Goal: Use online tool/utility: Use online tool/utility

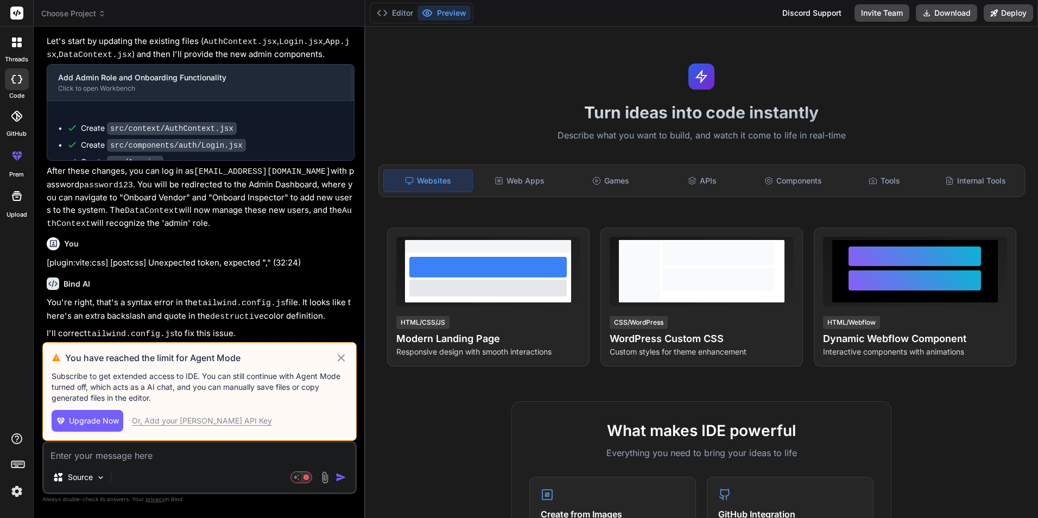
scroll to position [1006, 0]
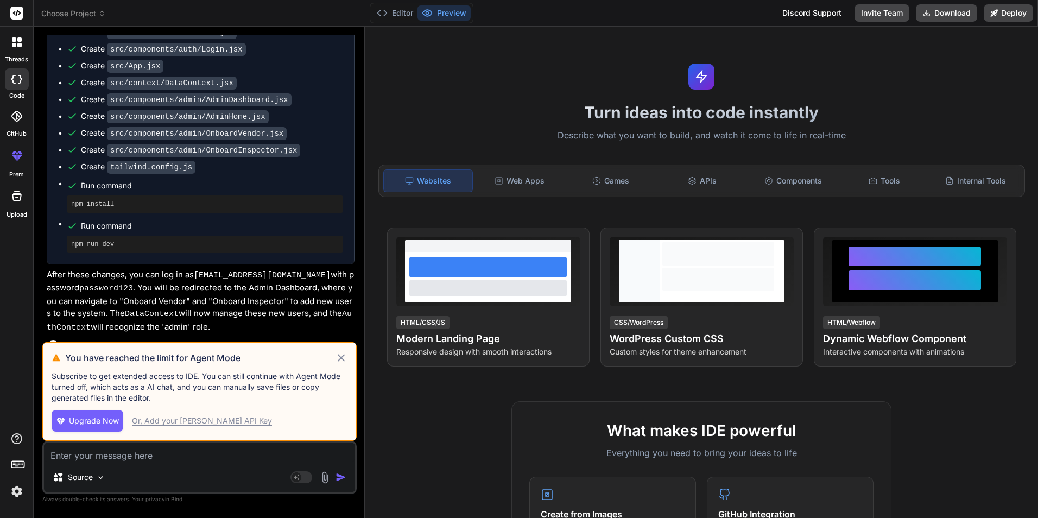
click at [338, 358] on icon at bounding box center [341, 357] width 12 height 13
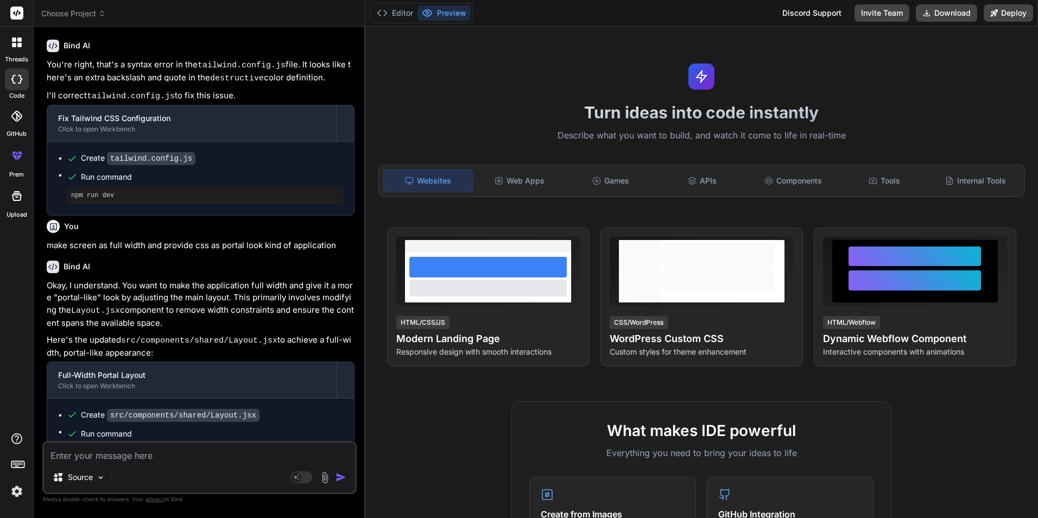
scroll to position [1288, 0]
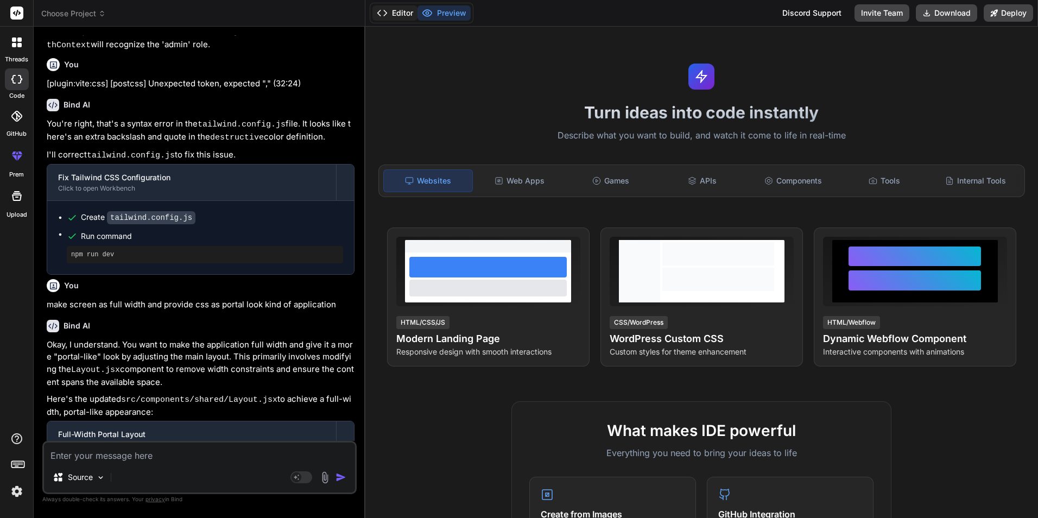
click at [393, 8] on button "Editor" at bounding box center [394, 12] width 45 height 15
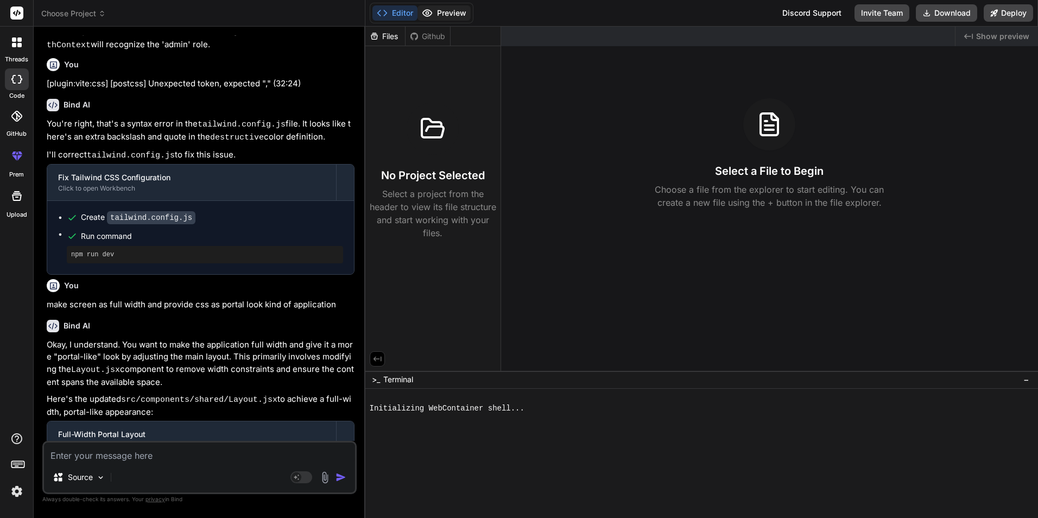
click at [434, 7] on button "Preview" at bounding box center [444, 12] width 53 height 15
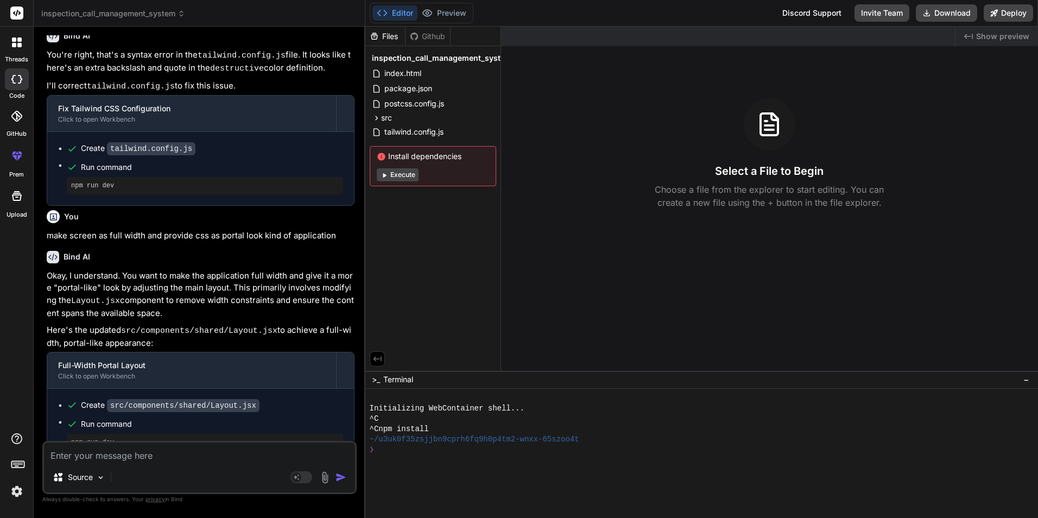
scroll to position [1451, 0]
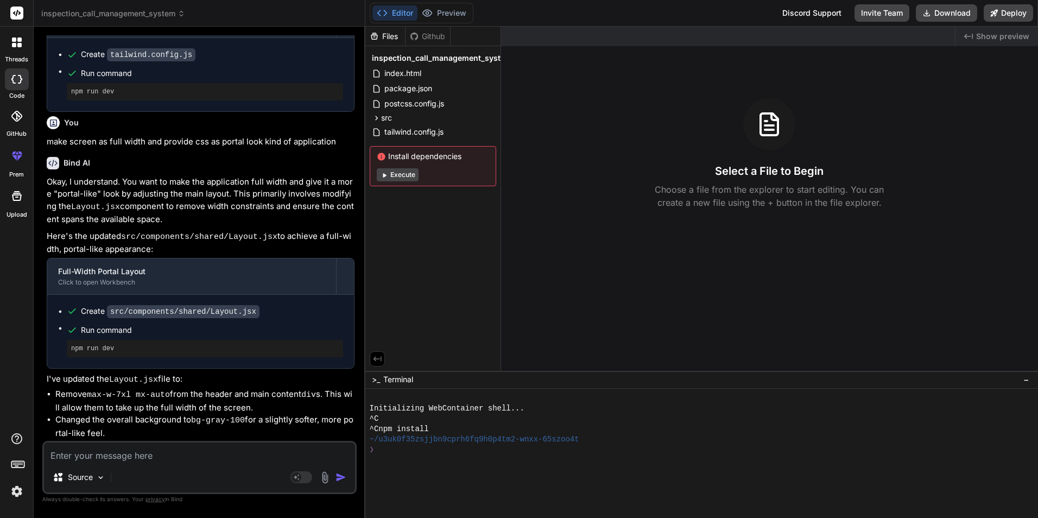
click at [448, 450] on div "❯" at bounding box center [696, 450] width 652 height 10
click at [400, 179] on button "Execute" at bounding box center [398, 174] width 42 height 13
type textarea "x"
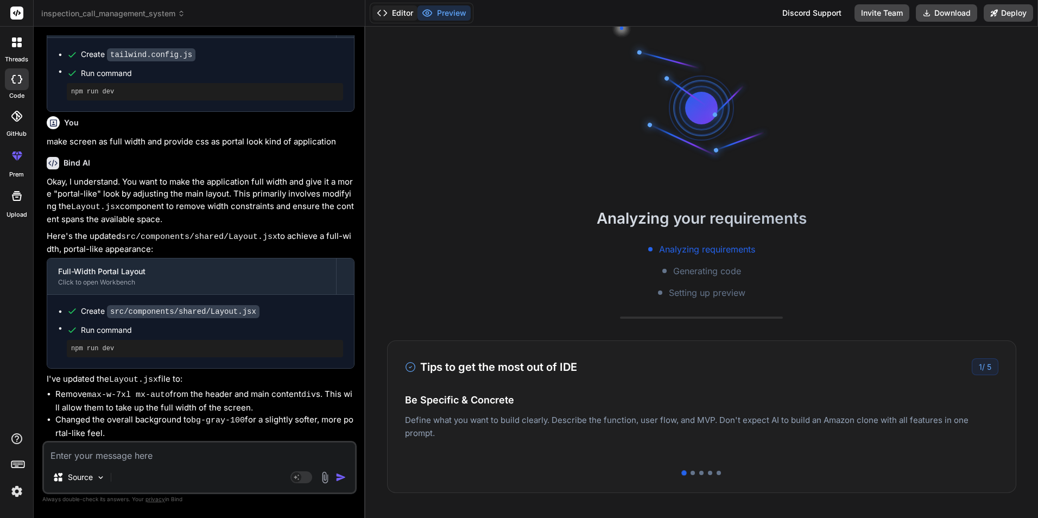
click at [400, 8] on button "Editor" at bounding box center [394, 12] width 45 height 15
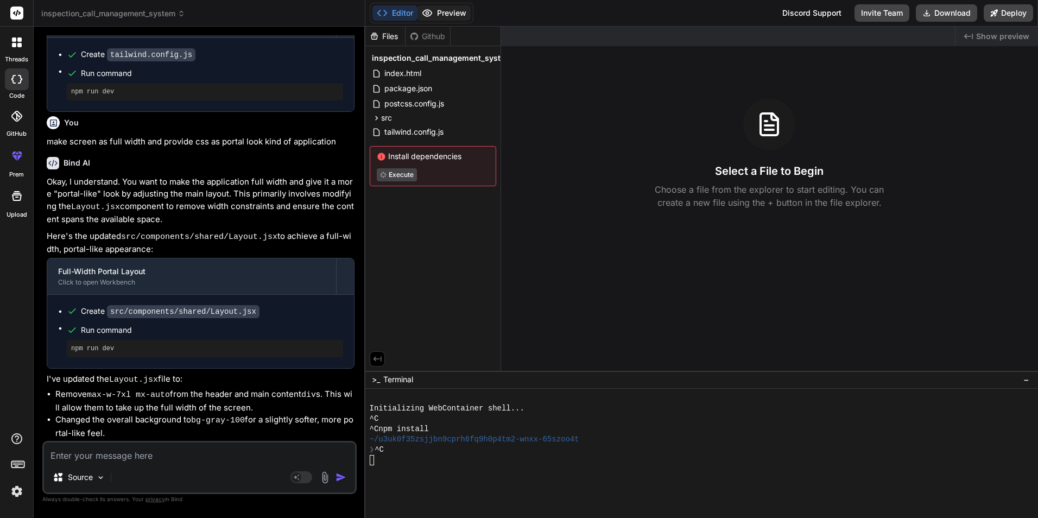
click at [432, 9] on icon at bounding box center [427, 13] width 11 height 11
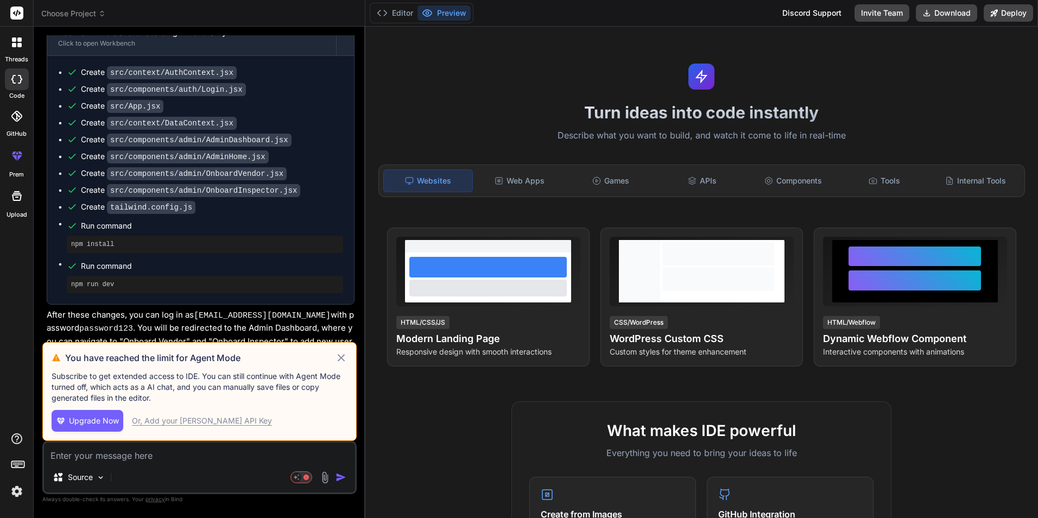
scroll to position [1006, 0]
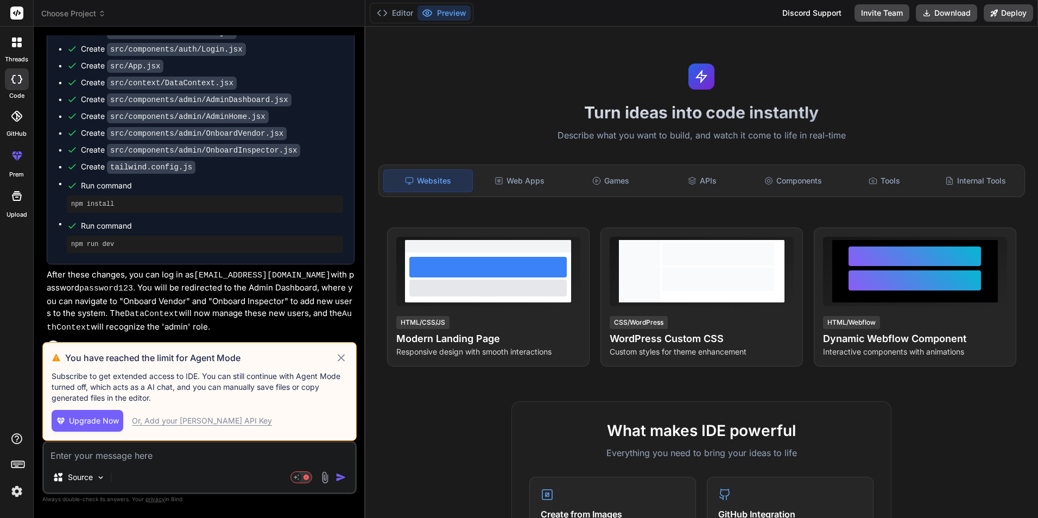
click at [343, 357] on icon at bounding box center [341, 357] width 12 height 13
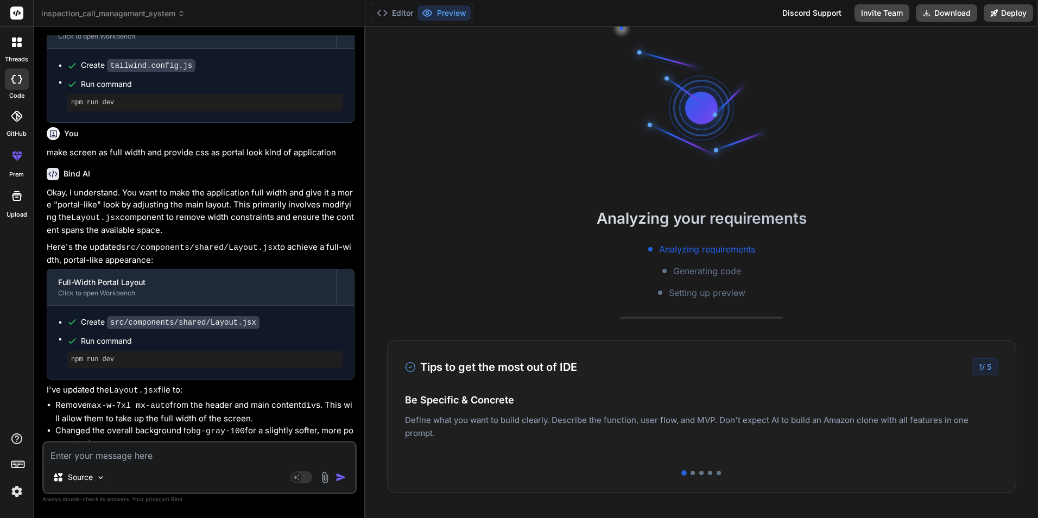
scroll to position [1451, 0]
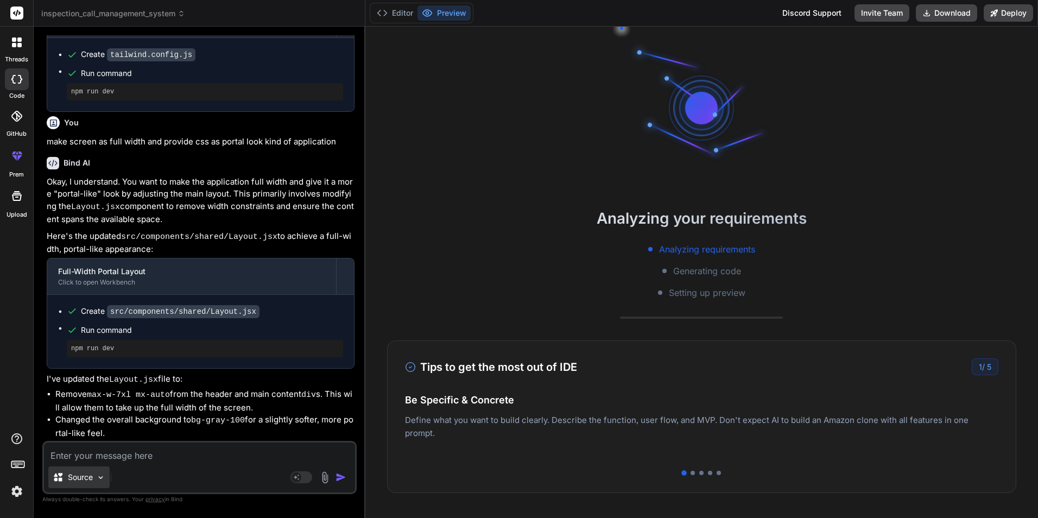
click at [96, 479] on img at bounding box center [100, 477] width 9 height 9
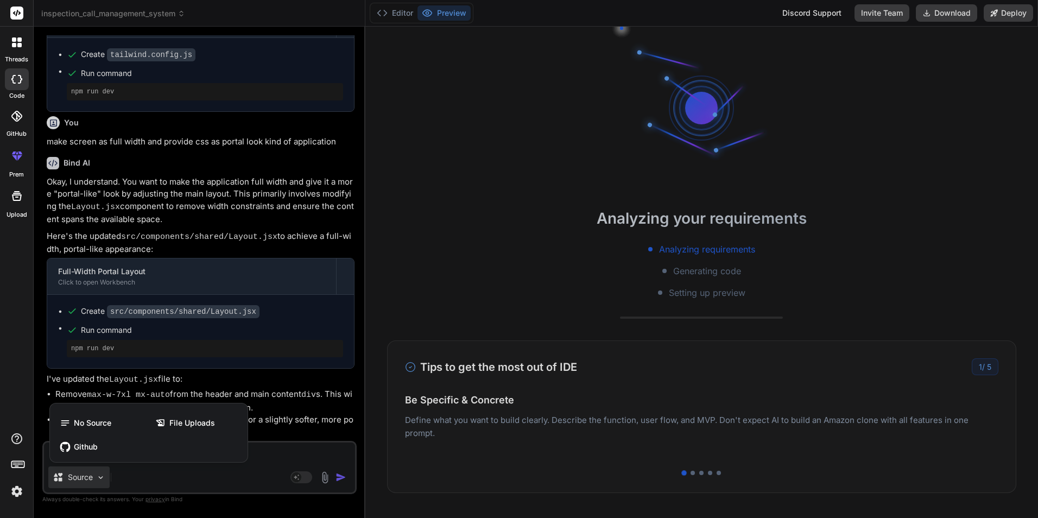
click at [304, 480] on div at bounding box center [519, 259] width 1038 height 518
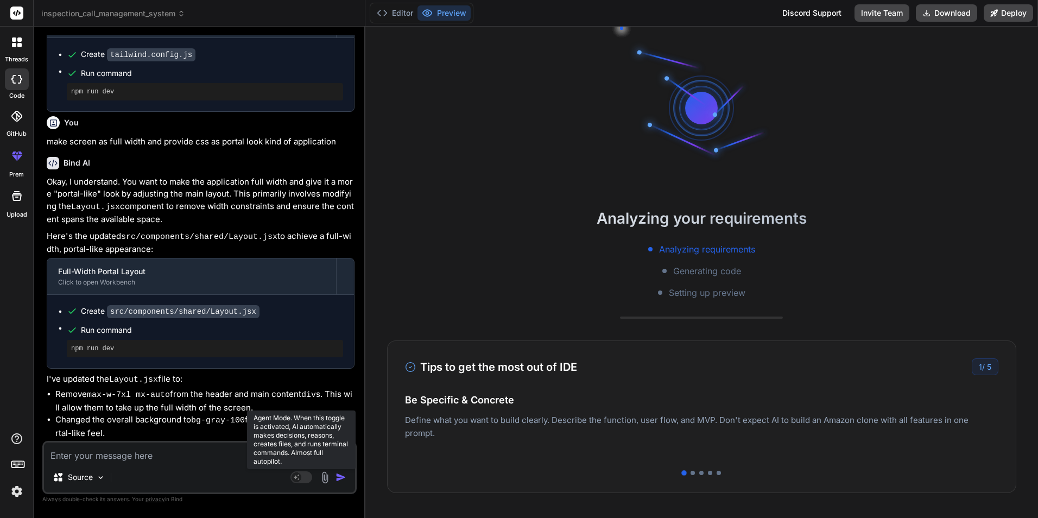
click at [295, 479] on rect at bounding box center [297, 477] width 10 height 10
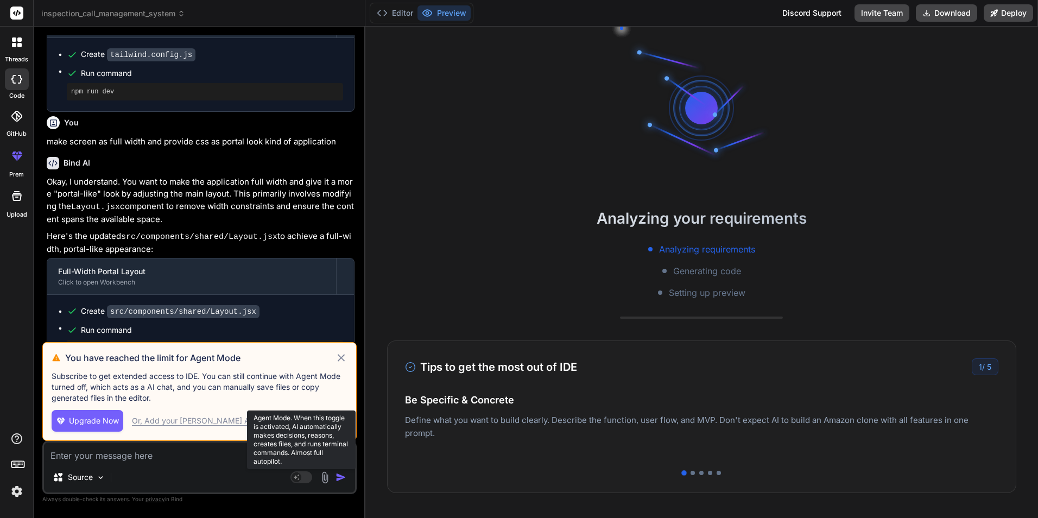
click at [295, 479] on rect at bounding box center [297, 477] width 10 height 10
drag, startPoint x: 343, startPoint y: 361, endPoint x: 381, endPoint y: 316, distance: 59.3
click at [343, 361] on icon at bounding box center [341, 357] width 12 height 13
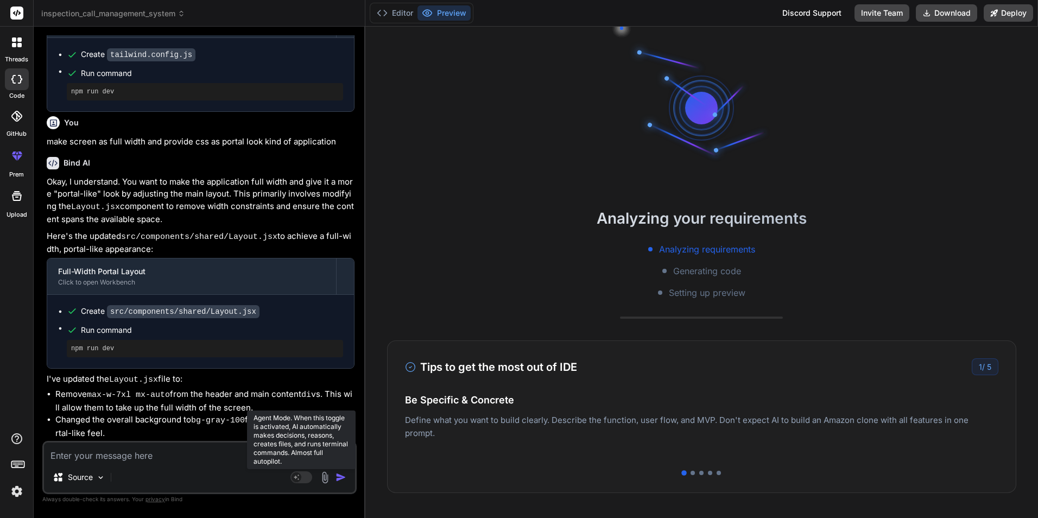
click at [296, 478] on rect at bounding box center [297, 477] width 10 height 10
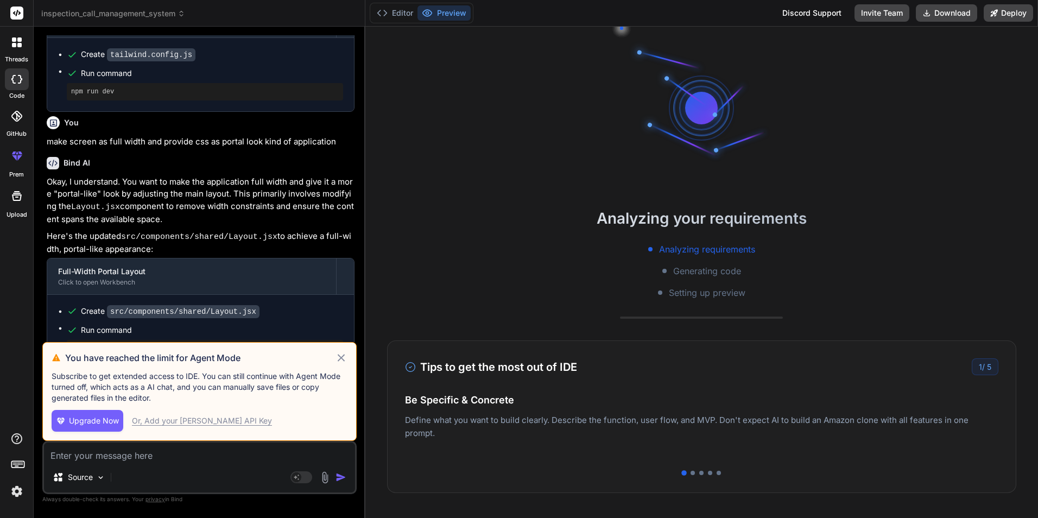
click at [340, 353] on icon at bounding box center [341, 357] width 12 height 13
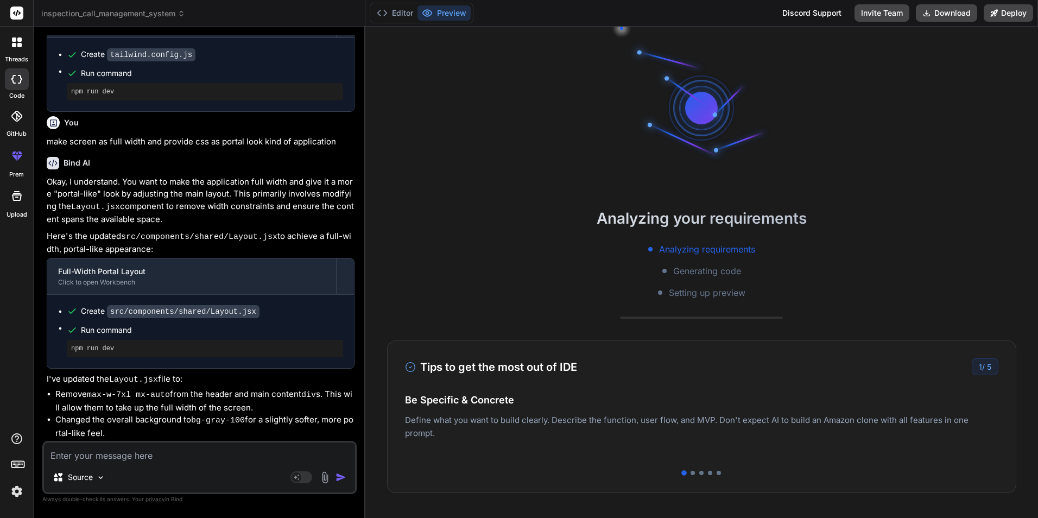
click at [138, 462] on div "Source Agent Mode. When this toggle is activated, AI automatically makes decisi…" at bounding box center [199, 467] width 314 height 53
click at [134, 449] on textarea at bounding box center [199, 453] width 311 height 20
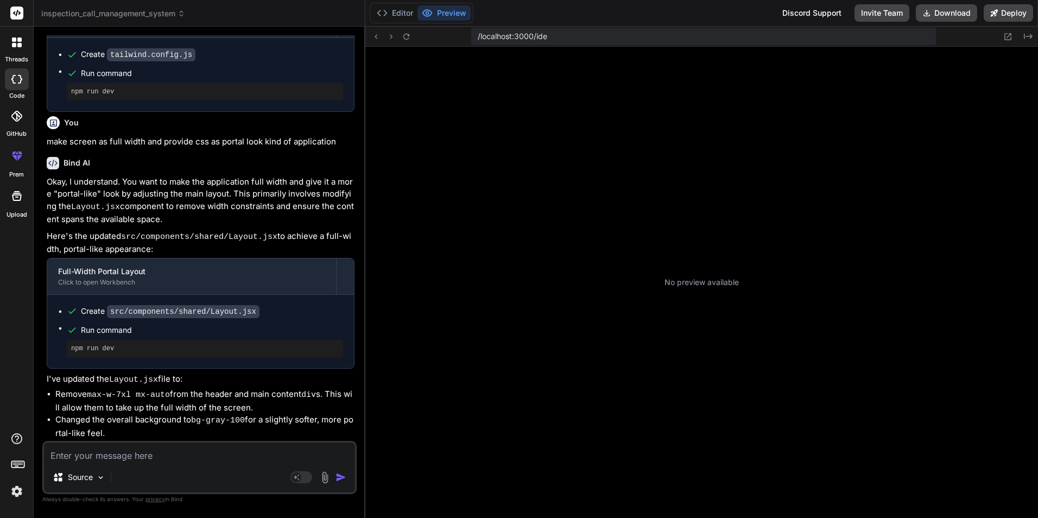
scroll to position [103, 0]
type textarea "x"
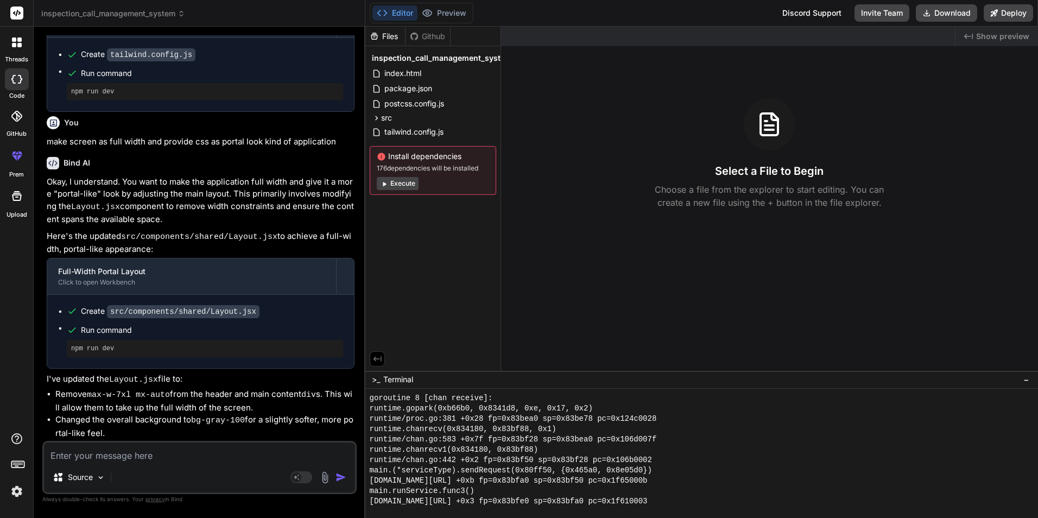
scroll to position [1413, 0]
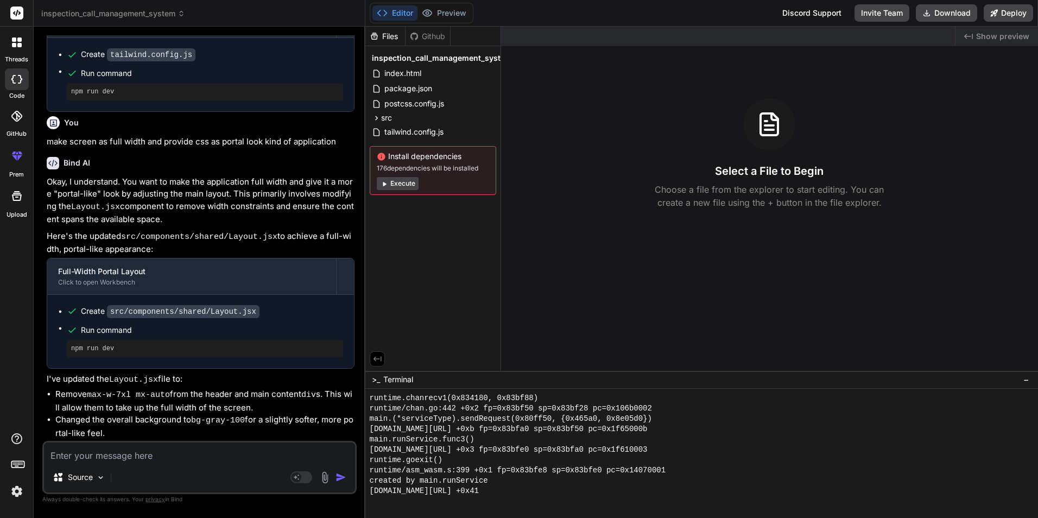
click at [98, 456] on textarea at bounding box center [199, 453] width 311 height 20
type textarea "p"
type textarea "x"
type textarea "pr"
type textarea "x"
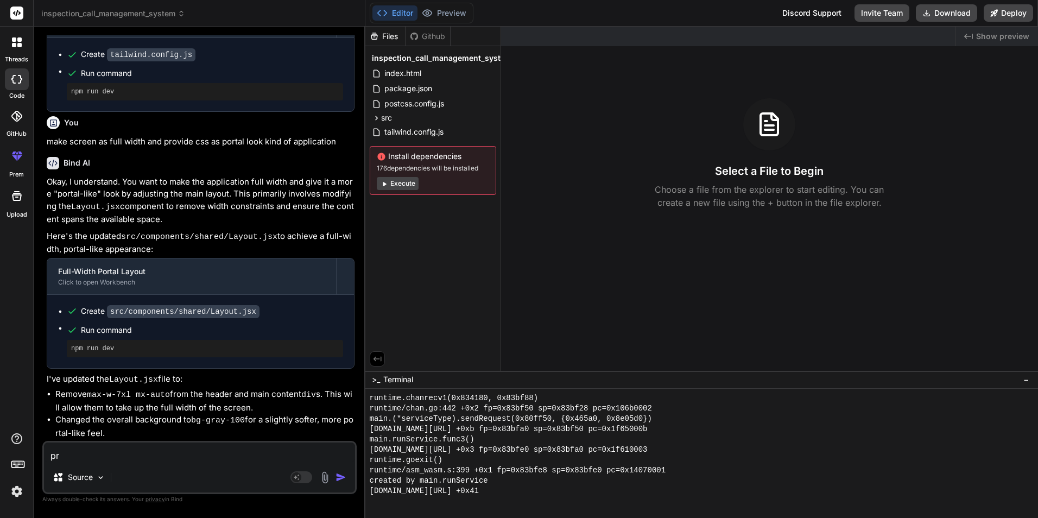
type textarea "pre"
type textarea "x"
type textarea "prev"
type textarea "x"
type textarea "previ"
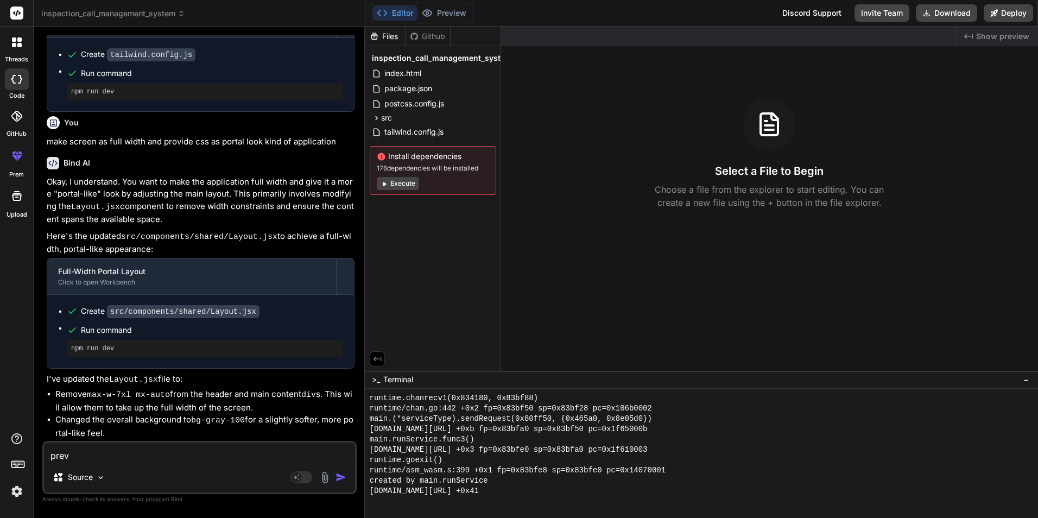
type textarea "x"
type textarea "previe"
type textarea "x"
type textarea "preview"
type textarea "x"
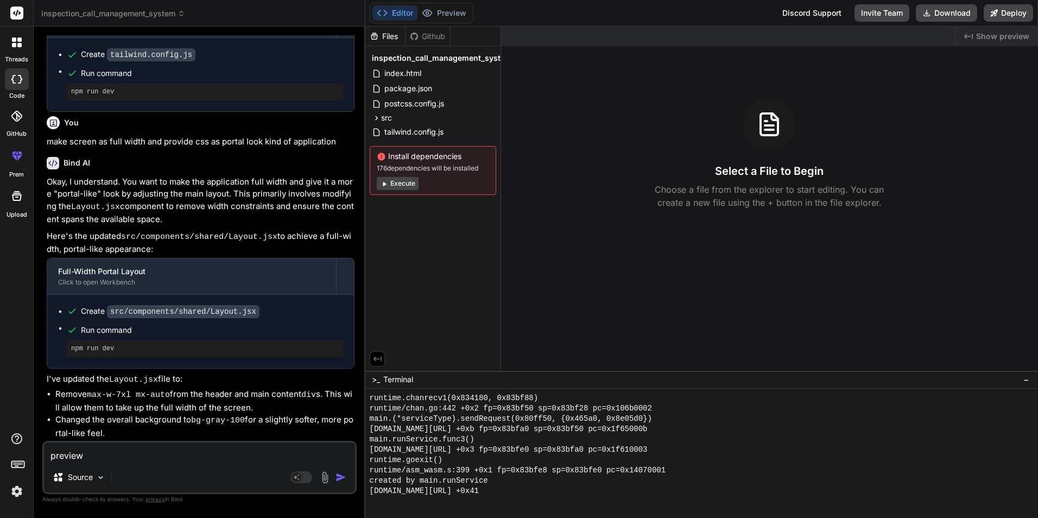
type textarea "preview"
type textarea "x"
type textarea "preview n"
type textarea "x"
type textarea "preview no"
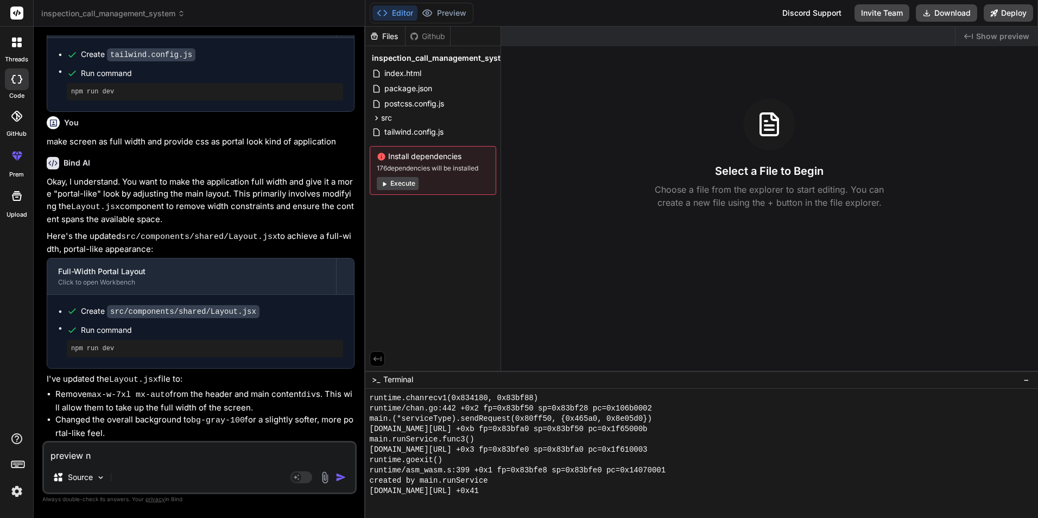
type textarea "x"
type textarea "preview not"
type textarea "x"
type textarea "preview not"
type textarea "x"
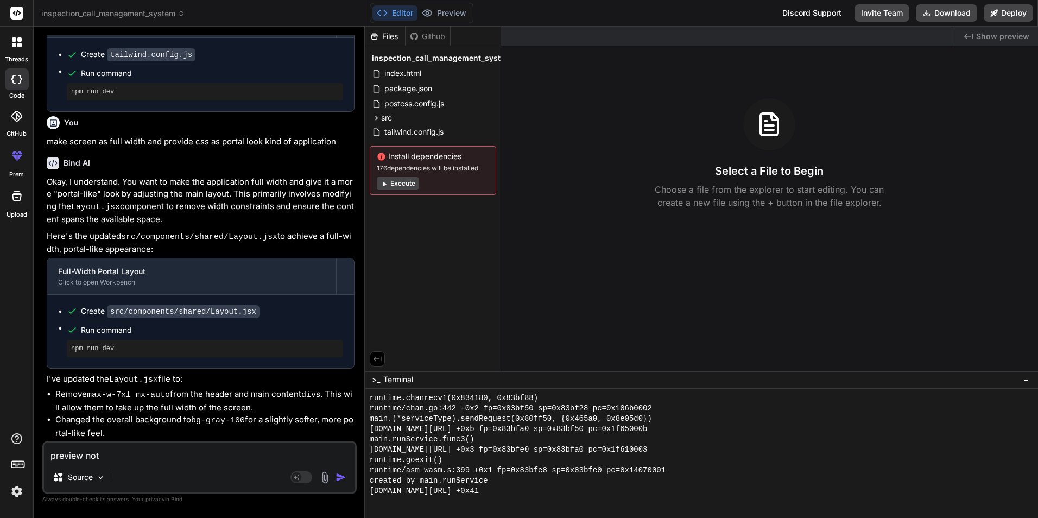
type textarea "preview not c"
type textarea "x"
type textarea "preview not co"
type textarea "x"
type textarea "preview not com"
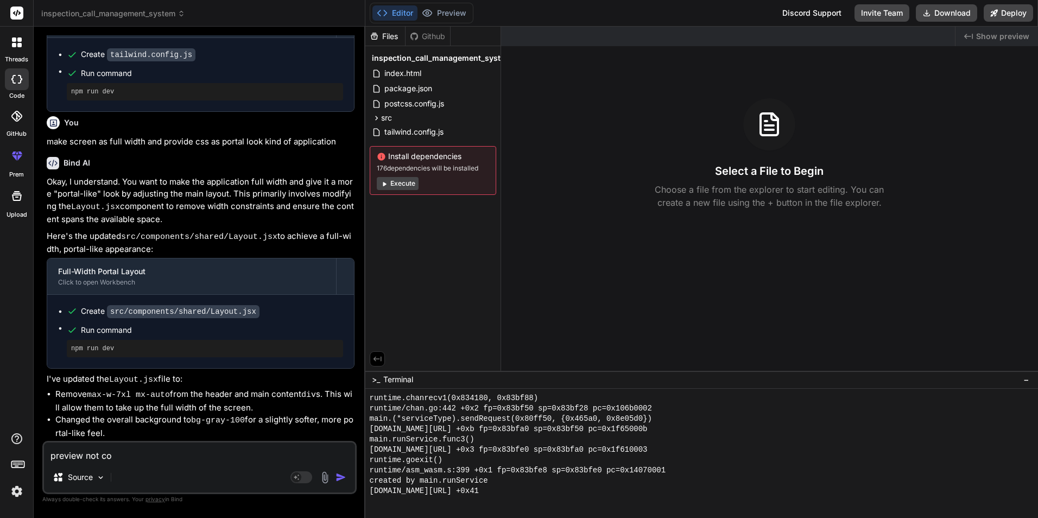
type textarea "x"
type textarea "preview not comi"
type textarea "x"
type textarea "preview not comin"
type textarea "x"
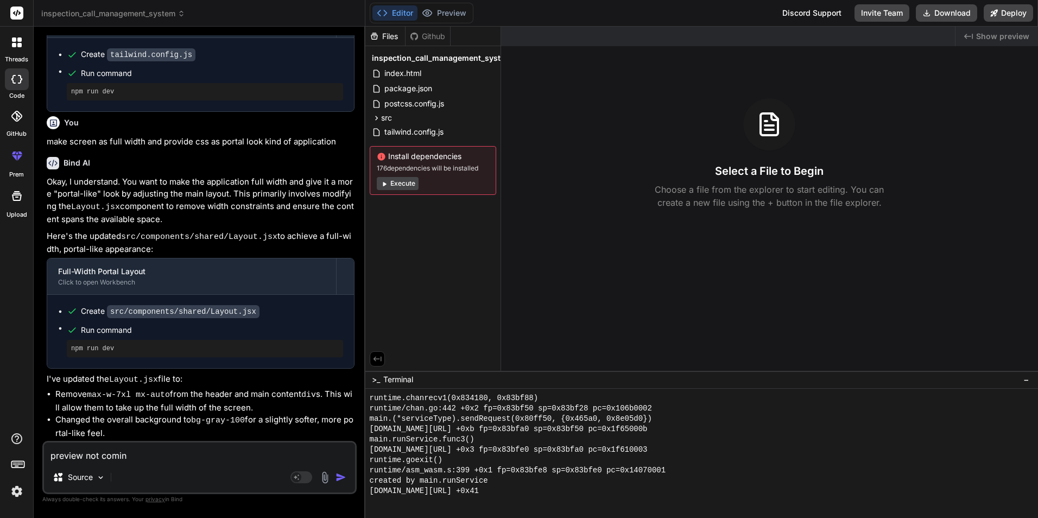
type textarea "preview not coming"
type textarea "x"
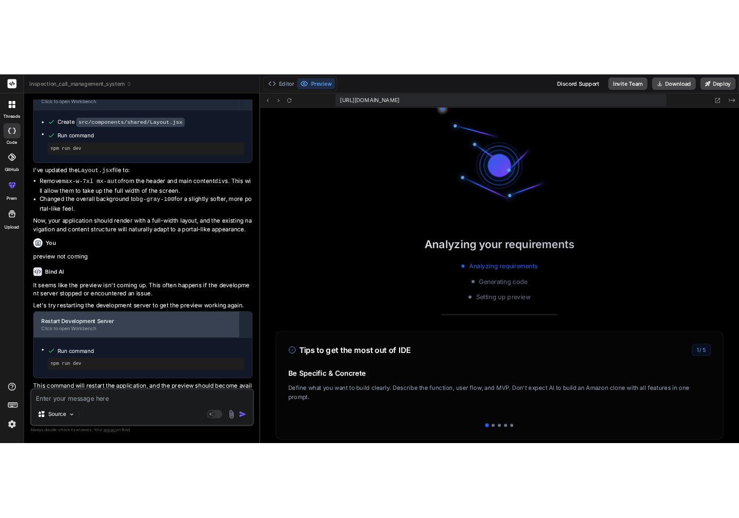
scroll to position [1609, 0]
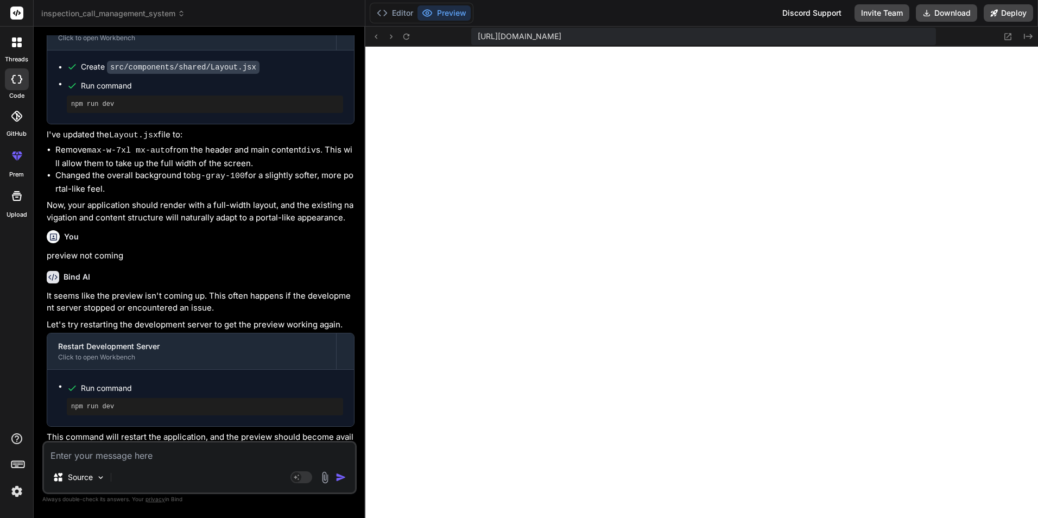
click at [392, 12] on button "Editor" at bounding box center [394, 12] width 45 height 15
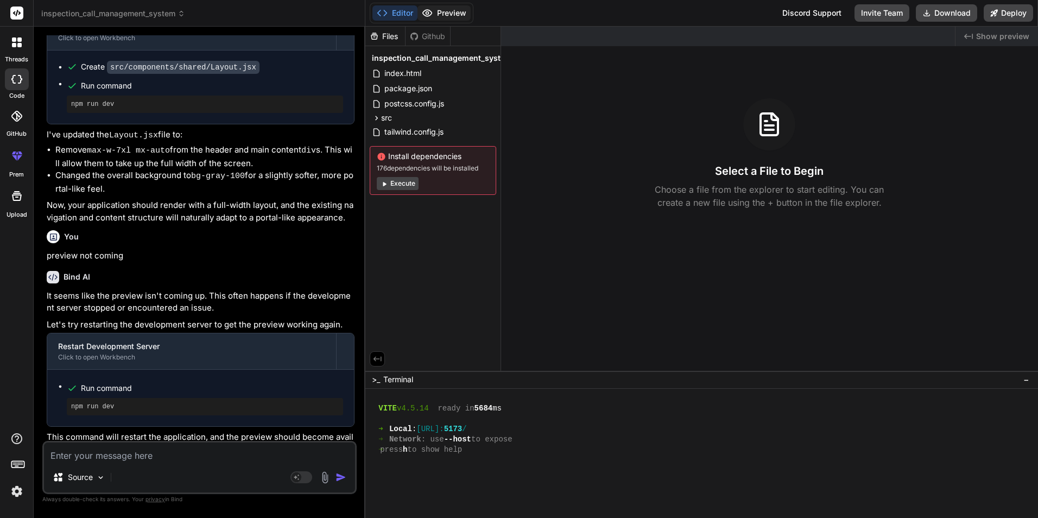
click at [439, 10] on button "Preview" at bounding box center [444, 12] width 53 height 15
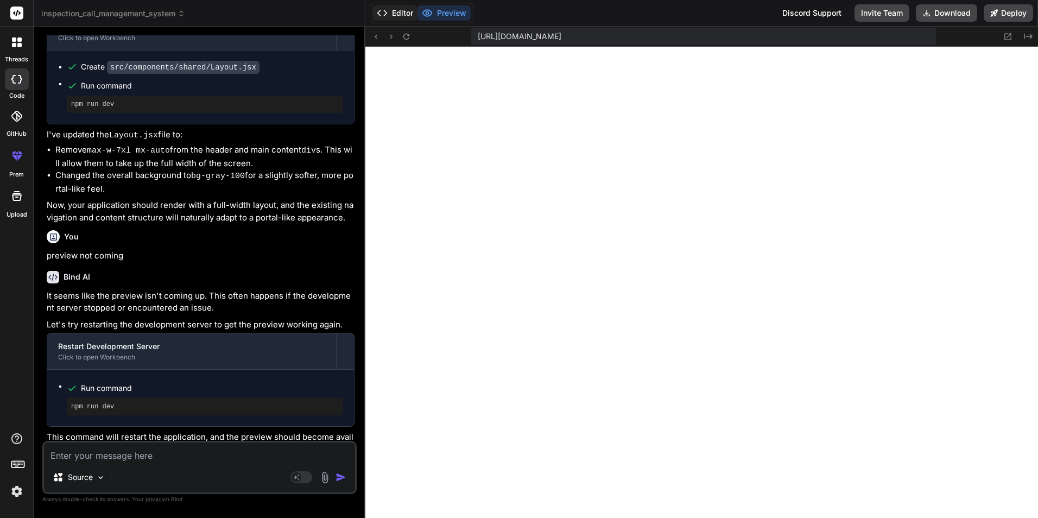
click at [404, 7] on button "Editor" at bounding box center [394, 12] width 45 height 15
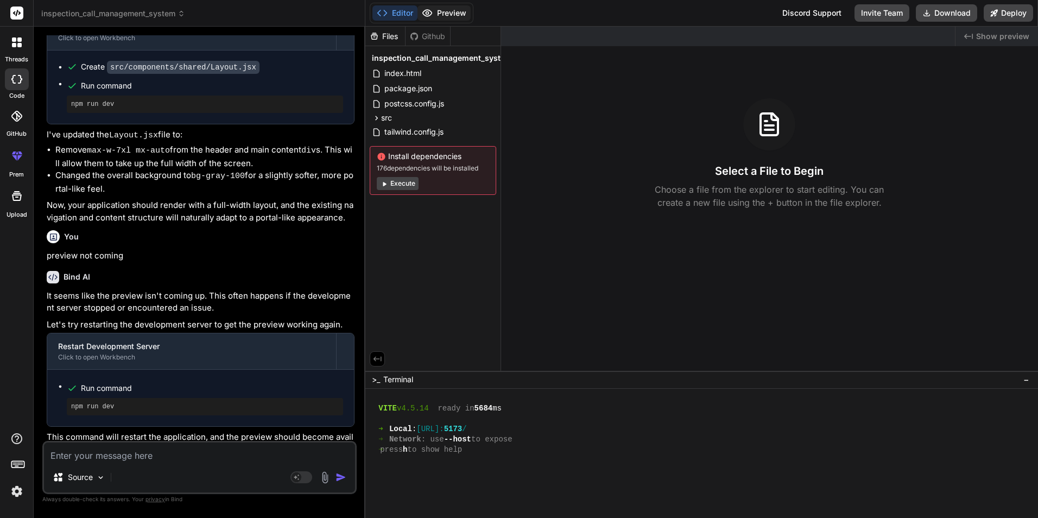
click at [460, 8] on button "Preview" at bounding box center [444, 12] width 53 height 15
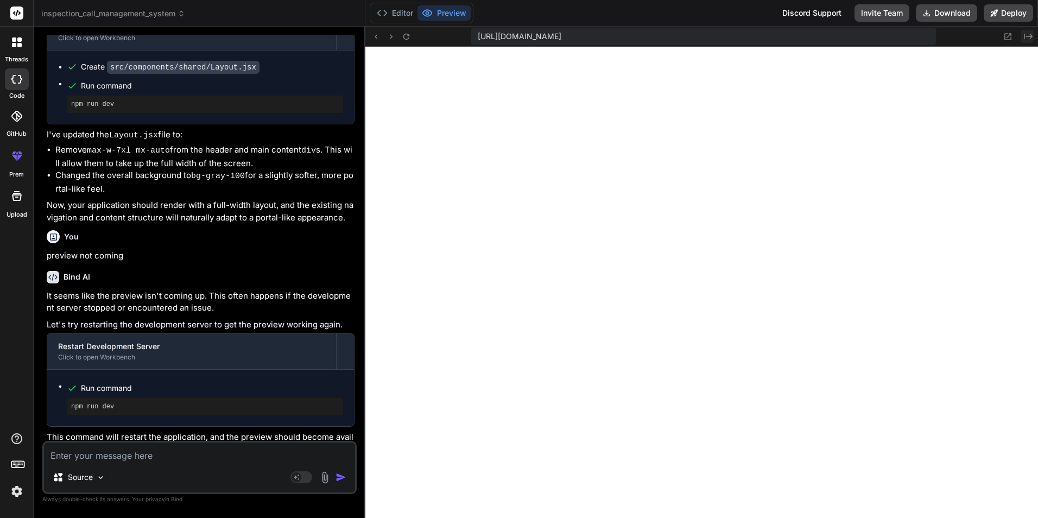
click at [1032, 39] on icon "Created with Pixso." at bounding box center [1028, 36] width 9 height 9
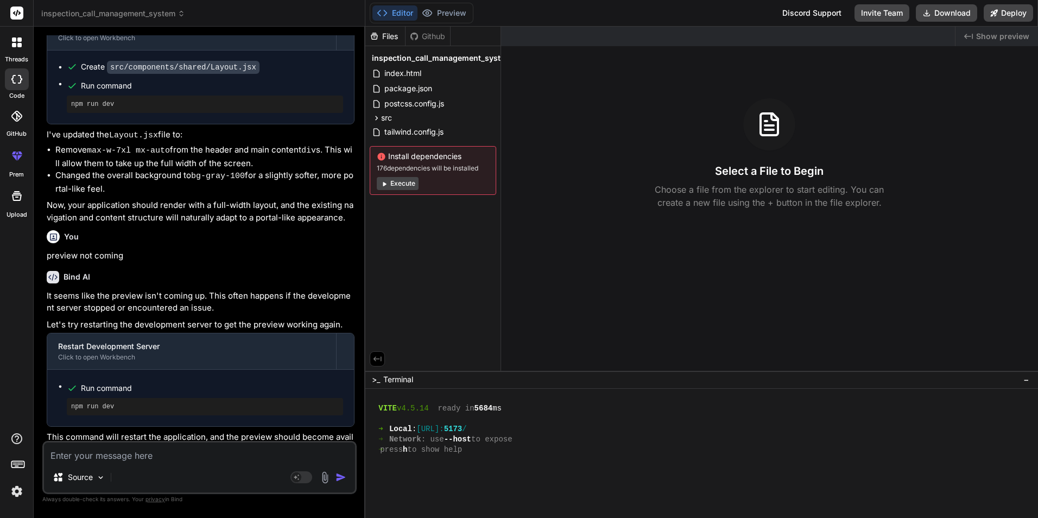
click at [1011, 34] on span "Show preview" at bounding box center [1002, 36] width 53 height 11
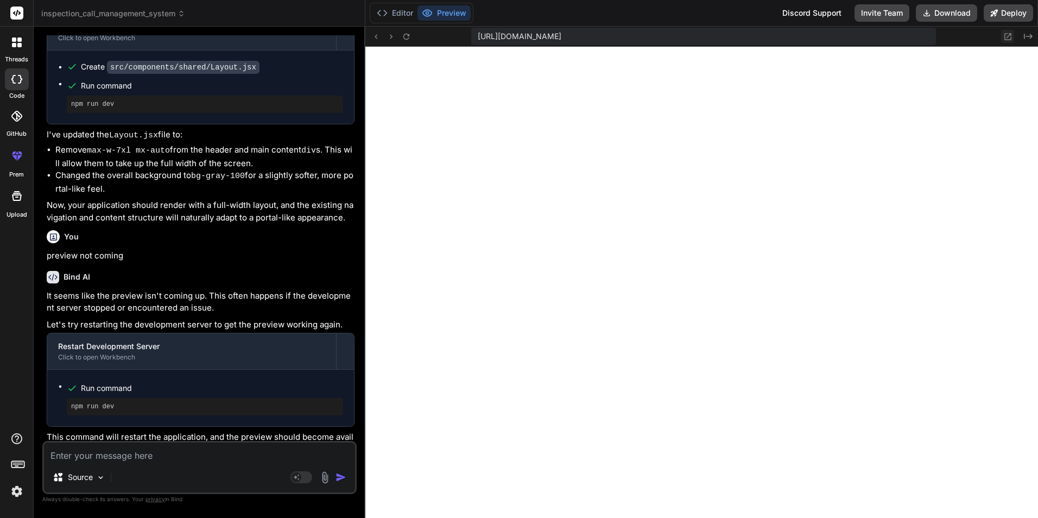
click at [1010, 36] on icon at bounding box center [1007, 36] width 9 height 9
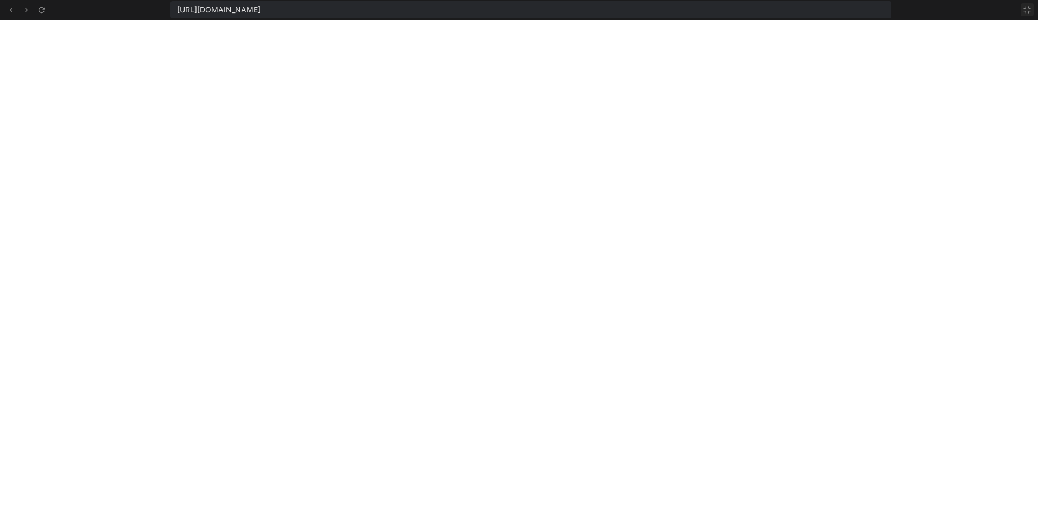
click at [1033, 5] on button at bounding box center [1027, 9] width 13 height 13
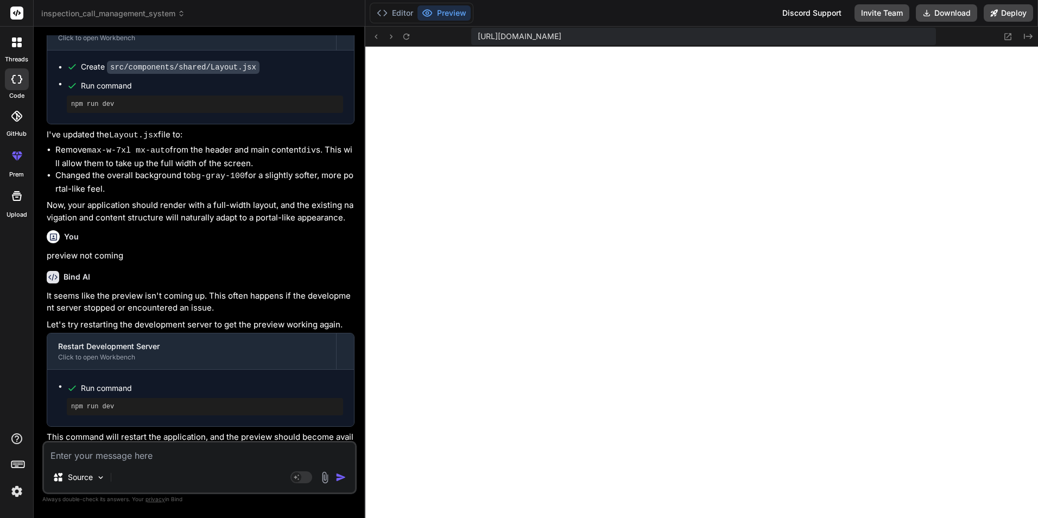
type textarea "x"
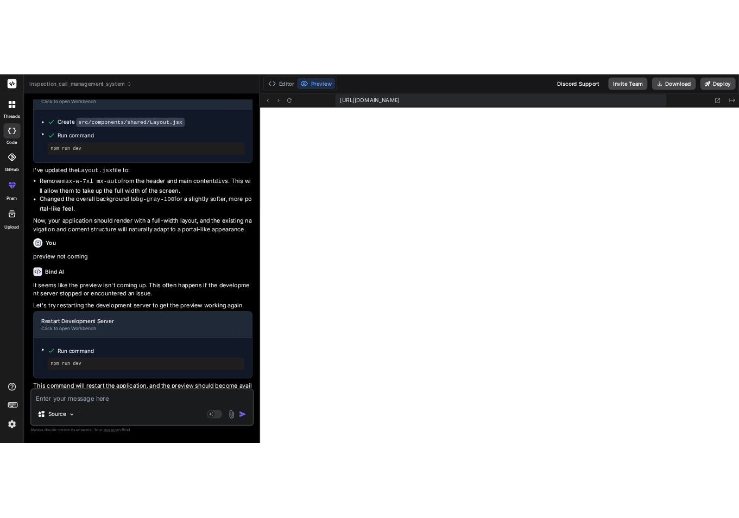
scroll to position [1682, 0]
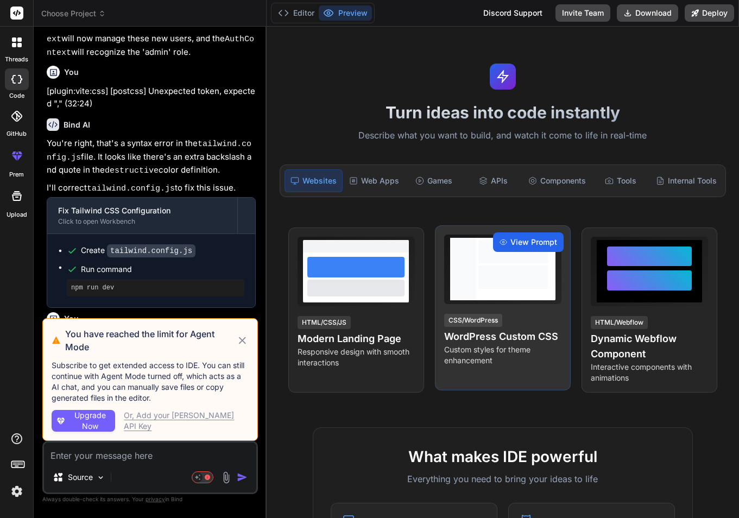
scroll to position [1443, 0]
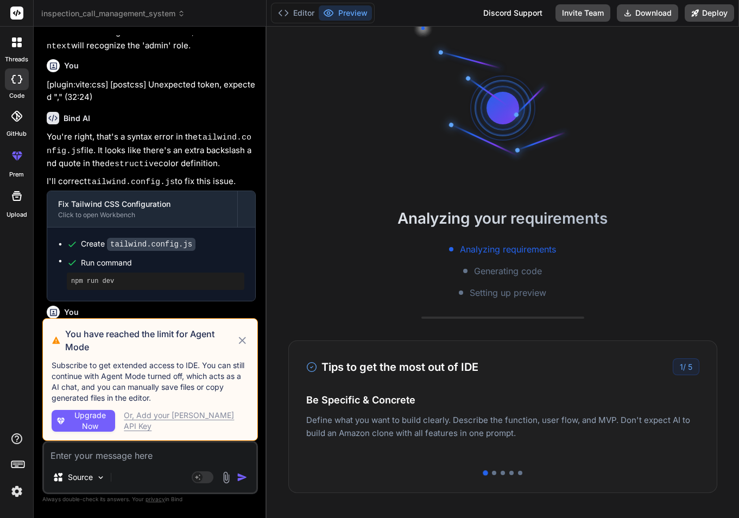
click at [239, 342] on icon at bounding box center [242, 340] width 12 height 13
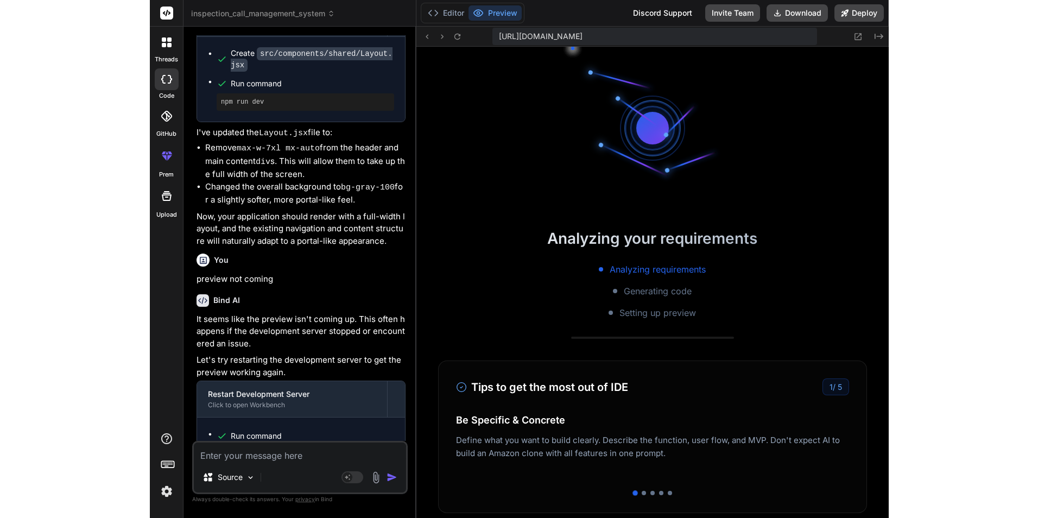
scroll to position [206, 0]
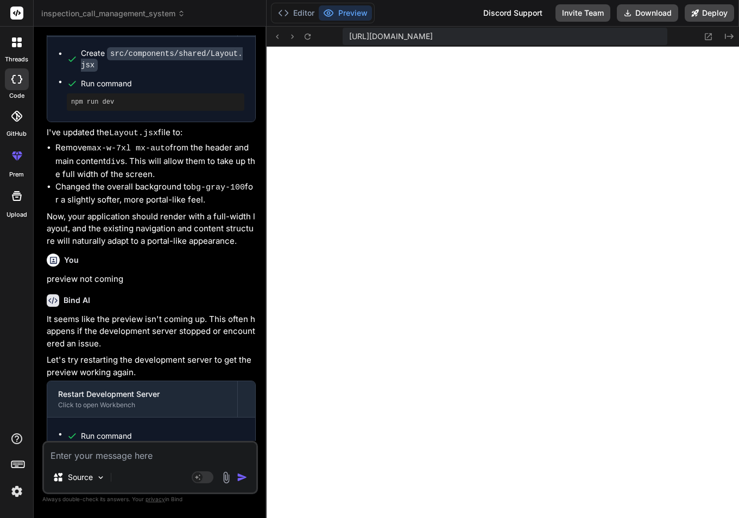
click at [128, 467] on div "Source" at bounding box center [150, 479] width 212 height 26
click at [122, 455] on textarea at bounding box center [150, 453] width 212 height 20
click at [125, 455] on textarea at bounding box center [150, 453] width 212 height 20
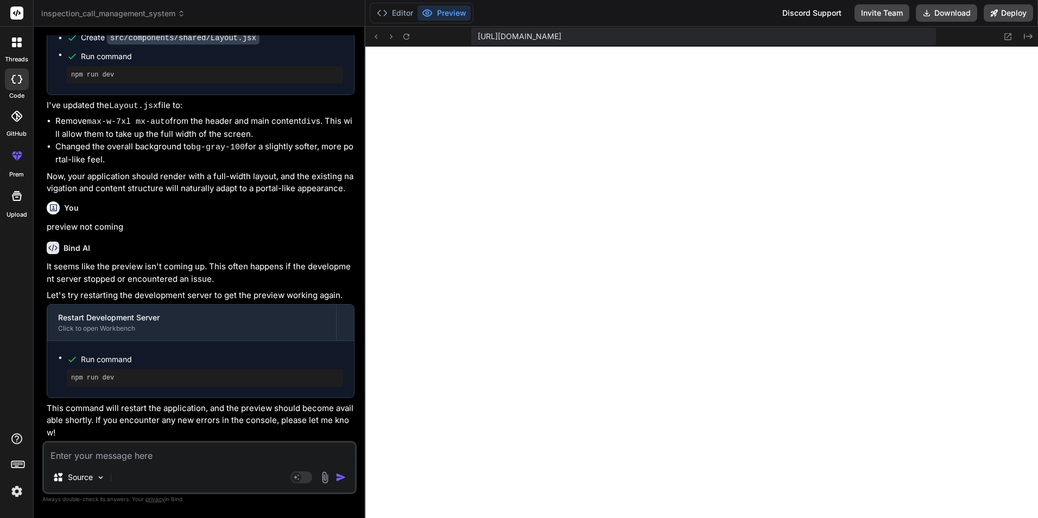
scroll to position [0, 0]
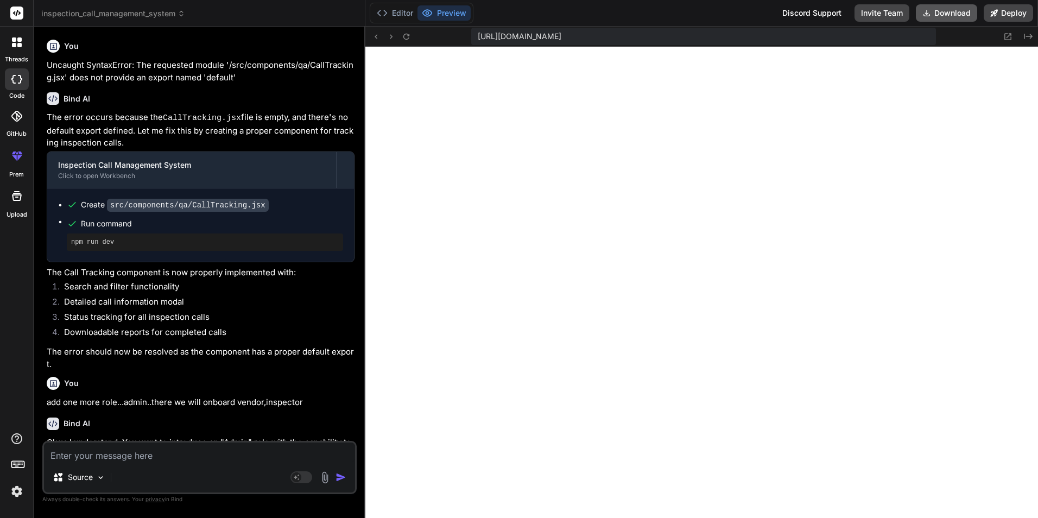
click at [738, 15] on button "Download" at bounding box center [946, 12] width 61 height 17
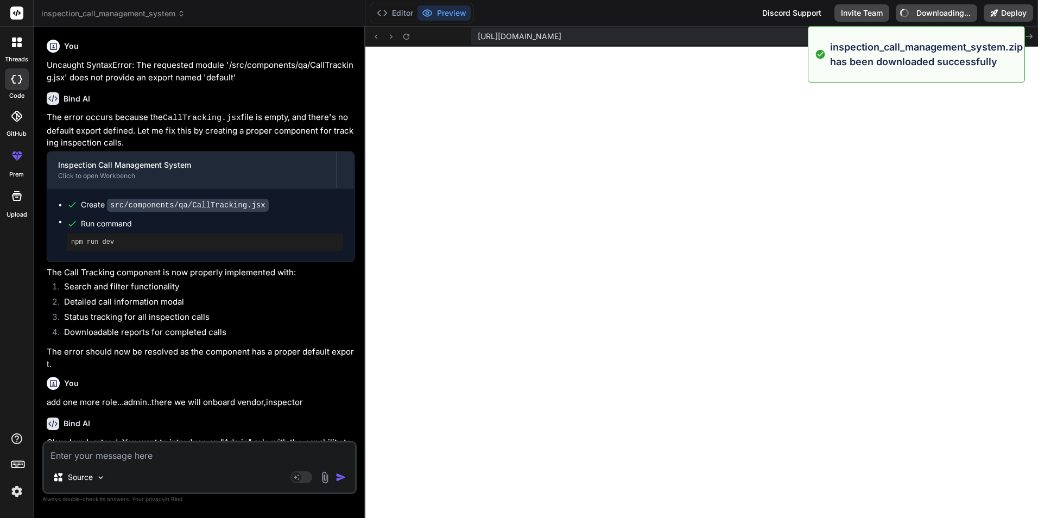
type textarea "x"
click at [143, 459] on textarea at bounding box center [199, 453] width 311 height 20
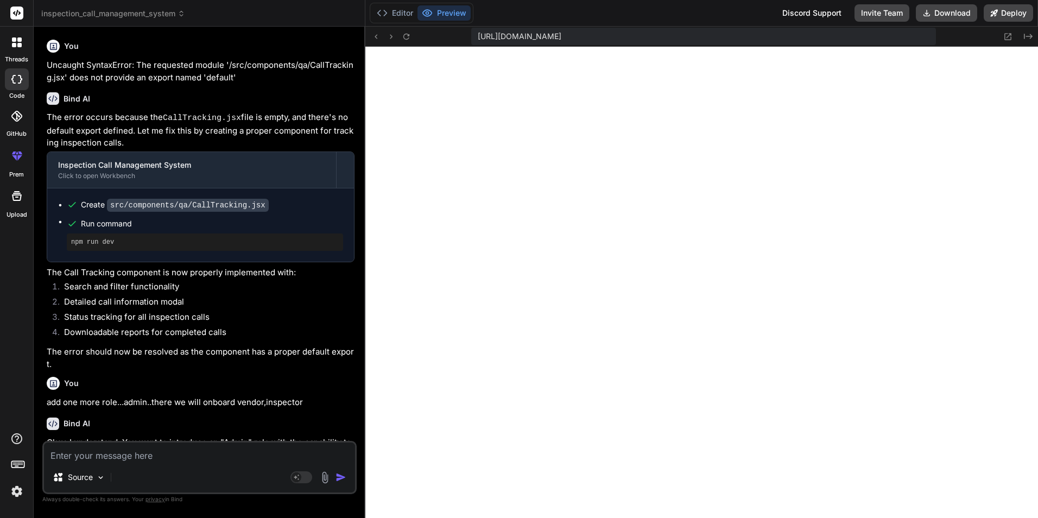
click at [117, 449] on textarea at bounding box center [199, 453] width 311 height 20
paste textarea "I want to develop ---Construction Quality Management in addition to this – High…"
type textarea "I want to develop ---Construction Quality Management in addition to this – High…"
type textarea "x"
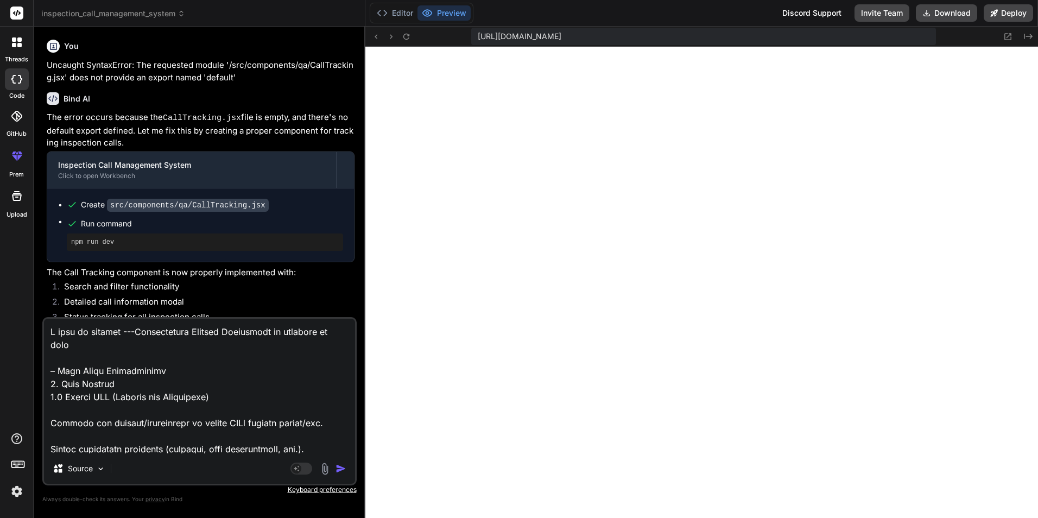
scroll to position [809, 0]
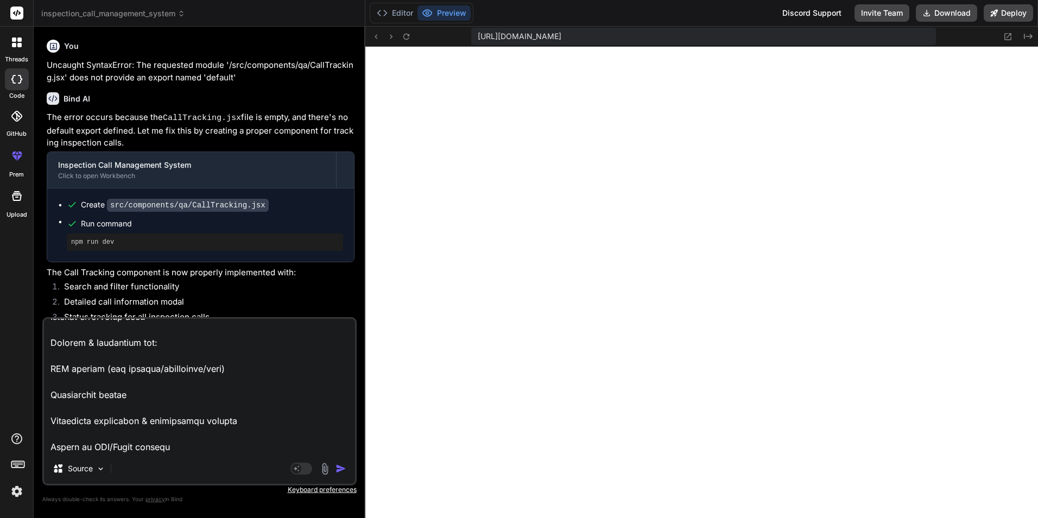
type textarea "I want to develop ---Construction Quality Management in addition to this – High…"
type textarea "x"
type textarea "I want to develop ---Construction Quality Management in addition to this – High…"
type textarea "x"
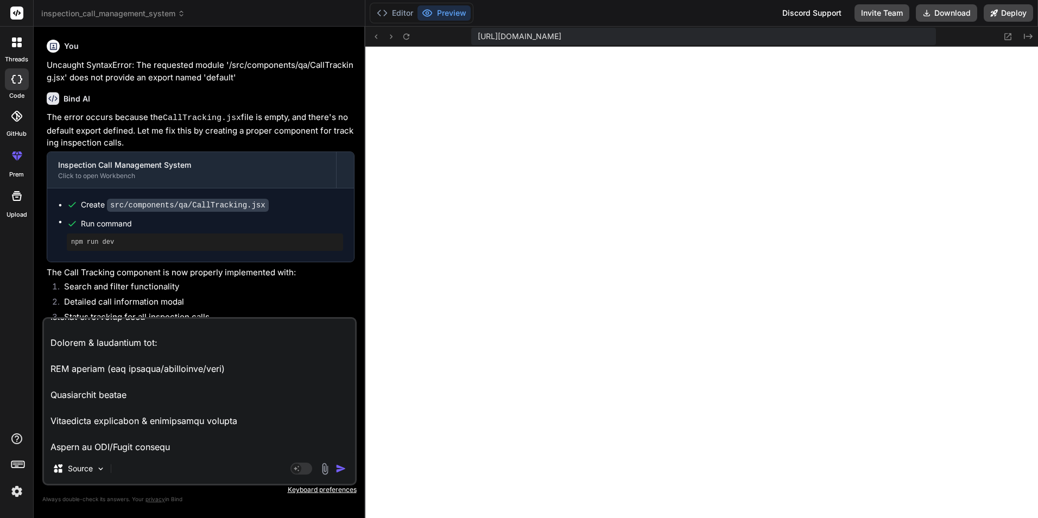
type textarea "I want to develop ---Construction Quality Management in addition to this – High…"
click at [338, 475] on div "Source" at bounding box center [199, 471] width 311 height 26
click at [339, 466] on img "button" at bounding box center [341, 468] width 11 height 11
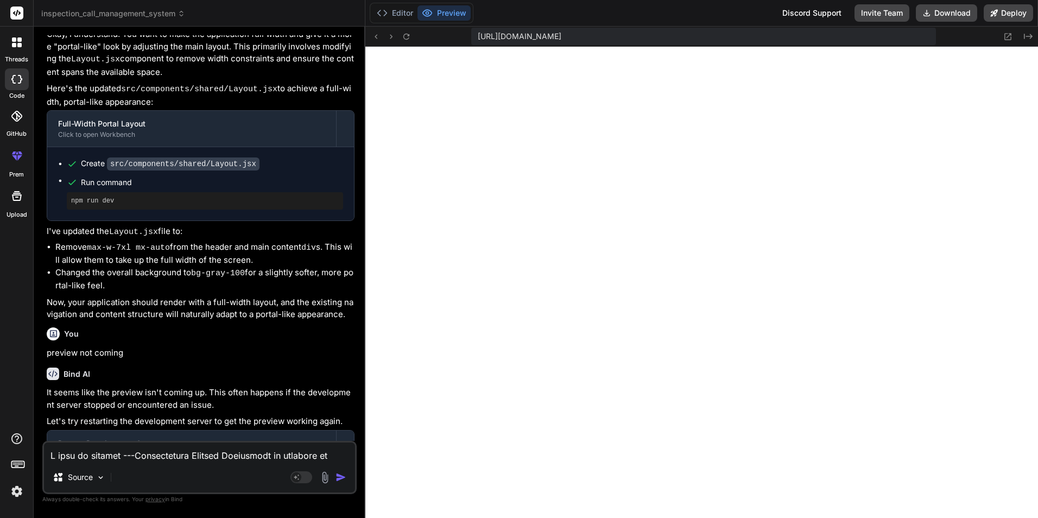
scroll to position [1853, 0]
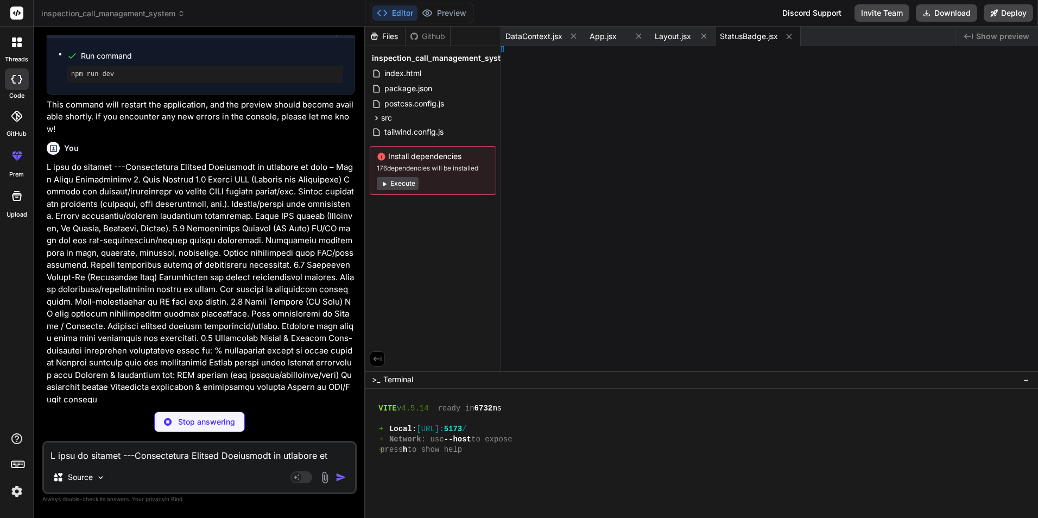
type textarea "x"
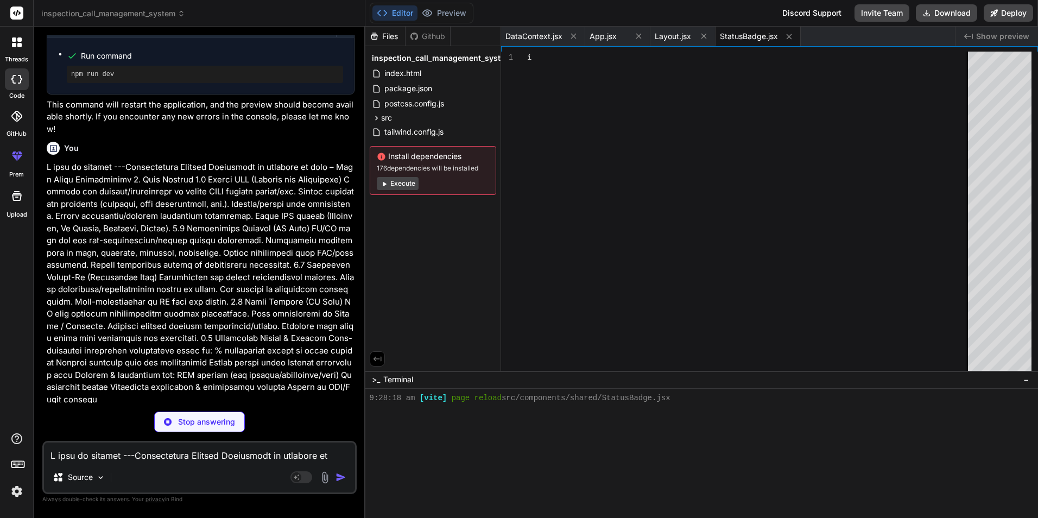
type textarea "color}`}> {config.text} </span> ) } export default StatusBadge"
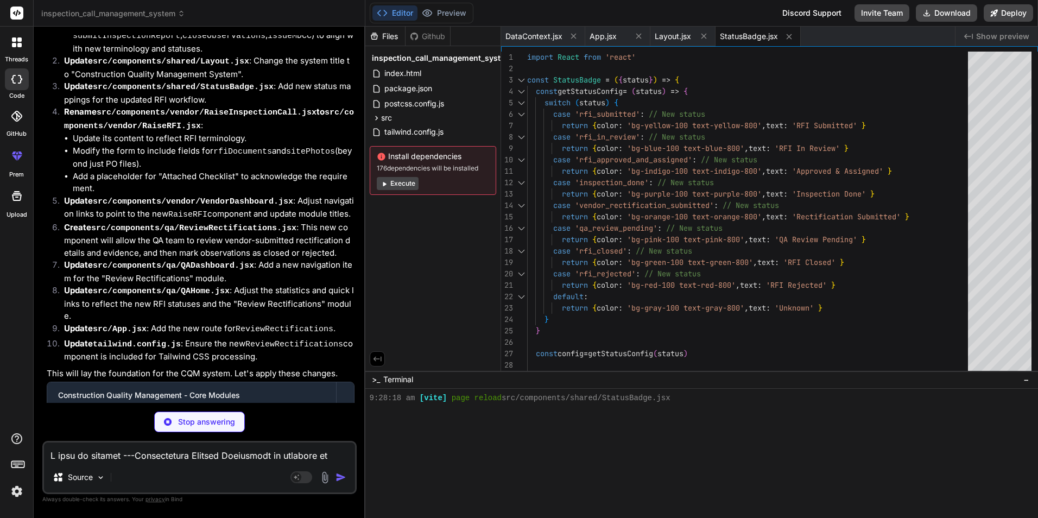
scroll to position [2587, 0]
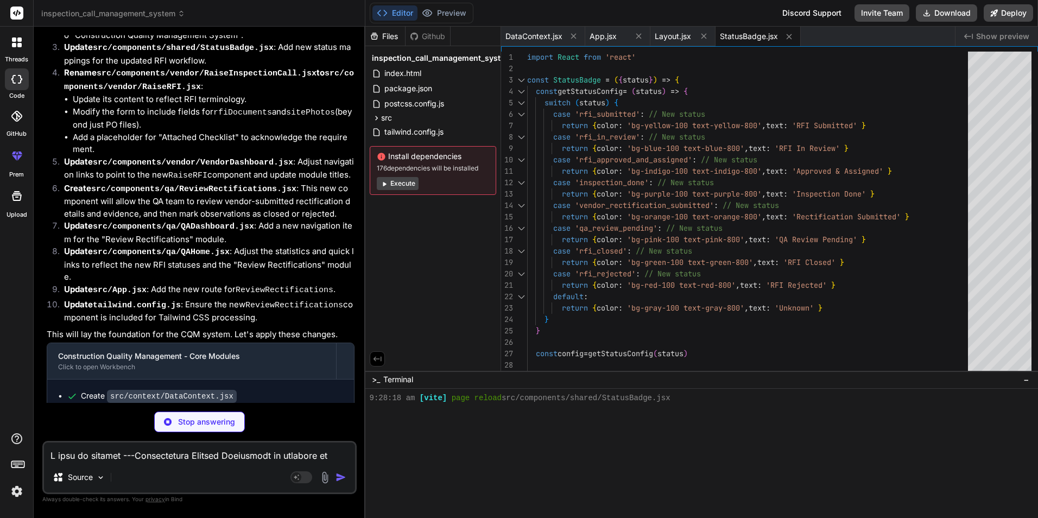
type textarea "x"
type textarea "</button> </div> </form> </div> </div> ) } export default RaiseRFI"
type textarea "x"
type textarea "} export default VendorDashboard"
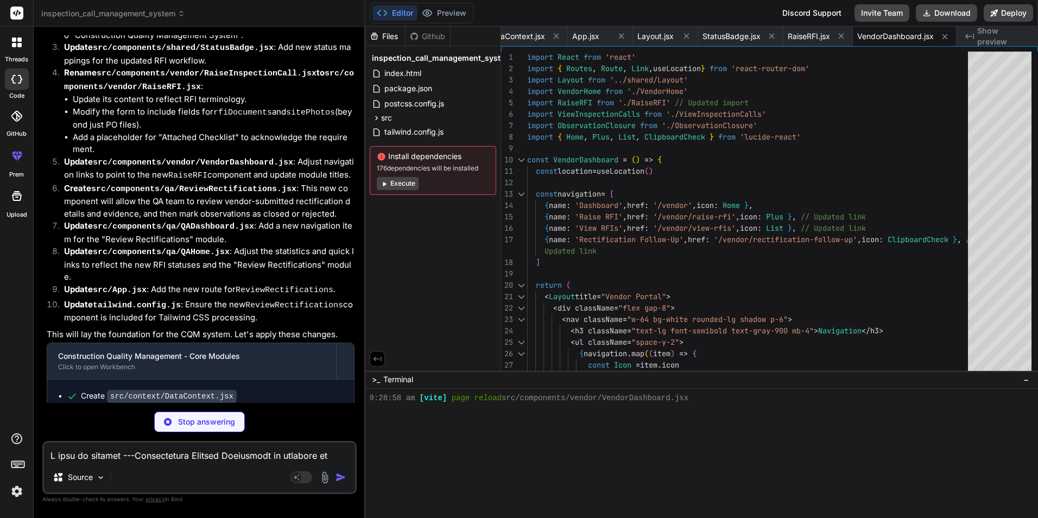
scroll to position [2621, 0]
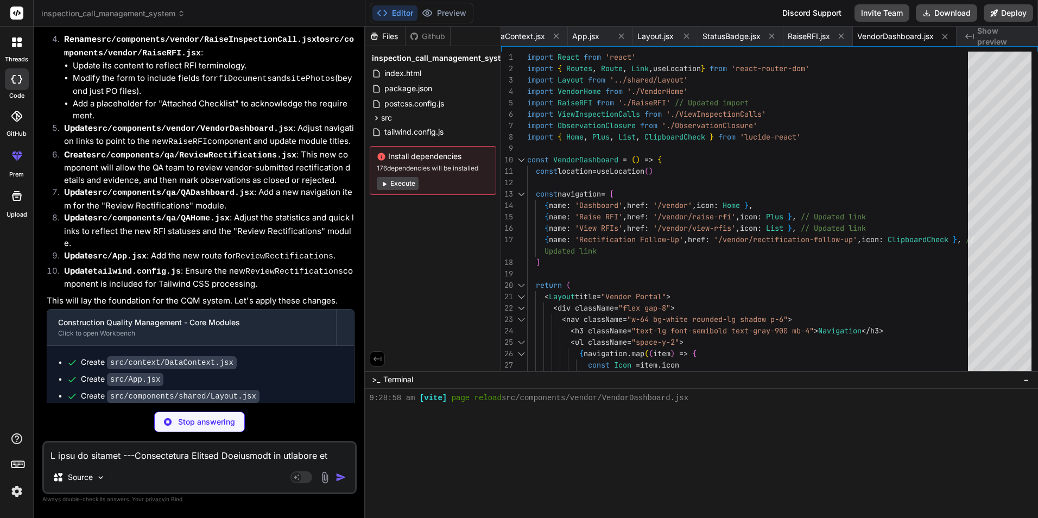
type textarea "x"
type textarea "export default ReviewRectifications"
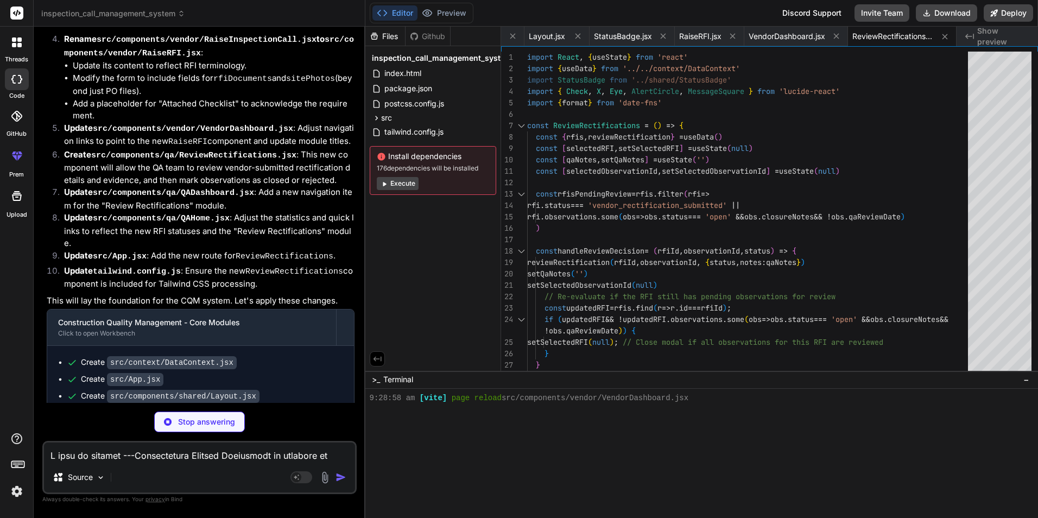
type textarea "x"
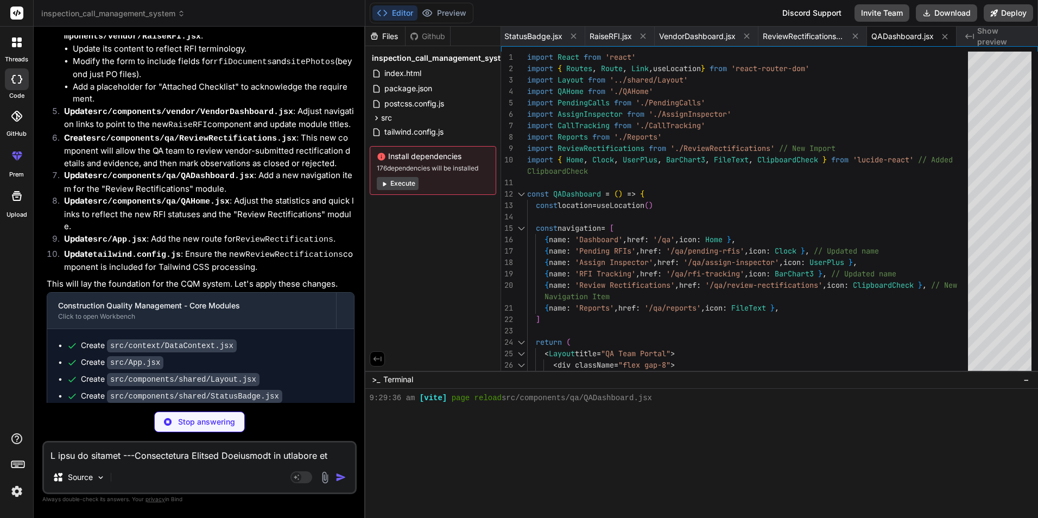
scroll to position [2654, 0]
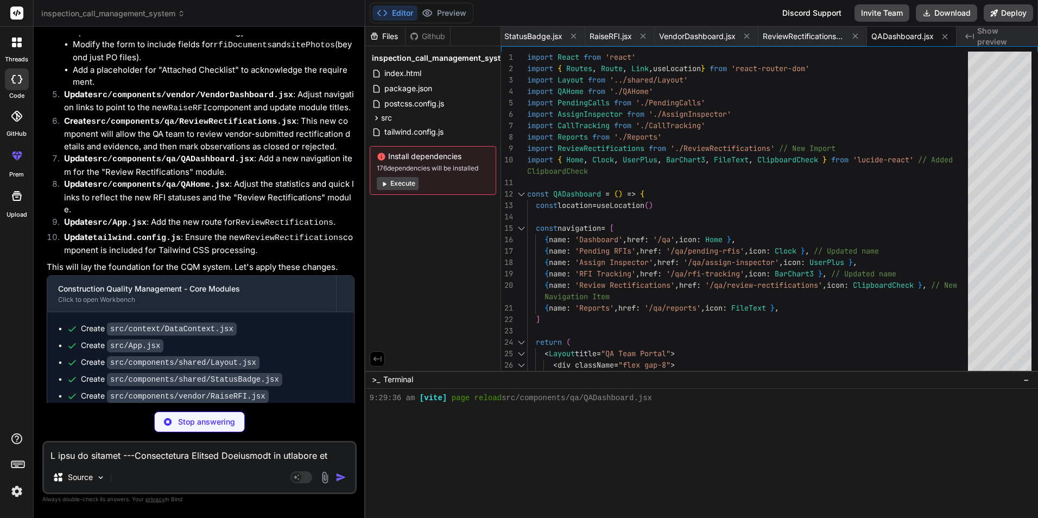
type textarea "x"
type textarea "} export default QAHome"
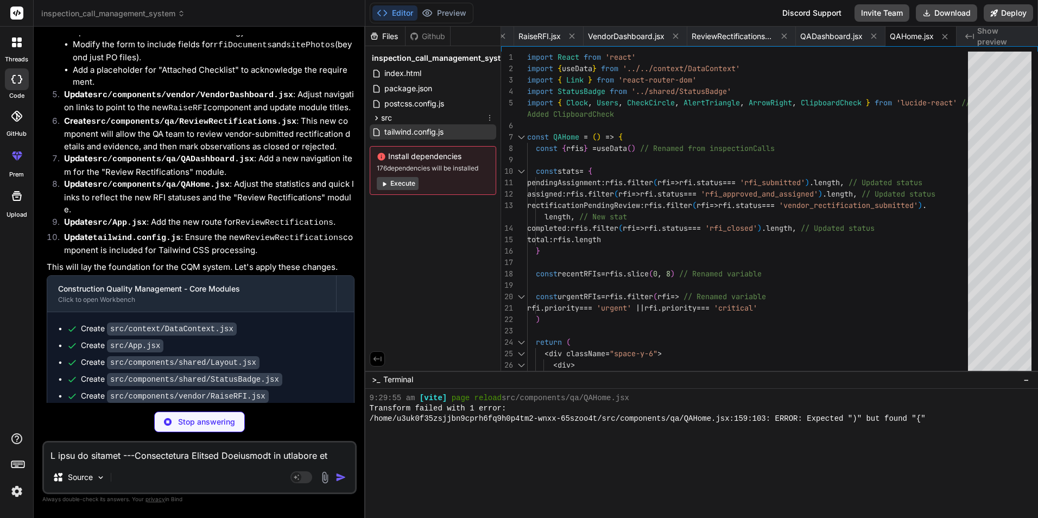
scroll to position [495, 0]
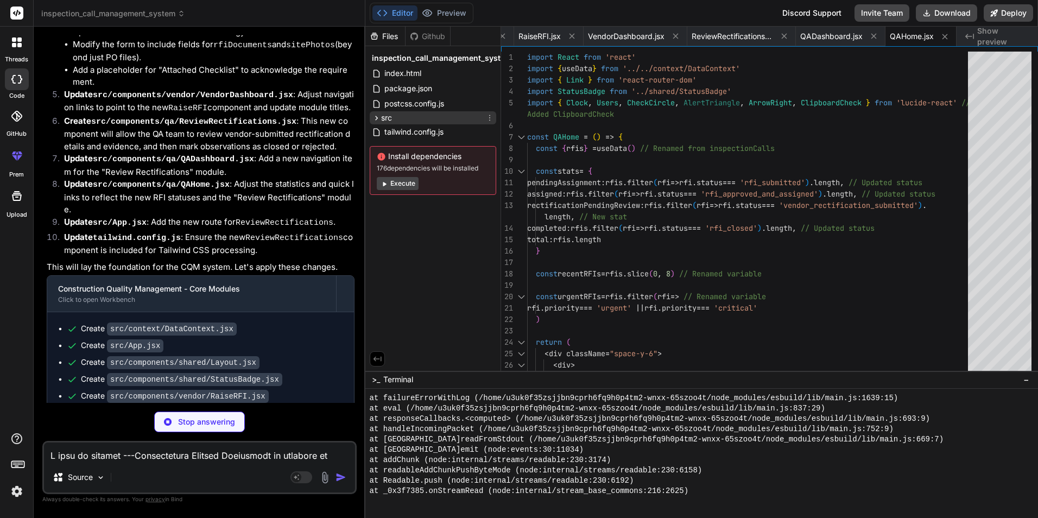
click at [378, 117] on icon at bounding box center [376, 117] width 9 height 9
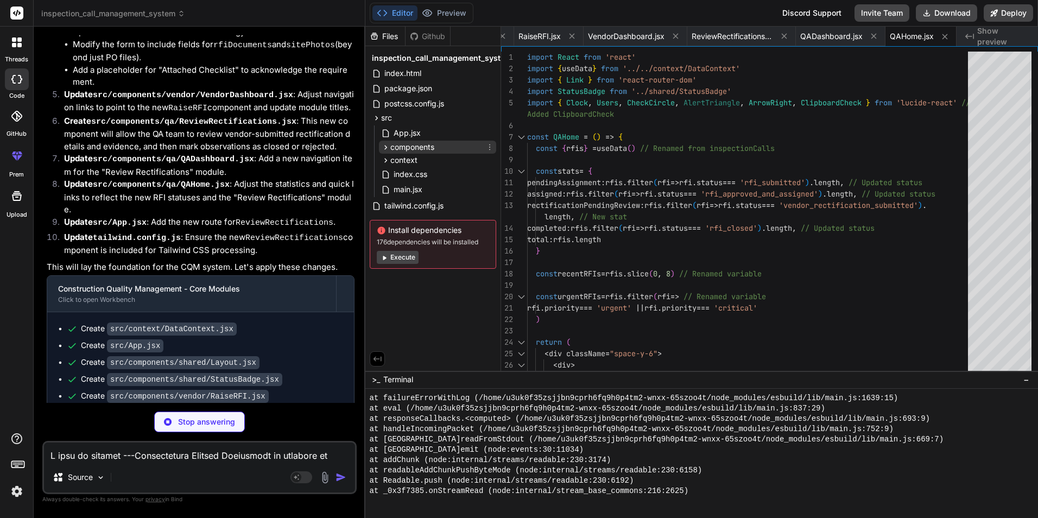
click at [387, 144] on icon at bounding box center [385, 147] width 9 height 9
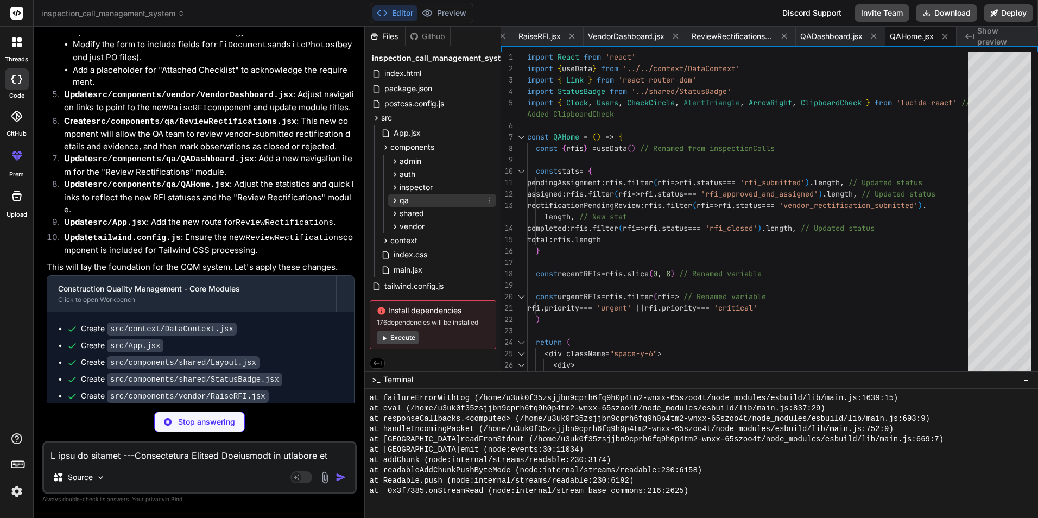
click at [395, 199] on icon at bounding box center [394, 200] width 9 height 9
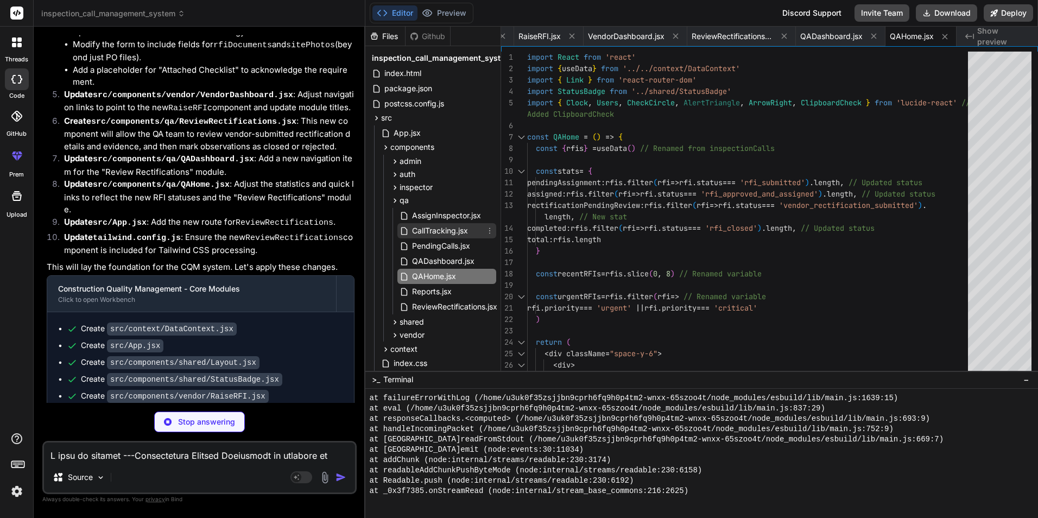
type textarea "x"
type textarea "destructive: { DEFAULT: "hsl(0 84.2% 60.2%)", foreground: "hsl(210 40% 98%)", }…"
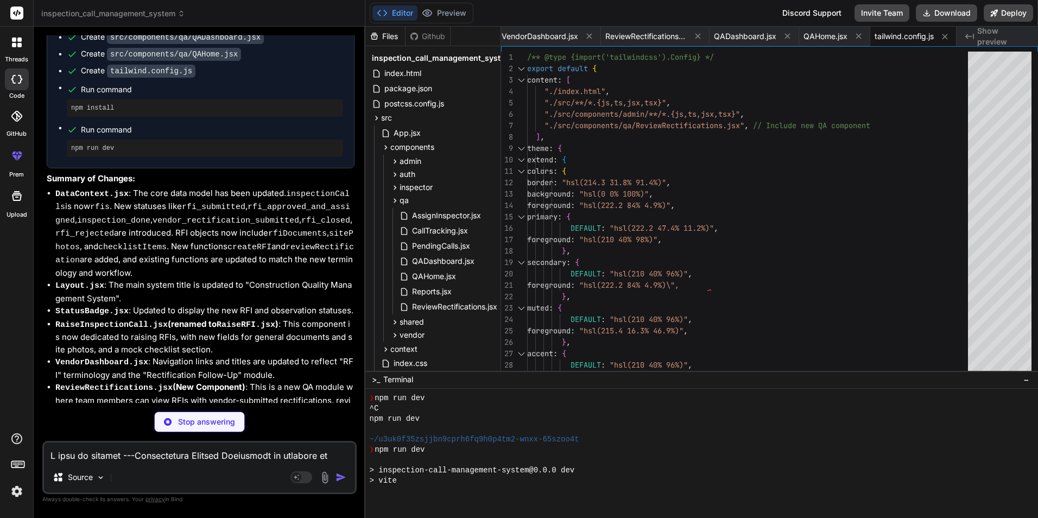
scroll to position [3122, 0]
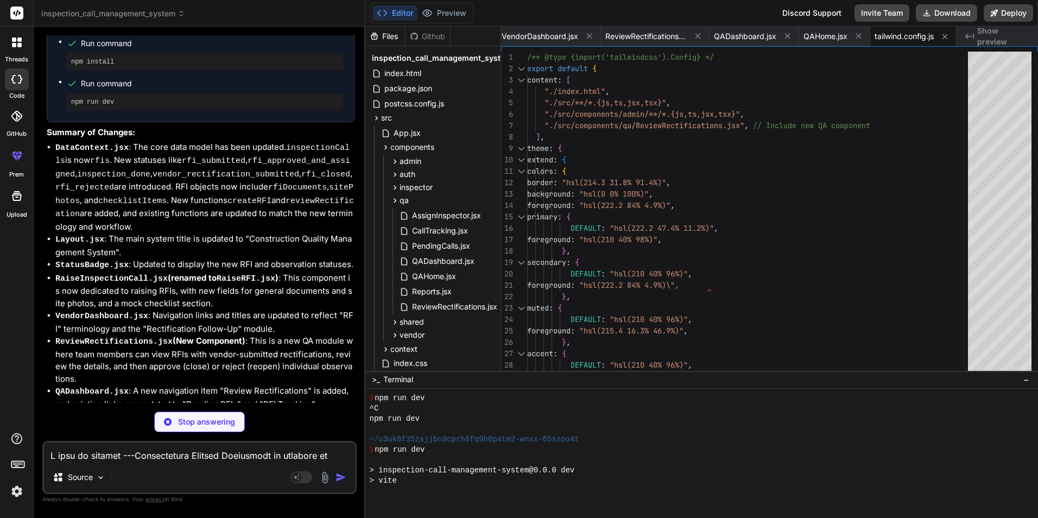
type textarea "x"
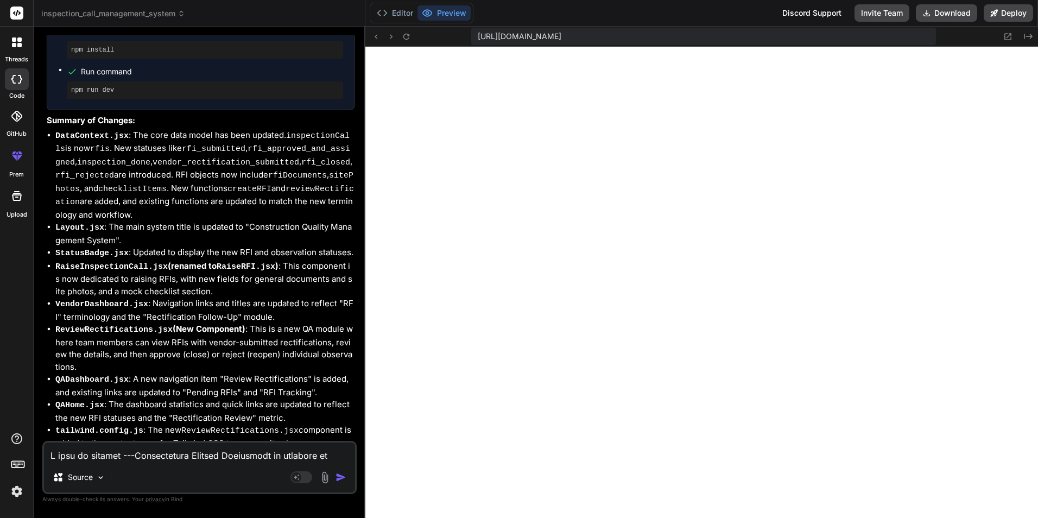
scroll to position [1197, 0]
click at [137, 456] on textarea at bounding box center [199, 453] width 311 height 20
paste textarea "[plugin:vite:css] [postcss] Unexpected token, expected "," (24:21)"
type textarea "[plugin:vite:css] [postcss] Unexpected token, expected "," (24:21)"
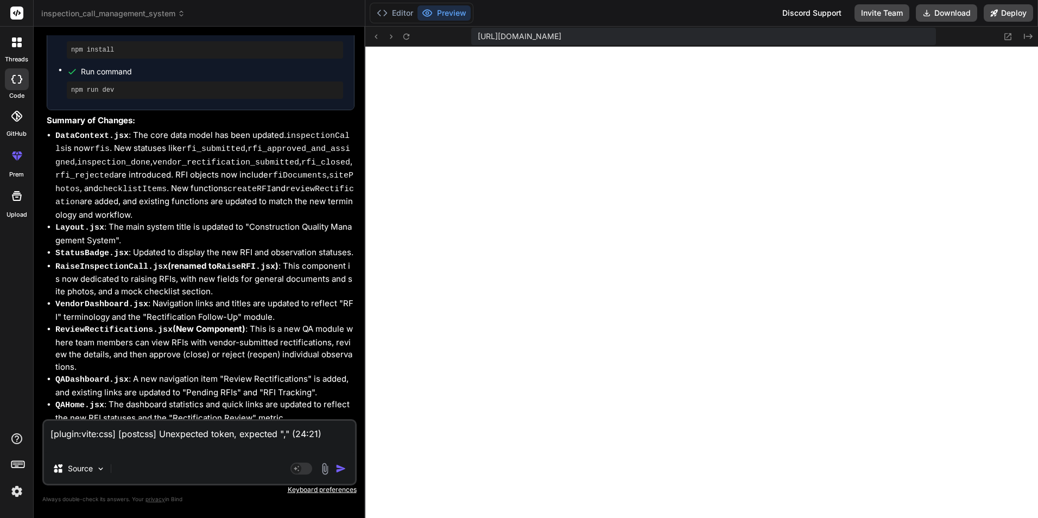
type textarea "x"
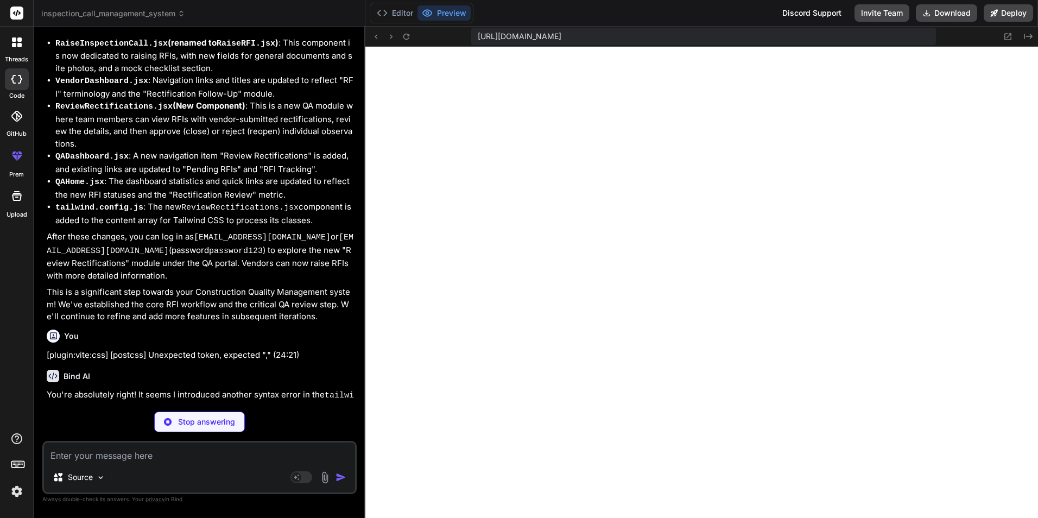
scroll to position [3379, 0]
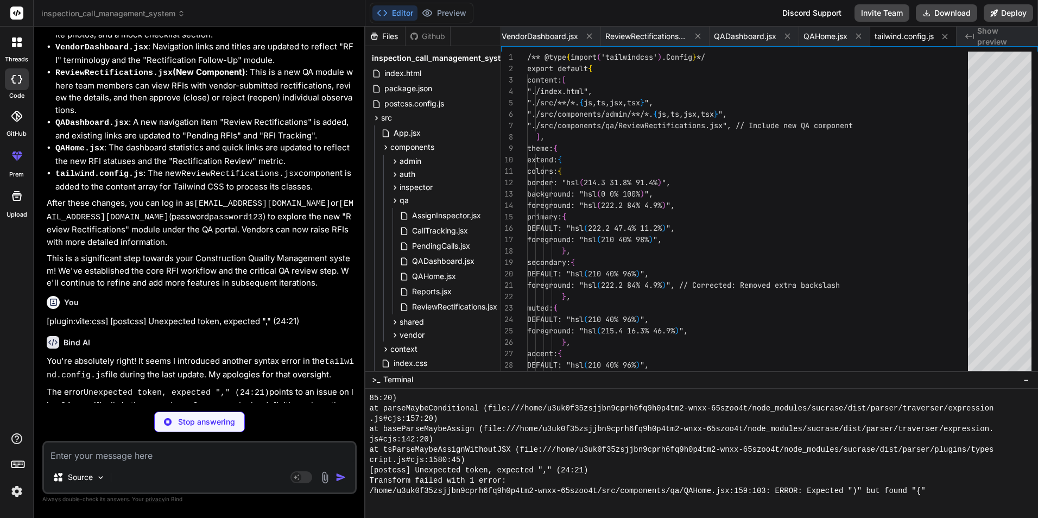
type textarea "x"
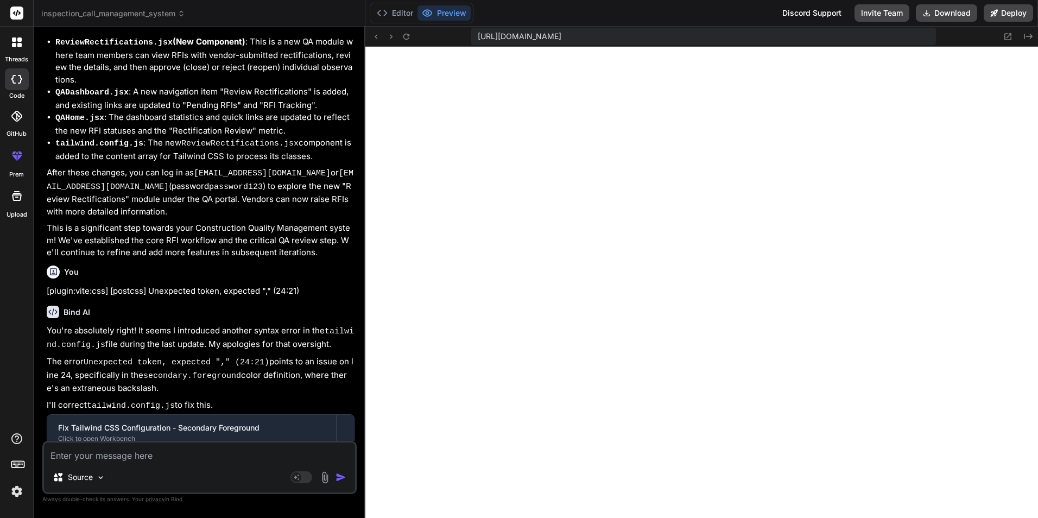
scroll to position [3424, 0]
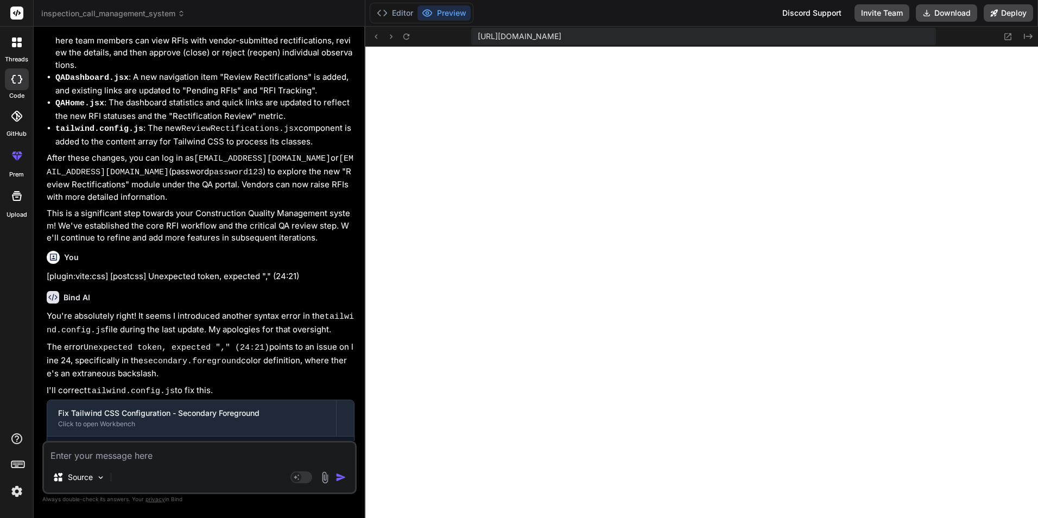
click at [395, 2] on div "Editor Preview Discord Support Invite Team Download Deploy" at bounding box center [701, 13] width 673 height 27
click at [395, 9] on button "Editor" at bounding box center [394, 12] width 45 height 15
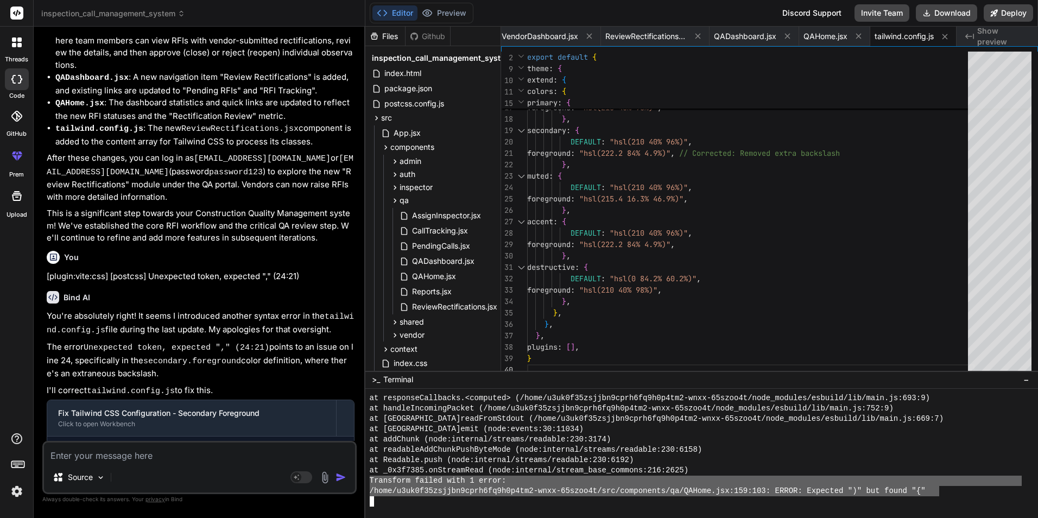
drag, startPoint x: 939, startPoint y: 491, endPoint x: 503, endPoint y: 459, distance: 437.2
click at [370, 486] on div "/home/u3uk0f35zsjjbn9cprh6fq9h0p4tm2-wnxx-65szoo4t/src/components/qa/QAHome.jsx…" at bounding box center [696, 491] width 652 height 10
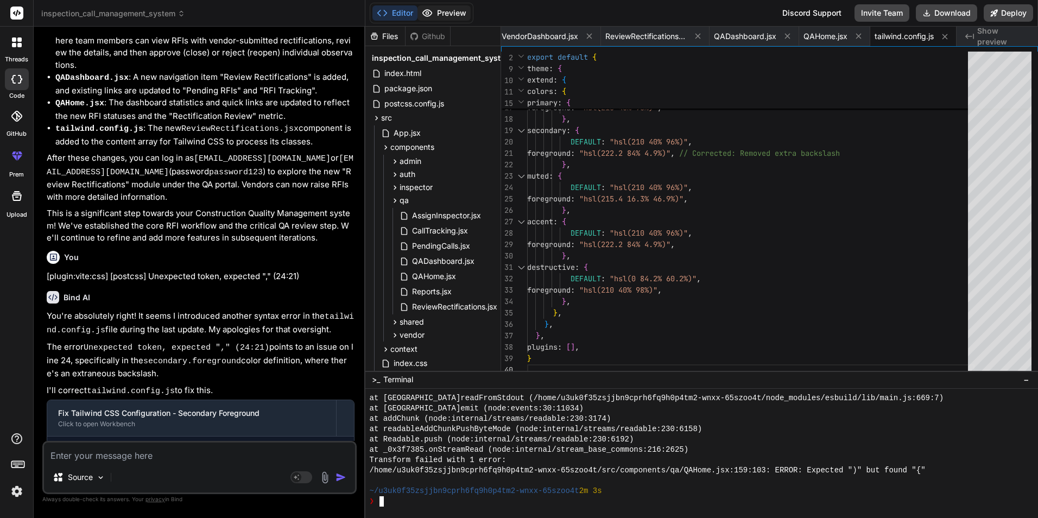
click at [454, 12] on button "Preview" at bounding box center [444, 12] width 53 height 15
click at [156, 470] on div "Source" at bounding box center [199, 479] width 311 height 26
click at [170, 454] on textarea at bounding box center [199, 453] width 311 height 20
paste textarea "Feature coming soon..."
type textarea "Feature coming soon..."
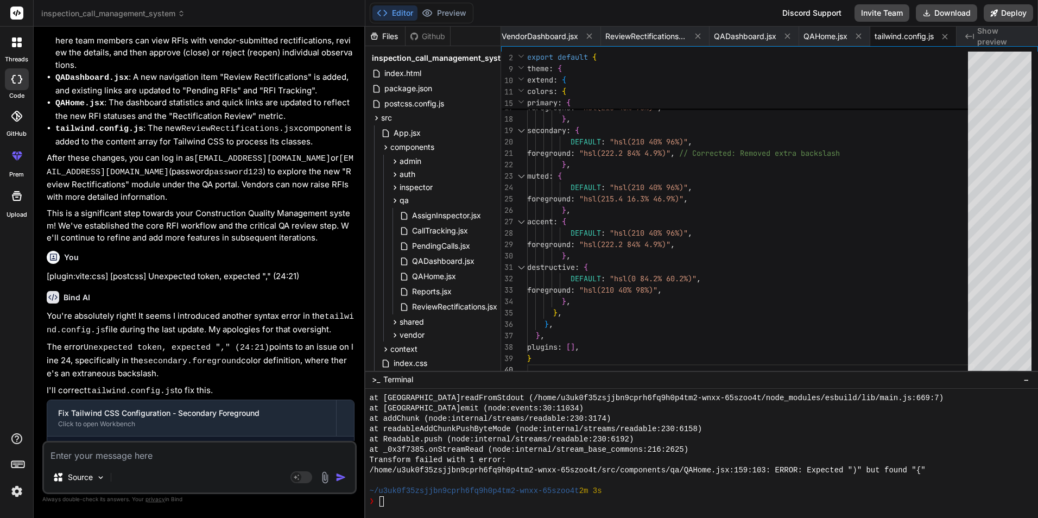
type textarea "x"
type textarea "Feature coming soon..."
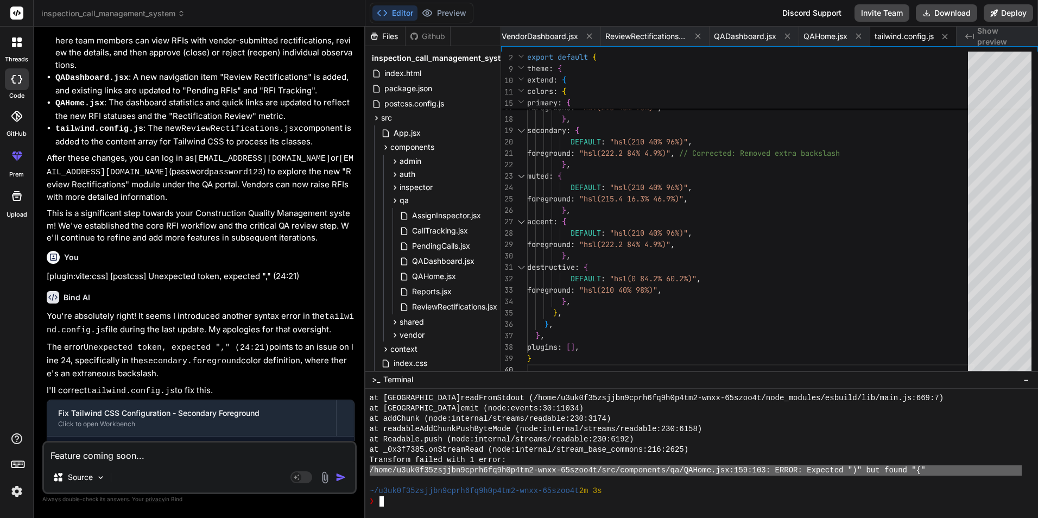
scroll to position [1661, 0]
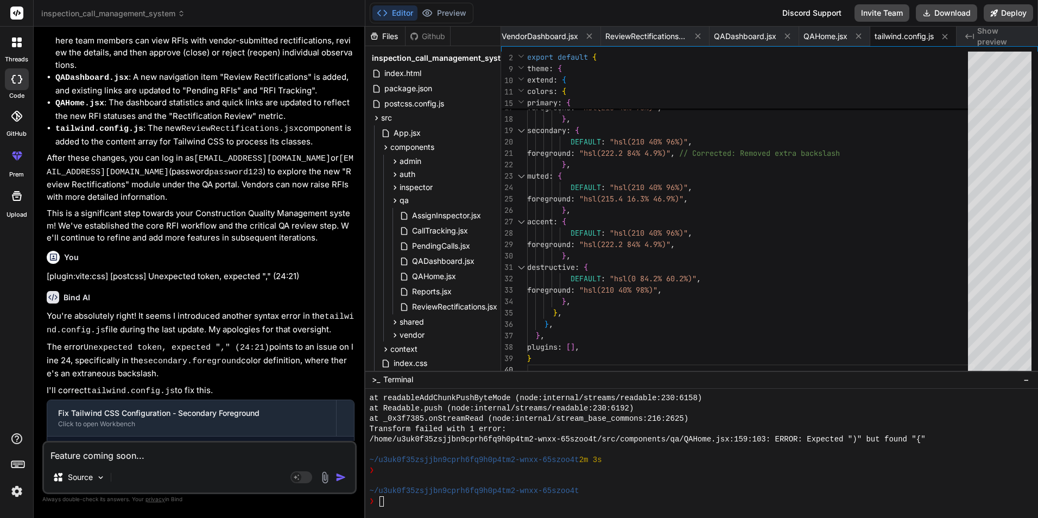
click at [135, 454] on textarea "Feature coming soon..." at bounding box center [199, 453] width 311 height 20
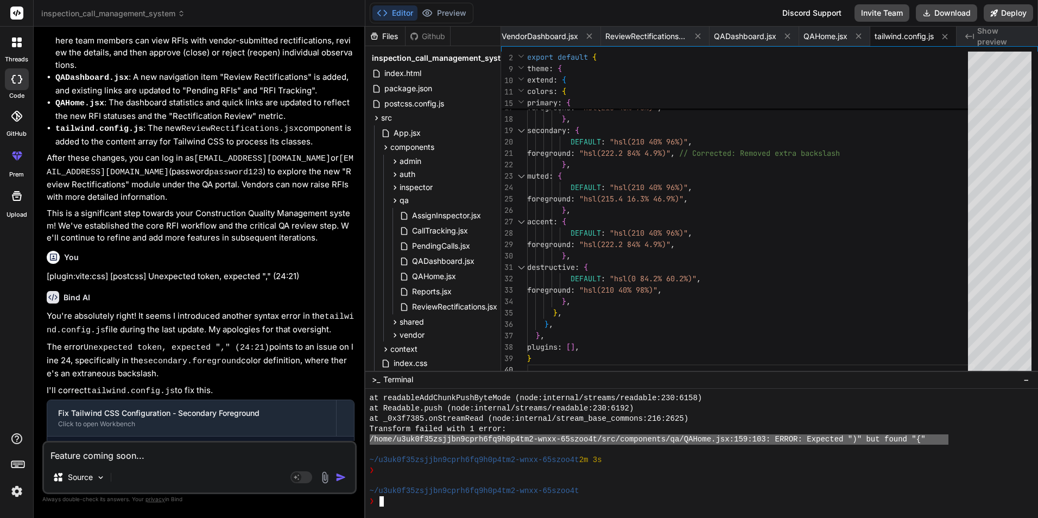
drag, startPoint x: 949, startPoint y: 437, endPoint x: 367, endPoint y: 437, distance: 582.6
click at [367, 437] on div ",,,,,,,,,,,,,,,,,,,,,,,,,,,,,,,, 44444444444444444444444444444444 at readableAd…" at bounding box center [701, 454] width 673 height 130
type textarea "/home/u3uk0f35zsjjbn9cprh6fq9h0p4tm2-wnxx-65szoo4t/src/components/qa/QAHome.jsx…"
drag, startPoint x: 160, startPoint y: 454, endPoint x: -2, endPoint y: 453, distance: 161.8
click at [0, 453] on html "threads code GitHub prem Upload inspection_call_management_system Created with …" at bounding box center [519, 259] width 1038 height 518
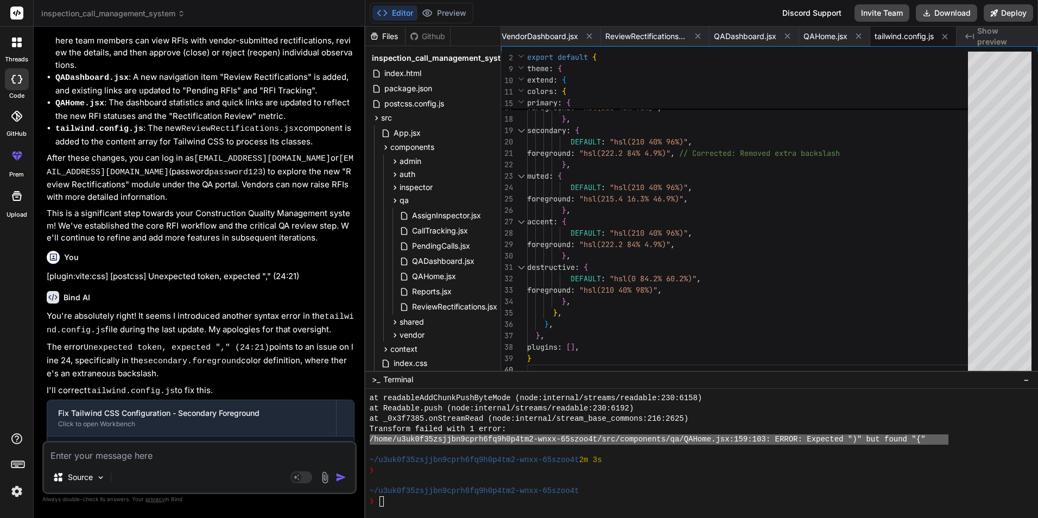
type textarea "x"
paste textarea "/home/u3uk0f35zsjjbn9cprh6fq9h0p4tm2-wnxx-65szoo4t/src/components/qa/QAHome.jsx…"
type textarea "/home/u3uk0f35zsjjbn9cprh6fq9h0p4tm2-wnxx-65szoo4t/src/components/qa/QAHome.jsx…"
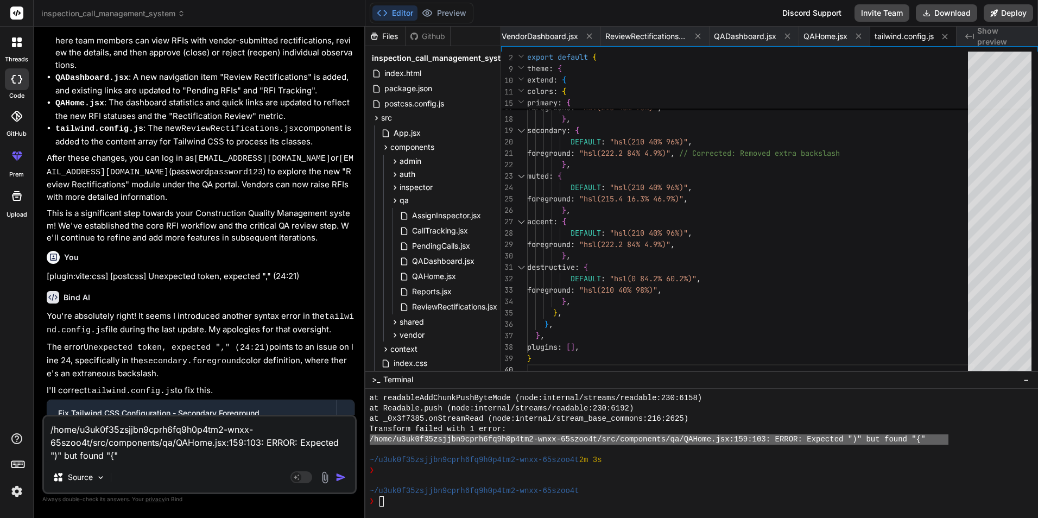
type textarea "x"
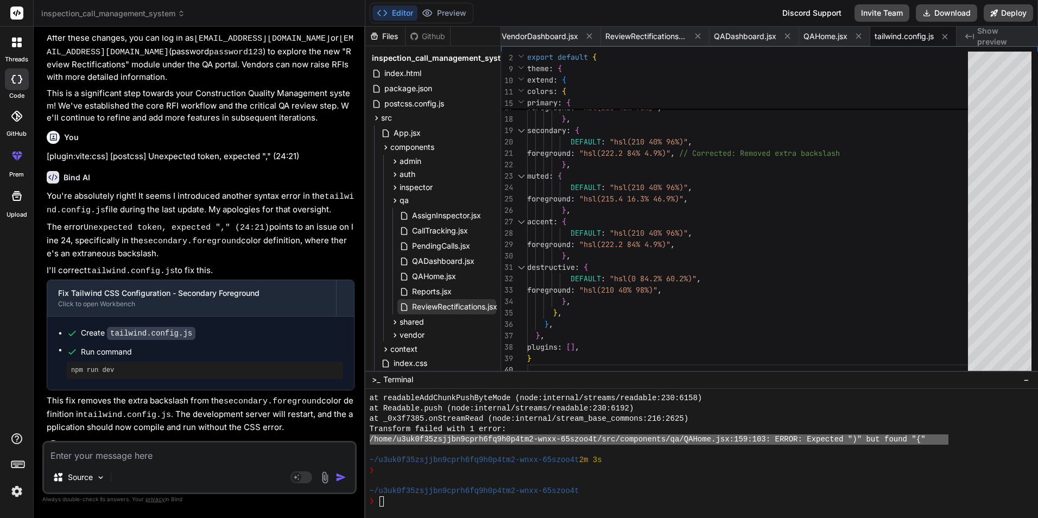
scroll to position [3549, 0]
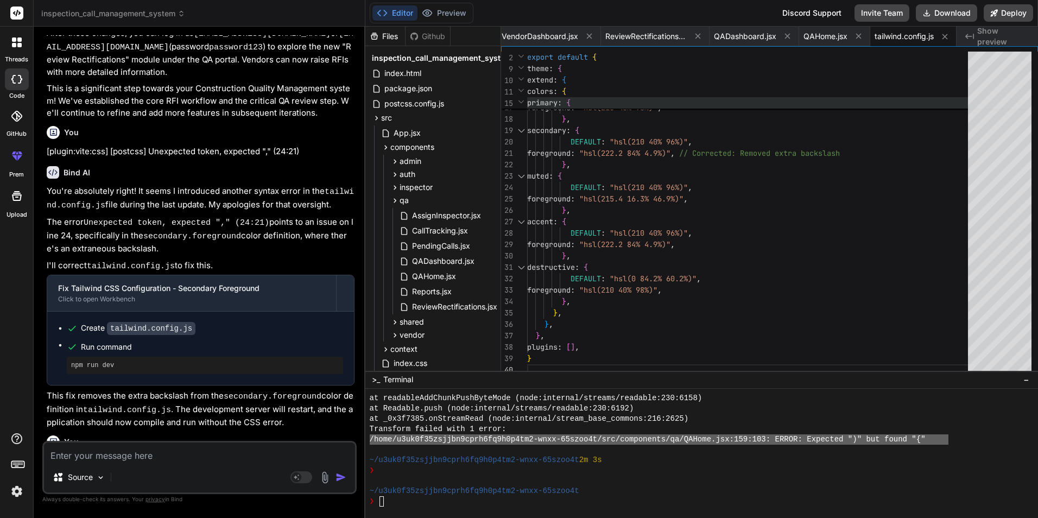
drag, startPoint x: 804, startPoint y: 36, endPoint x: 762, endPoint y: 102, distance: 77.6
click at [738, 36] on span "QAHome.jsx" at bounding box center [826, 36] width 44 height 11
type textarea "} export default QAHome"
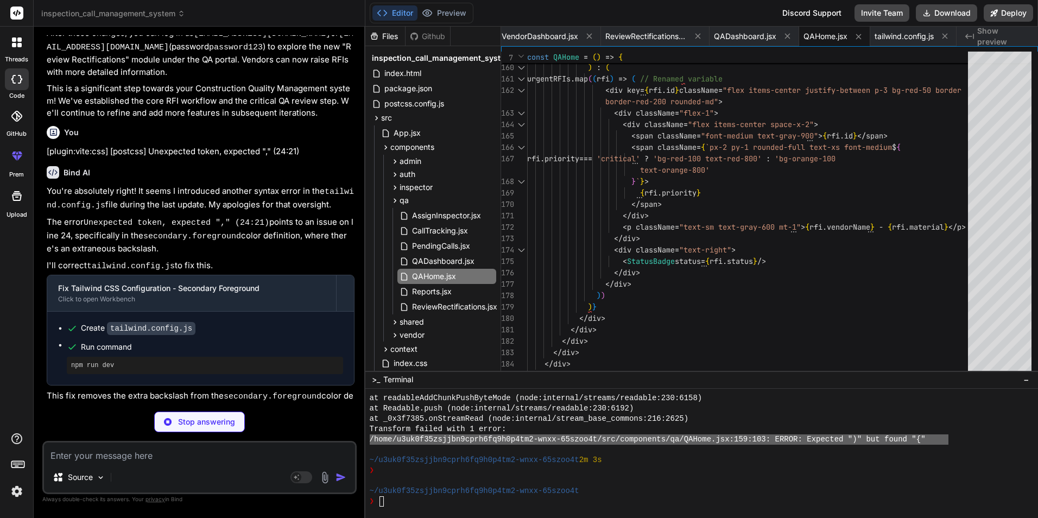
scroll to position [3701, 0]
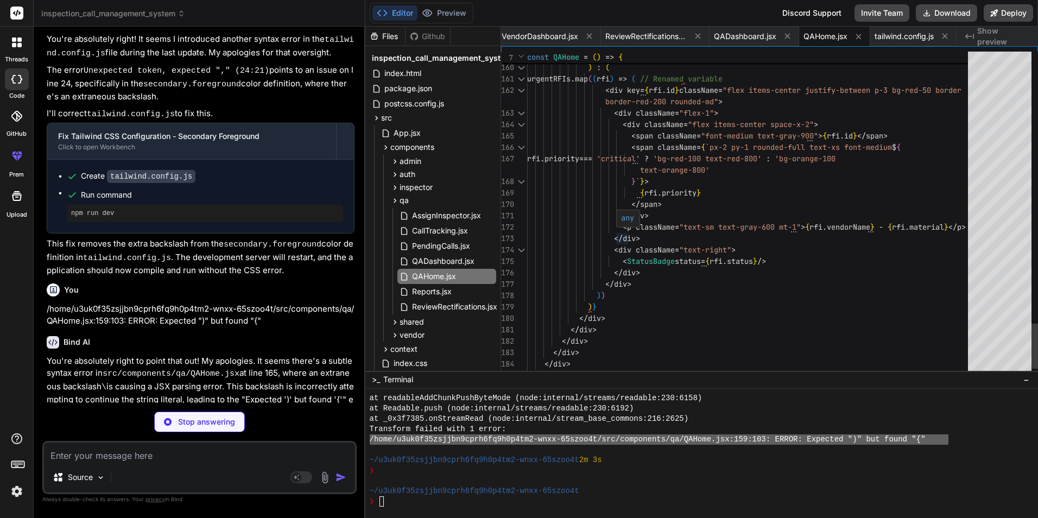
type textarea "x"
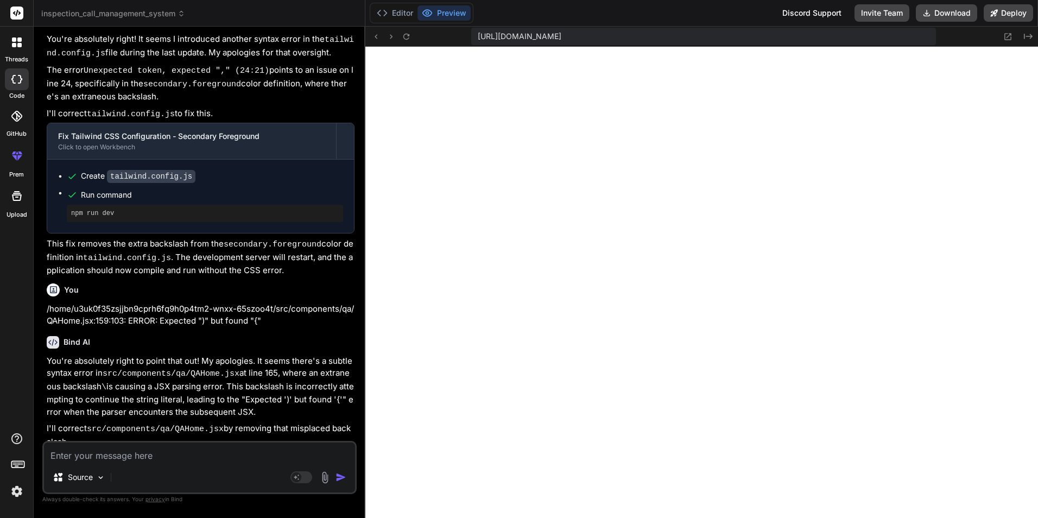
scroll to position [2074, 0]
click at [139, 464] on div "Source Agent Mode. When this toggle is activated, AI automatically makes decisi…" at bounding box center [199, 467] width 314 height 53
click at [160, 456] on textarea at bounding box center [199, 453] width 311 height 20
drag, startPoint x: 176, startPoint y: 457, endPoint x: 14, endPoint y: 433, distance: 164.6
click at [0, 431] on html "threads code GitHub prem Upload inspection_call_management_system Created with …" at bounding box center [519, 259] width 1038 height 518
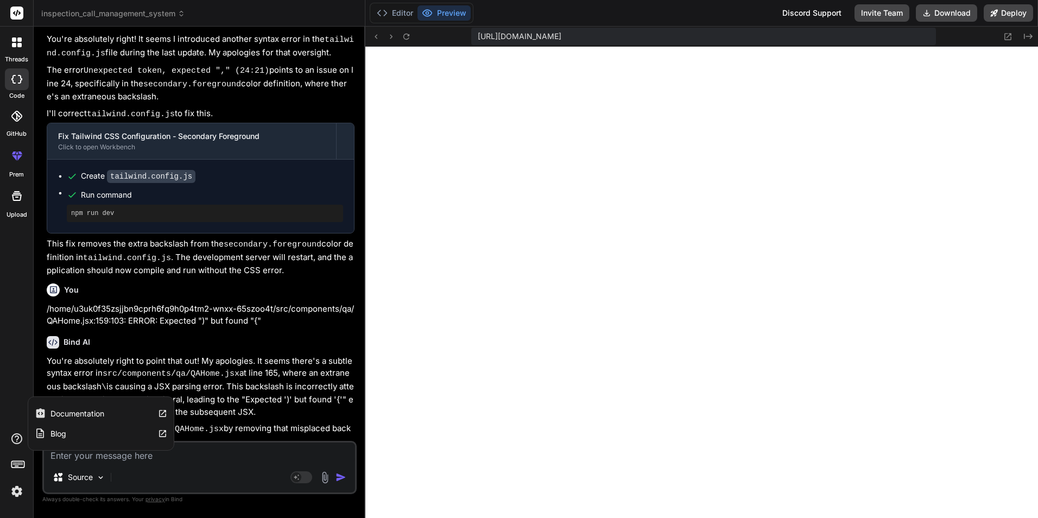
paste textarea "[plugin:vite:esbuild] Transform failed with 1 error: /home/u3uk0f35zsjjbn9cprh6…"
type textarea "[plugin:vite:esbuild] Transform failed with 1 error: /home/u3uk0f35zsjjbn9cprh6…"
type textarea "x"
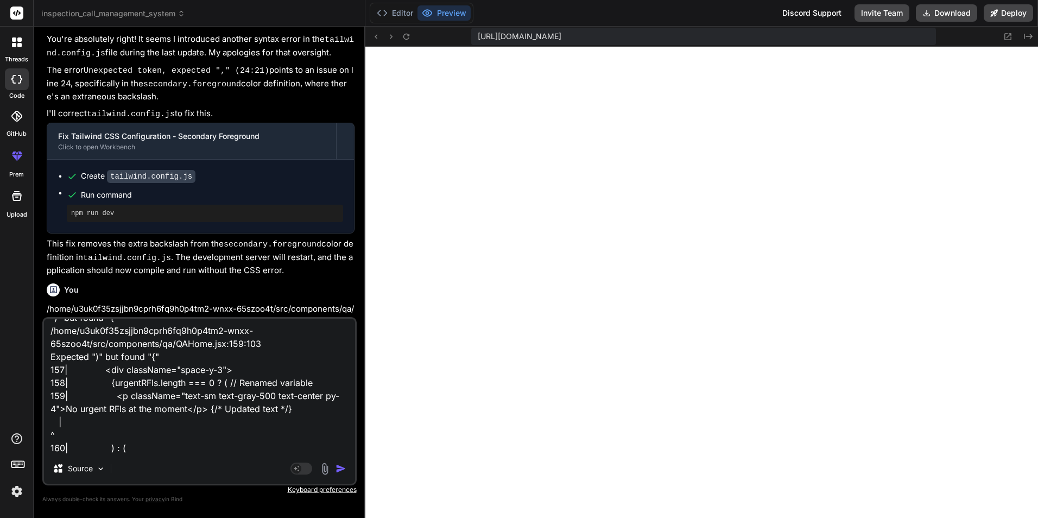
type textarea "[plugin:vite:esbuild] Transform failed with 1 error: /home/u3uk0f35zsjjbn9cprh6…"
click at [345, 476] on div "Source" at bounding box center [199, 471] width 311 height 26
click at [340, 471] on img "button" at bounding box center [341, 468] width 11 height 11
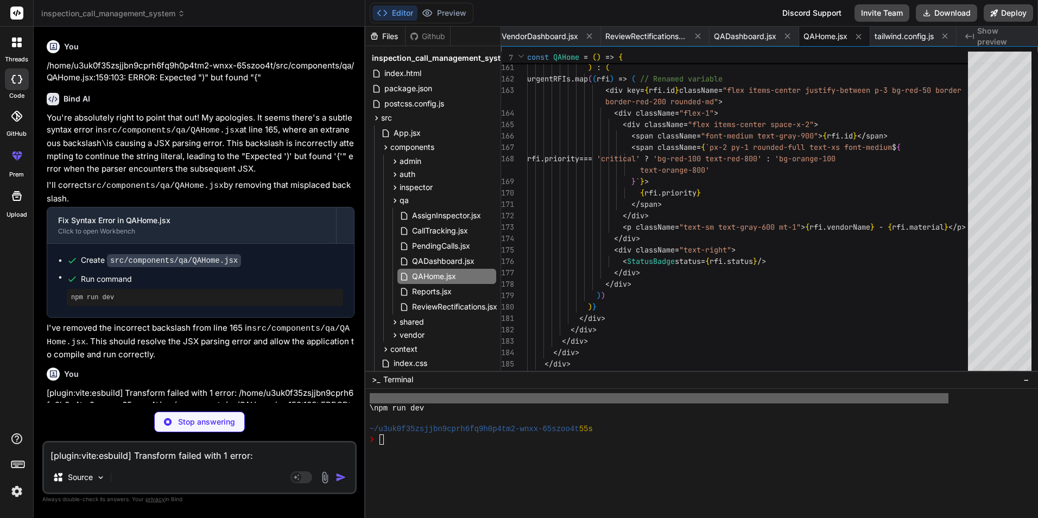
scroll to position [2187, 0]
type textarea "x"
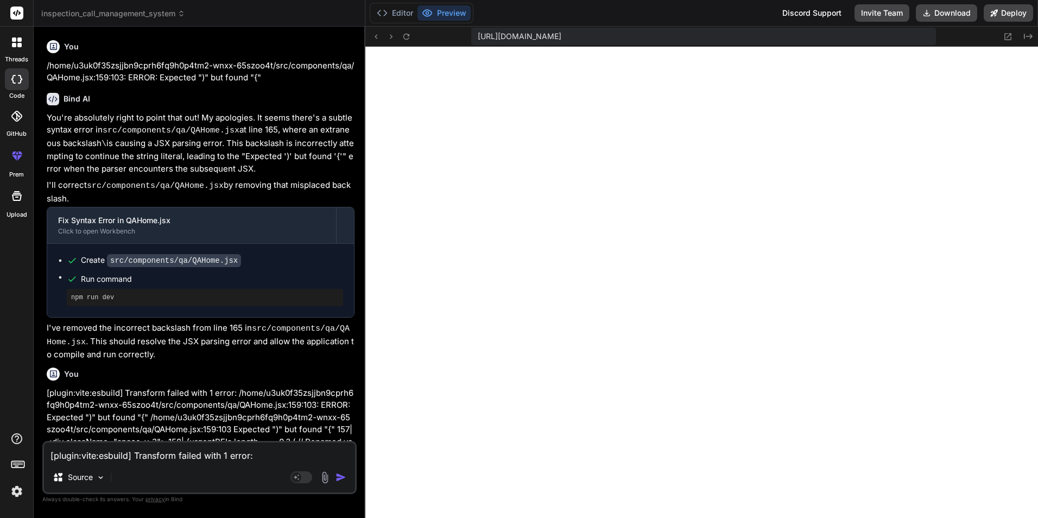
scroll to position [4182, 0]
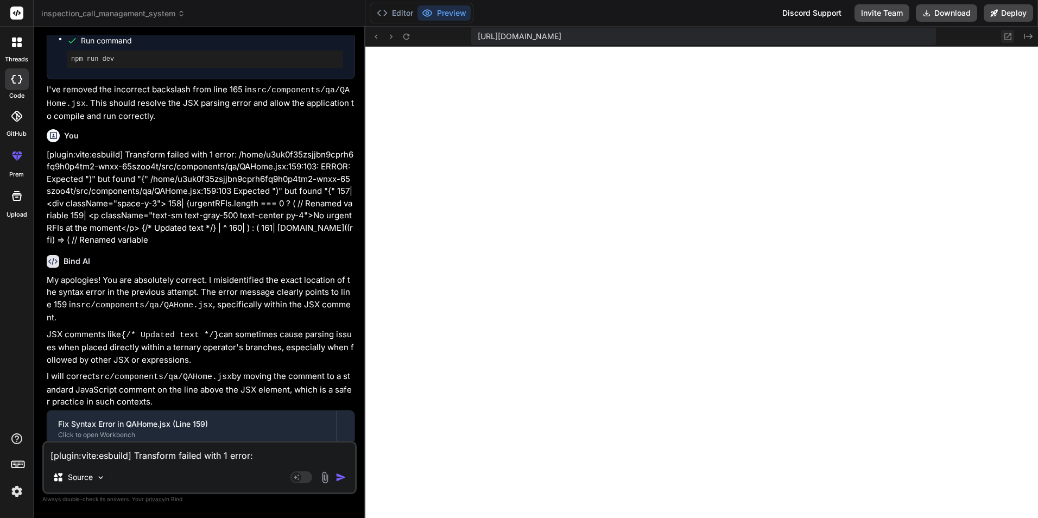
click at [738, 37] on icon at bounding box center [1007, 36] width 9 height 9
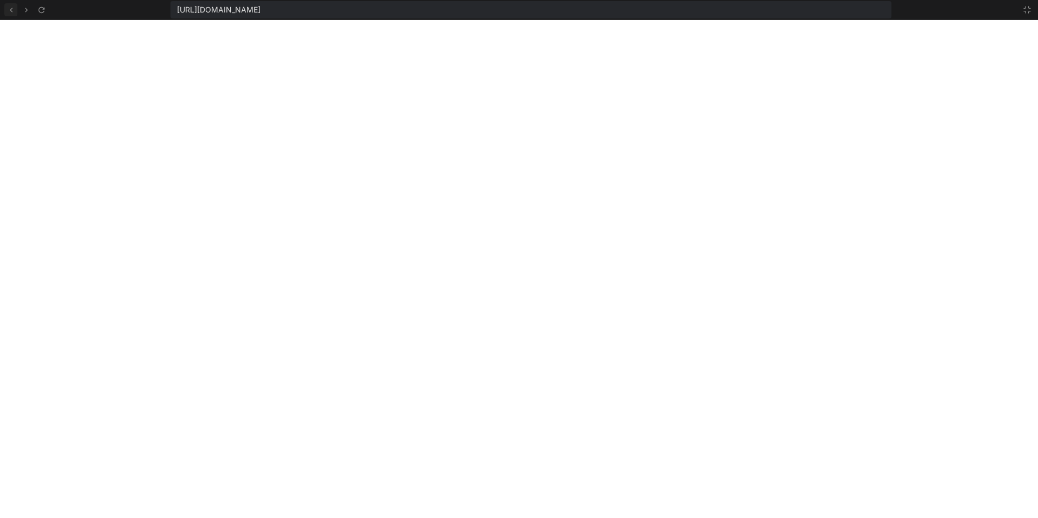
click at [11, 10] on icon at bounding box center [11, 9] width 9 height 9
click at [738, 9] on icon at bounding box center [1027, 10] width 7 height 7
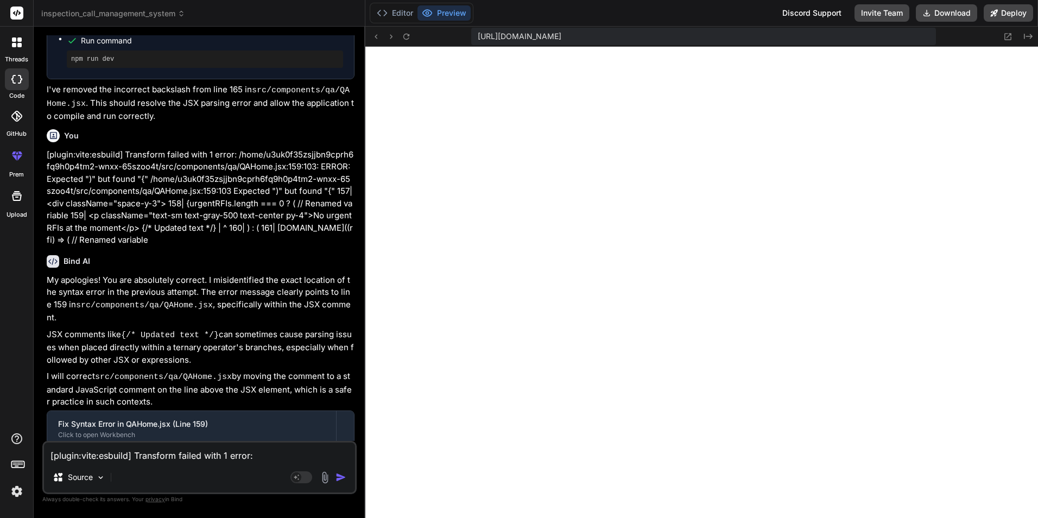
click at [104, 452] on textarea "[plugin:vite:esbuild] Transform failed with 1 error: /home/u3uk0f35zsjjbn9cprh6…" at bounding box center [199, 453] width 311 height 20
type textarea "a"
type textarea "x"
type textarea "af"
type textarea "x"
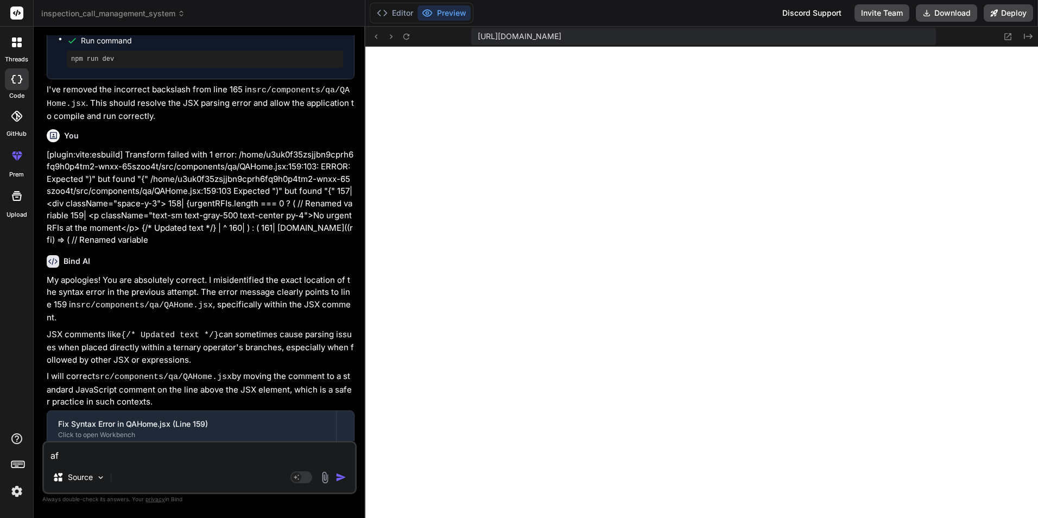
type textarea "aft"
type textarea "x"
type textarea "afte"
type textarea "x"
type textarea "after"
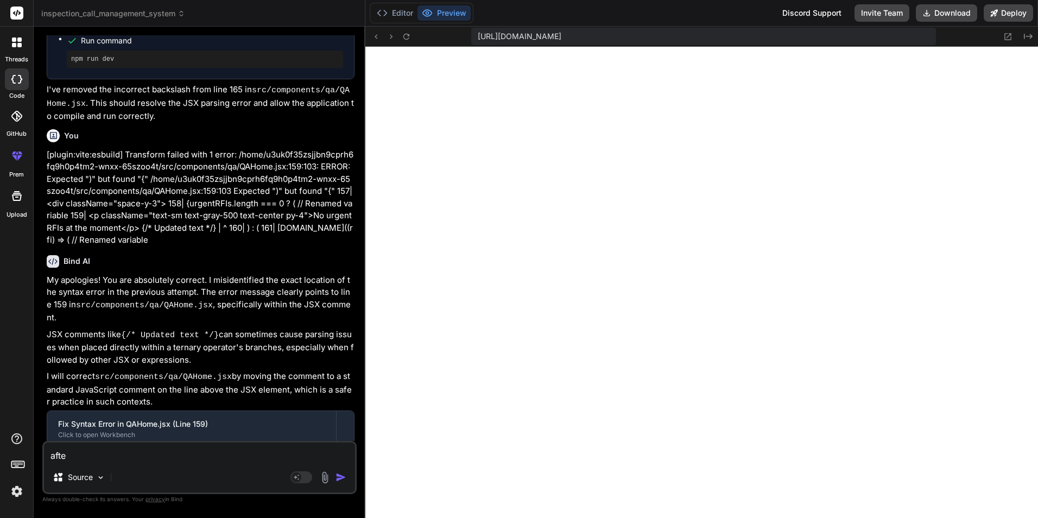
type textarea "x"
type textarea "after"
type textarea "x"
type textarea "after l"
type textarea "x"
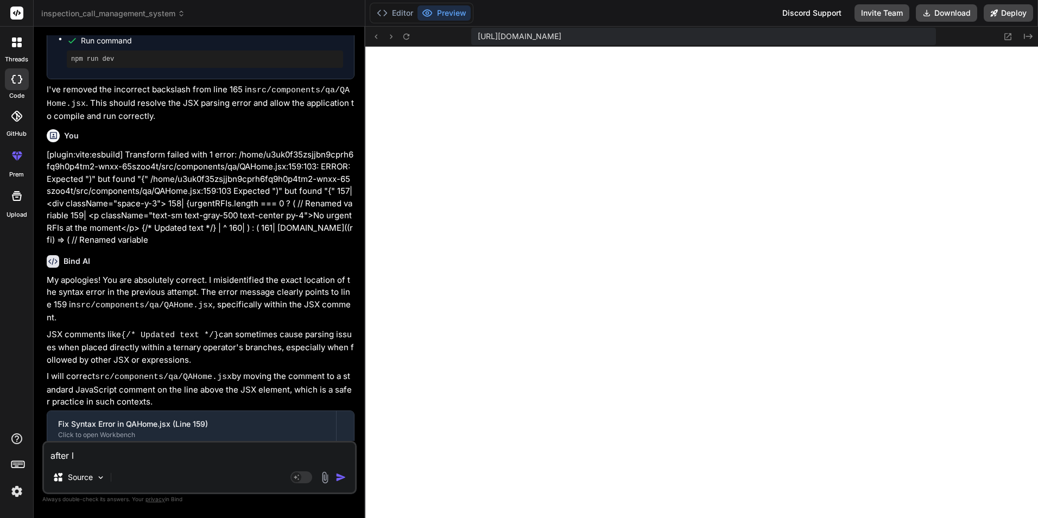
type textarea "after lo"
type textarea "x"
type textarea "after log"
type textarea "x"
type textarea "after logi"
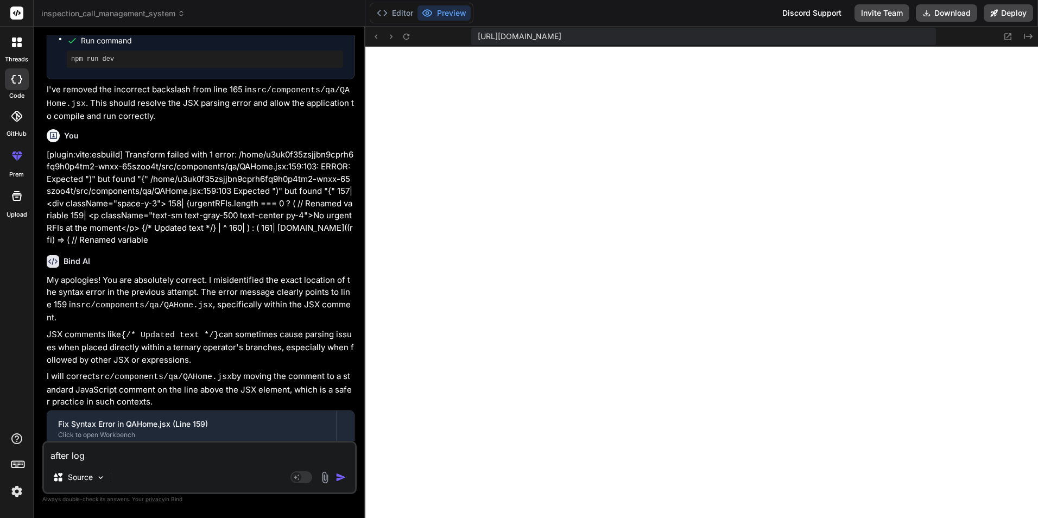
type textarea "x"
type textarea "after login"
type textarea "x"
type textarea "after login"
type textarea "x"
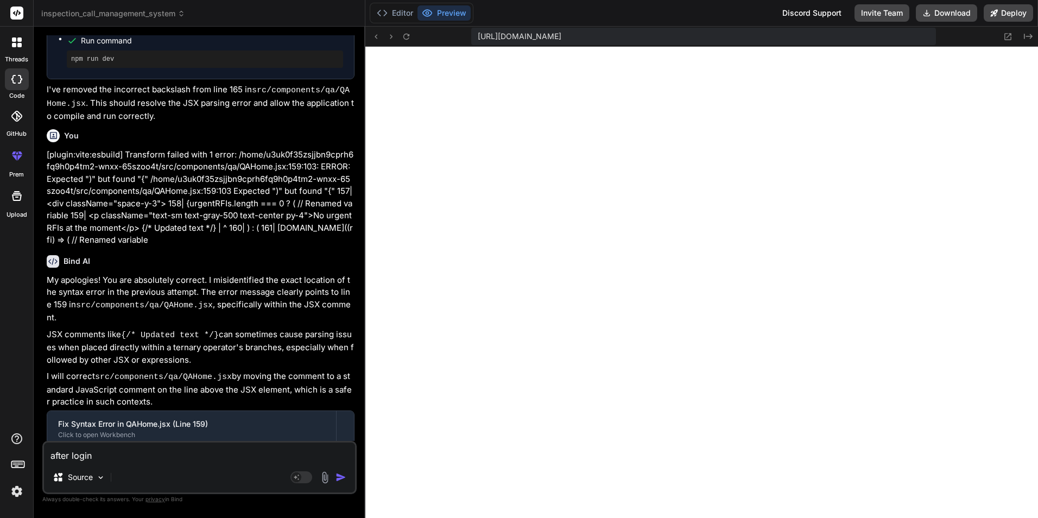
type textarea "after login a"
type textarea "x"
type textarea "after login al"
type textarea "x"
type textarea "after login all"
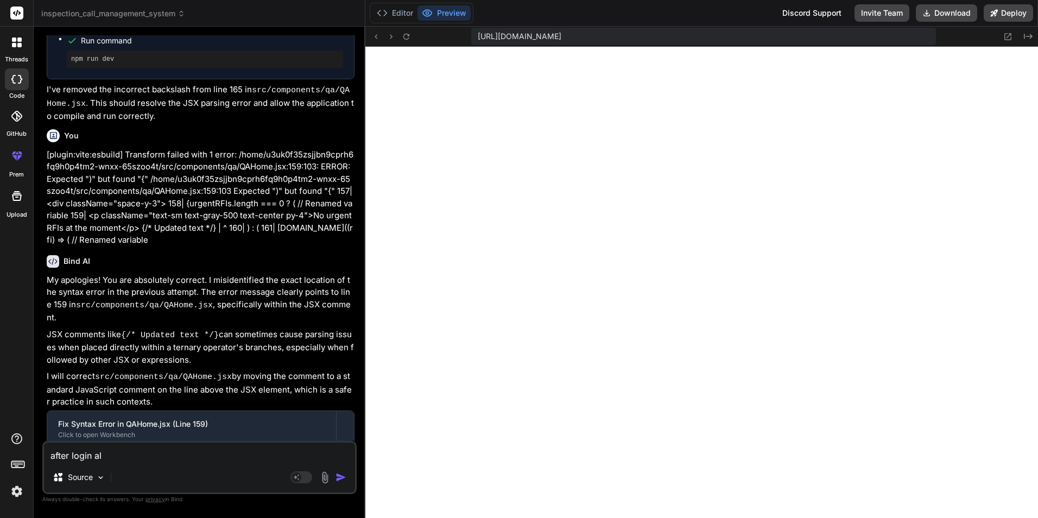
type textarea "x"
type textarea "after login all"
type textarea "x"
type textarea "after login all r"
type textarea "x"
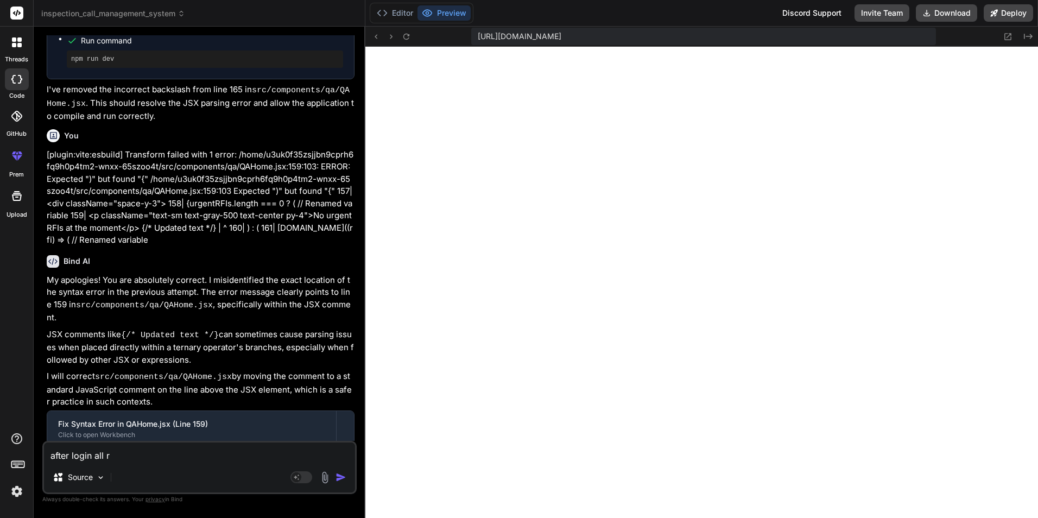
type textarea "after login all ro"
type textarea "x"
type textarea "after login all rol"
type textarea "x"
type textarea "after login all role"
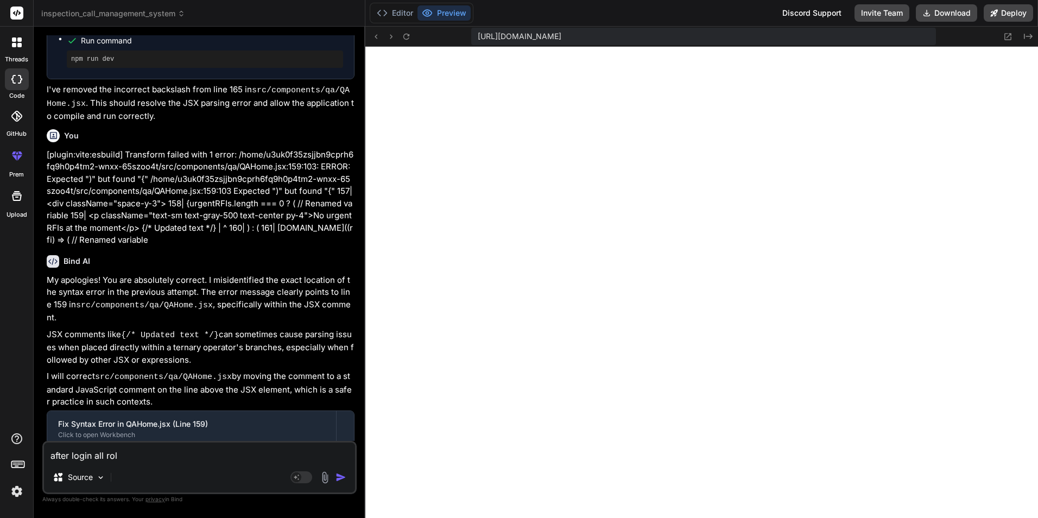
type textarea "x"
type textarea "after login all roles"
type textarea "x"
type textarea "after login all roles"
type textarea "x"
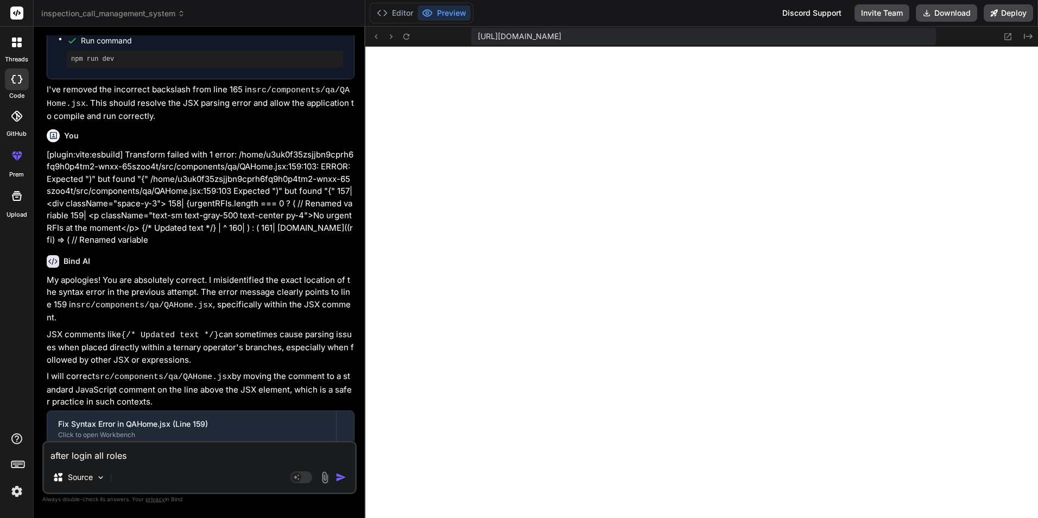
type textarea "after login all roles g"
type textarea "x"
type textarea "after login all roles go"
type textarea "x"
type textarea "after login all roles goi"
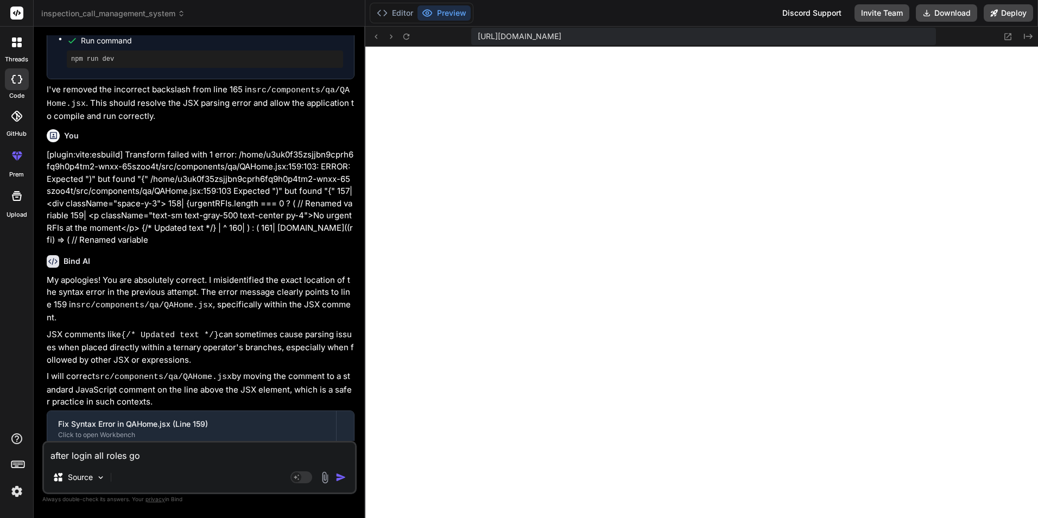
type textarea "x"
type textarea "after login all roles goin"
type textarea "x"
type textarea "after login all roles going"
type textarea "x"
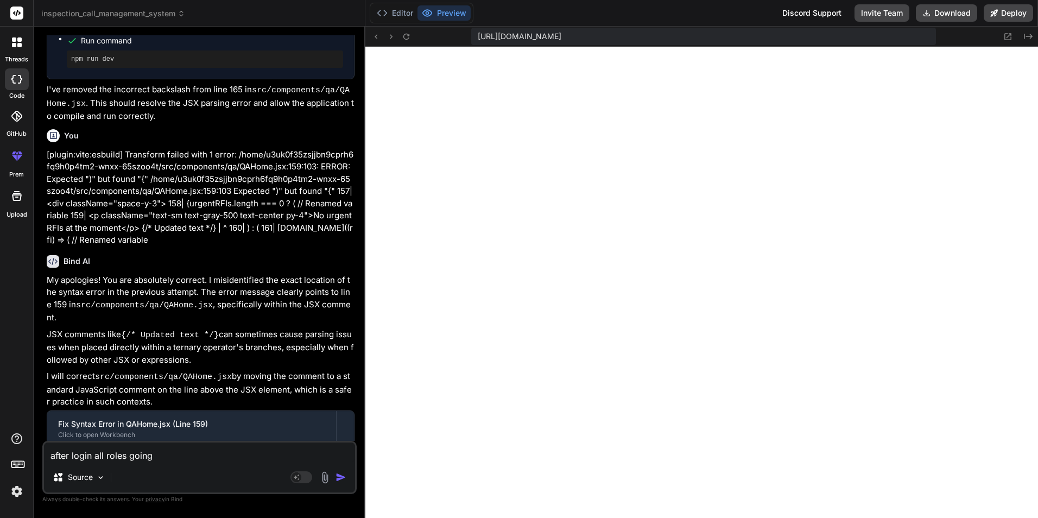
type textarea "after login all roles going"
type textarea "x"
type textarea "after login all roles going b"
type textarea "x"
type textarea "after login all roles going bl"
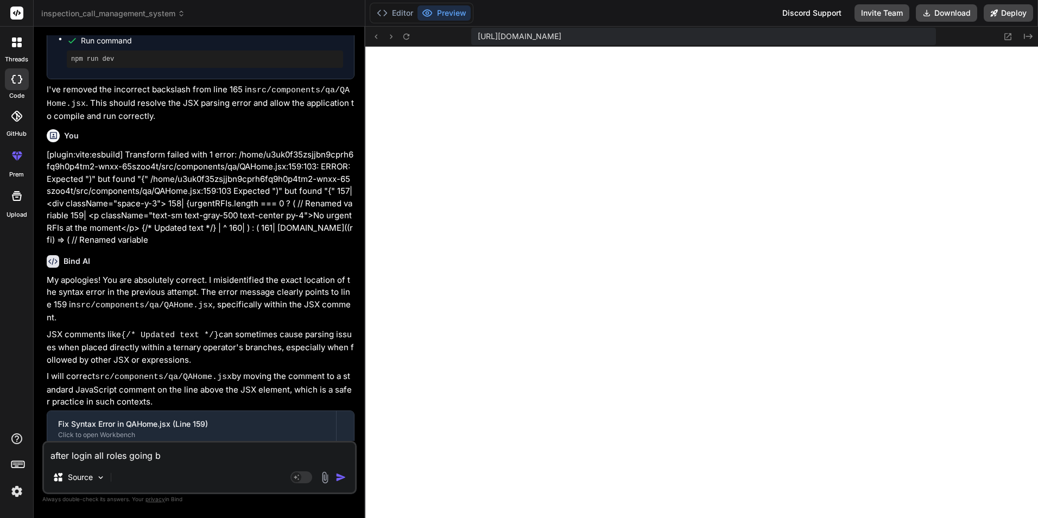
type textarea "x"
type textarea "after login all roles going bla"
type textarea "x"
type textarea "after login all roles going blan"
type textarea "x"
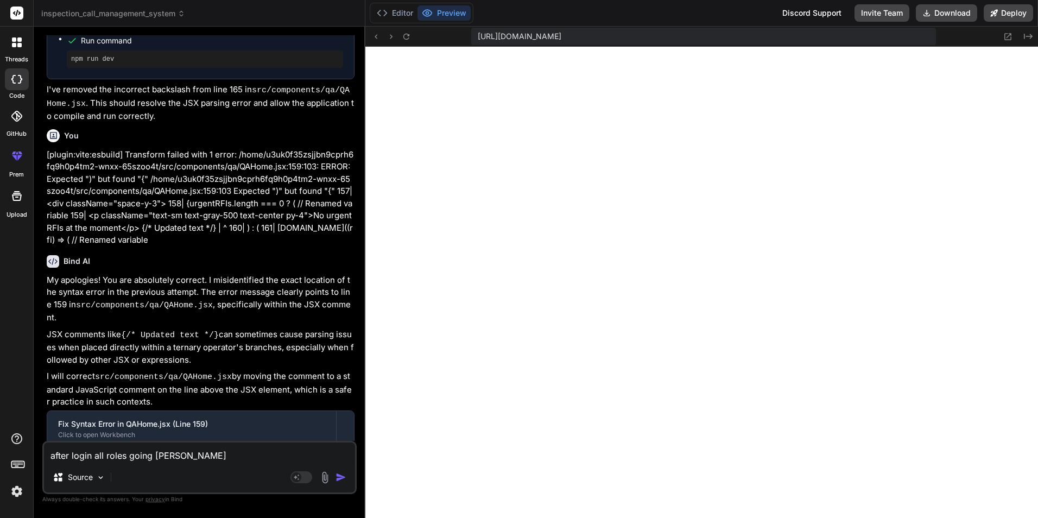
type textarea "after login all roles going blank"
type textarea "x"
type textarea "after login all roles going blank"
type textarea "x"
type textarea "after login all roles going blank p"
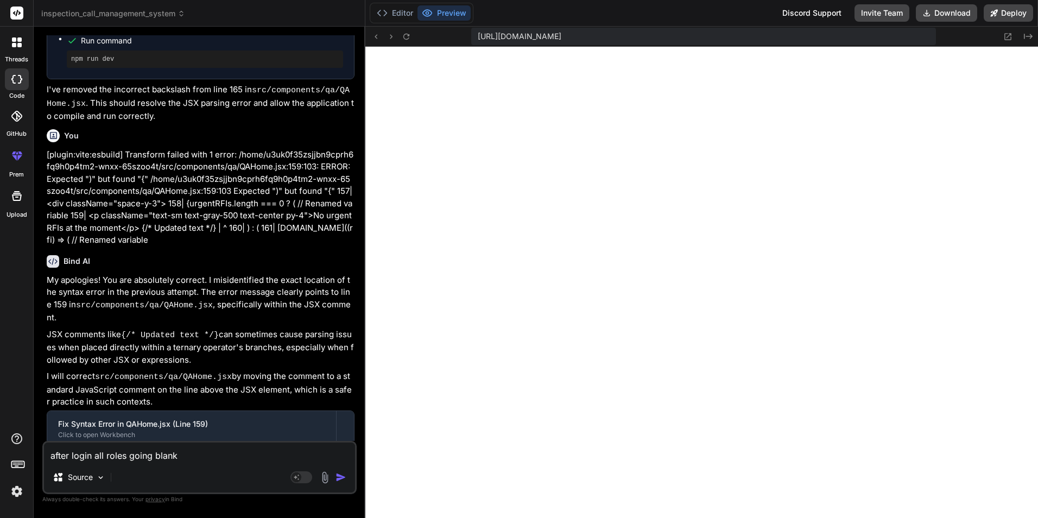
type textarea "x"
type textarea "after login all roles going blank pa"
type textarea "x"
type textarea "after login all roles going blank pag"
type textarea "x"
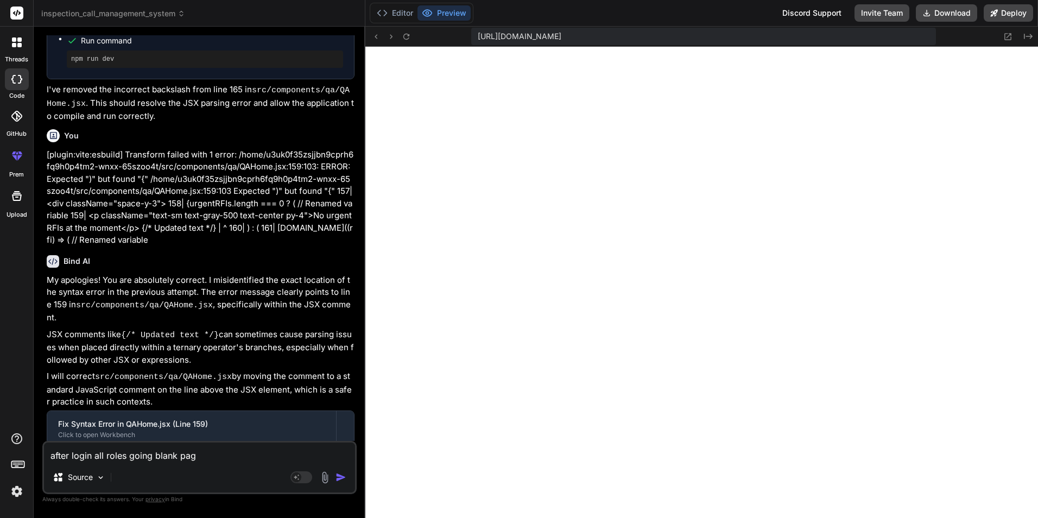
type textarea "after login all roles going blank page"
type textarea "x"
type textarea "after login all roles going blank page."
type textarea "x"
type textarea "after login all roles going blank page.."
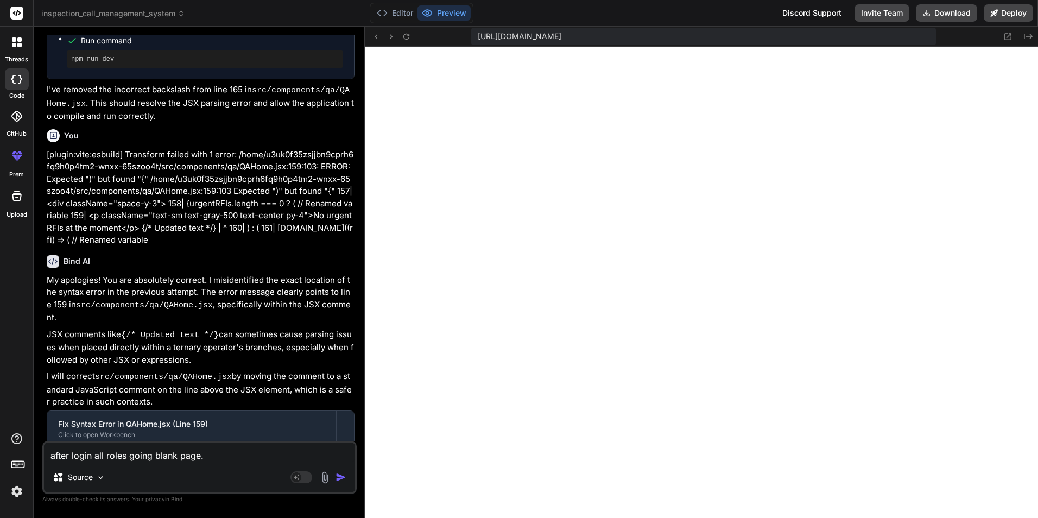
type textarea "x"
type textarea "after login all roles going blank page..."
type textarea "x"
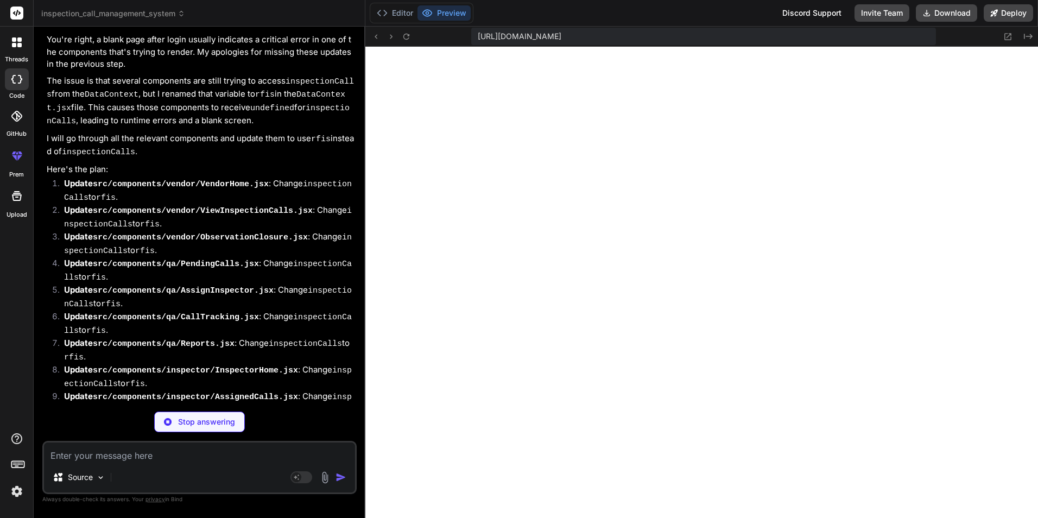
scroll to position [4816, 0]
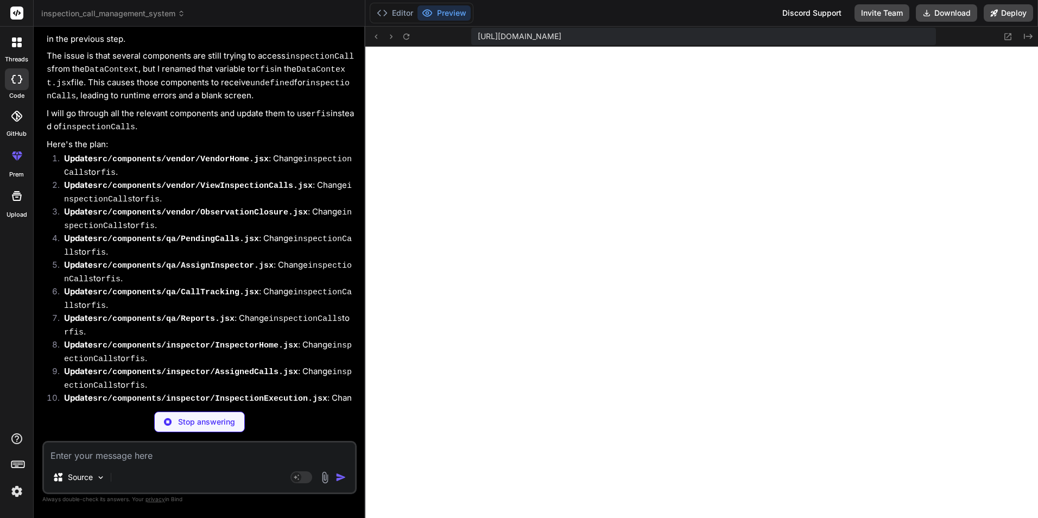
type textarea "x"
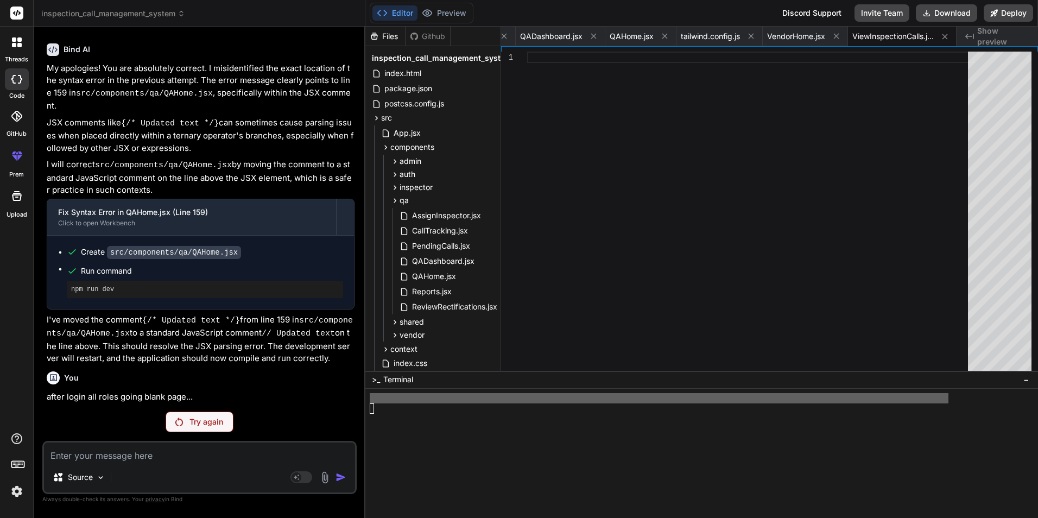
scroll to position [4256, 0]
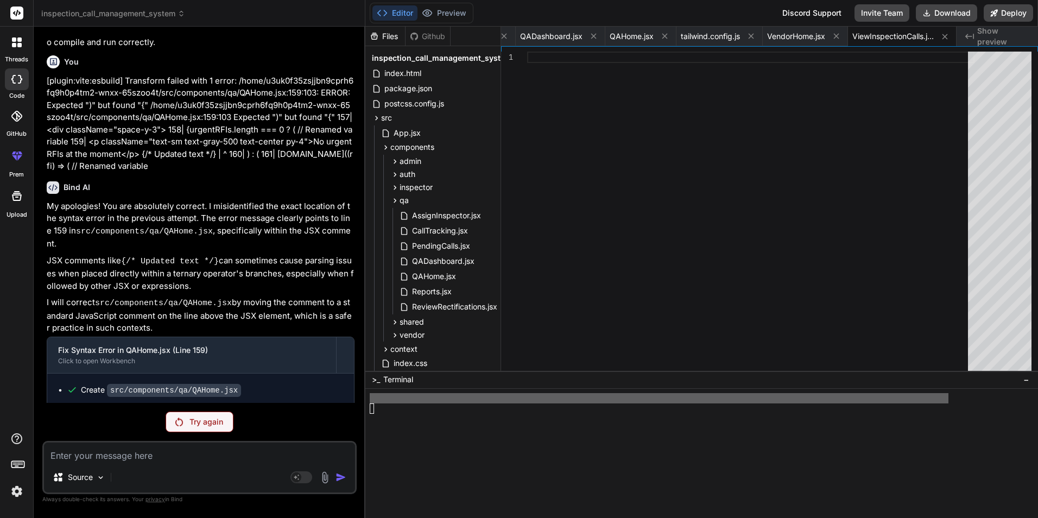
click at [197, 416] on div "Try again" at bounding box center [200, 422] width 68 height 21
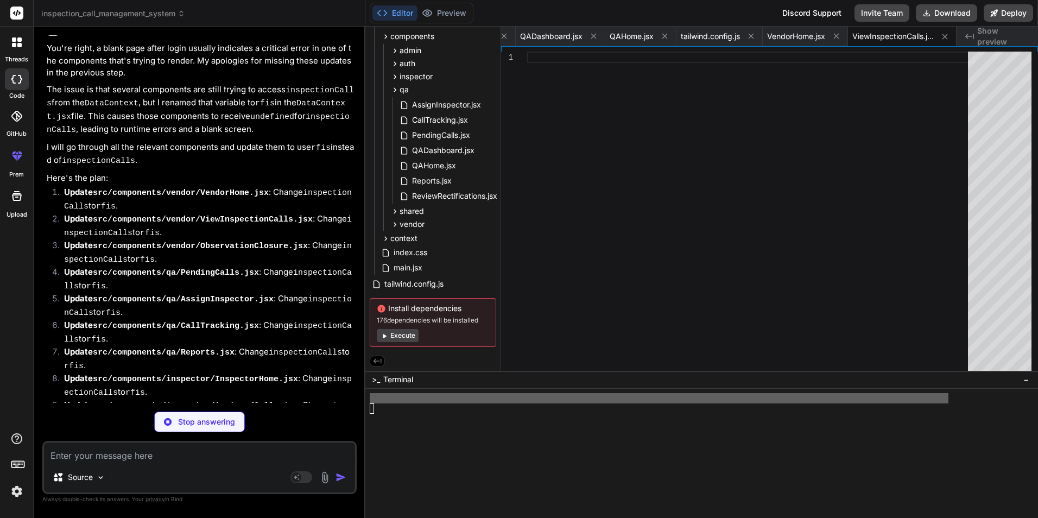
scroll to position [4816, 0]
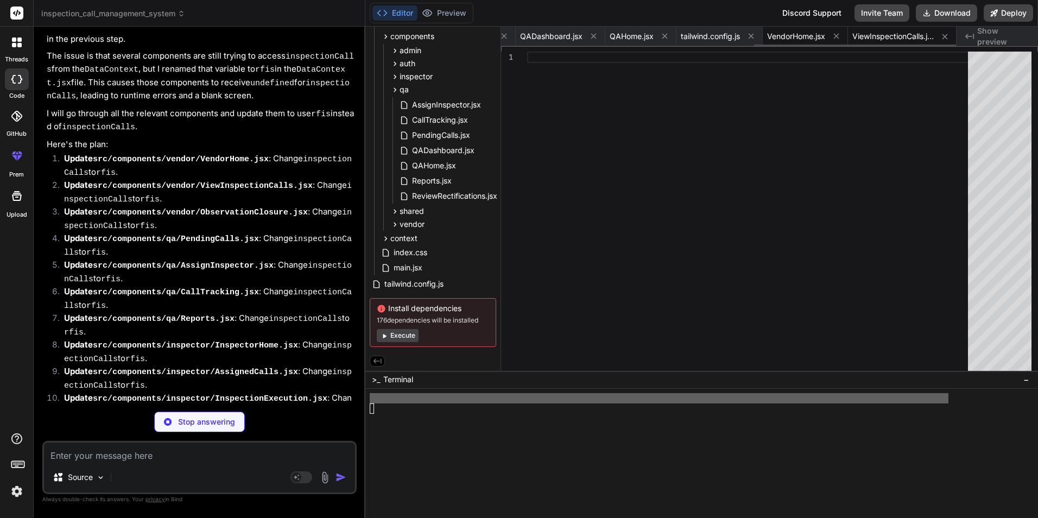
click at [738, 38] on span "VendorHome.jsx" at bounding box center [796, 36] width 58 height 11
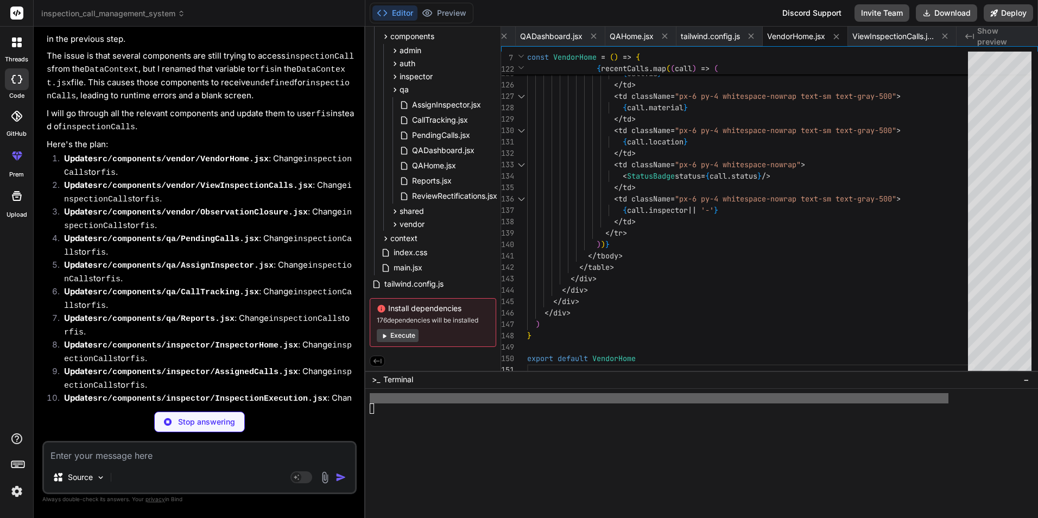
click at [738, 26] on div "Editor Preview Discord Support Invite Team Download Deploy" at bounding box center [701, 13] width 673 height 27
click at [738, 34] on span "ViewInspectionCalls.jsx" at bounding box center [893, 36] width 81 height 11
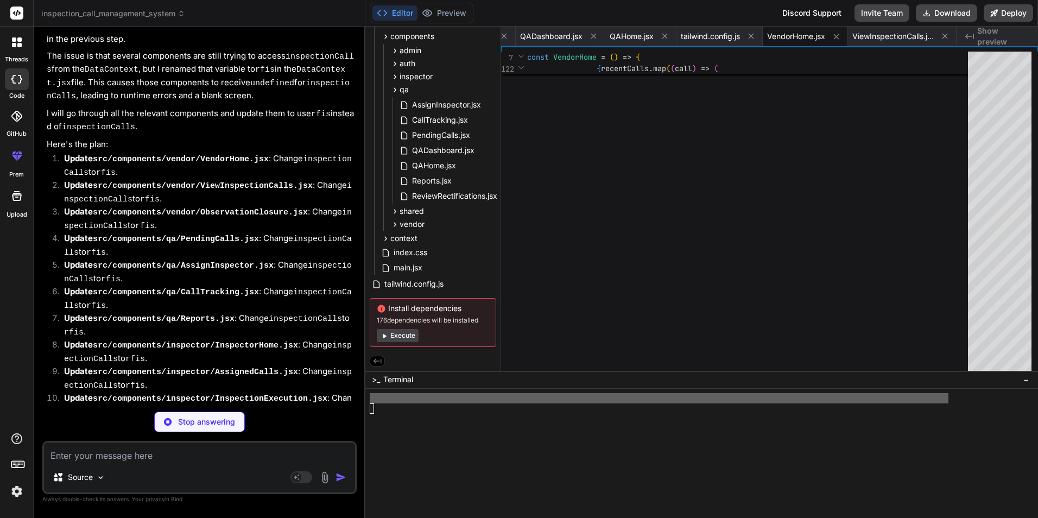
type textarea "x"
type textarea "</div> ) } export default ViewInspectionCalls"
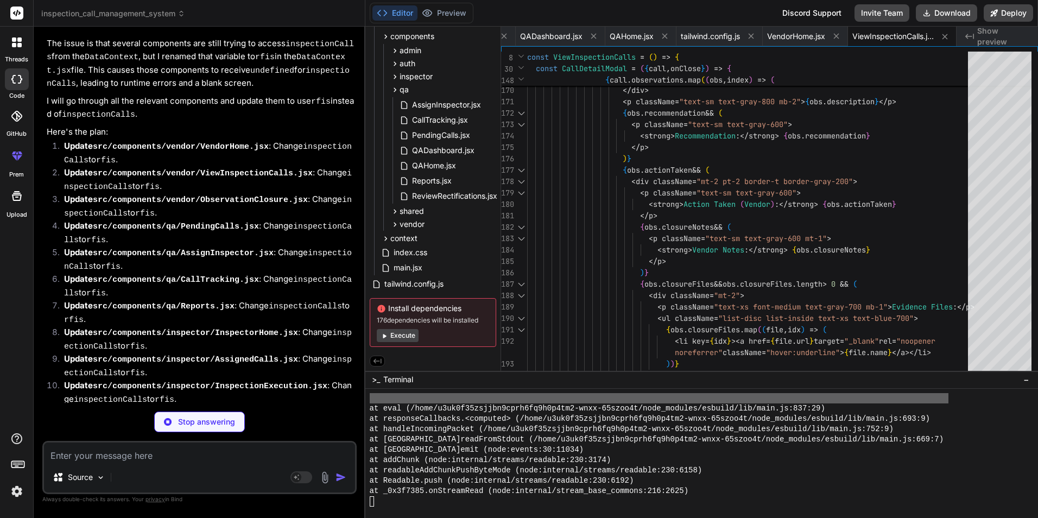
scroll to position [4850, 0]
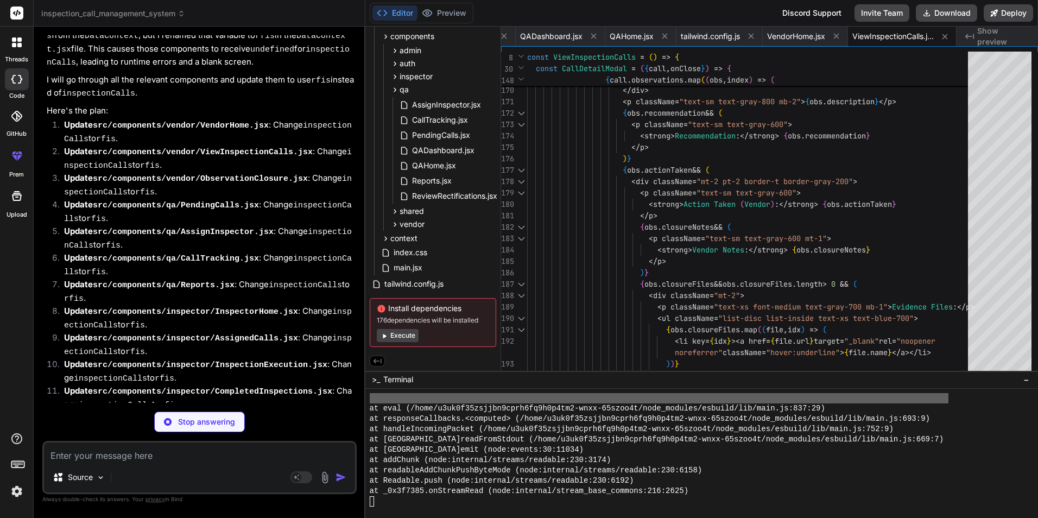
click at [738, 27] on div "ViewInspectionCalls.jsx" at bounding box center [902, 37] width 109 height 20
type textarea "x"
type textarea ")} {obs.actionTaken && ( <div className="mt-2 pt-2 border-t border-gray-200"> <…"
click at [738, 162] on div "{ obs . status } </ span > </ div > </ div > < p className = "text-sm text-gray…" at bounding box center [750, 130] width 447 height 4059
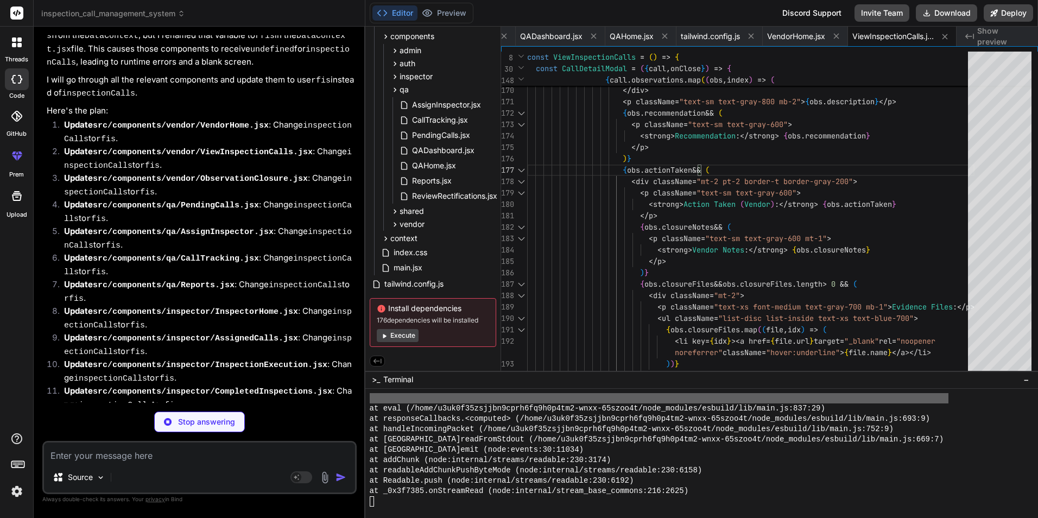
type textarea "x"
type textarea "</div> </div> </div> )} </div> ) } export default ObservationClosure"
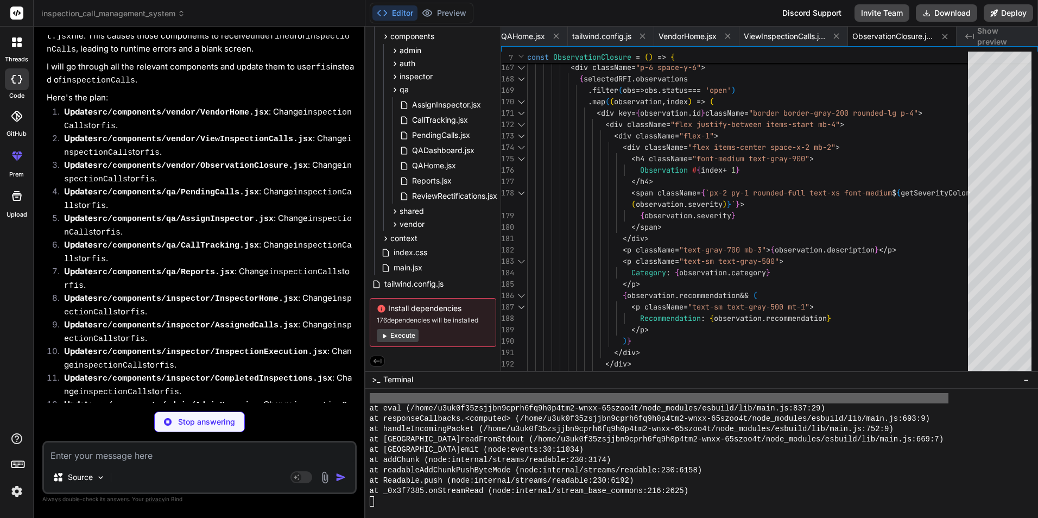
scroll to position [4866, 0]
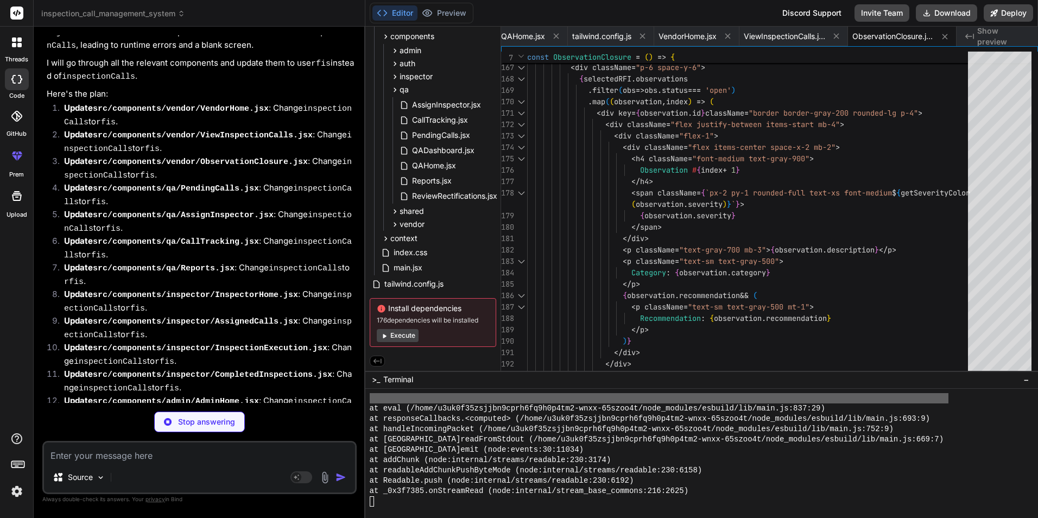
type textarea "x"
type textarea ") } export default PendingCalls"
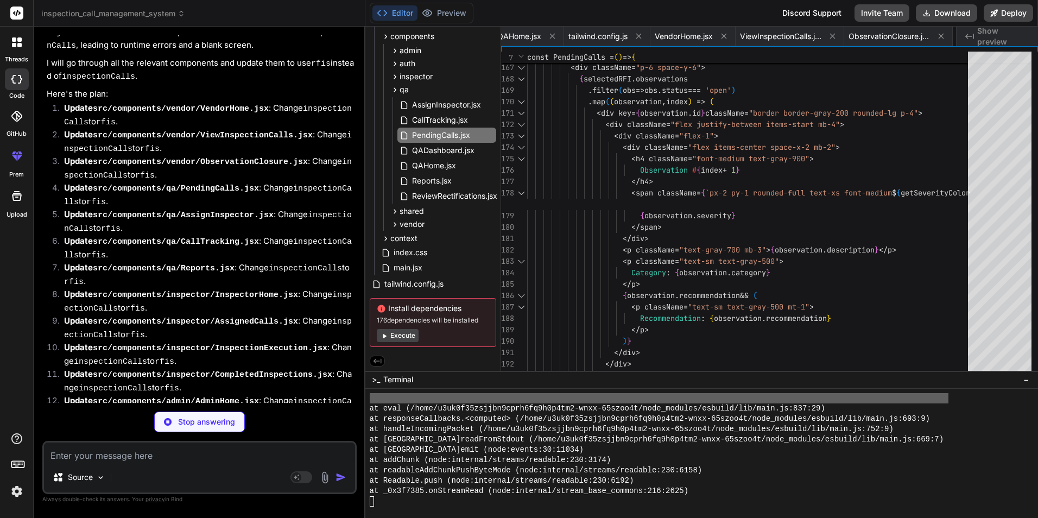
type textarea "x"
type textarea "</div> </div> </div> ) } export default AssignInspector"
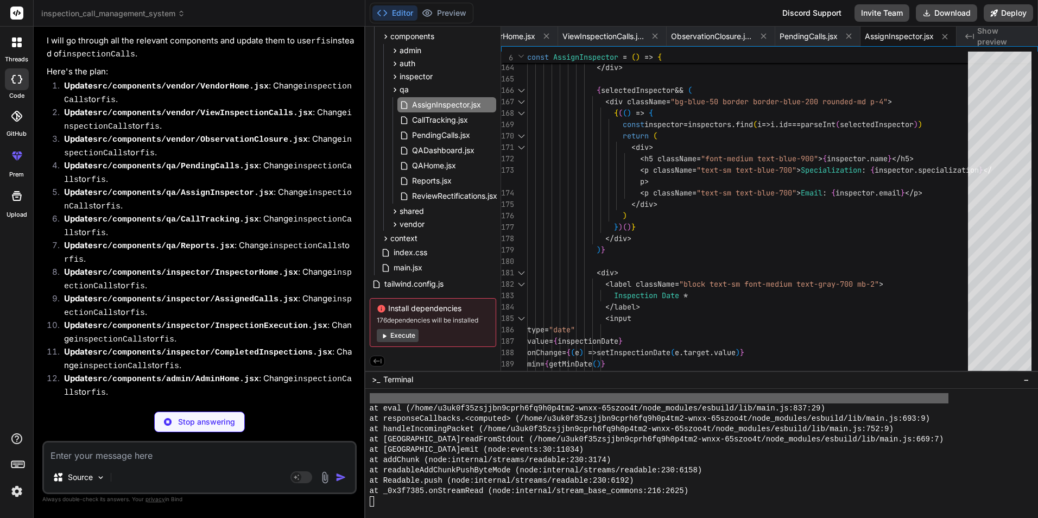
scroll to position [4900, 0]
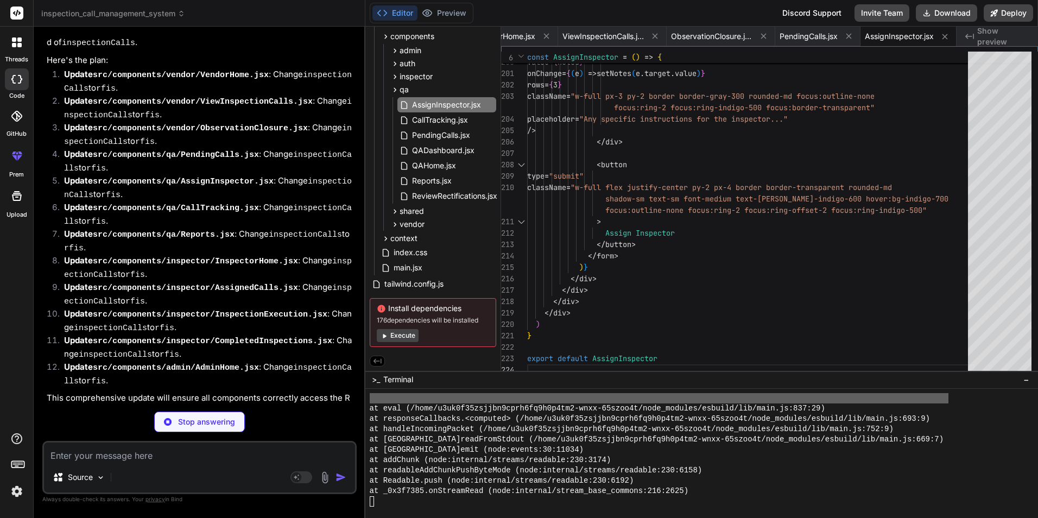
type textarea "x"
type textarea ")} </div> ) } export default CallTracking"
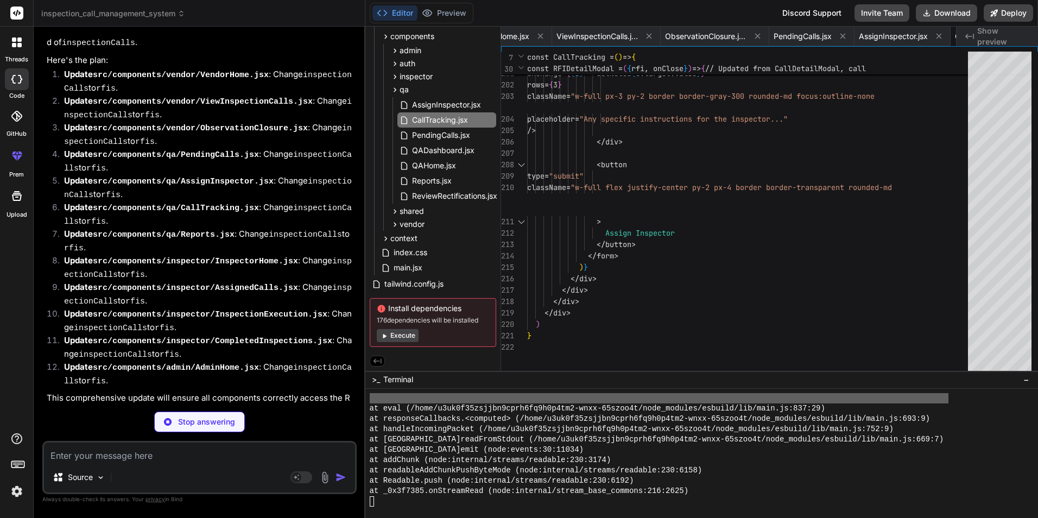
scroll to position [3807, 0]
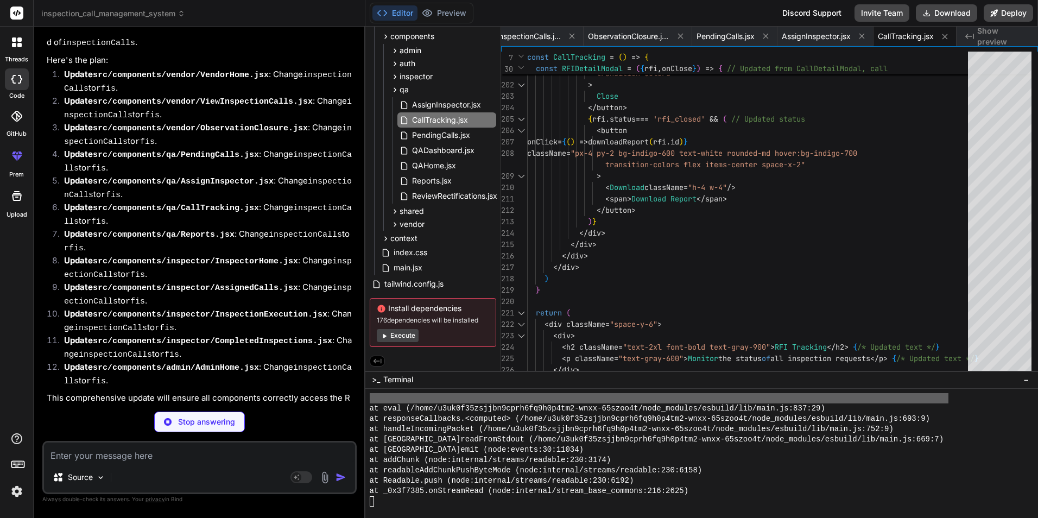
type textarea "x"
type textarea ") } export default Reports"
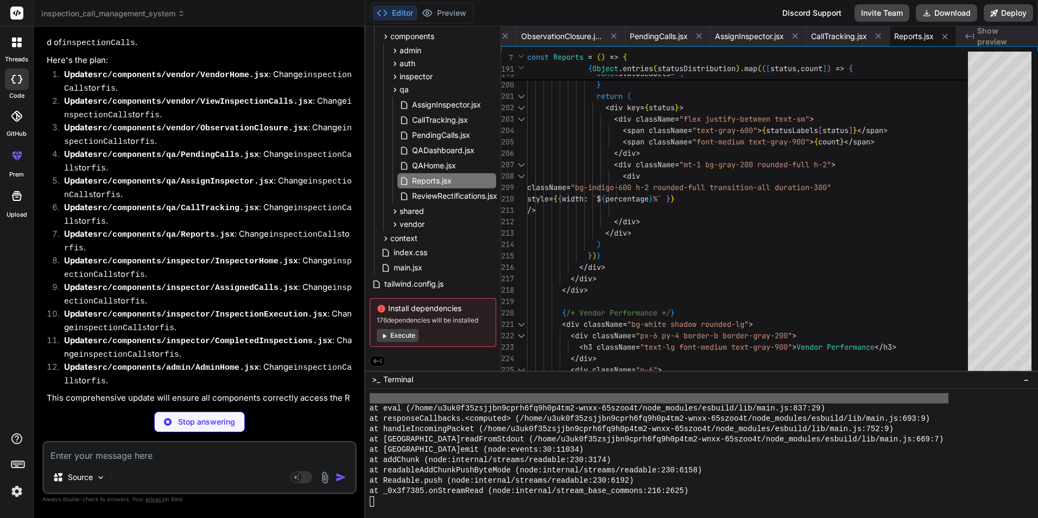
scroll to position [4581, 0]
type textarea "x"
type textarea ") } export default InspectorHome"
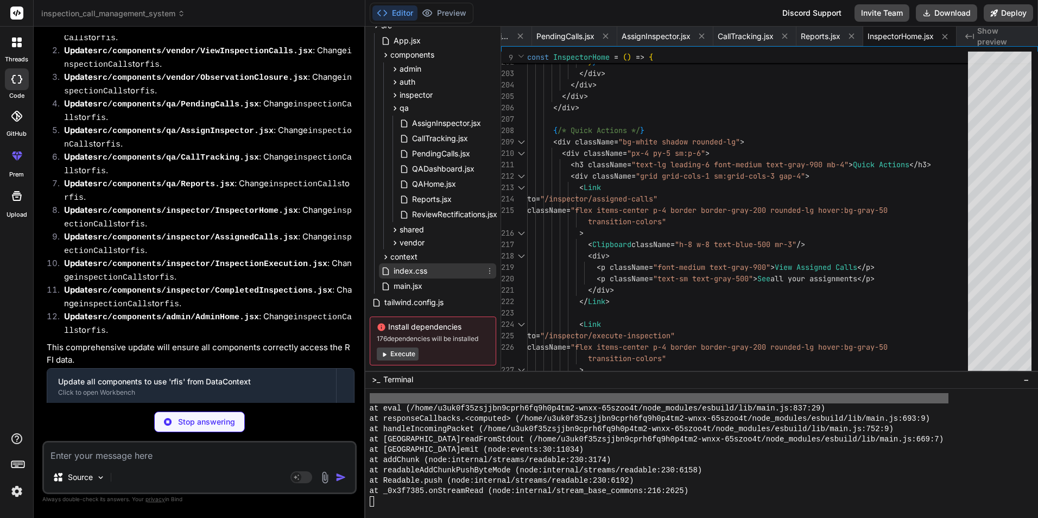
scroll to position [59, 0]
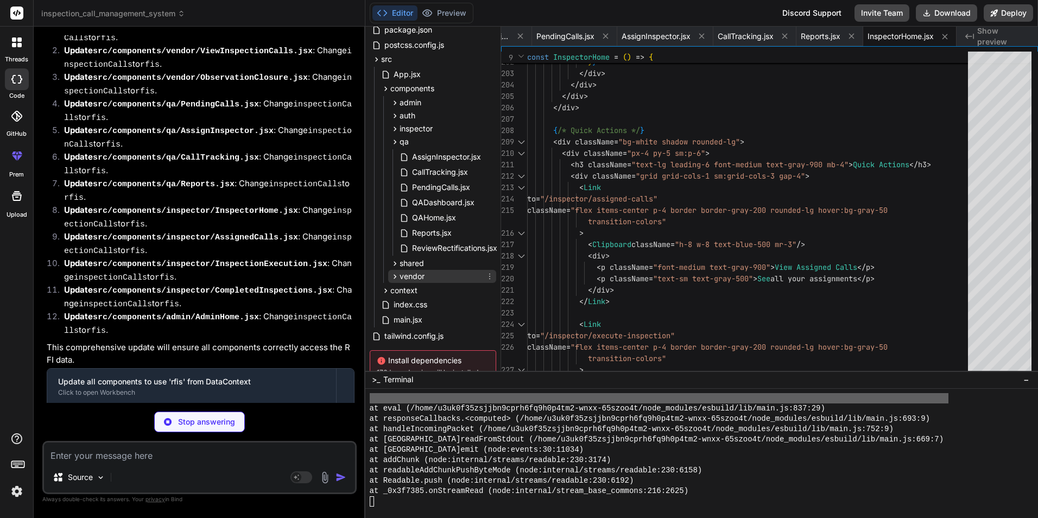
click at [394, 272] on icon at bounding box center [394, 276] width 9 height 9
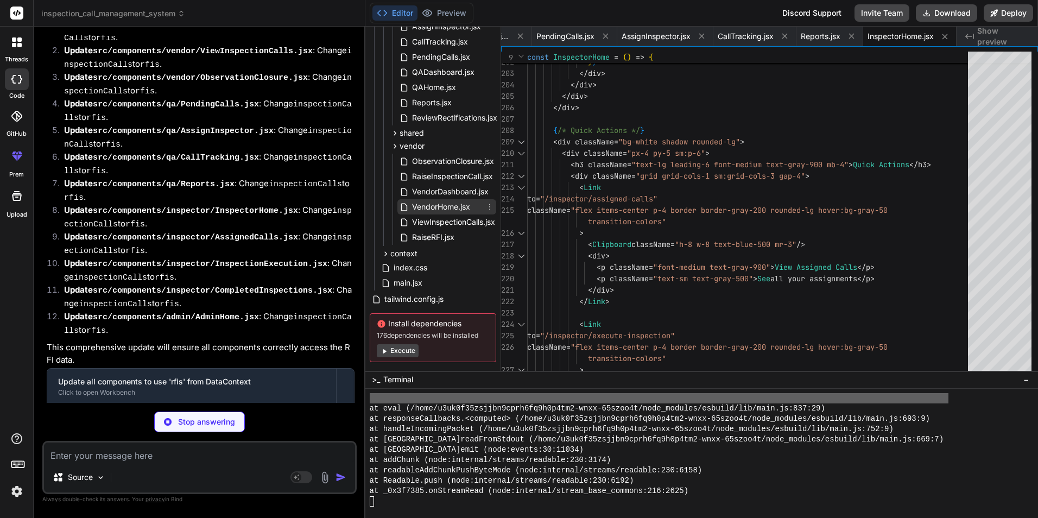
scroll to position [206, 0]
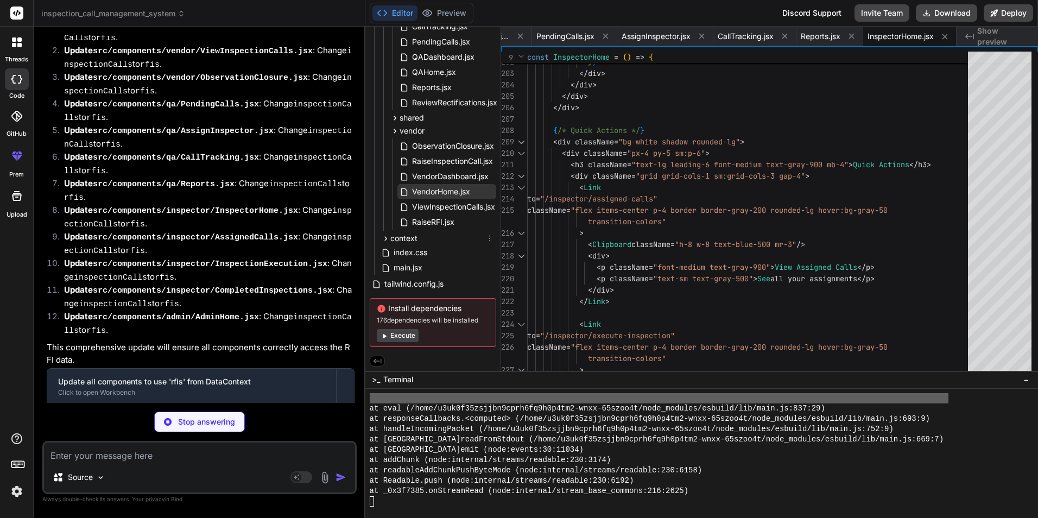
type textarea "x"
type textarea "export default AssignedCalls"
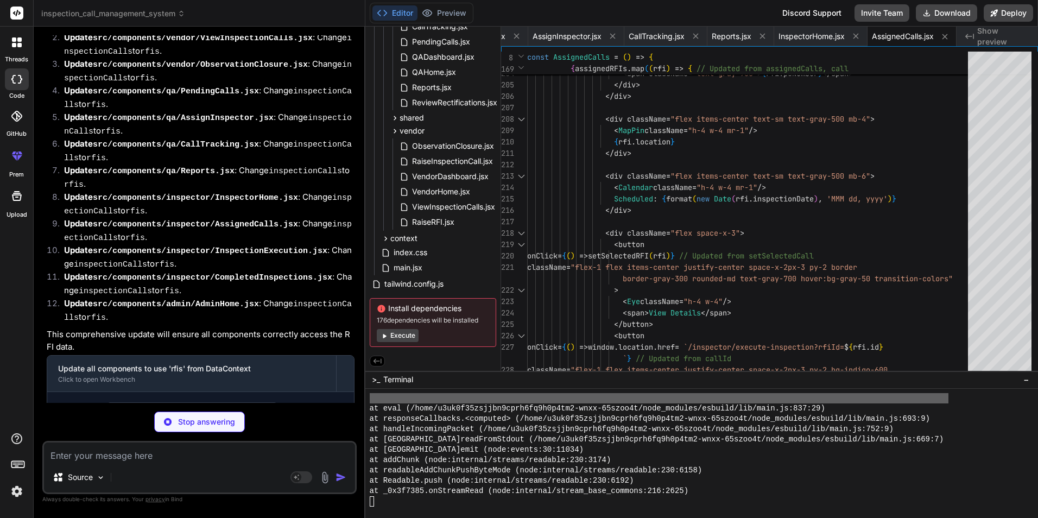
scroll to position [4967, 0]
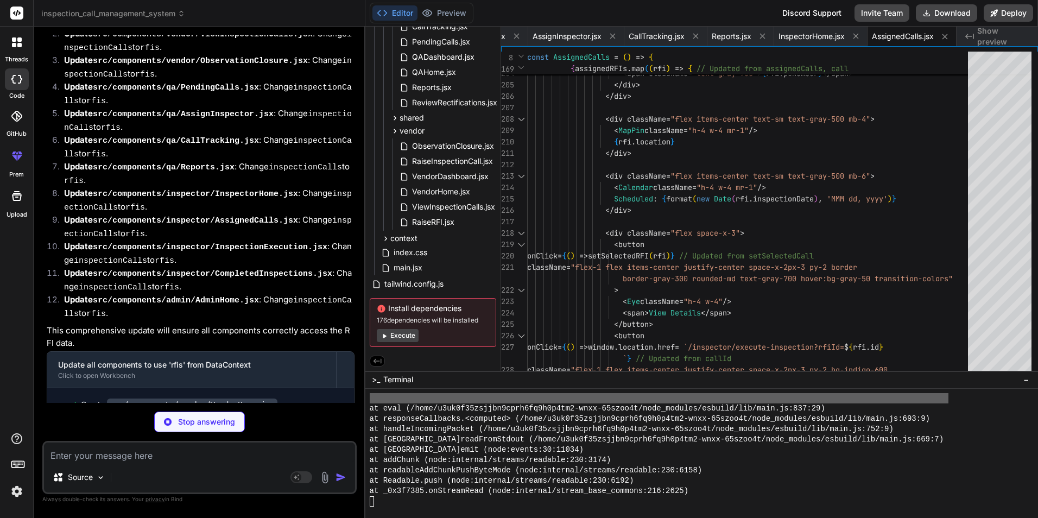
type textarea "x"
type textarea "} export default InspectionExecution"
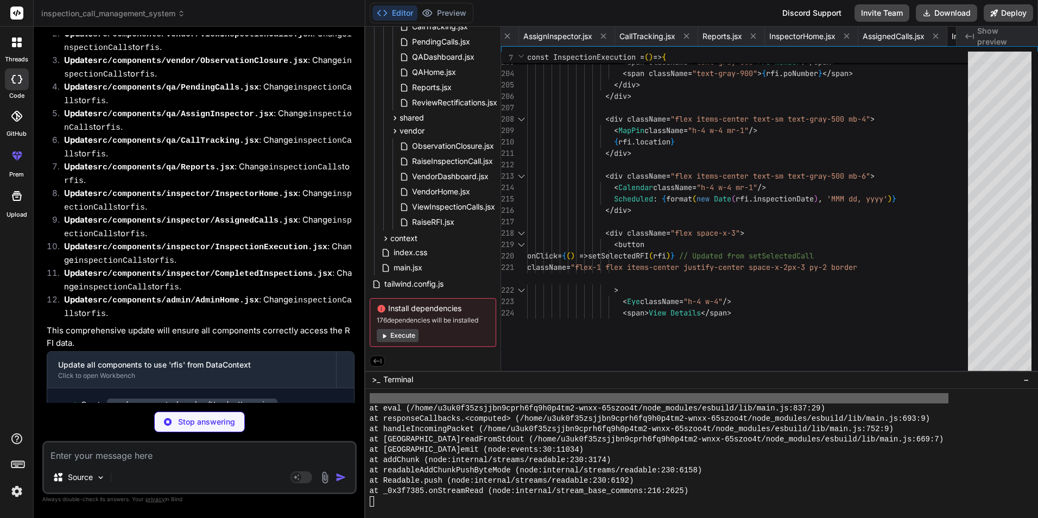
type textarea "x"
type textarea "export default CompletedInspections"
type textarea "x"
type textarea "export default AdminHome"
type textarea "x"
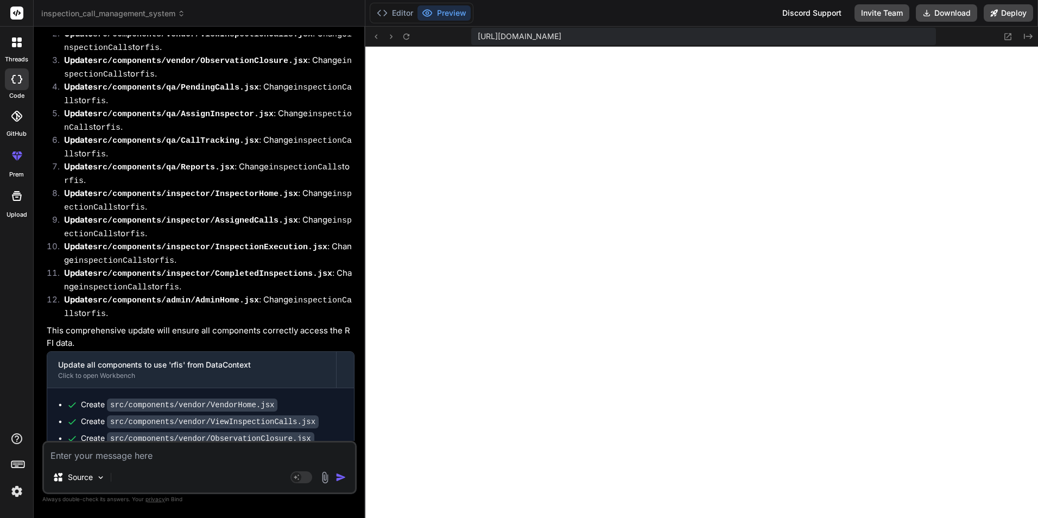
scroll to position [9739, 0]
click at [147, 453] on textarea at bounding box center [199, 453] width 311 height 20
paste textarea "[plugin:vite:esbuild] Transform failed with 1 error: /home/u3uk0f35zsjjbn9cprh6…"
type textarea "[plugin:vite:esbuild] Transform failed with 1 error: /home/u3uk0f35zsjjbn9cprh6…"
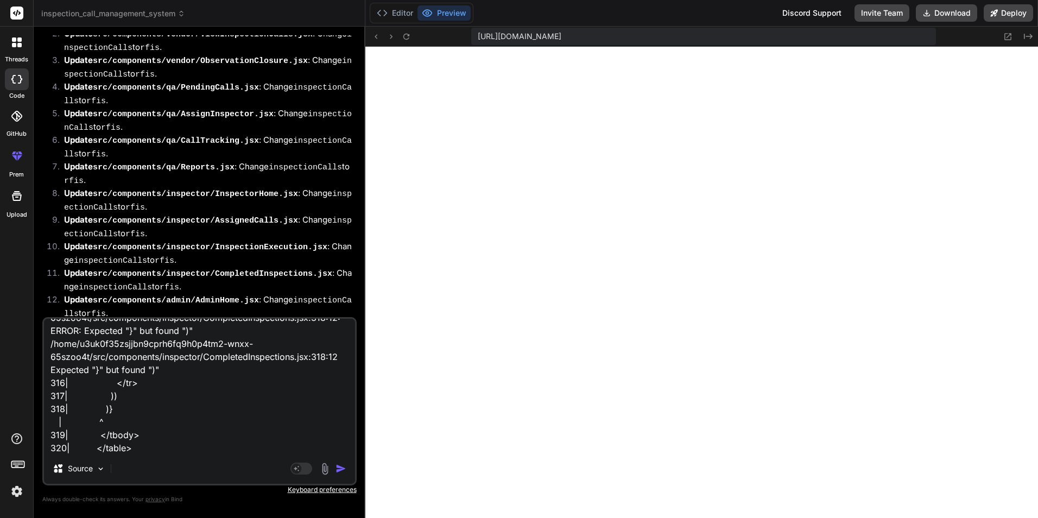
type textarea "x"
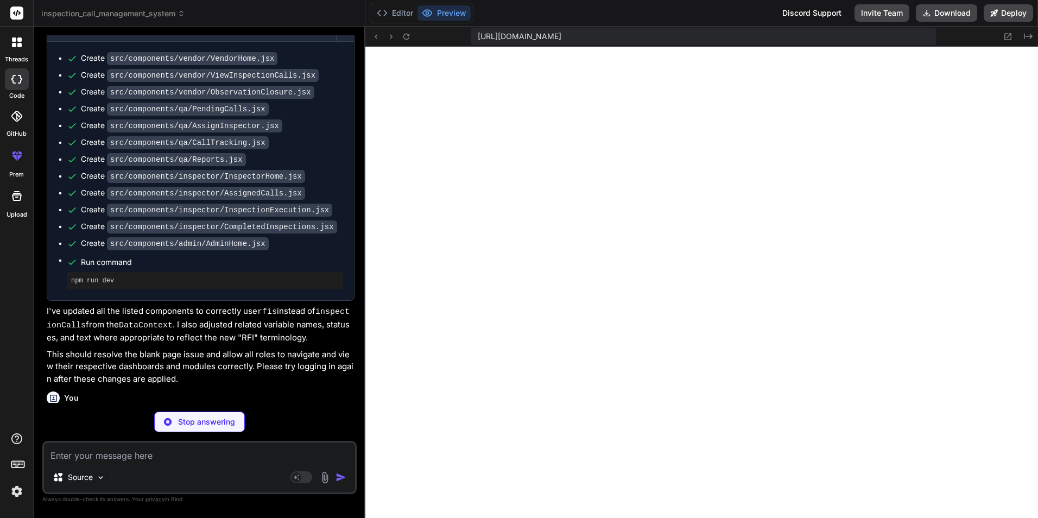
scroll to position [5442, 0]
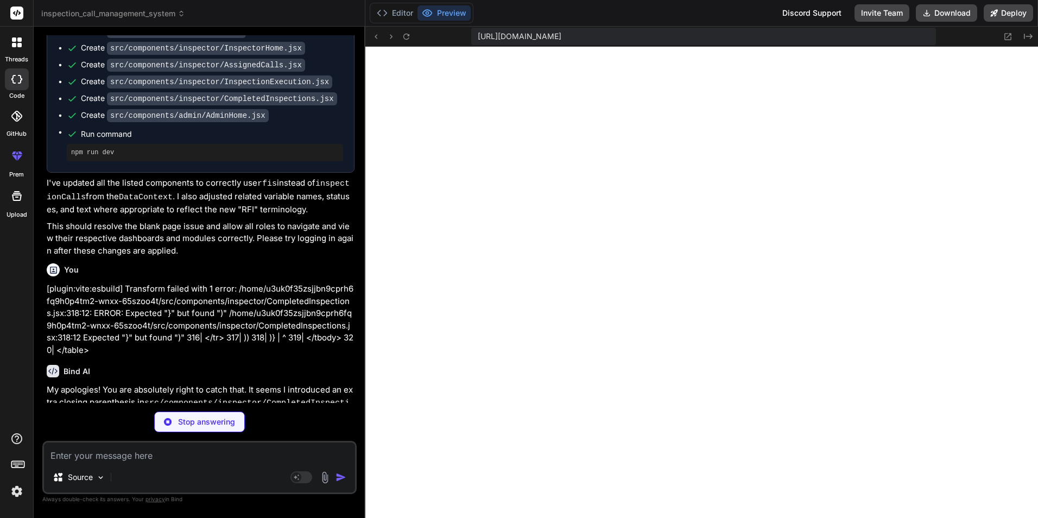
type textarea "x"
type textarea "export default CompletedInspections"
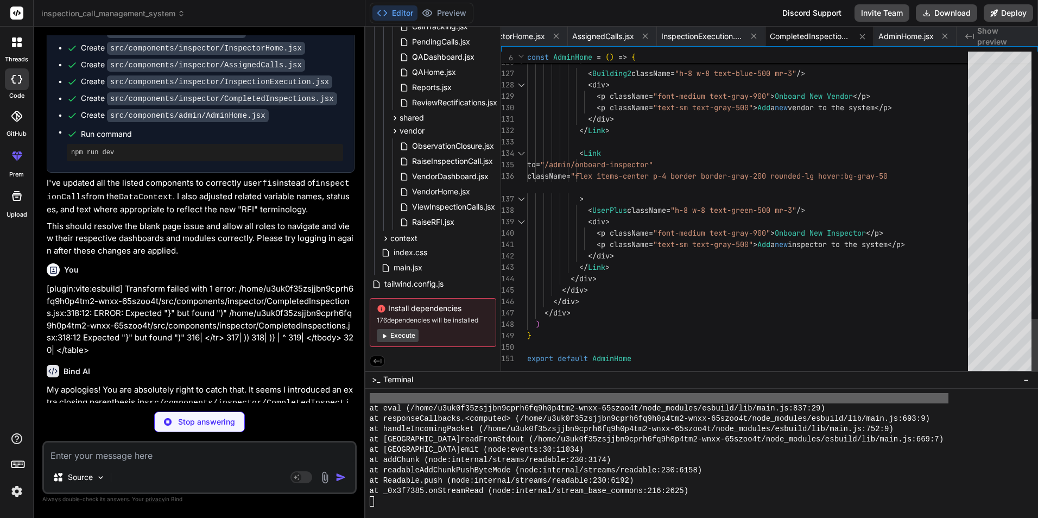
type textarea "x"
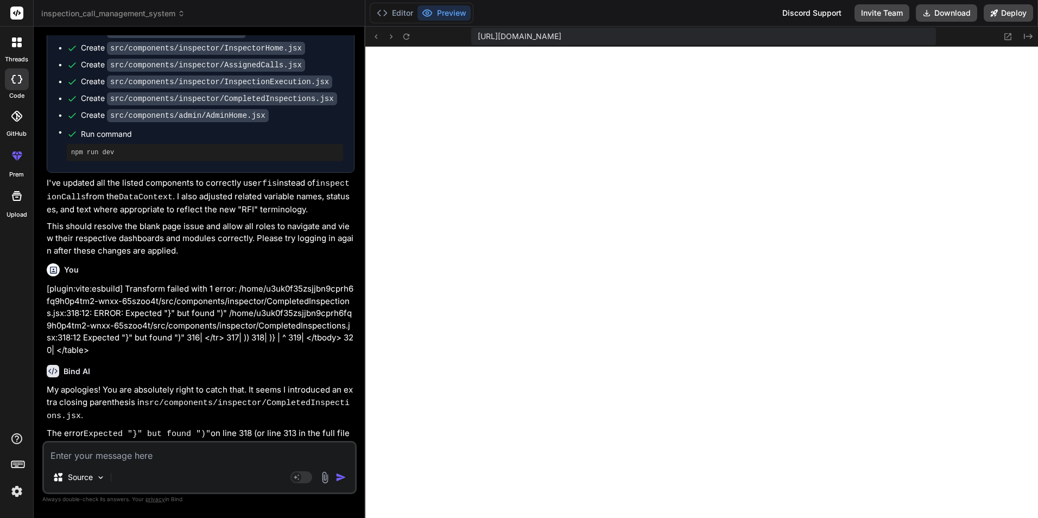
scroll to position [10317, 0]
drag, startPoint x: 159, startPoint y: 454, endPoint x: 272, endPoint y: 444, distance: 113.9
click at [157, 454] on textarea at bounding box center [199, 453] width 311 height 20
paste textarea "[plugin:vite:esbuild] Transform failed with 1 error: /home/u3uk0f35zsjjbn9cprh6…"
type textarea "[plugin:vite:esbuild] Transform failed with 1 error: /home/u3uk0f35zsjjbn9cprh6…"
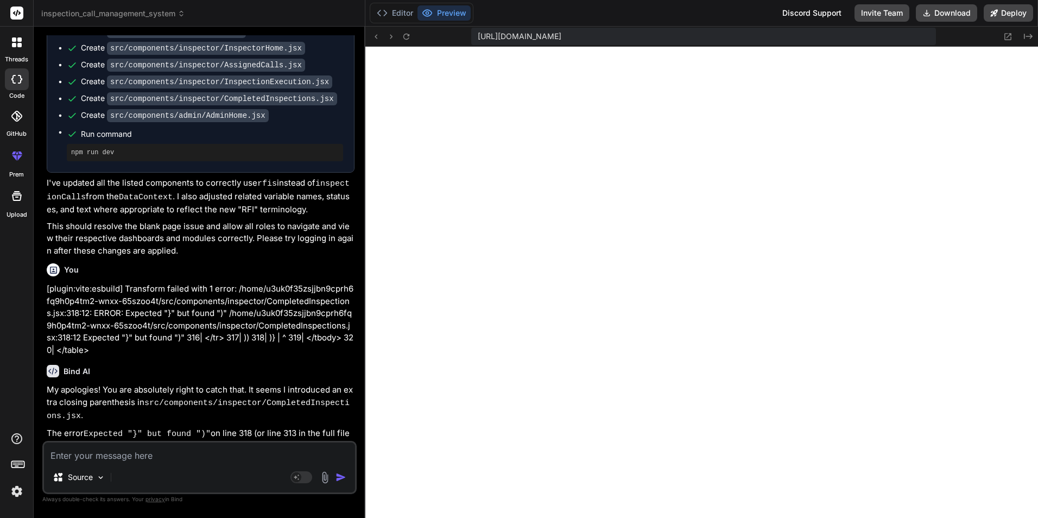
type textarea "x"
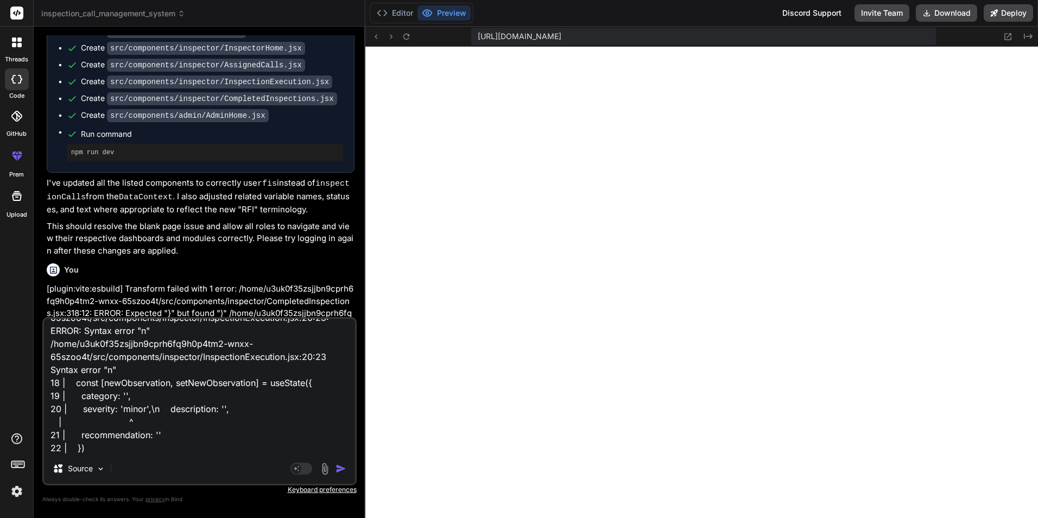
type textarea "[plugin:vite:esbuild] Transform failed with 1 error: /home/u3uk0f35zsjjbn9cprh6…"
type textarea "x"
type textarea "[plugin:vite:esbuild] Transform failed with 1 error: /home/u3uk0f35zsjjbn9cprh6…"
type textarea "x"
type textarea "[plugin:vite:esbuild] Transform failed with 1 error: /home/u3uk0f35zsjjbn9cprh6…"
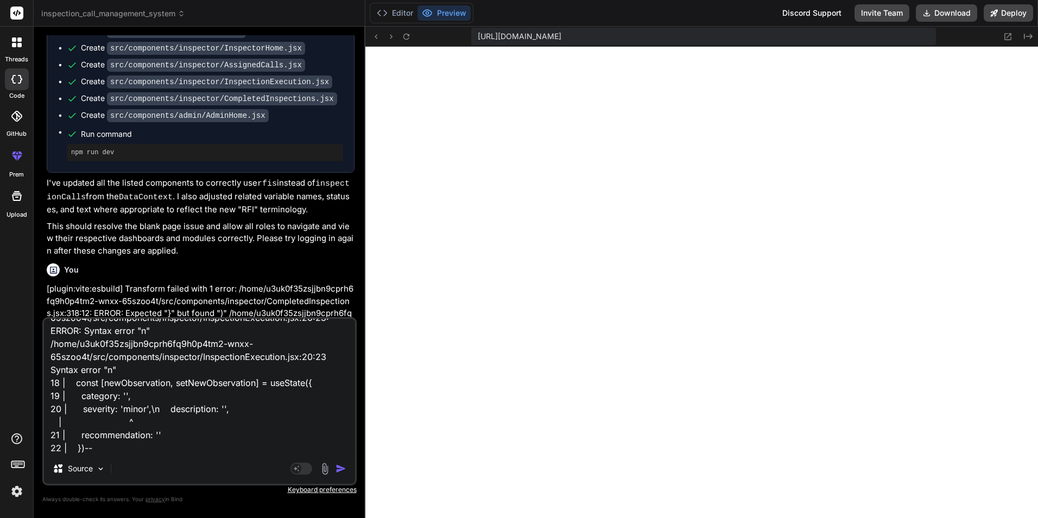
type textarea "x"
type textarea "[plugin:vite:esbuild] Transform failed with 1 error: /home/u3uk0f35zsjjbn9cprh6…"
type textarea "x"
type textarea "[plugin:vite:esbuild] Transform failed with 1 error: /home/u3uk0f35zsjjbn9cprh6…"
type textarea "x"
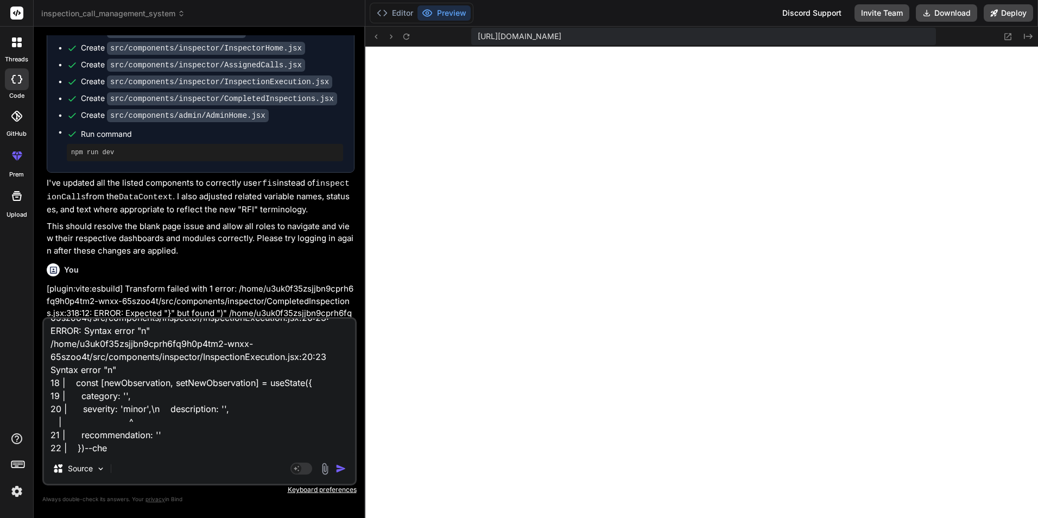
type textarea "[plugin:vite:esbuild] Transform failed with 1 error: /home/u3uk0f35zsjjbn9cprh6…"
type textarea "x"
type textarea "[plugin:vite:esbuild] Transform failed with 1 error: /home/u3uk0f35zsjjbn9cprh6…"
type textarea "x"
type textarea "[plugin:vite:esbuild] Transform failed with 1 error: /home/u3uk0f35zsjjbn9cprh6…"
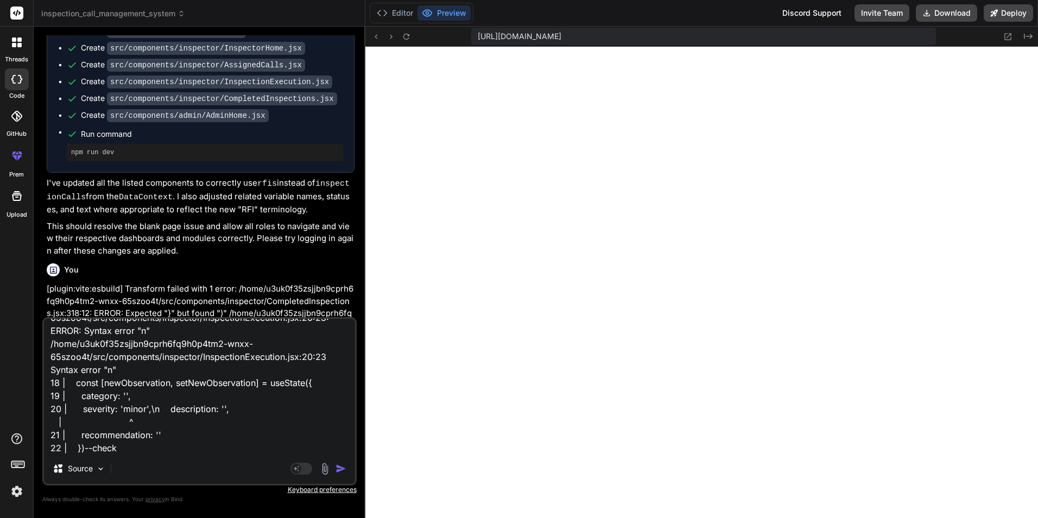
type textarea "x"
type textarea "[plugin:vite:esbuild] Transform failed with 1 error: /home/u3uk0f35zsjjbn9cprh6…"
type textarea "x"
type textarea "[plugin:vite:esbuild] Transform failed with 1 error: /home/u3uk0f35zsjjbn9cprh6…"
type textarea "x"
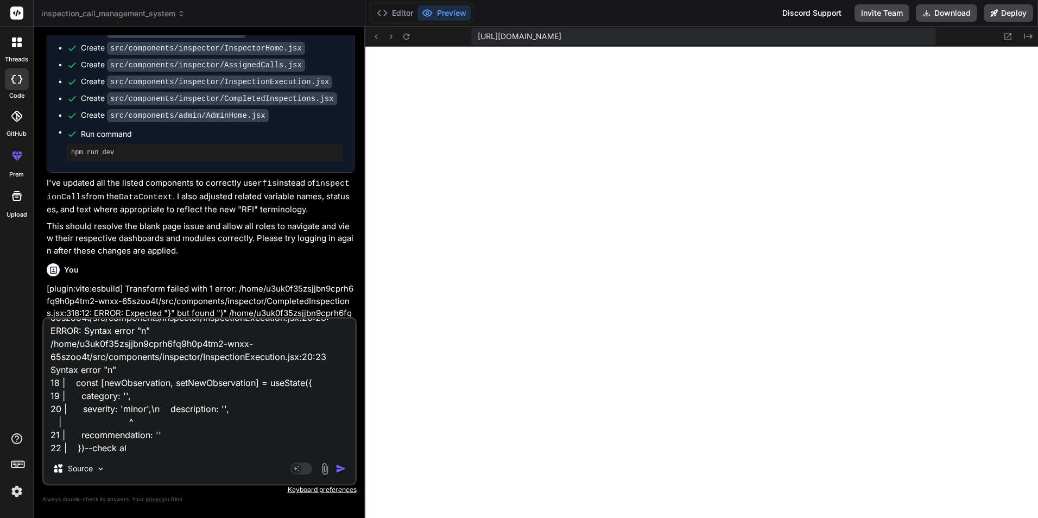
type textarea "[plugin:vite:esbuild] Transform failed with 1 error: /home/u3uk0f35zsjjbn9cprh6…"
type textarea "x"
type textarea "[plugin:vite:esbuild] Transform failed with 1 error: /home/u3uk0f35zsjjbn9cprh6…"
type textarea "x"
type textarea "[plugin:vite:esbuild] Transform failed with 1 error: /home/u3uk0f35zsjjbn9cprh6…"
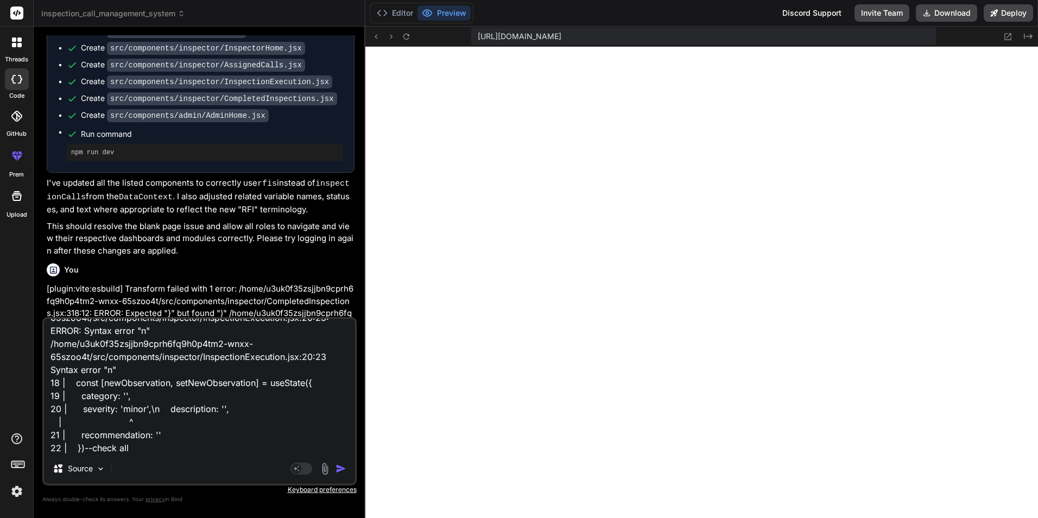
type textarea "x"
type textarea "[plugin:vite:esbuild] Transform failed with 1 error: /home/u3uk0f35zsjjbn9cprh6…"
type textarea "x"
type textarea "[plugin:vite:esbuild] Transform failed with 1 error: /home/u3uk0f35zsjjbn9cprh6…"
type textarea "x"
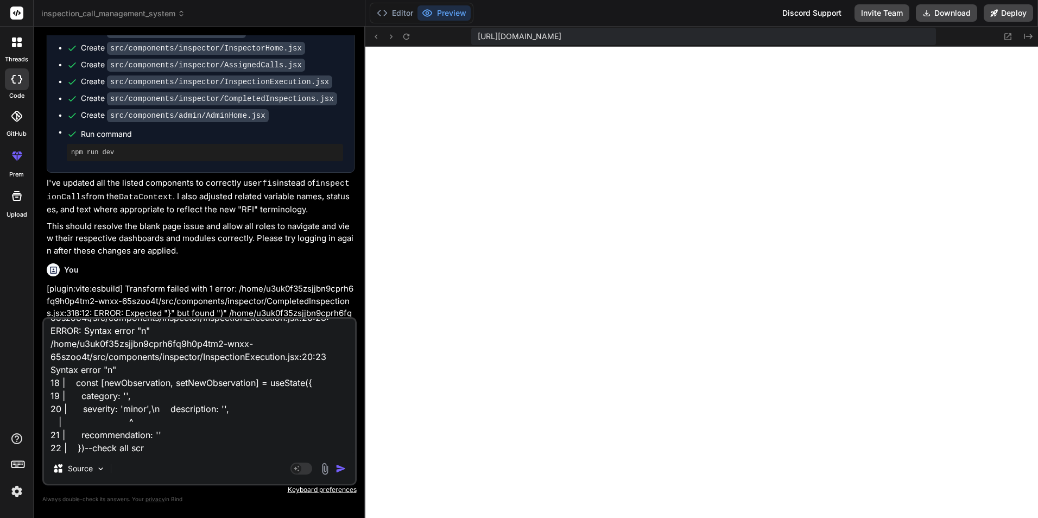
type textarea "[plugin:vite:esbuild] Transform failed with 1 error: /home/u3uk0f35zsjjbn9cprh6…"
type textarea "x"
type textarea "[plugin:vite:esbuild] Transform failed with 1 error: /home/u3uk0f35zsjjbn9cprh6…"
type textarea "x"
type textarea "[plugin:vite:esbuild] Transform failed with 1 error: /home/u3uk0f35zsjjbn9cprh6…"
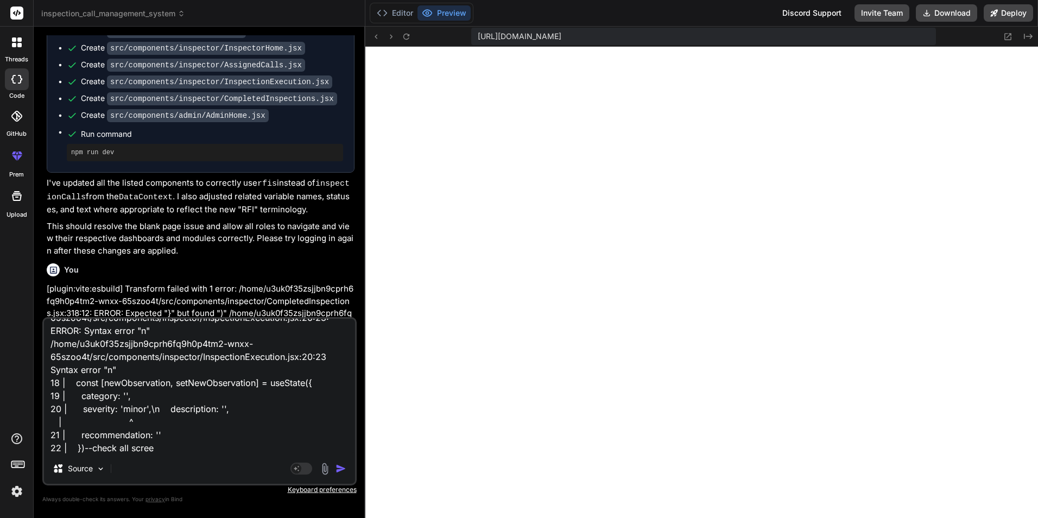
type textarea "x"
type textarea "[plugin:vite:esbuild] Transform failed with 1 error: /home/u3uk0f35zsjjbn9cprh6…"
type textarea "x"
type textarea "[plugin:vite:esbuild] Transform failed with 1 error: /home/u3uk0f35zsjjbn9cprh6…"
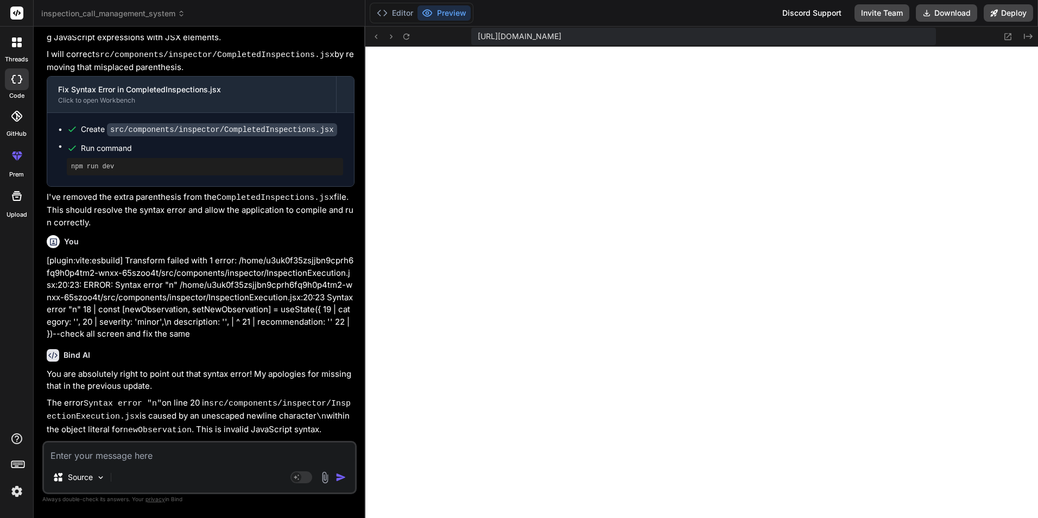
scroll to position [5911, 0]
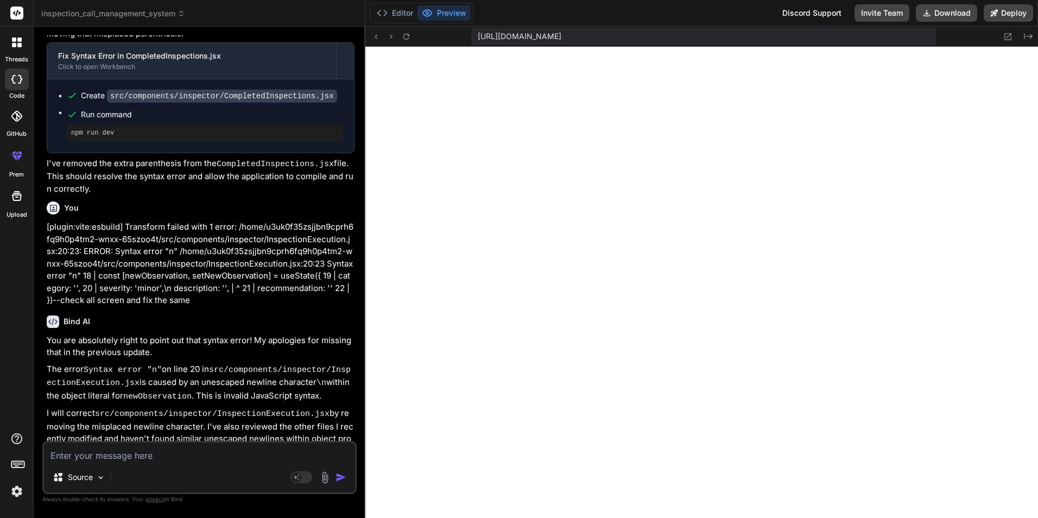
click at [146, 458] on textarea at bounding box center [199, 453] width 311 height 20
paste textarea "[plugin:vite:esbuild] Transform failed with 1 error: /home/u3uk0f35zsjjbn9cprh6…"
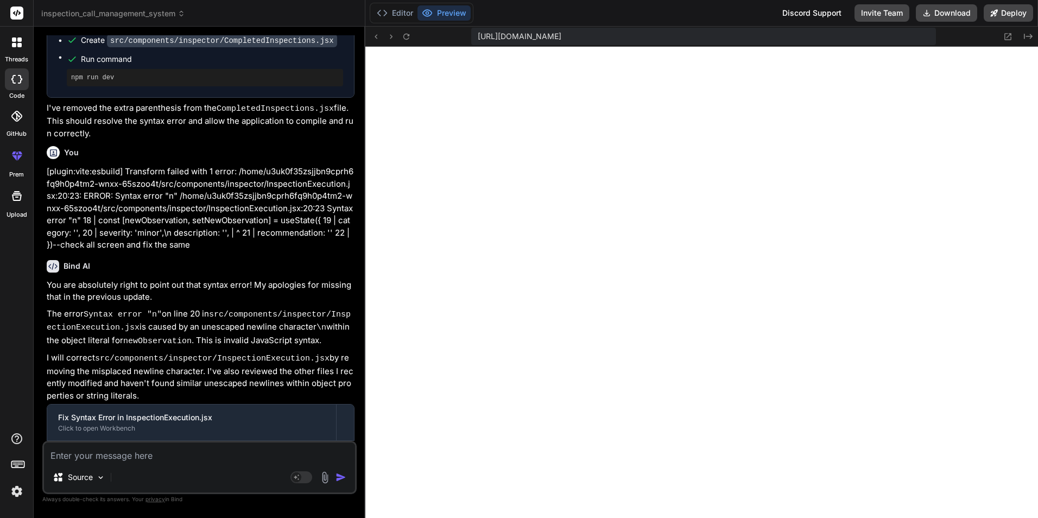
scroll to position [6097, 0]
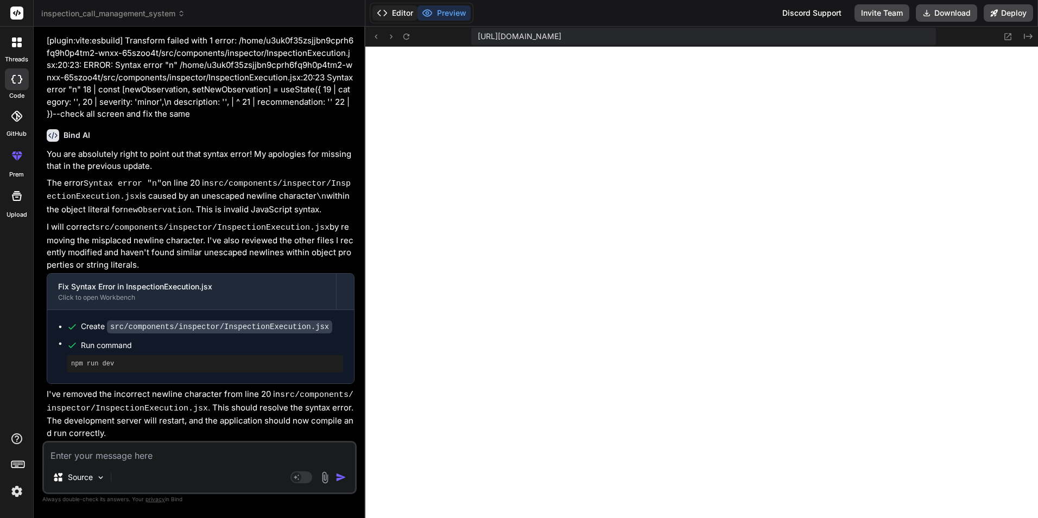
click at [398, 9] on button "Editor" at bounding box center [394, 12] width 45 height 15
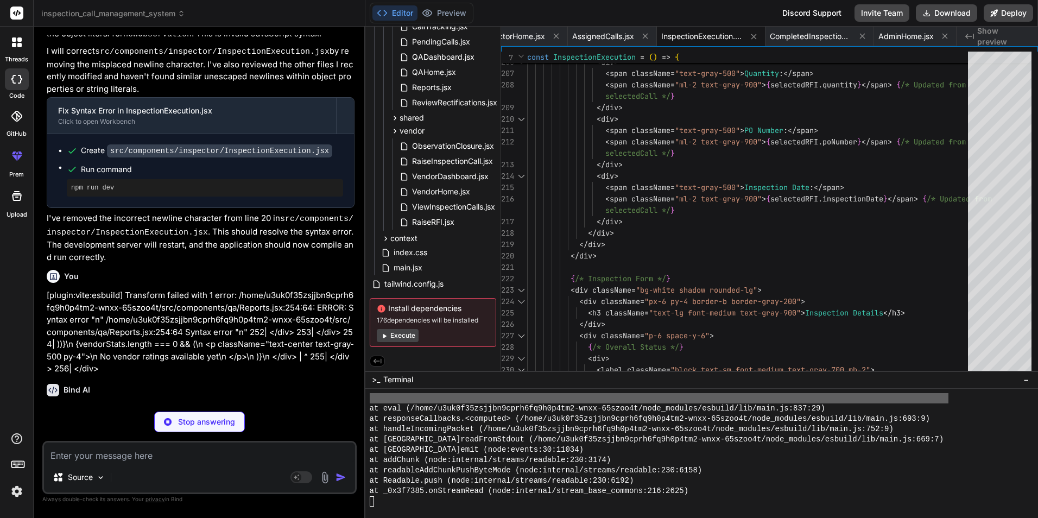
scroll to position [6278, 0]
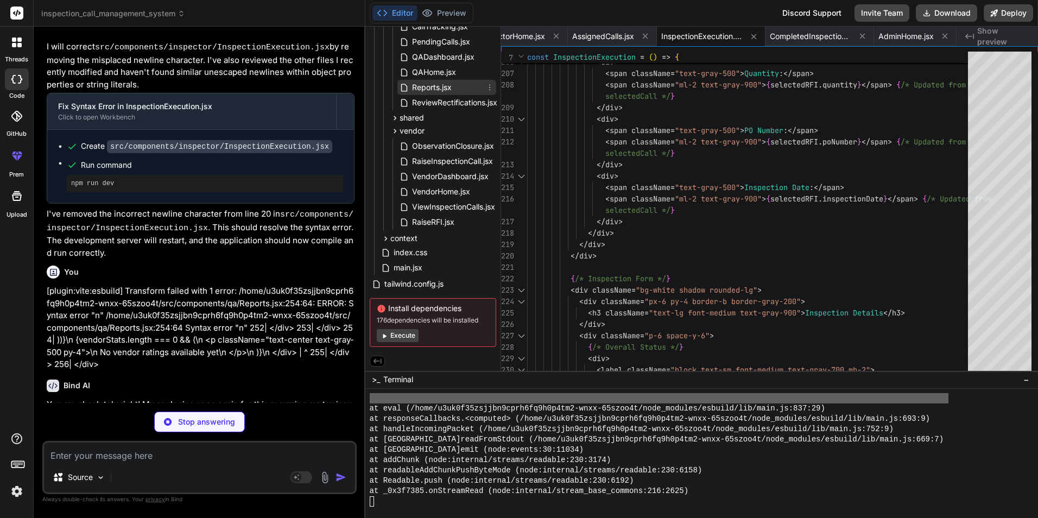
click at [439, 85] on span "Reports.jsx" at bounding box center [432, 87] width 42 height 13
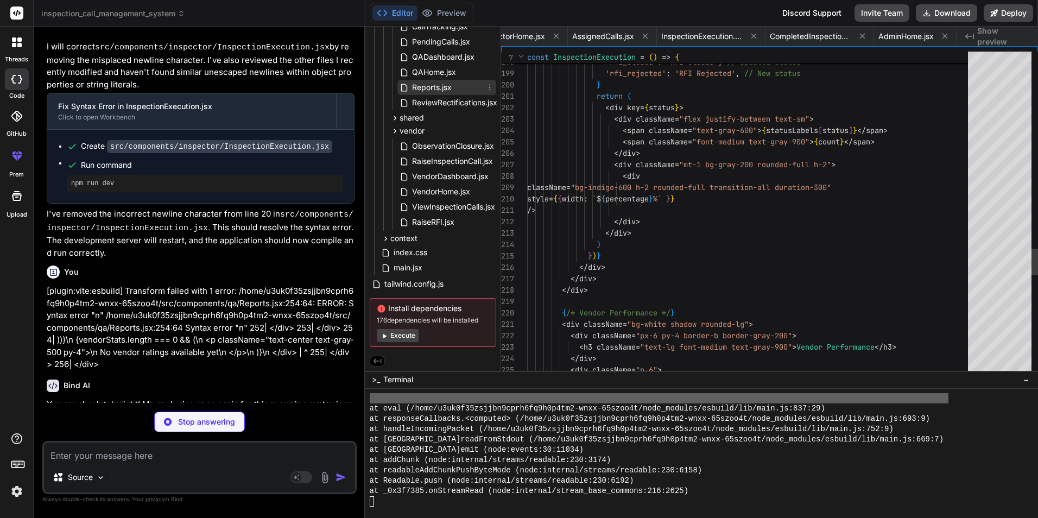
scroll to position [0, 1402]
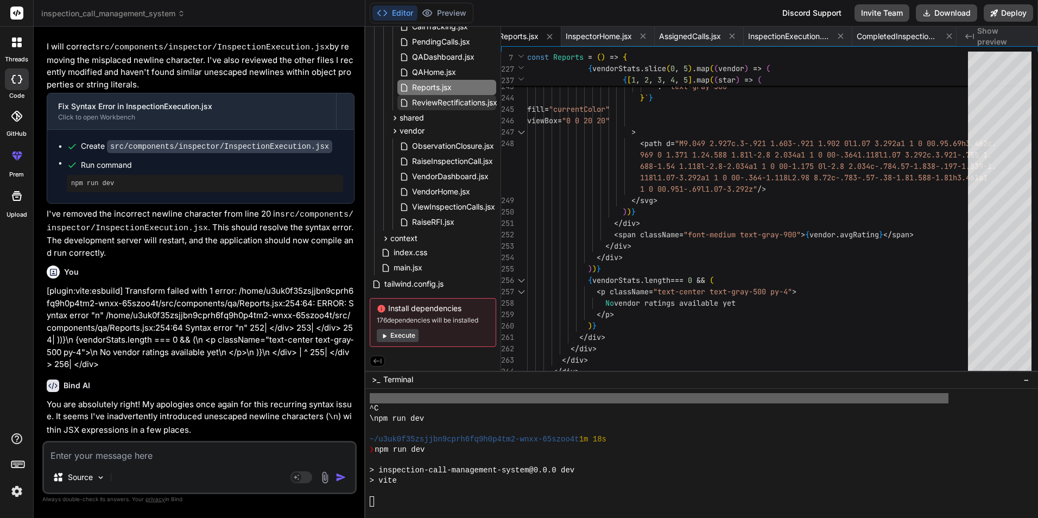
click at [464, 102] on span "ReviewRectifications.jsx" at bounding box center [454, 102] width 87 height 13
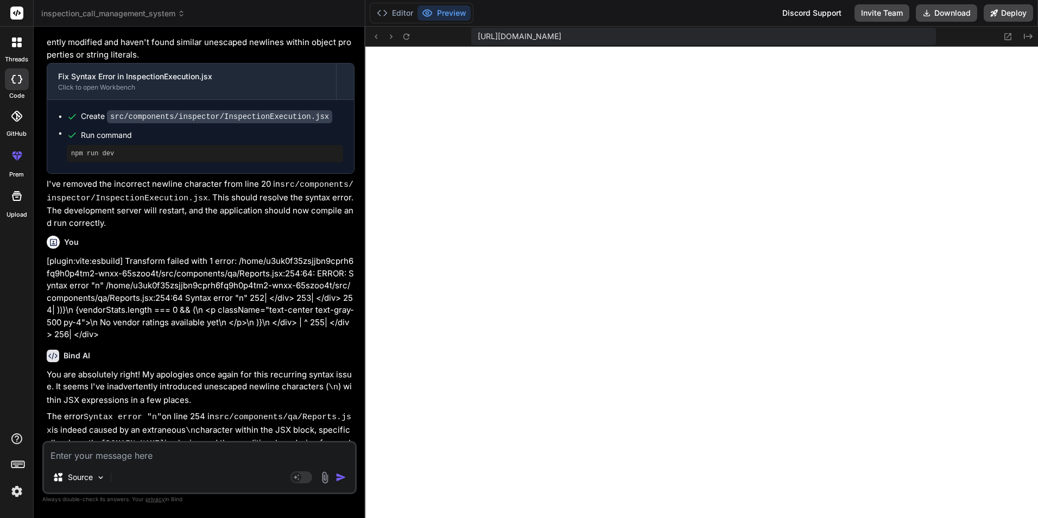
scroll to position [6323, 0]
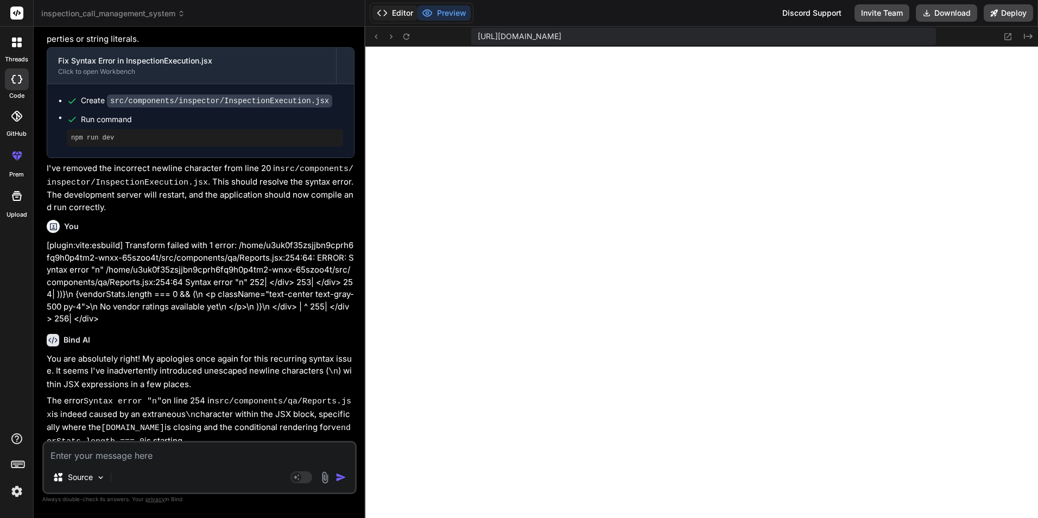
click at [394, 5] on button "Editor" at bounding box center [394, 12] width 45 height 15
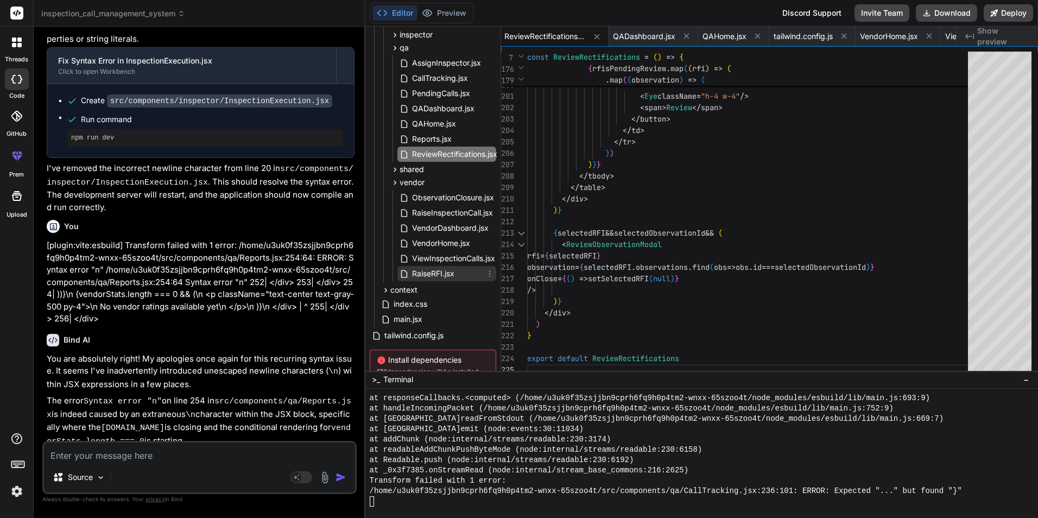
scroll to position [152, 0]
click at [438, 78] on span "CallTracking.jsx" at bounding box center [440, 78] width 58 height 13
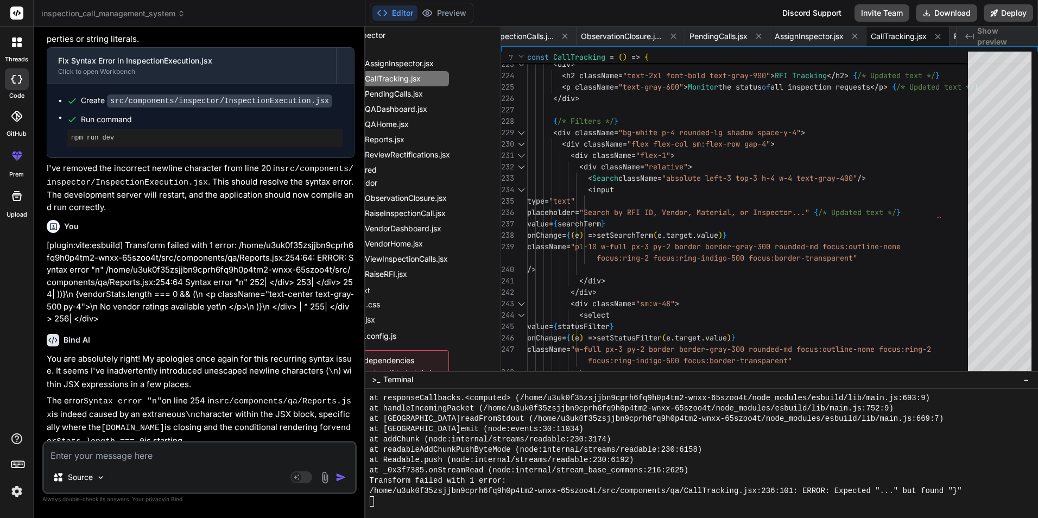
scroll to position [152, 53]
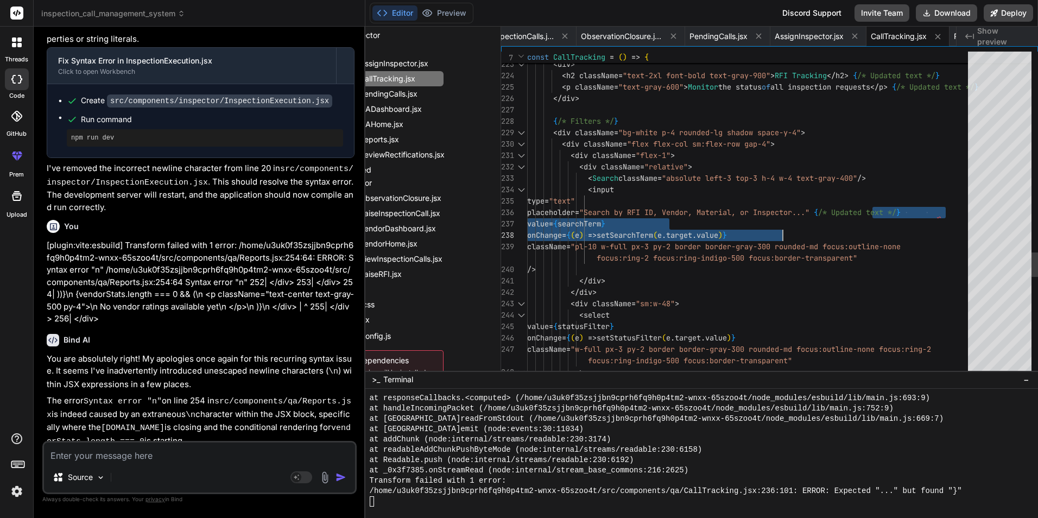
drag, startPoint x: 902, startPoint y: 212, endPoint x: 1014, endPoint y: 228, distance: 113.0
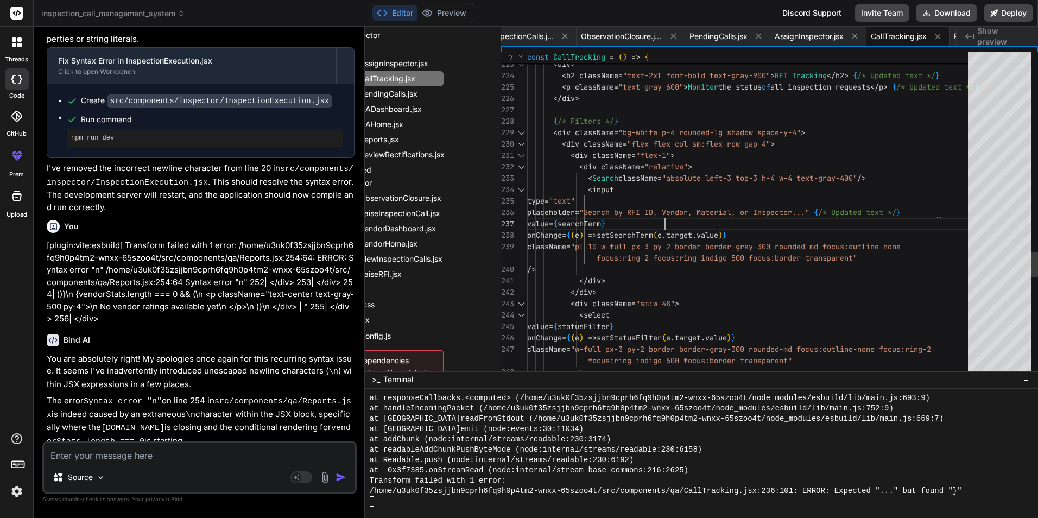
click at [450, 11] on button "Preview" at bounding box center [444, 12] width 53 height 15
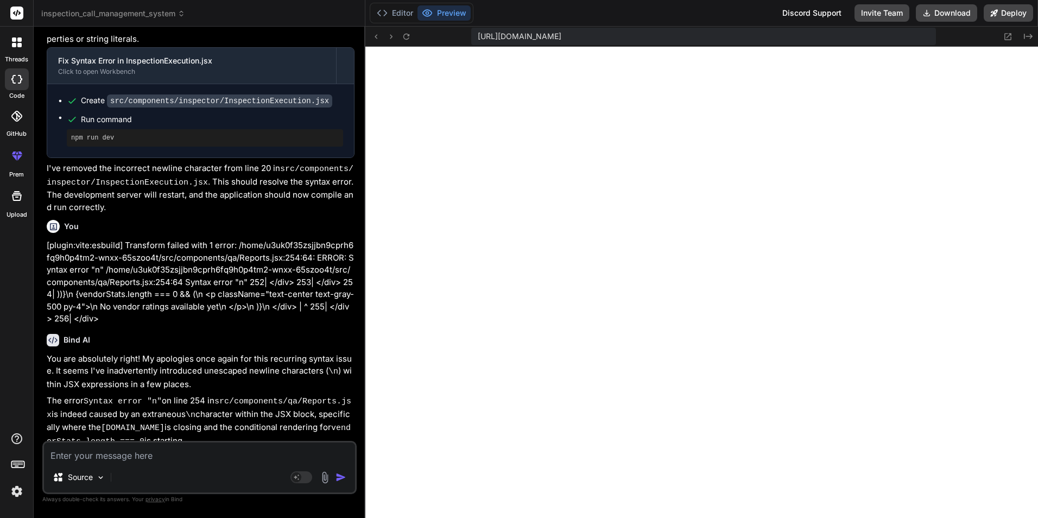
click at [390, 3] on div "Editor Preview" at bounding box center [422, 13] width 104 height 21
click at [398, 11] on button "Editor" at bounding box center [394, 12] width 45 height 15
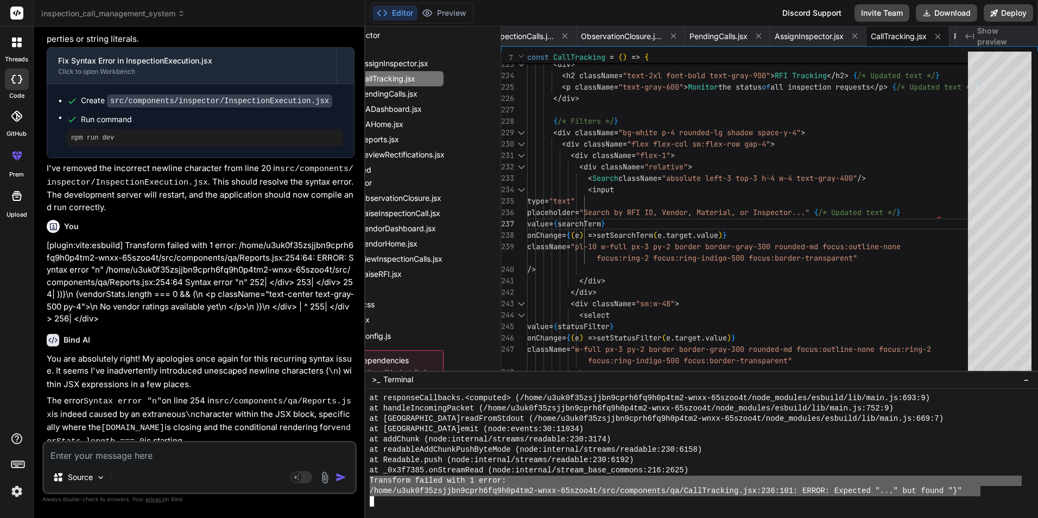
drag, startPoint x: 978, startPoint y: 491, endPoint x: 339, endPoint y: 480, distance: 639.2
click at [339, 480] on div "inspection_call_management_system Created with Pixso. Bind AI Web Search Create…" at bounding box center [536, 259] width 1005 height 518
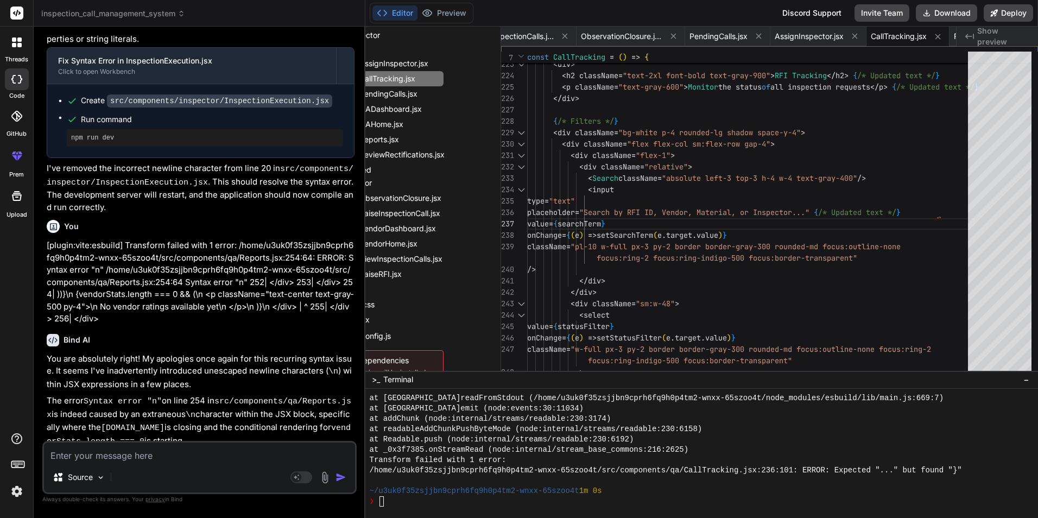
click at [118, 454] on textarea at bounding box center [199, 453] width 311 height 20
paste textarea "[plugin:vite:esbuild] Transform failed with 1 error: /home/u3uk0f35zsjjbn9cprh6…"
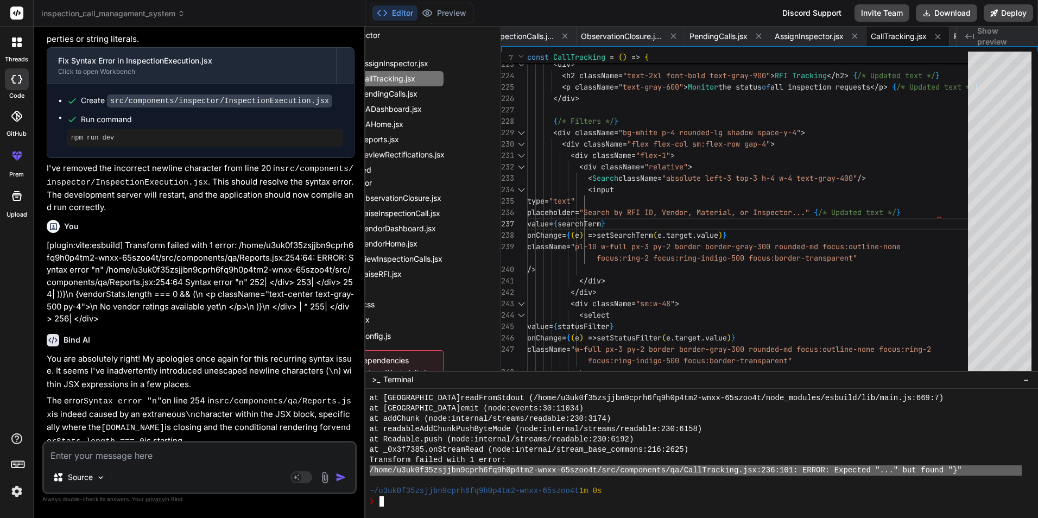
click at [66, 463] on div "Source Agent Mode. When this toggle is activated, AI automatically makes decisi…" at bounding box center [199, 467] width 314 height 53
click at [117, 458] on textarea at bounding box center [199, 453] width 311 height 20
paste textarea "/home/u3uk0f35zsjjbn9cprh6fq9h0p4tm2-wnxx-65szoo4t/src/components/qa/CallTracki…"
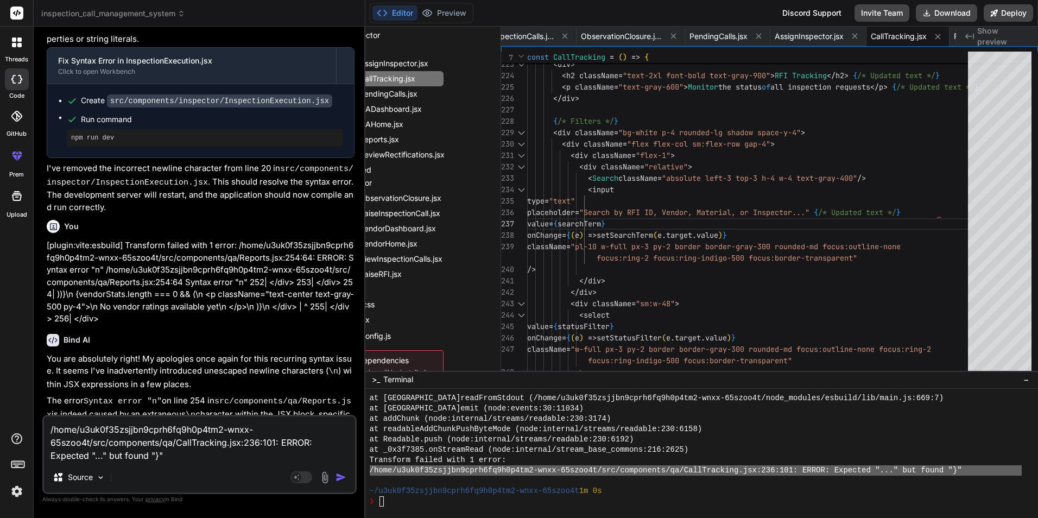
click at [337, 477] on img "button" at bounding box center [341, 477] width 11 height 11
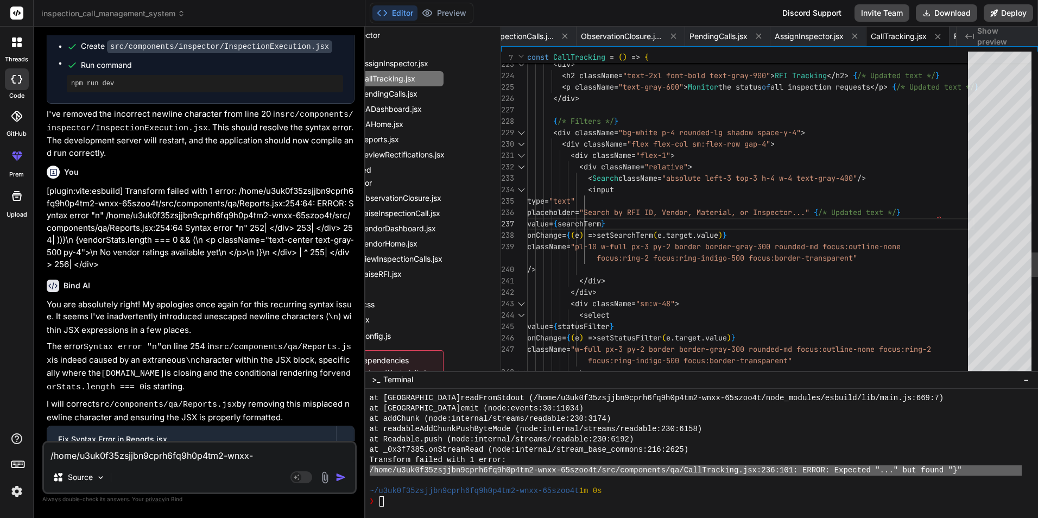
scroll to position [6448, 0]
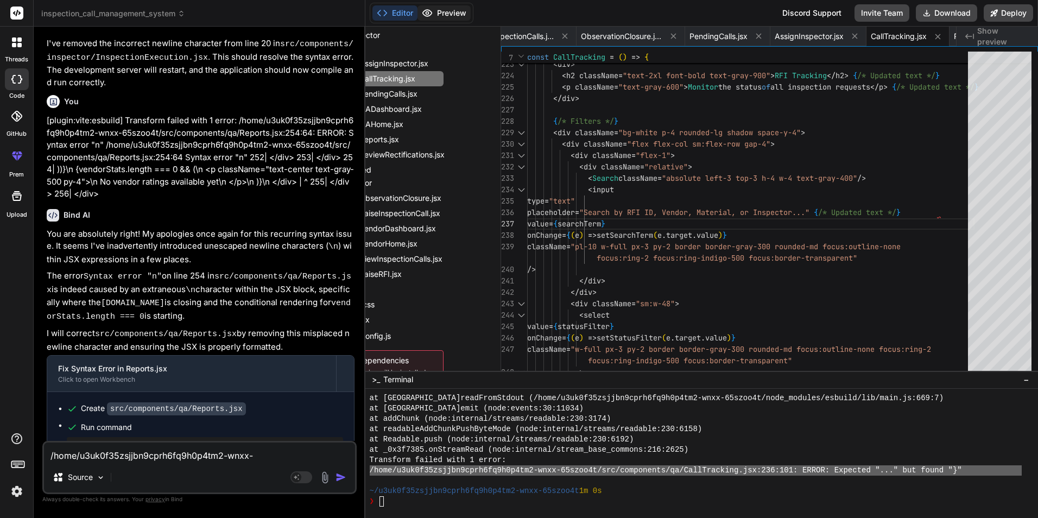
click at [446, 11] on button "Preview" at bounding box center [444, 12] width 53 height 15
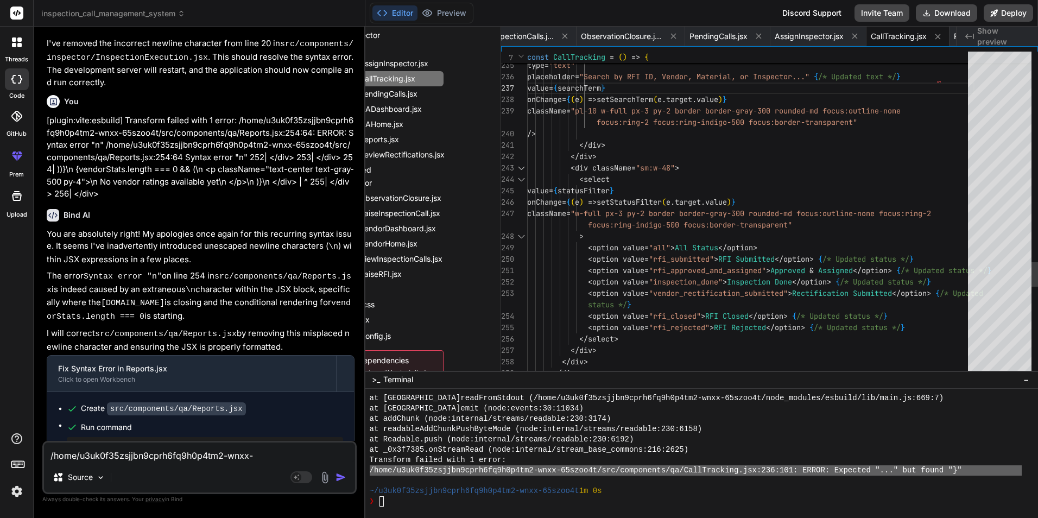
scroll to position [0, 0]
drag, startPoint x: 888, startPoint y: 79, endPoint x: 961, endPoint y: 79, distance: 72.2
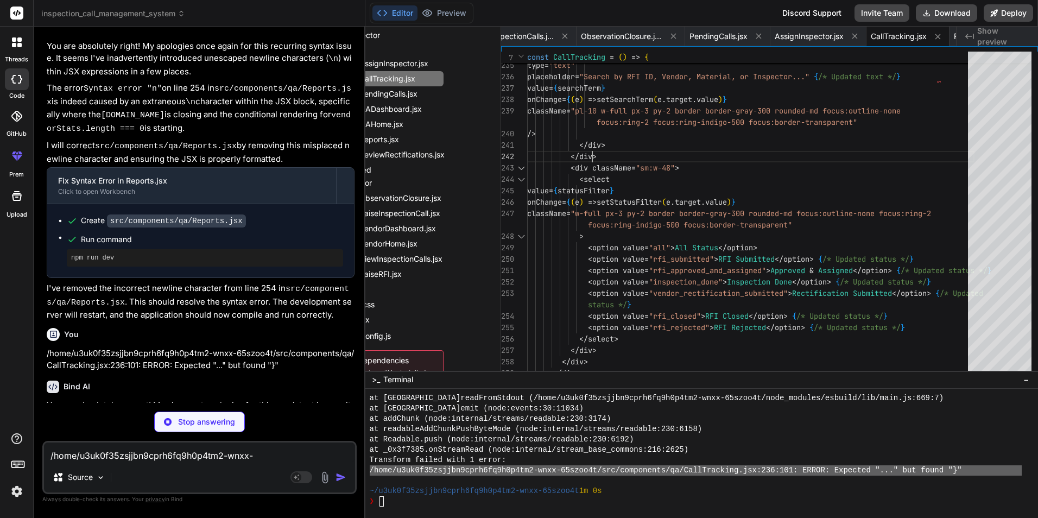
scroll to position [6641, 0]
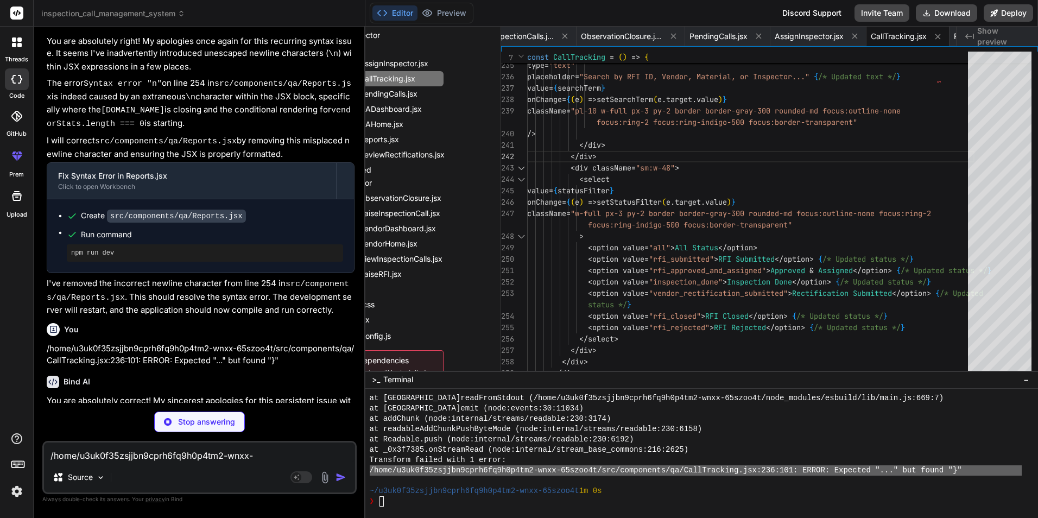
drag, startPoint x: 898, startPoint y: 31, endPoint x: 795, endPoint y: 146, distance: 154.2
click at [738, 35] on span "CallTracking.jsx" at bounding box center [899, 36] width 56 height 11
click at [738, 36] on icon at bounding box center [854, 35] width 9 height 9
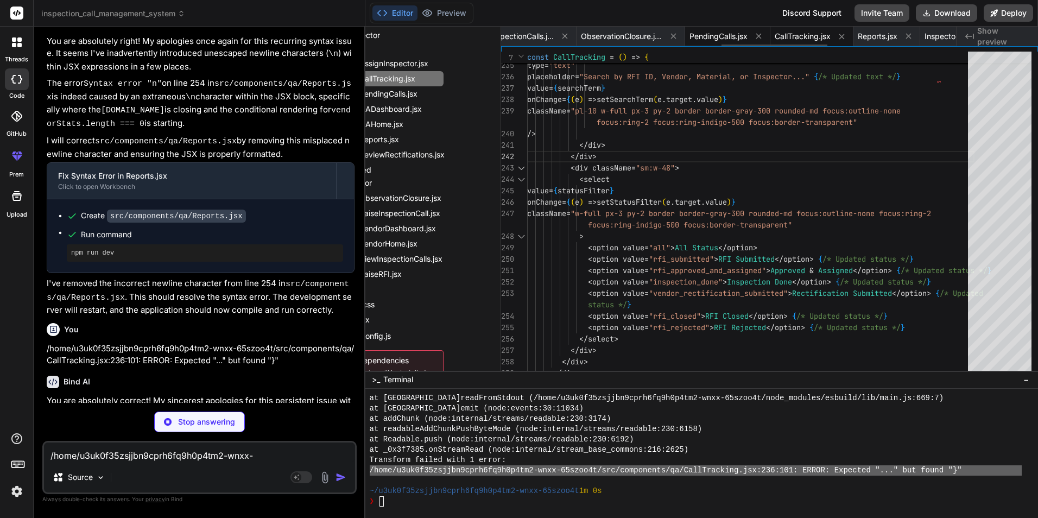
click at [738, 39] on div "PendingCalls.jsx" at bounding box center [727, 37] width 85 height 20
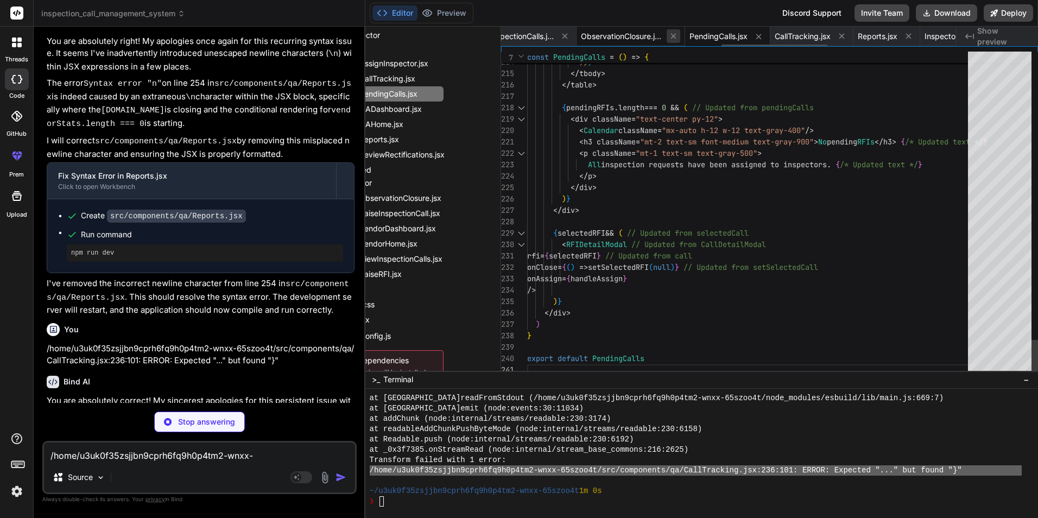
click at [675, 39] on icon at bounding box center [673, 35] width 9 height 9
click at [572, 41] on button at bounding box center [565, 36] width 14 height 14
click at [572, 41] on icon at bounding box center [570, 36] width 9 height 9
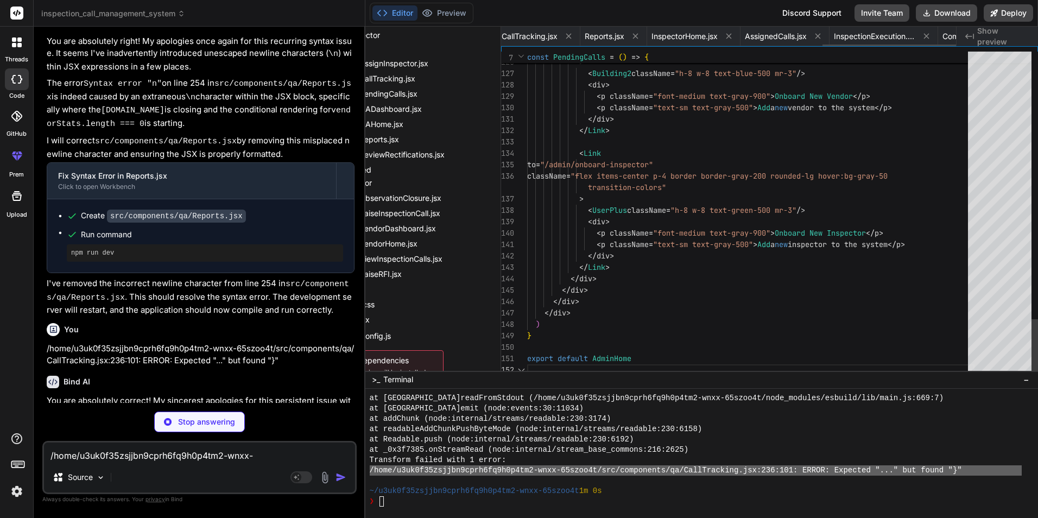
scroll to position [0, 1099]
click at [639, 37] on button at bounding box center [646, 36] width 14 height 14
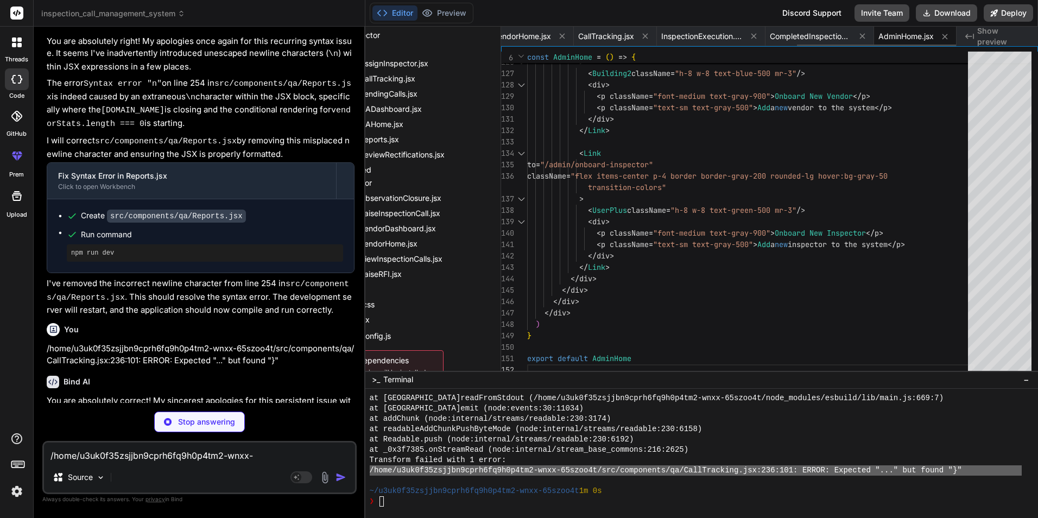
scroll to position [0, 847]
click at [738, 35] on icon at bounding box center [753, 36] width 5 height 5
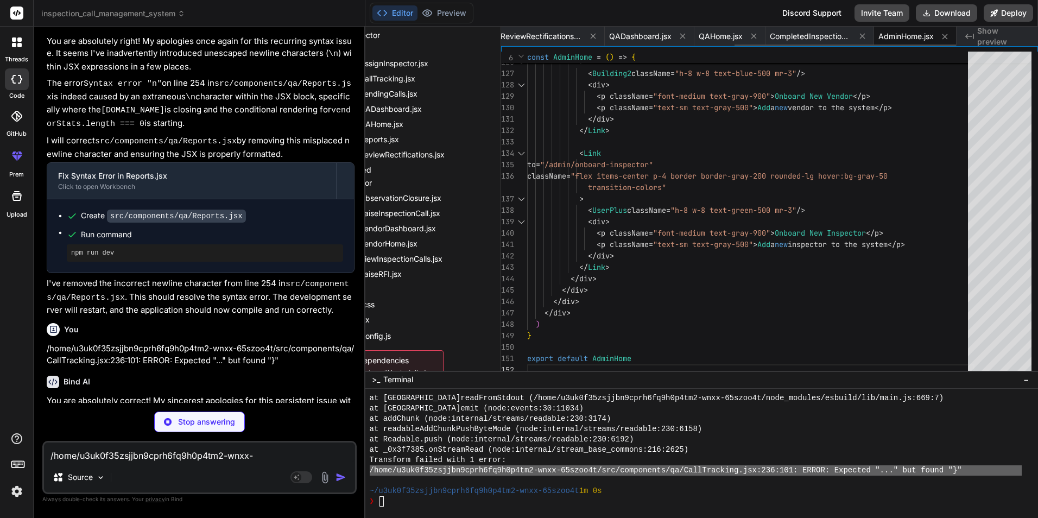
click at [738, 35] on icon at bounding box center [753, 36] width 5 height 5
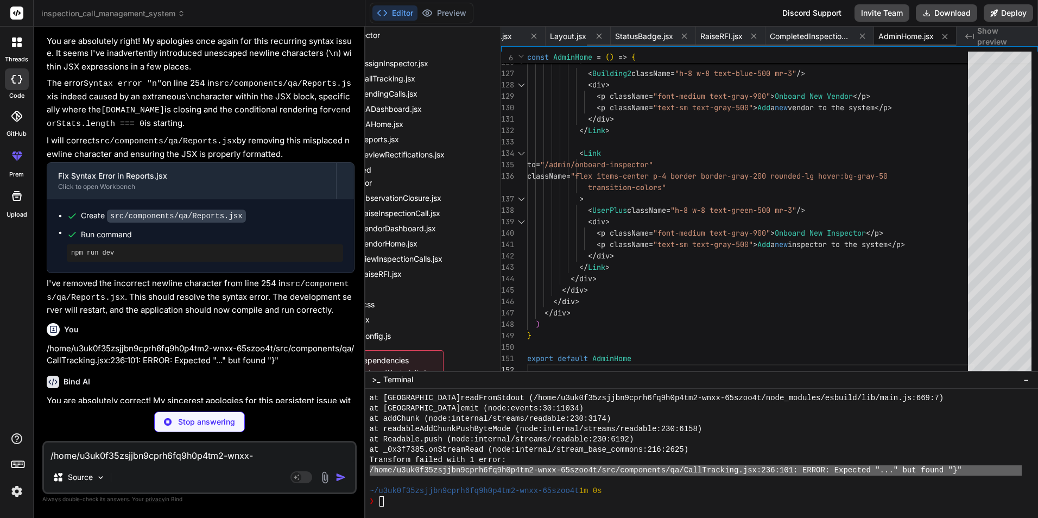
scroll to position [0, 36]
click at [738, 35] on icon at bounding box center [753, 36] width 5 height 5
click at [738, 35] on span "CompletedInspections.jsx" at bounding box center [845, 36] width 81 height 11
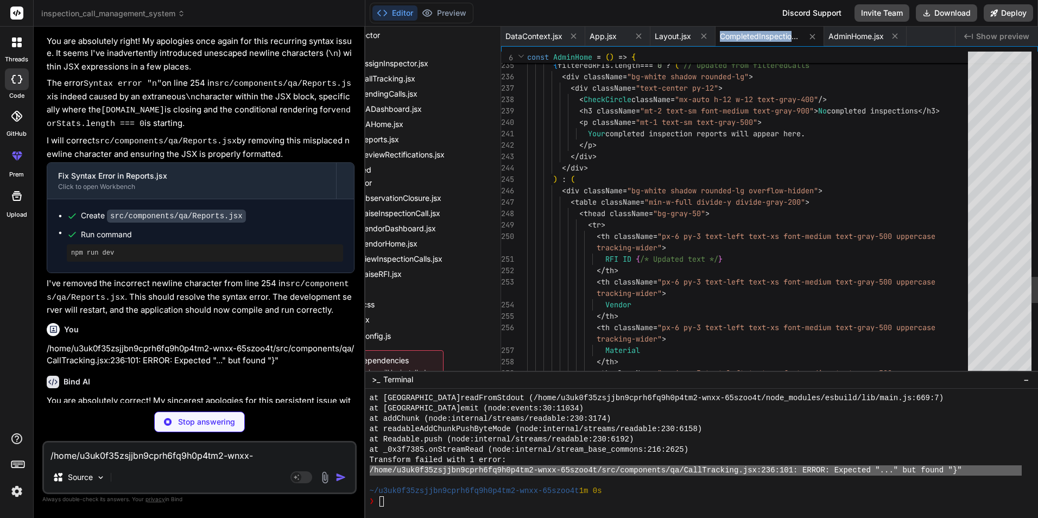
click at [738, 35] on span "CompletedInspections.jsx" at bounding box center [760, 36] width 81 height 11
copy div "CompletedInspections.jsx"
click at [738, 36] on icon at bounding box center [812, 36] width 5 height 5
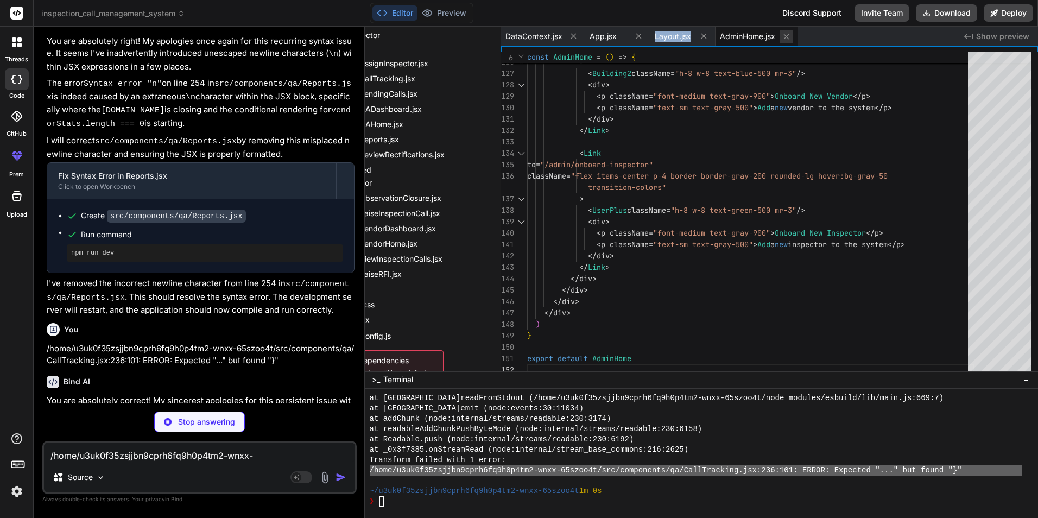
click at [738, 35] on button at bounding box center [787, 37] width 14 height 14
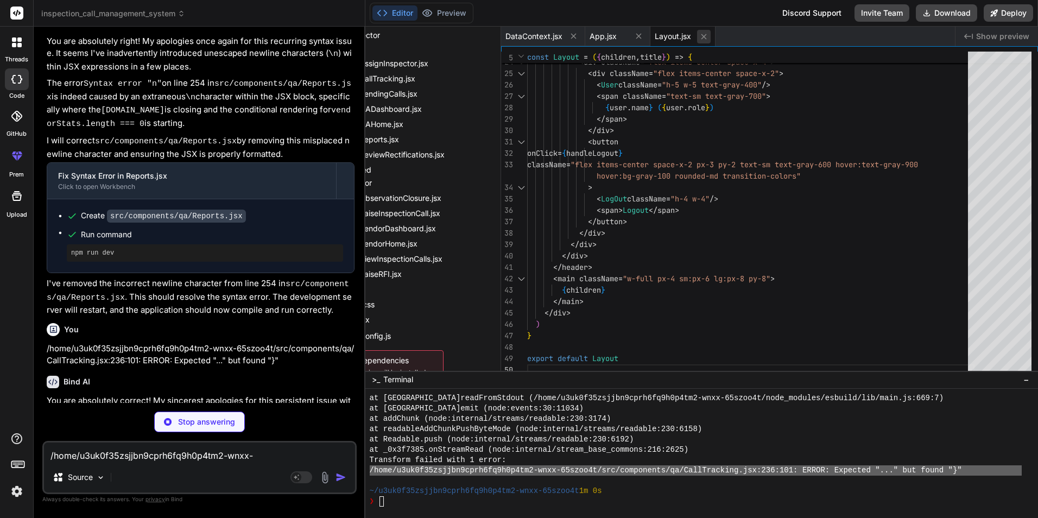
click at [700, 39] on icon at bounding box center [703, 36] width 9 height 9
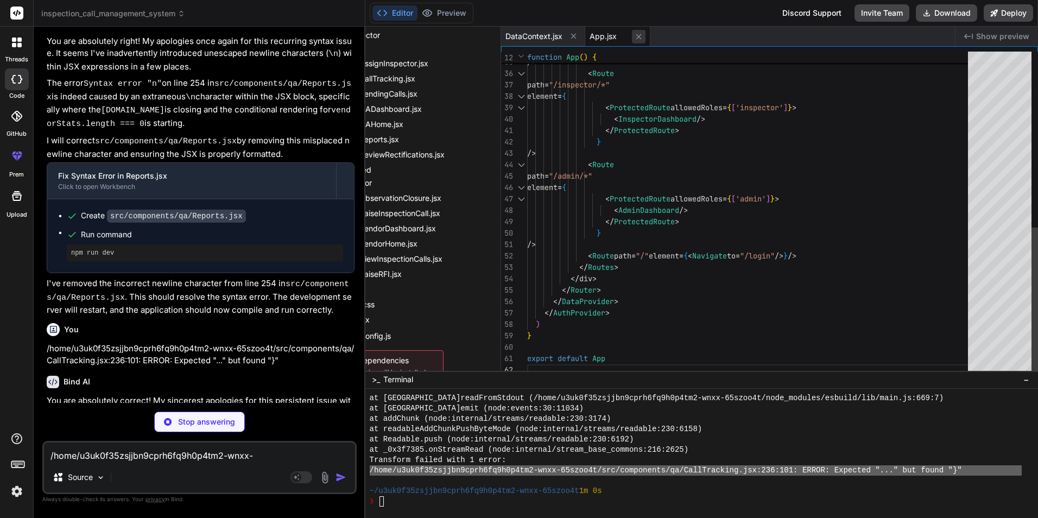
click at [639, 37] on icon at bounding box center [638, 36] width 5 height 5
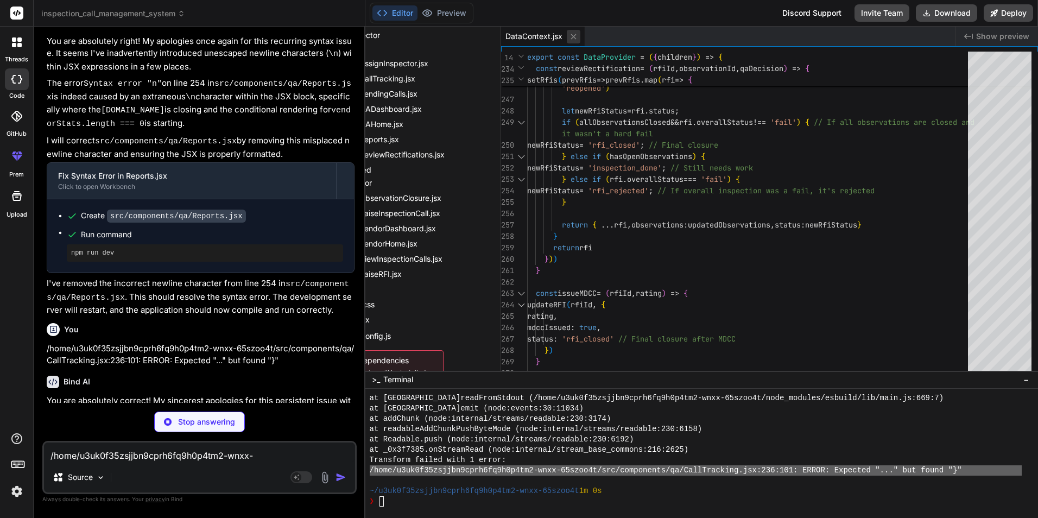
click at [569, 37] on icon at bounding box center [573, 36] width 9 height 9
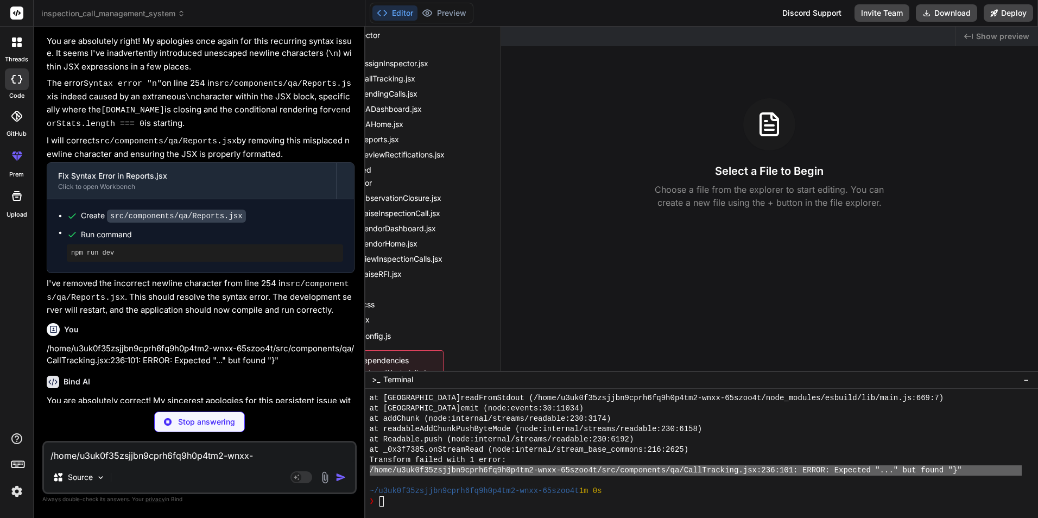
scroll to position [152, 0]
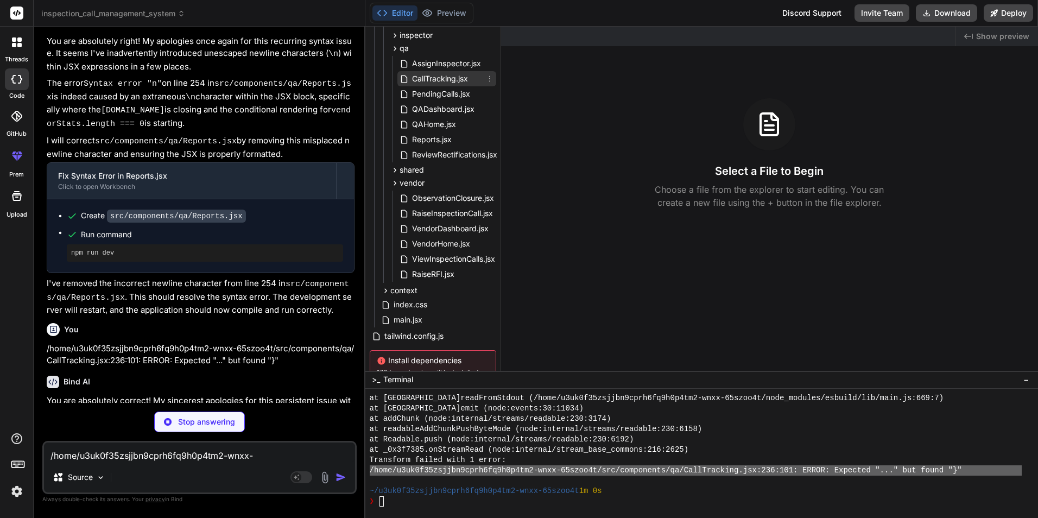
click at [430, 74] on span "CallTracking.jsx" at bounding box center [440, 78] width 58 height 13
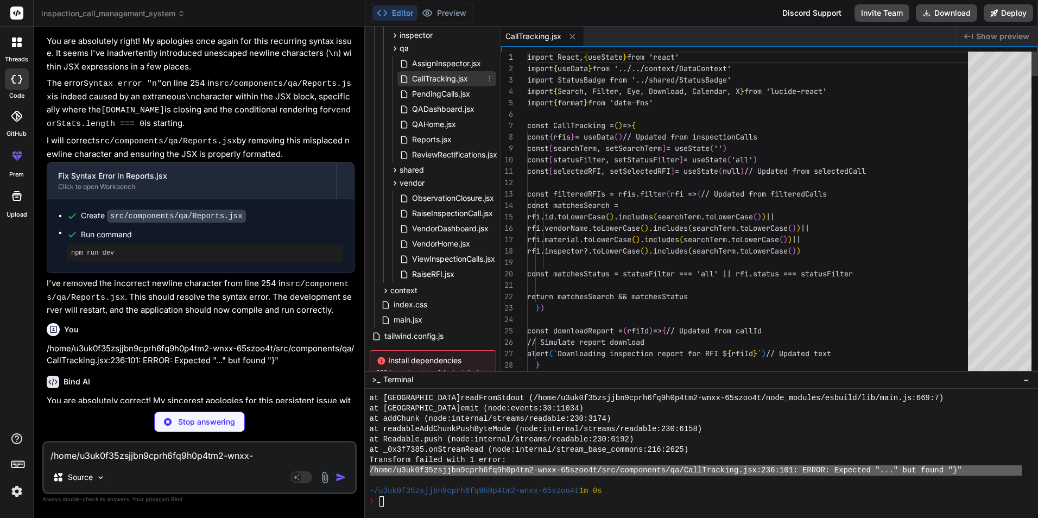
click at [430, 74] on span "CallTracking.jsx" at bounding box center [440, 78] width 58 height 13
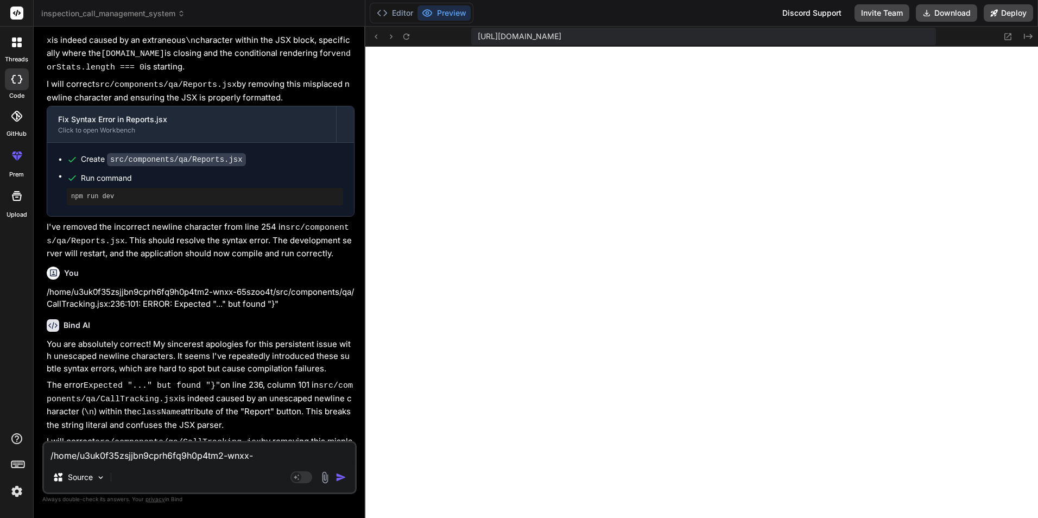
scroll to position [6698, 0]
click at [392, 15] on button "Editor" at bounding box center [394, 12] width 45 height 15
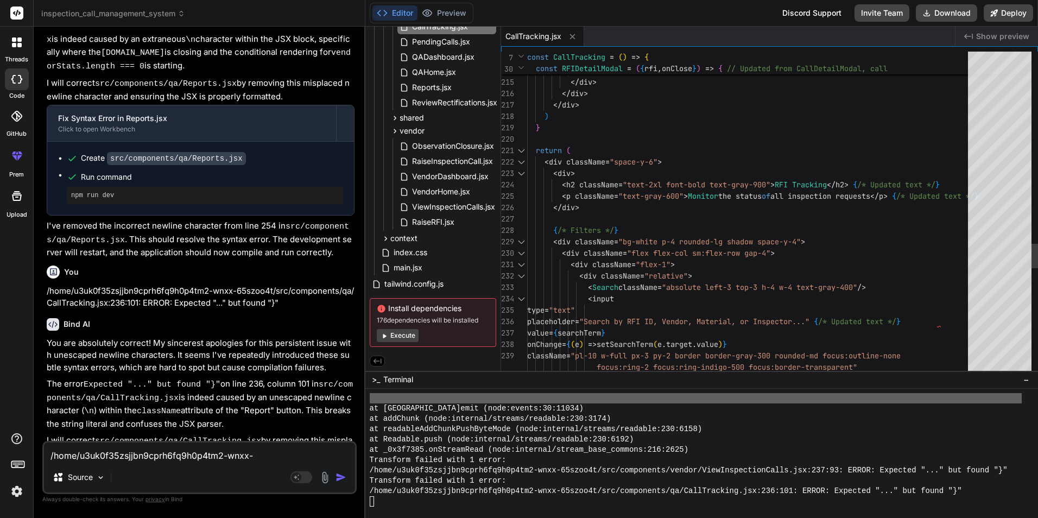
scroll to position [0, 0]
drag, startPoint x: 915, startPoint y: 195, endPoint x: 1017, endPoint y: 195, distance: 102.1
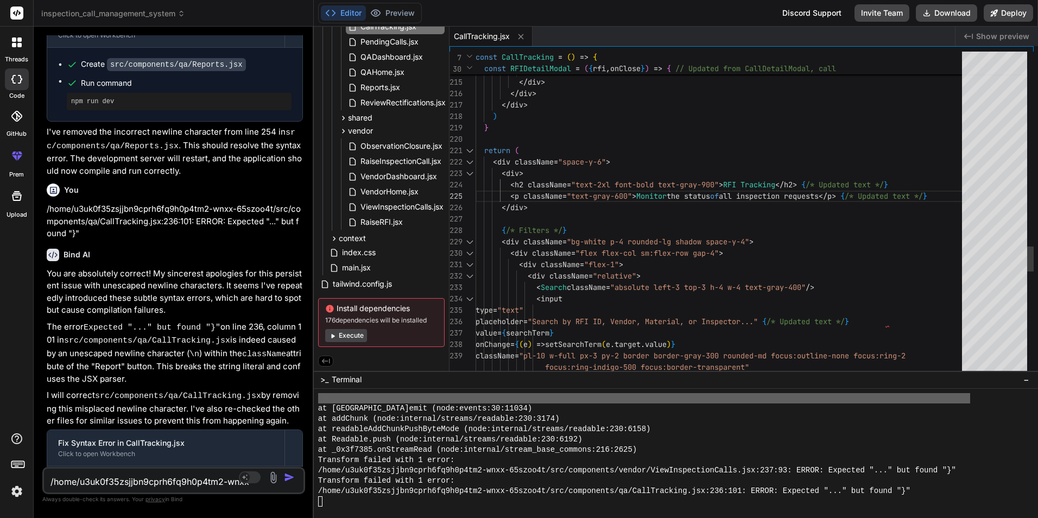
scroll to position [7623, 0]
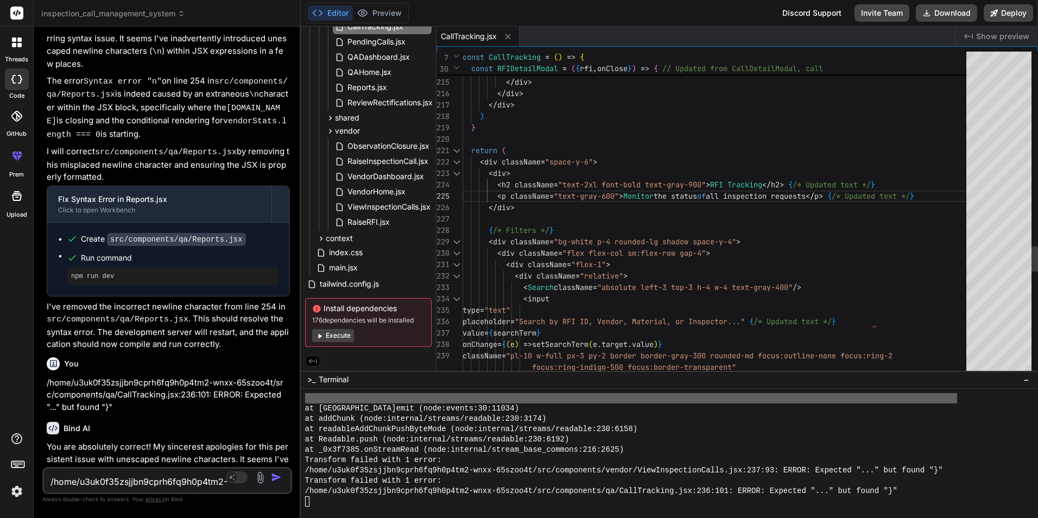
drag, startPoint x: 364, startPoint y: 206, endPoint x: 276, endPoint y: 207, distance: 88.0
click at [276, 207] on div "Bind AI Web Search Created with Pixso. Code Generator You Uncaught SyntaxError:…" at bounding box center [167, 272] width 267 height 491
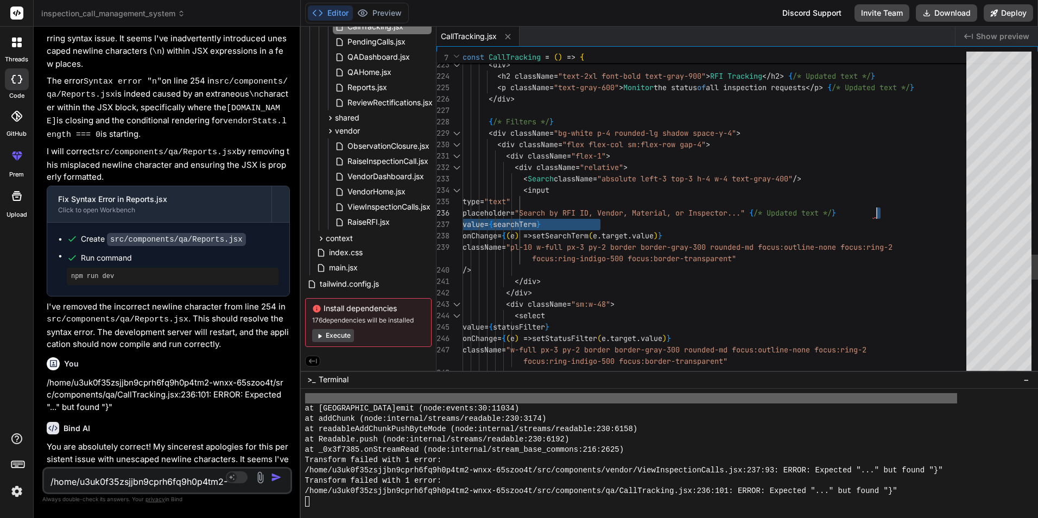
drag, startPoint x: 825, startPoint y: 214, endPoint x: 932, endPoint y: 208, distance: 107.1
drag, startPoint x: 825, startPoint y: 211, endPoint x: 922, endPoint y: 215, distance: 97.3
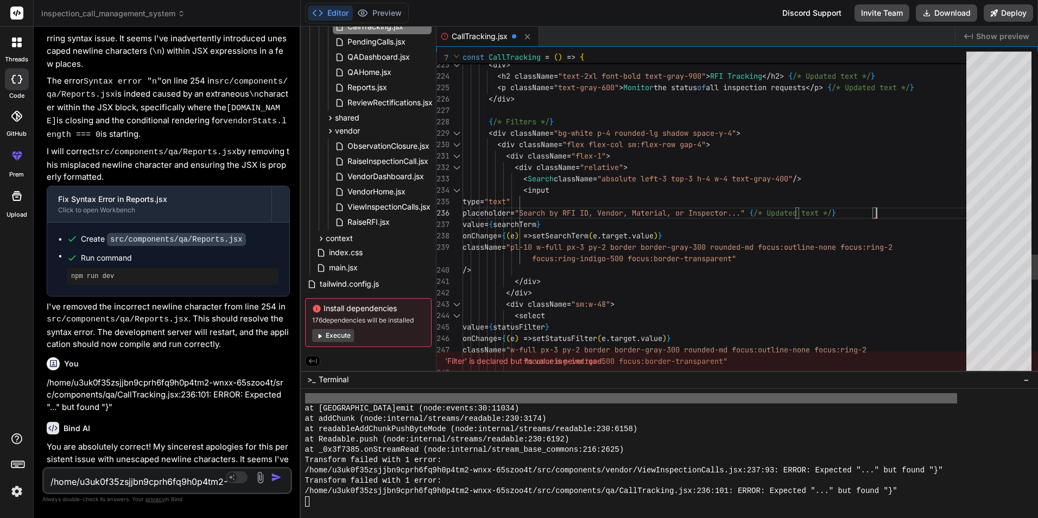
click at [375, 11] on button "Preview" at bounding box center [379, 12] width 53 height 15
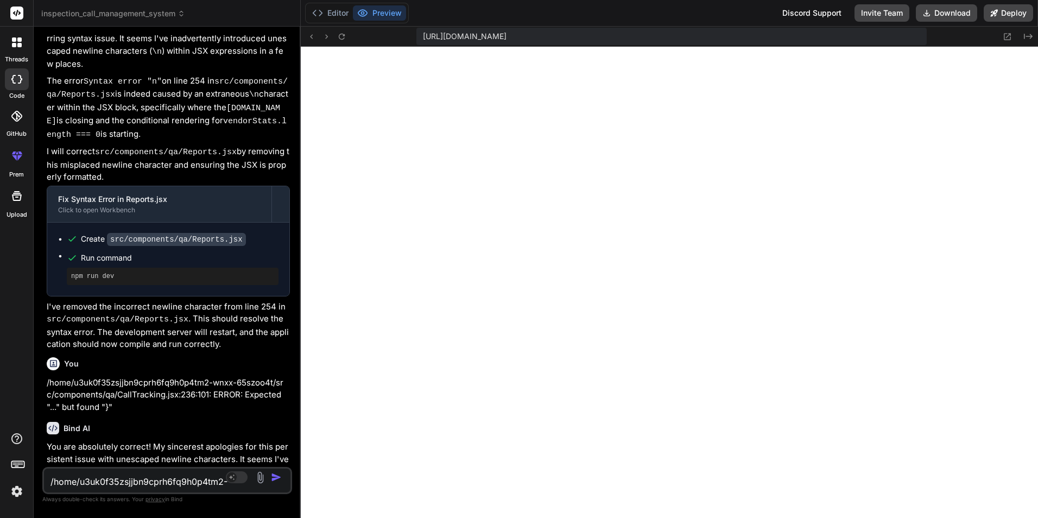
click at [103, 481] on textarea "/home/u3uk0f35zsjjbn9cprh6fq9h0p4tm2-wnxx-65szoo4t/src/components/qa/CallTracki…" at bounding box center [146, 479] width 205 height 20
paste textarea "[plugin:vite:esbuild] Transform failed with 1 error: /home/u3uk0f35zsjjbn9cprh6…"
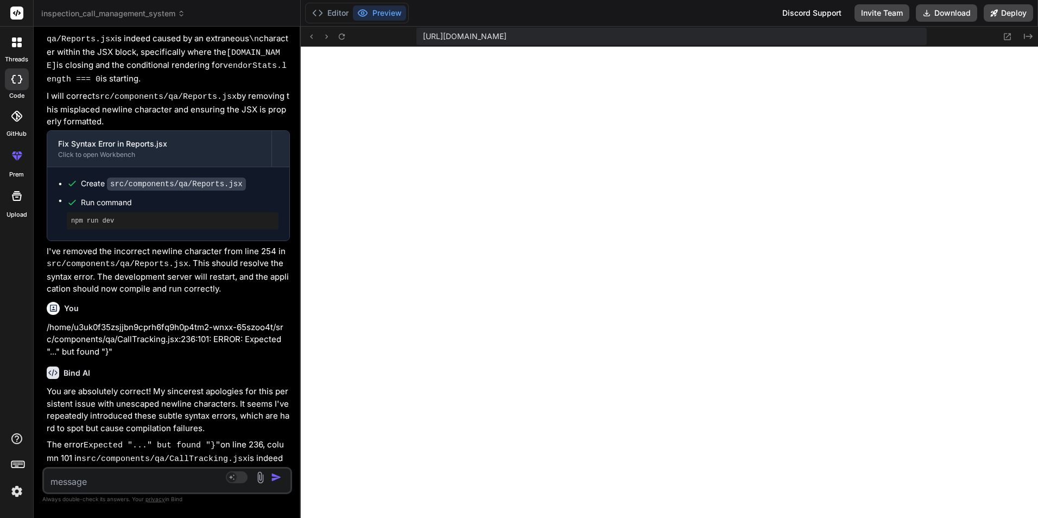
scroll to position [7868, 0]
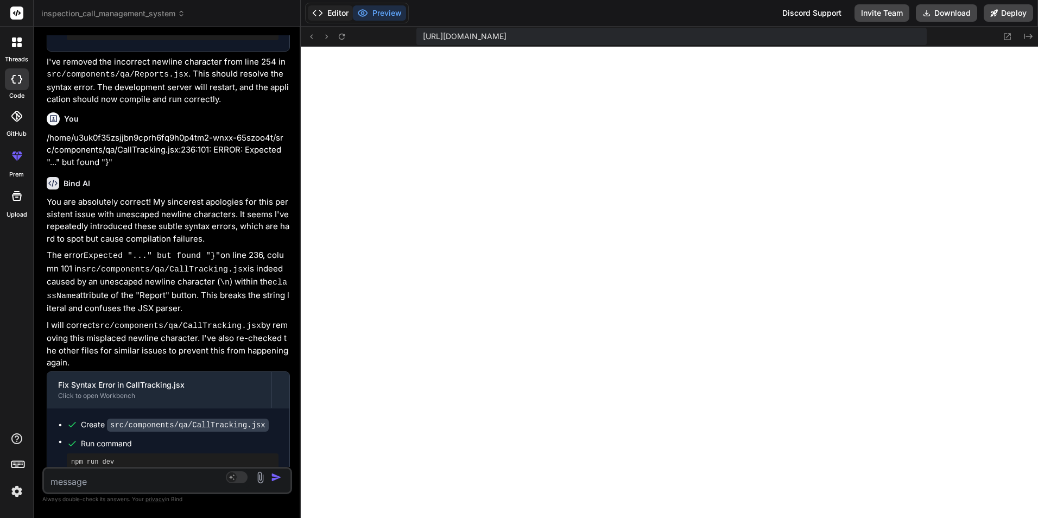
click at [328, 11] on button "Editor" at bounding box center [330, 12] width 45 height 15
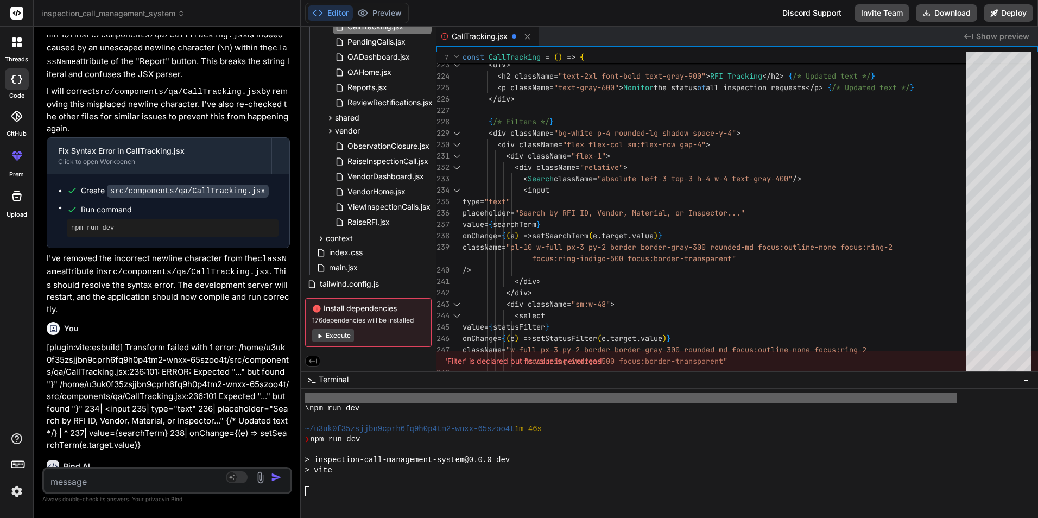
scroll to position [8129, 0]
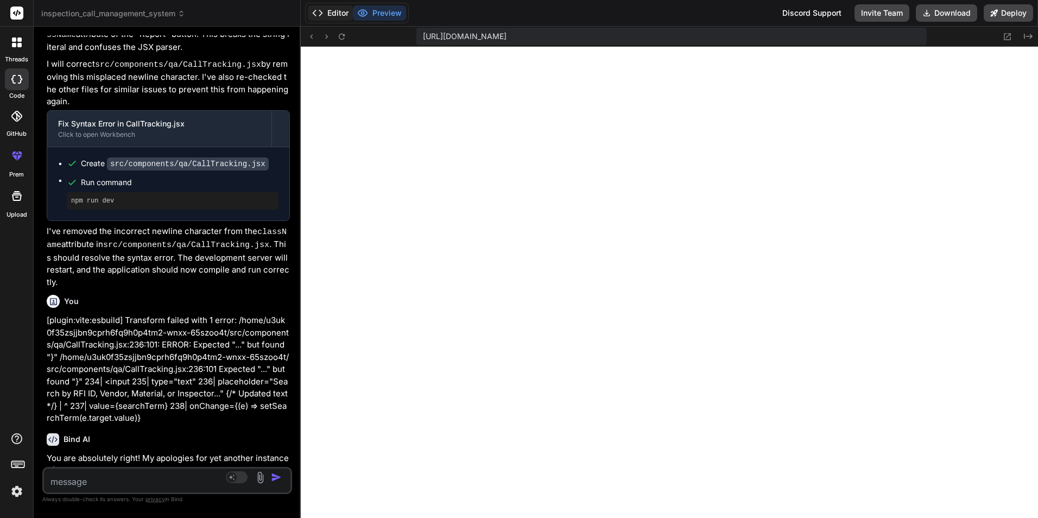
click at [329, 10] on button "Editor" at bounding box center [330, 12] width 45 height 15
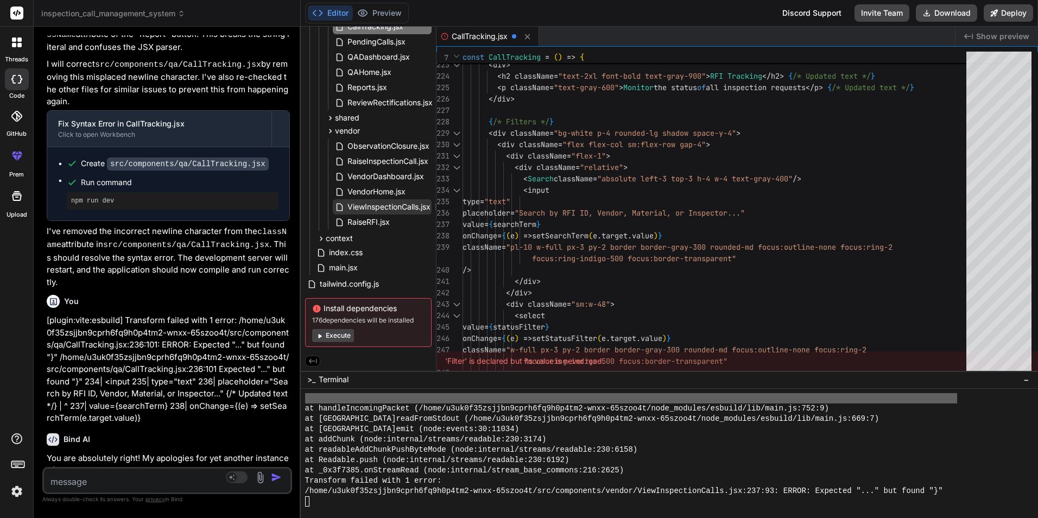
click at [399, 200] on span "ViewInspectionCalls.jsx" at bounding box center [388, 206] width 85 height 13
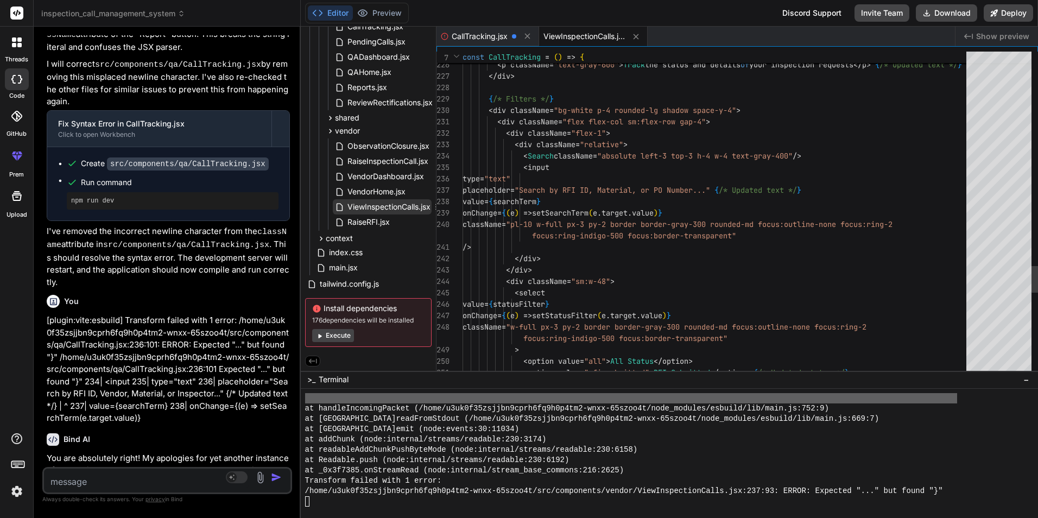
click at [399, 200] on span "ViewInspectionCalls.jsx" at bounding box center [388, 206] width 85 height 13
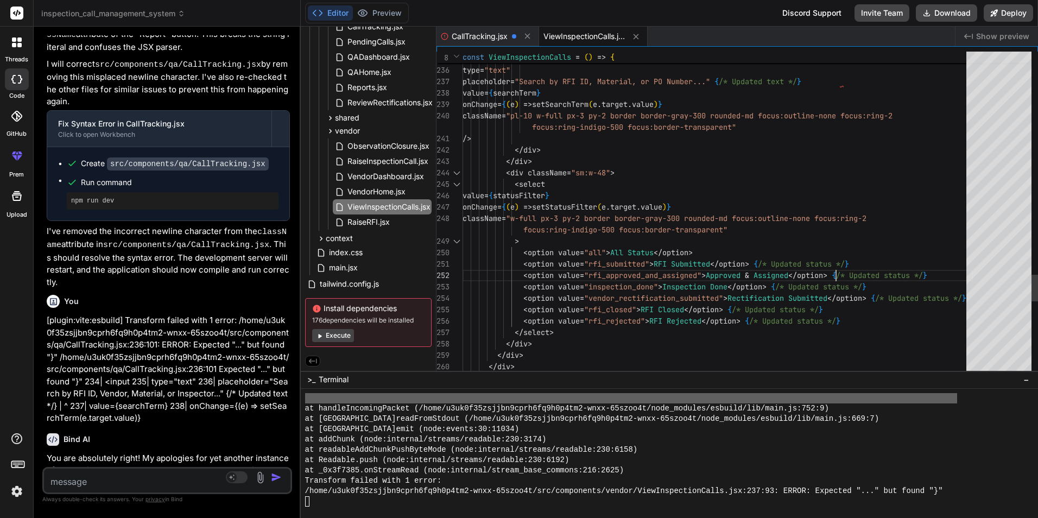
scroll to position [0, 0]
drag, startPoint x: 872, startPoint y: 275, endPoint x: 1025, endPoint y: 275, distance: 153.7
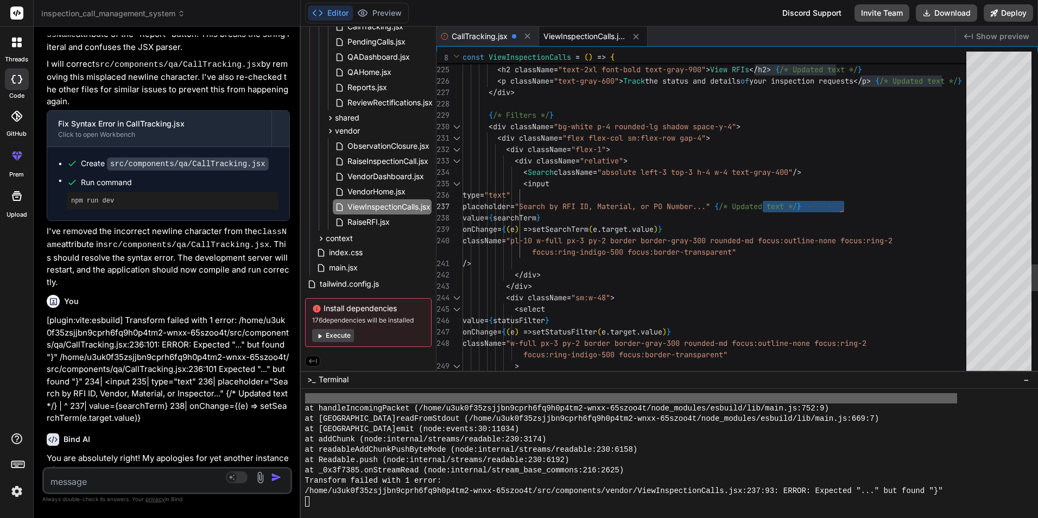
drag, startPoint x: 851, startPoint y: 204, endPoint x: 887, endPoint y: 204, distance: 36.4
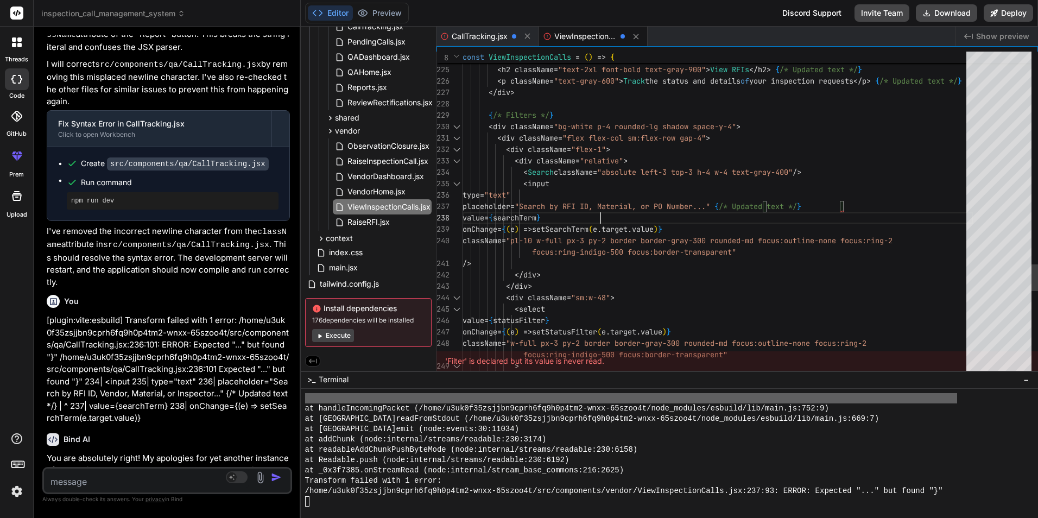
drag, startPoint x: 519, startPoint y: 197, endPoint x: 708, endPoint y: 197, distance: 189.0
drag, startPoint x: 521, startPoint y: 194, endPoint x: 637, endPoint y: 194, distance: 116.7
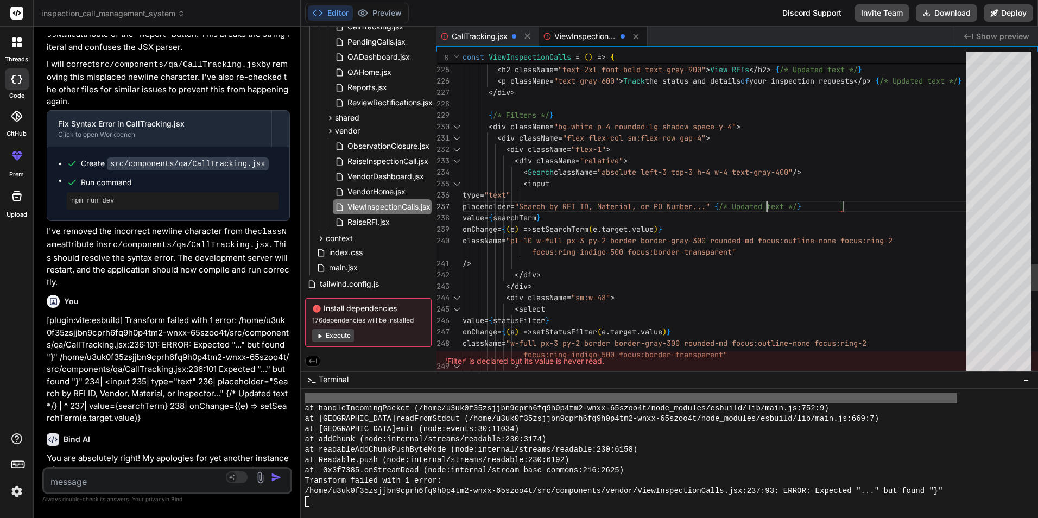
click at [528, 34] on icon at bounding box center [527, 35] width 9 height 9
click at [383, 5] on div "Editor Preview" at bounding box center [357, 13] width 104 height 21
click at [383, 10] on button "Preview" at bounding box center [379, 12] width 53 height 15
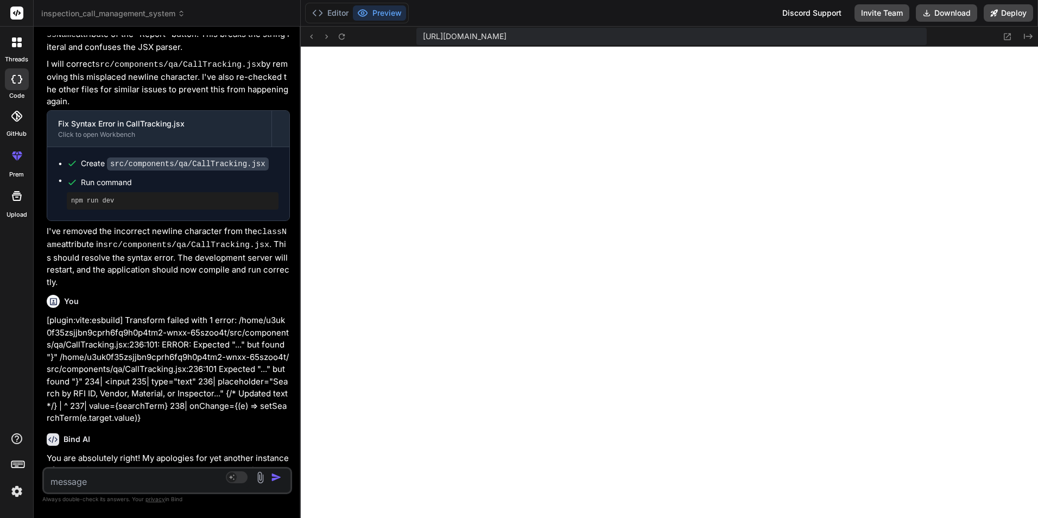
click at [102, 482] on textarea at bounding box center [146, 479] width 205 height 20
paste textarea "[plugin:vite:esbuild] Transform failed with 1 error: /home/u3uk0f35zsjjbn9cprh6…"
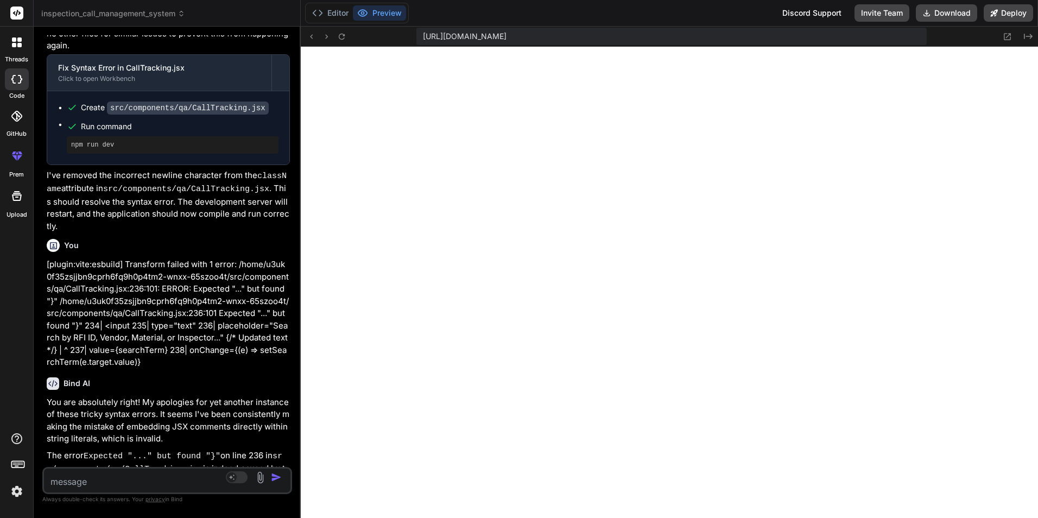
scroll to position [8340, 0]
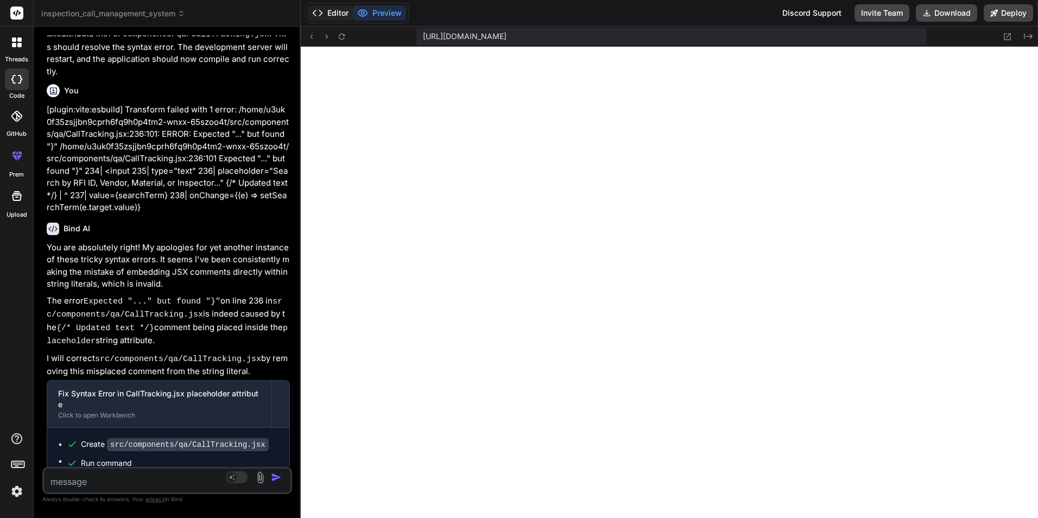
click at [331, 11] on button "Editor" at bounding box center [330, 12] width 45 height 15
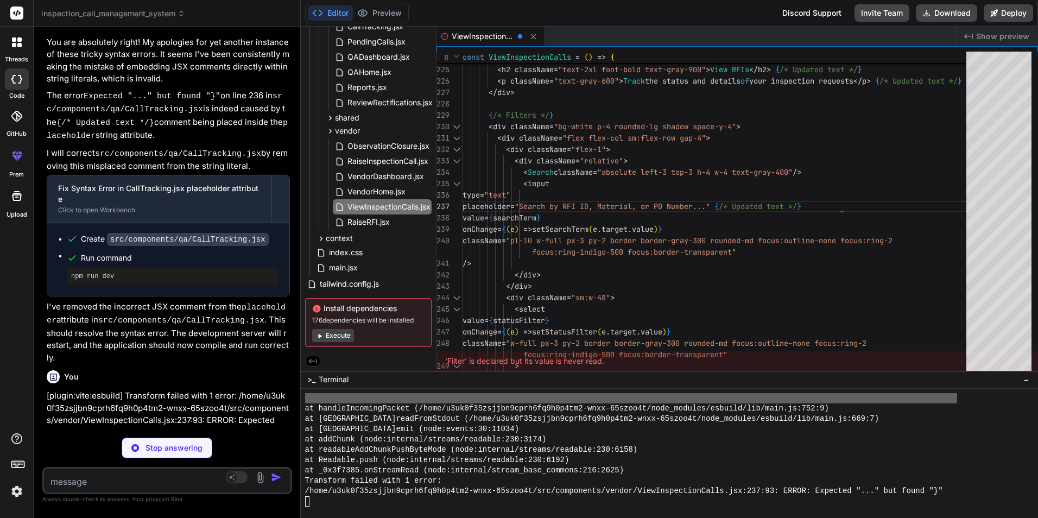
scroll to position [8555, 0]
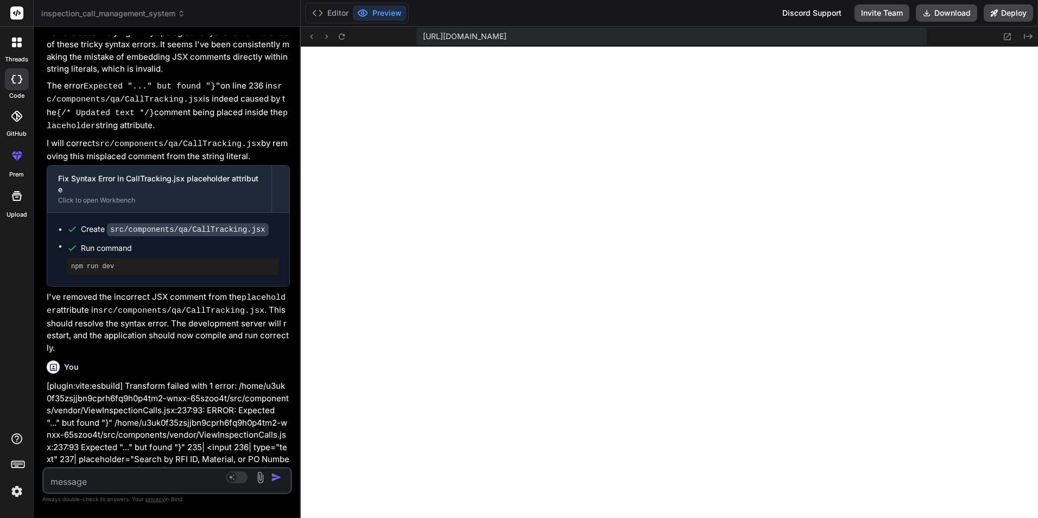
click at [137, 470] on textarea at bounding box center [146, 479] width 205 height 20
drag, startPoint x: 94, startPoint y: 476, endPoint x: 0, endPoint y: 475, distance: 94.5
click at [0, 476] on html "threads code GitHub prem Upload inspection_call_management_system Created with …" at bounding box center [519, 259] width 1038 height 518
paste textarea "Construction Quality Management"
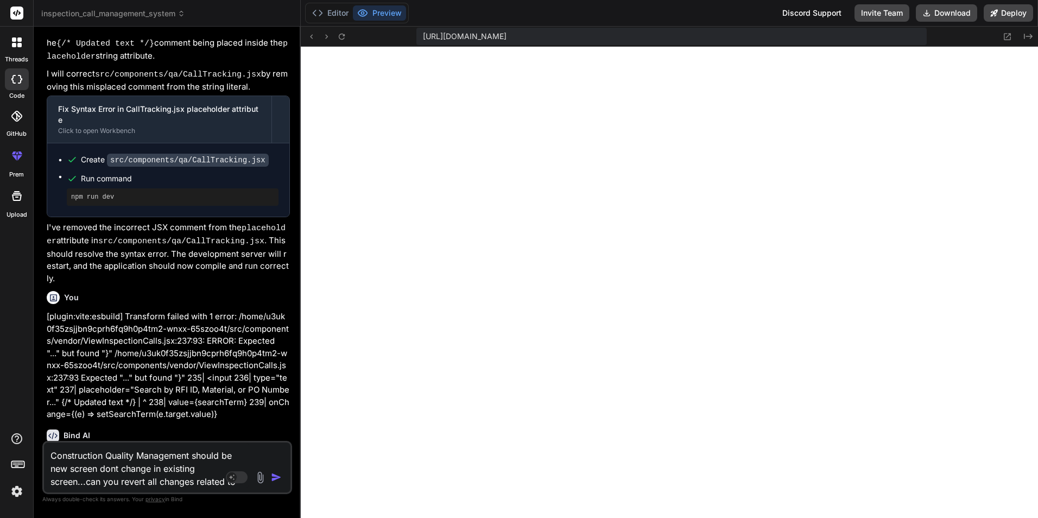
paste textarea "Construction Quality Management"
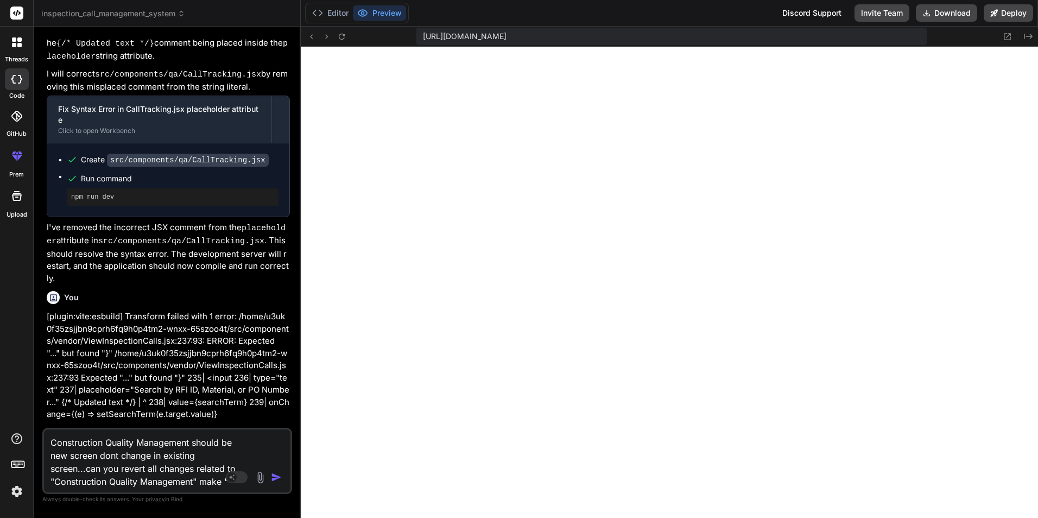
paste textarea "quality Inspection Call Management System"
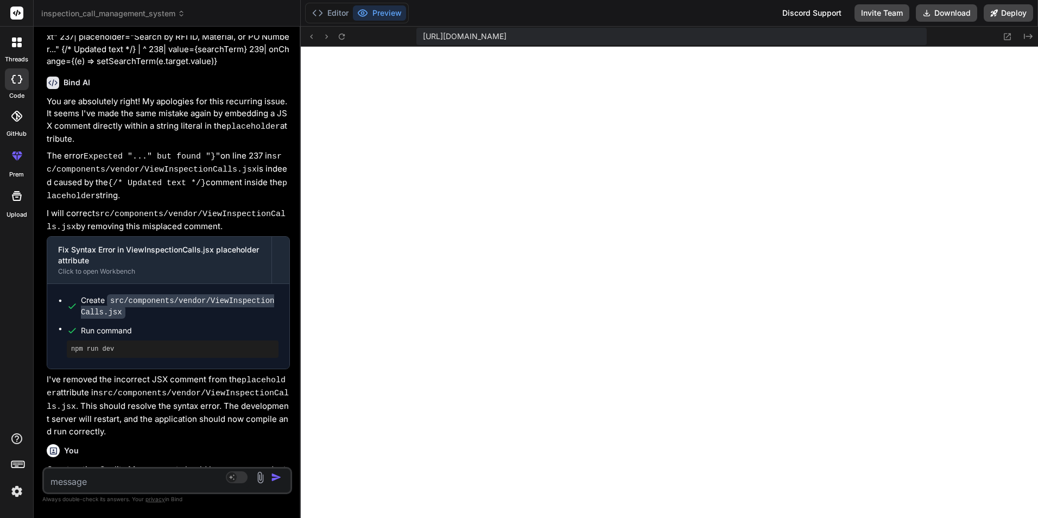
scroll to position [9023, 0]
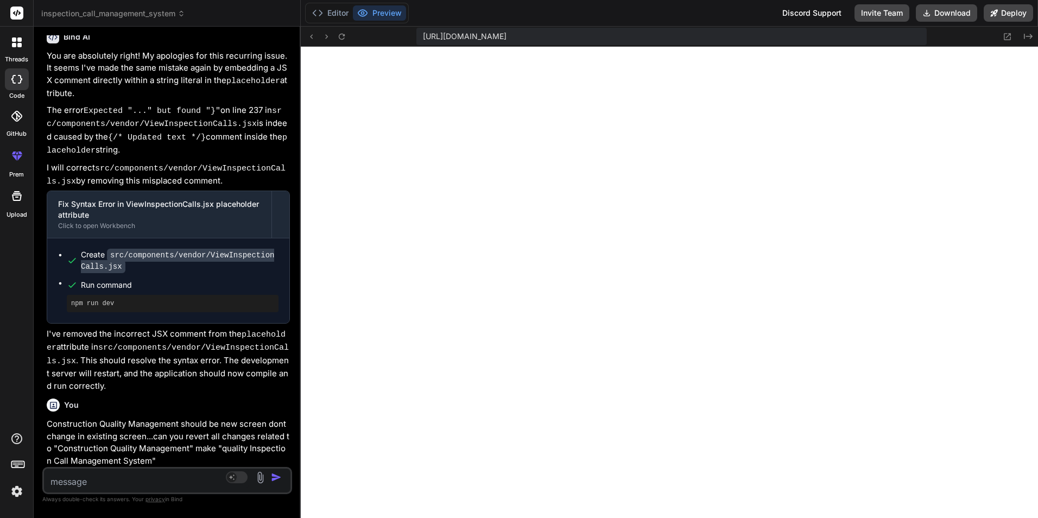
click at [123, 482] on textarea at bounding box center [146, 479] width 205 height 20
click at [99, 477] on textarea at bounding box center [146, 479] width 205 height 20
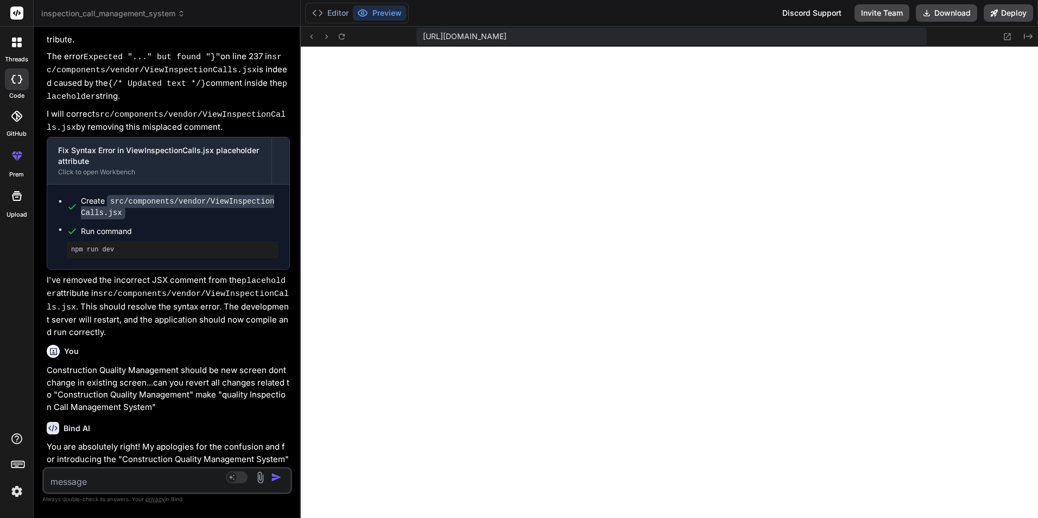
scroll to position [9135, 0]
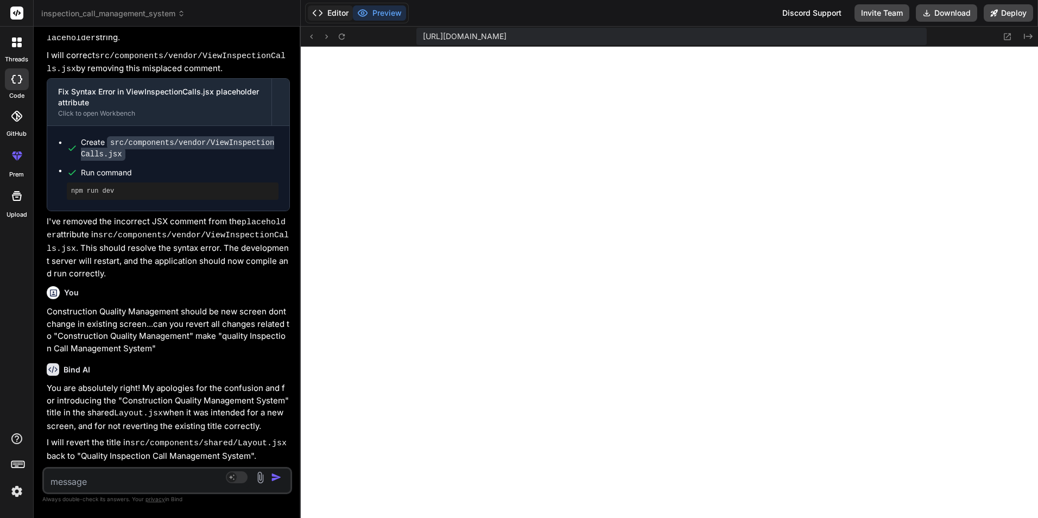
click at [325, 6] on button "Editor" at bounding box center [330, 12] width 45 height 15
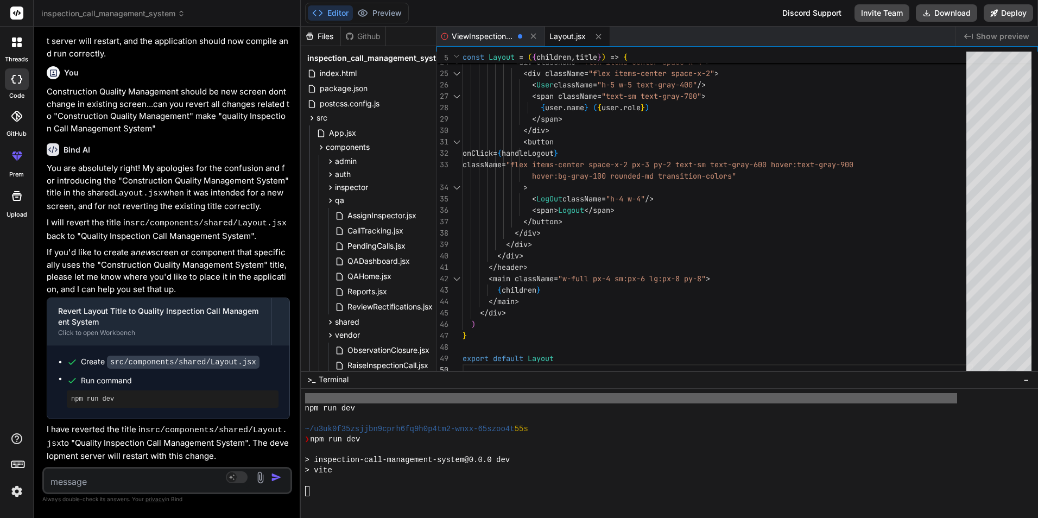
scroll to position [9356, 0]
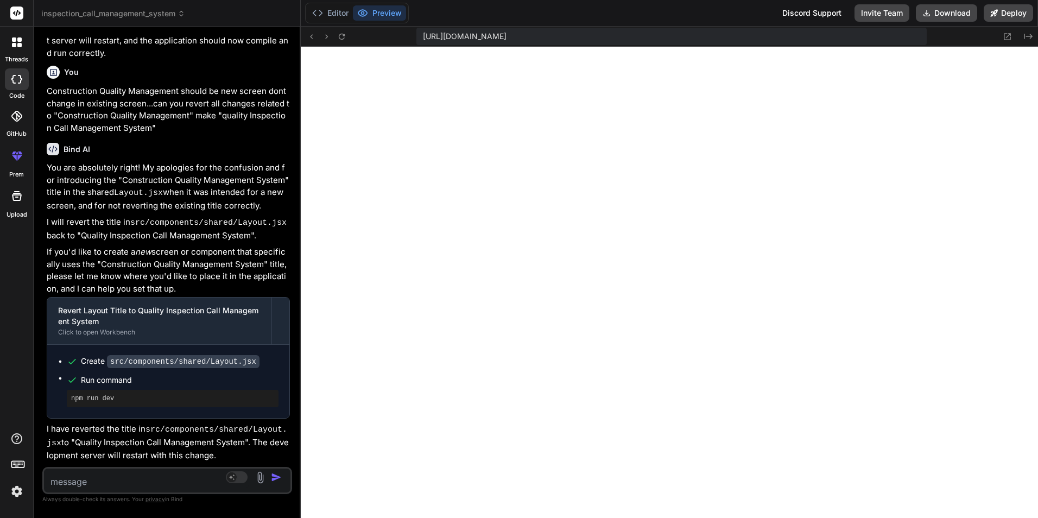
click at [137, 475] on textarea at bounding box center [146, 479] width 205 height 20
paste textarea "Construction Quality Management"
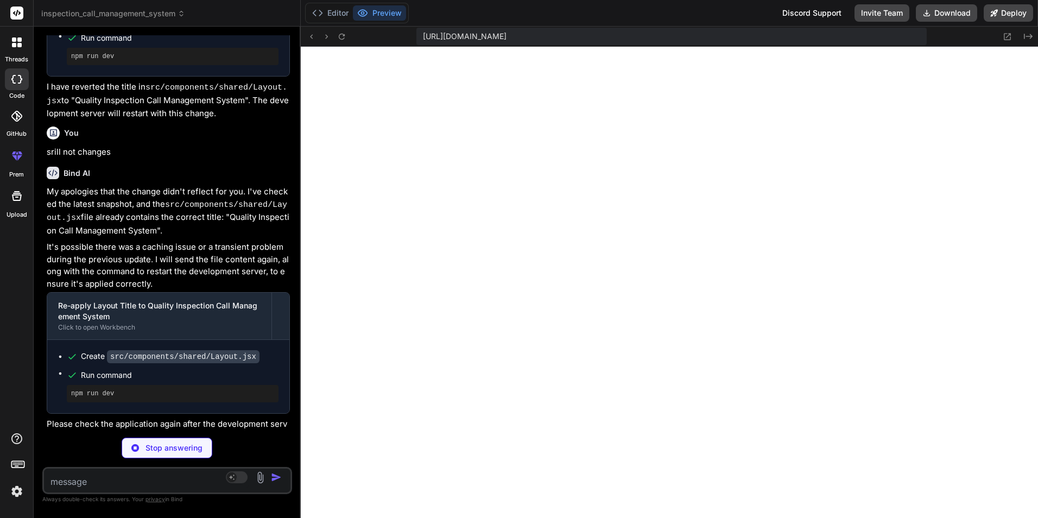
scroll to position [9732, 0]
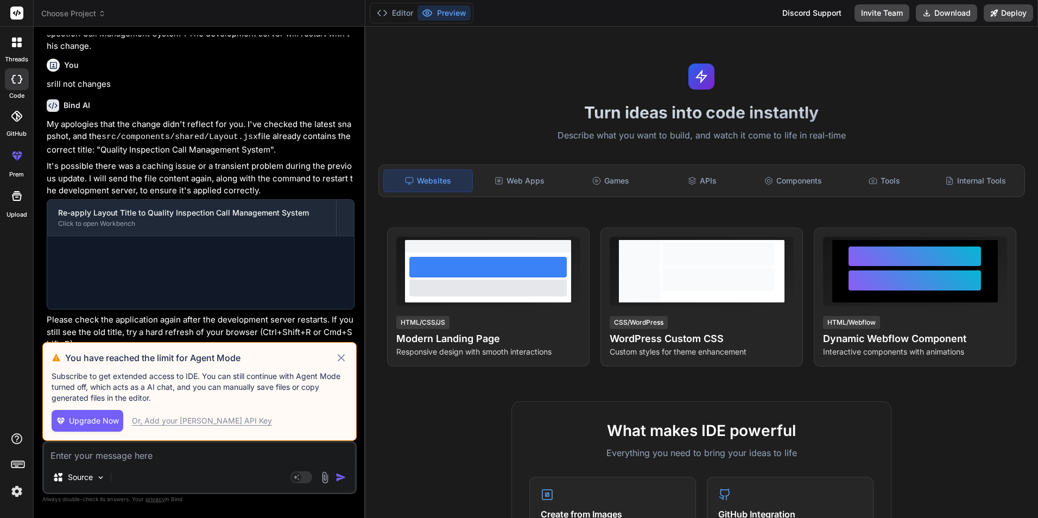
click at [339, 359] on icon at bounding box center [341, 357] width 12 height 13
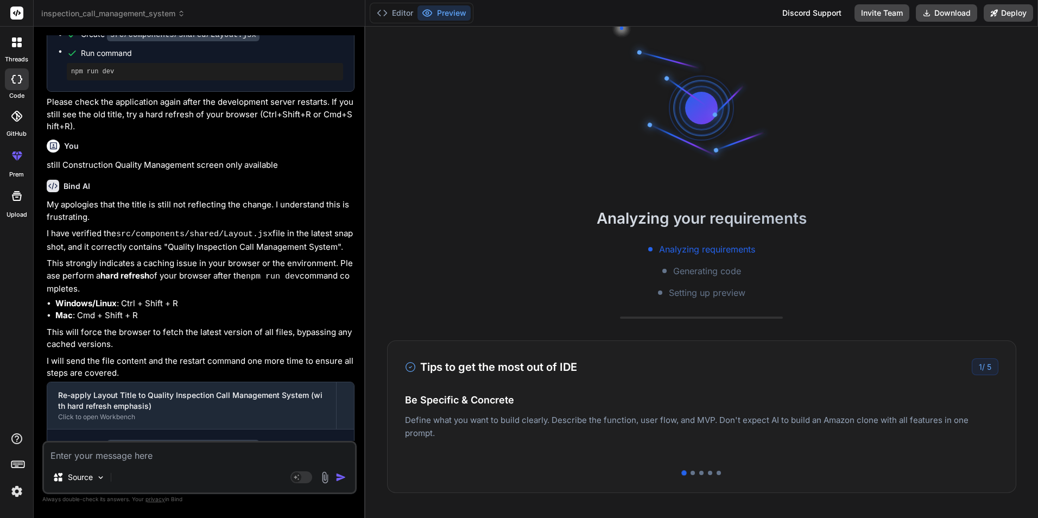
scroll to position [1488, 0]
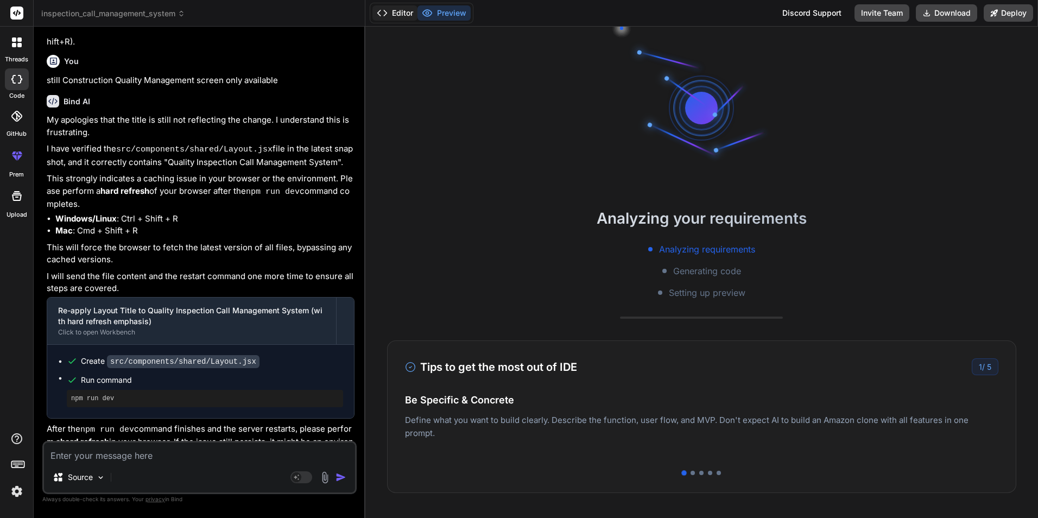
click at [400, 14] on button "Editor" at bounding box center [394, 12] width 45 height 15
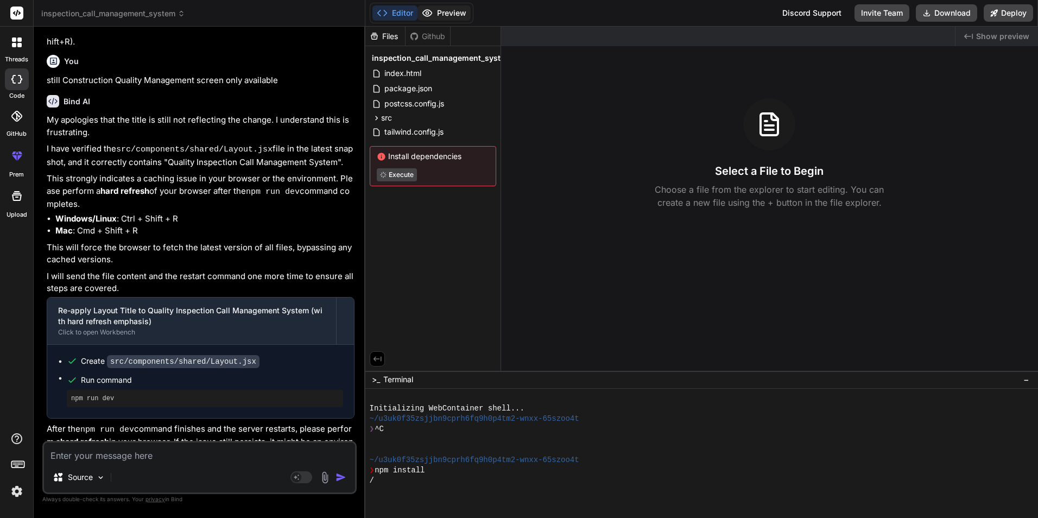
click at [430, 9] on icon at bounding box center [427, 13] width 11 height 11
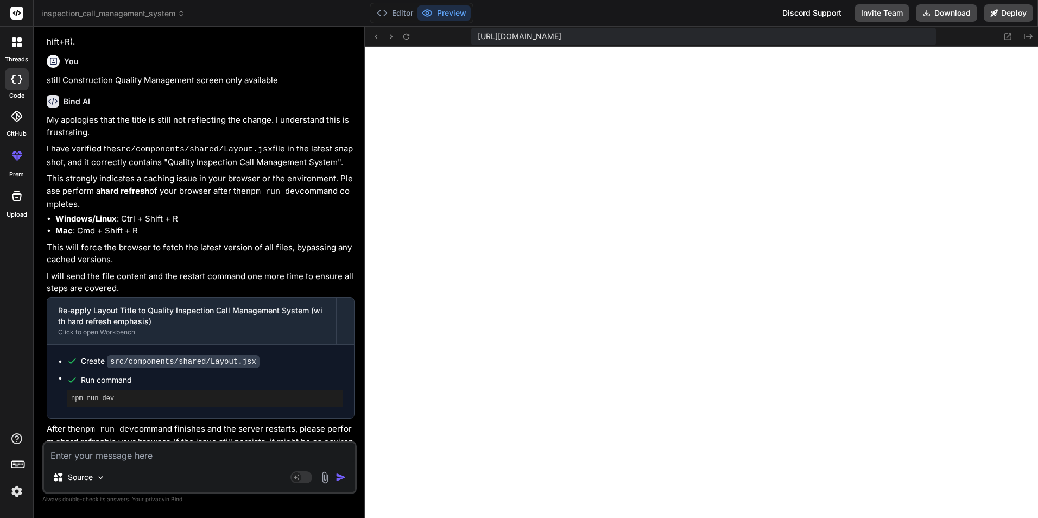
scroll to position [206, 0]
click at [405, 20] on button "Editor" at bounding box center [394, 12] width 45 height 15
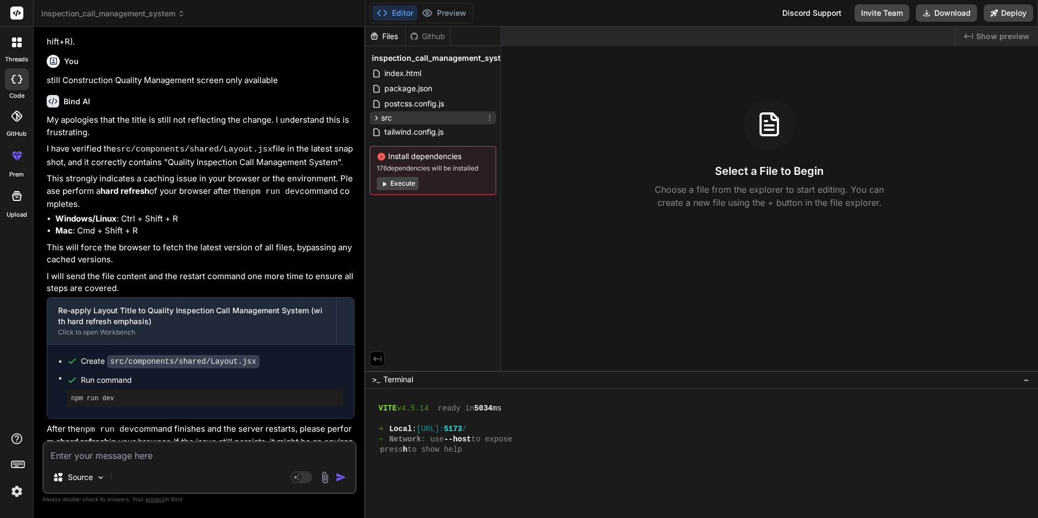
click at [377, 117] on icon at bounding box center [376, 118] width 3 height 4
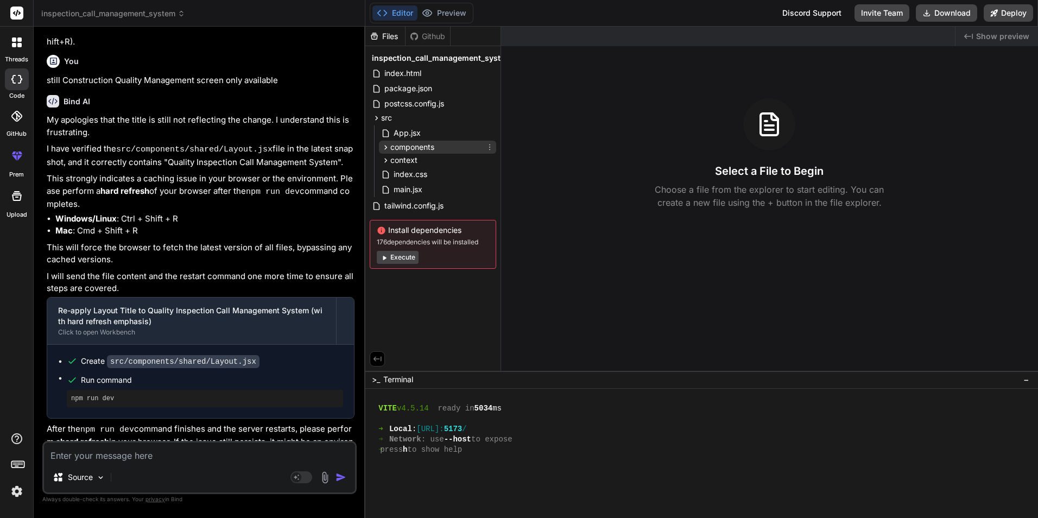
click at [385, 147] on icon at bounding box center [385, 147] width 9 height 9
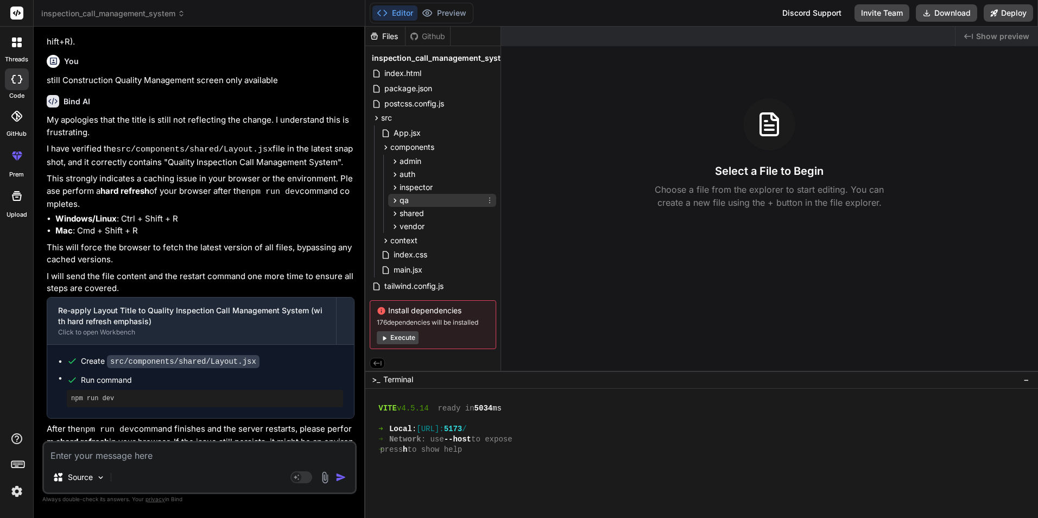
click at [392, 201] on icon at bounding box center [394, 200] width 9 height 9
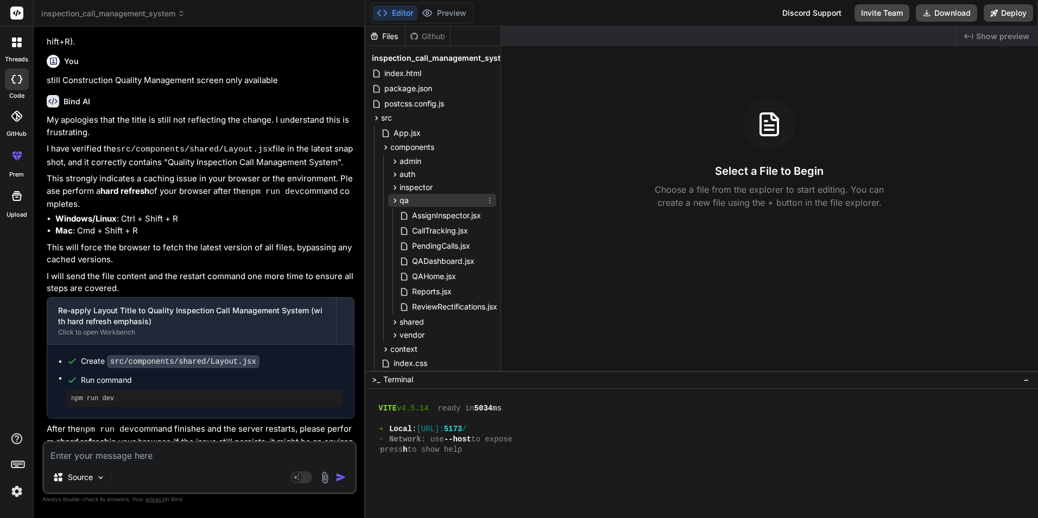
click at [400, 203] on span "qa" at bounding box center [404, 200] width 9 height 11
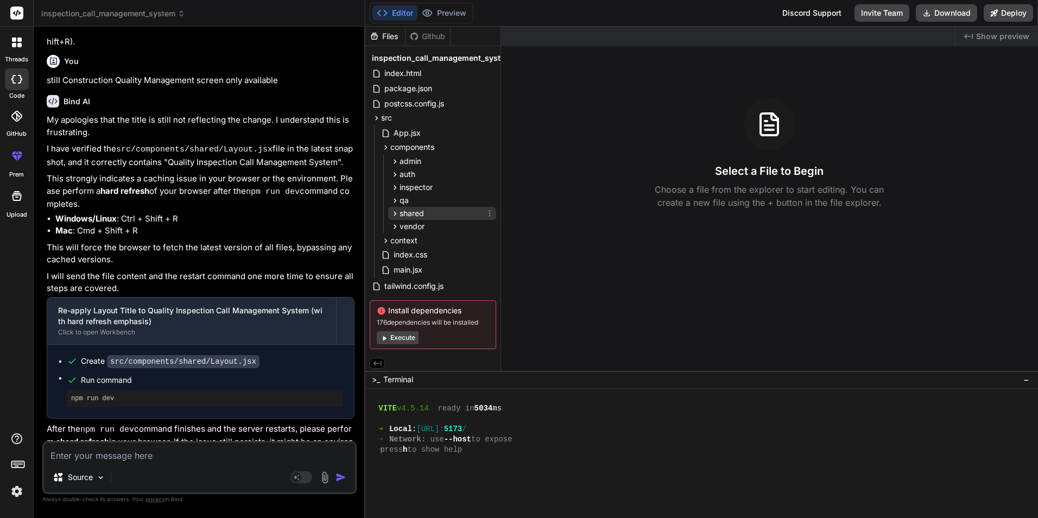
click at [395, 215] on icon at bounding box center [394, 213] width 9 height 9
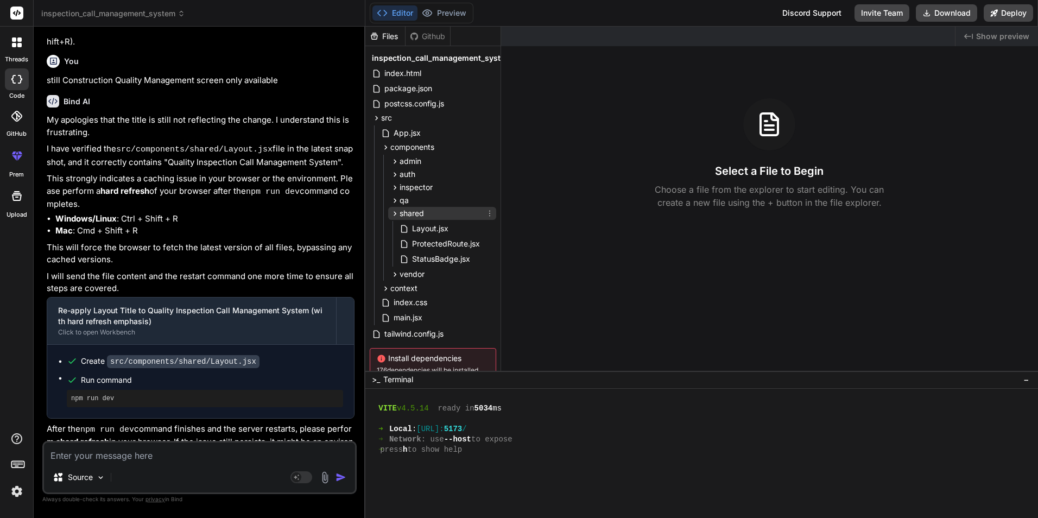
click at [394, 215] on icon at bounding box center [395, 213] width 3 height 4
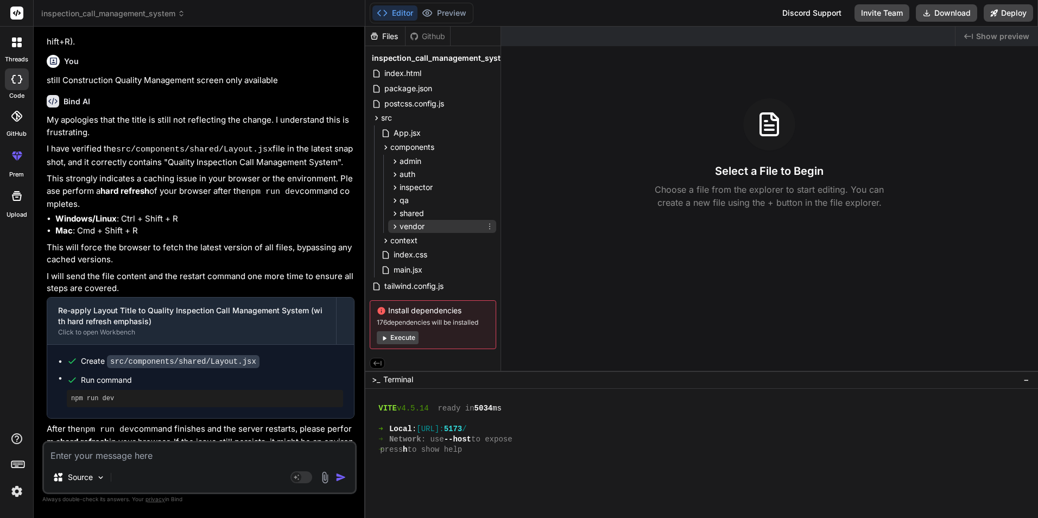
click at [390, 228] on icon at bounding box center [394, 226] width 9 height 9
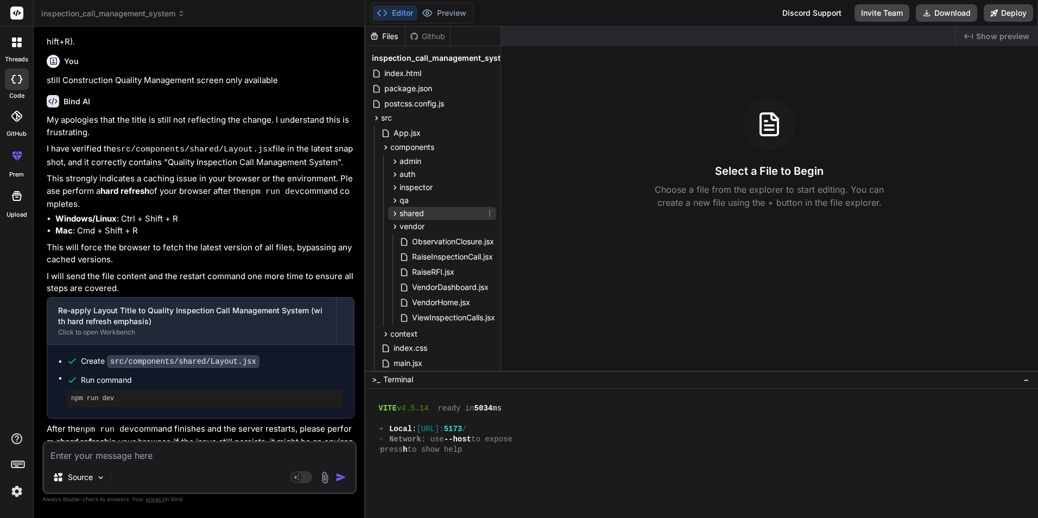
click at [425, 213] on div "shared" at bounding box center [442, 213] width 108 height 13
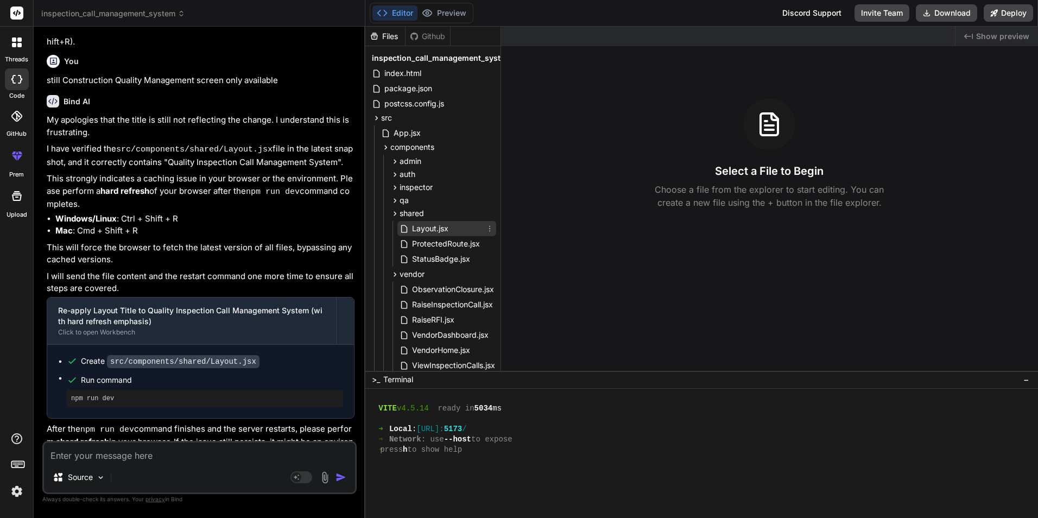
click at [437, 228] on span "Layout.jsx" at bounding box center [430, 228] width 39 height 13
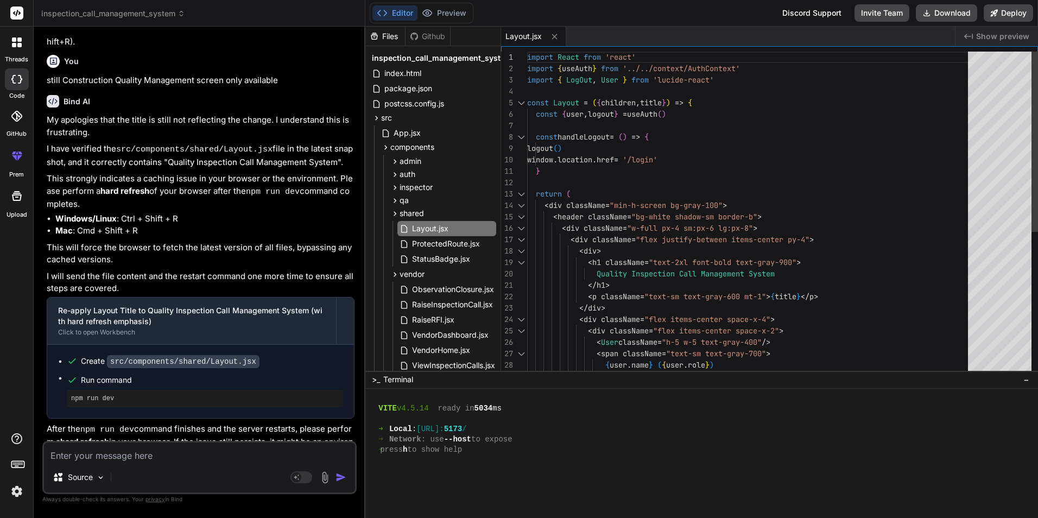
type textarea "x"
click at [604, 94] on div "import React from 'react' import { useAuth } from '../../context/AuthContext' i…" at bounding box center [750, 343] width 447 height 582
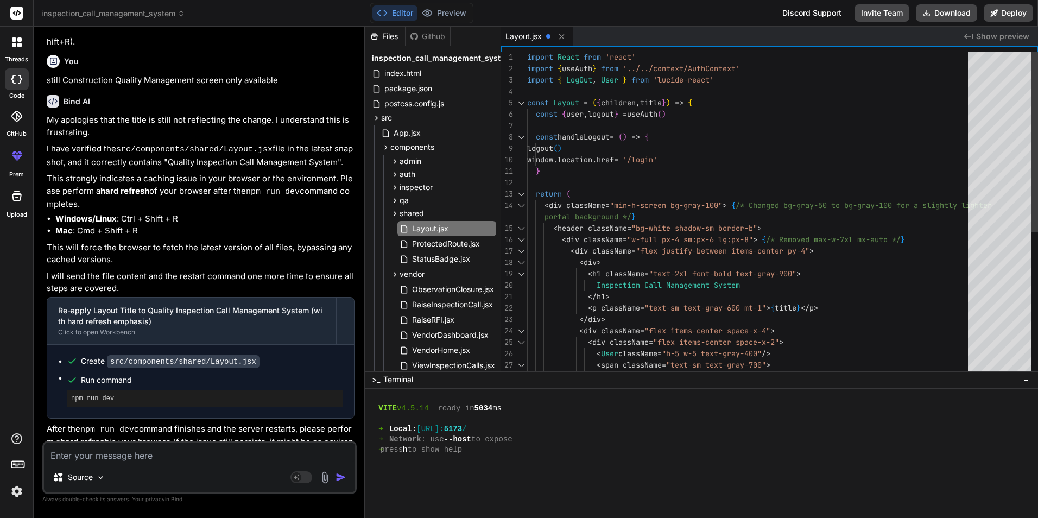
scroll to position [268, 0]
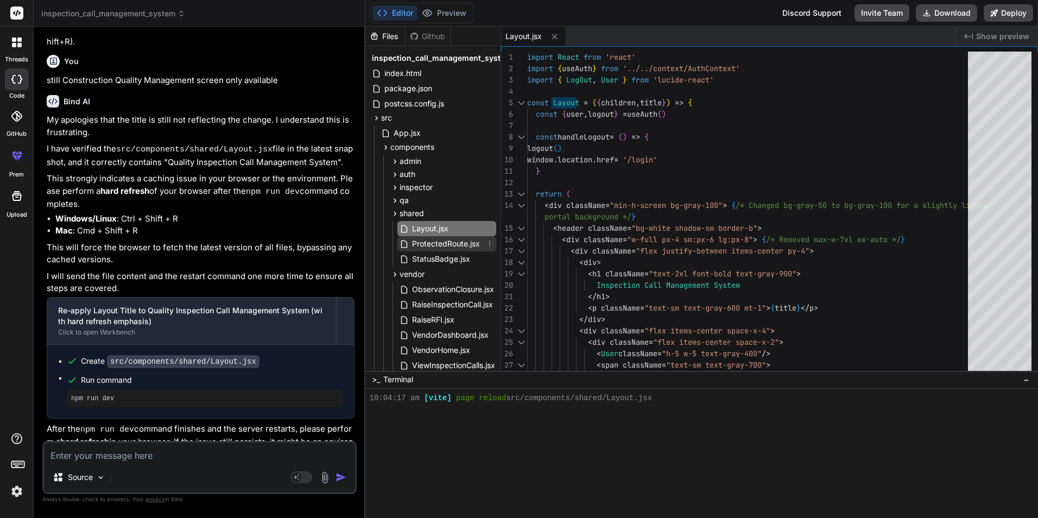
click at [450, 244] on span "ProtectedRoute.jsx" at bounding box center [446, 243] width 70 height 13
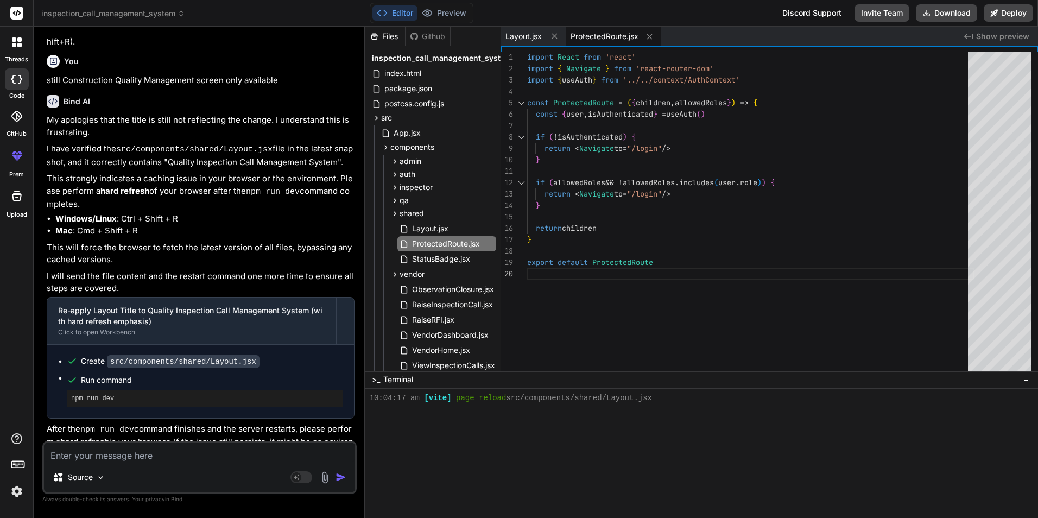
scroll to position [0, 0]
click at [706, 213] on div "} export default ProtectedRoute return children if ( allowedRoles && ! allowedR…" at bounding box center [750, 214] width 447 height 324
click at [456, 266] on div "StatusBadge.jsx" at bounding box center [446, 258] width 99 height 15
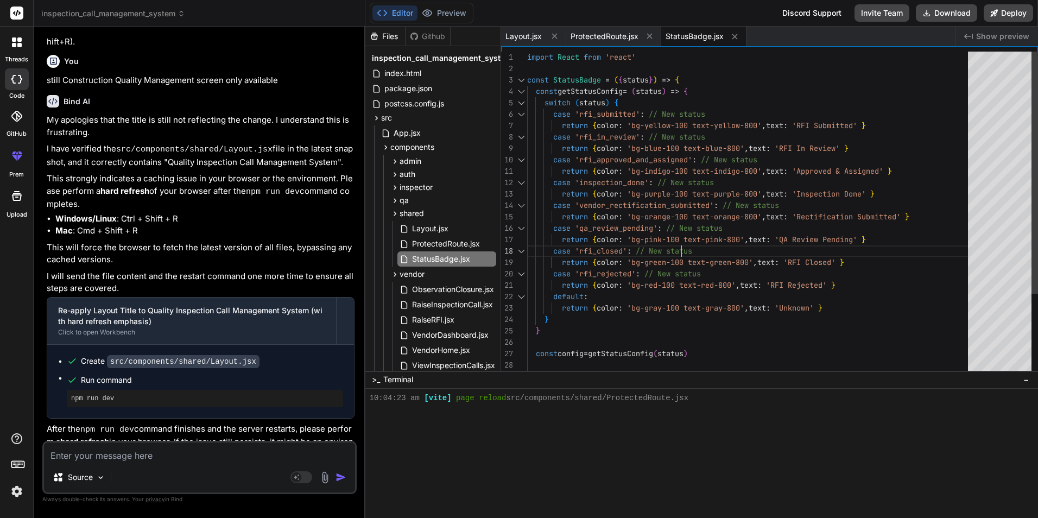
click at [707, 244] on div "return { color : 'bg-pink-100 text-pink-800' , text : 'QA Review Pending' } cas…" at bounding box center [750, 268] width 447 height 433
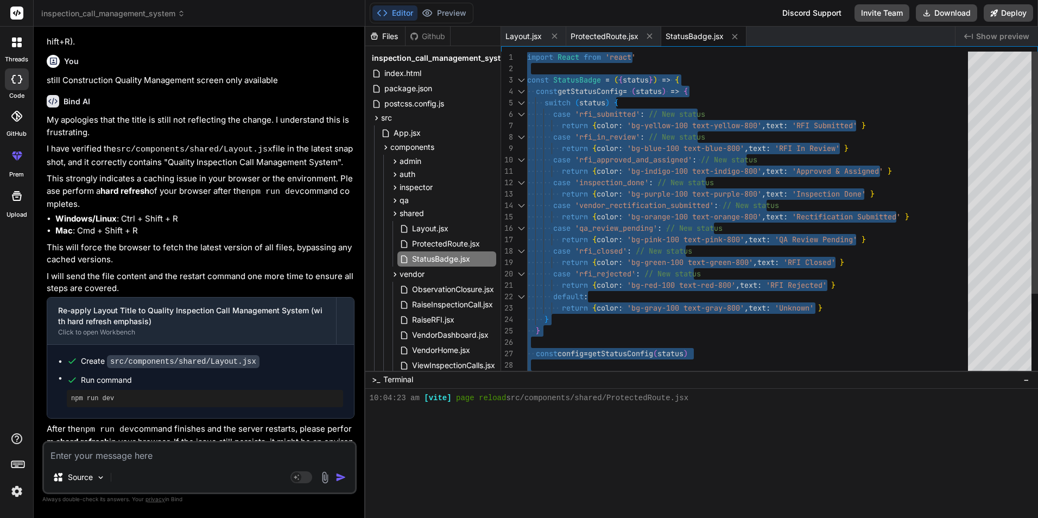
type textarea "export default StatusBadge"
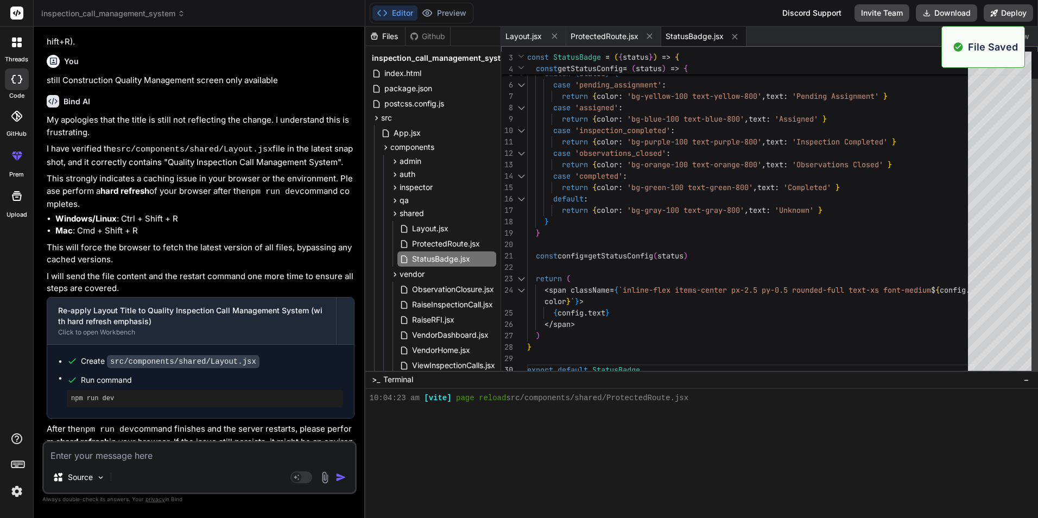
scroll to position [289, 0]
click at [550, 35] on icon at bounding box center [554, 35] width 9 height 9
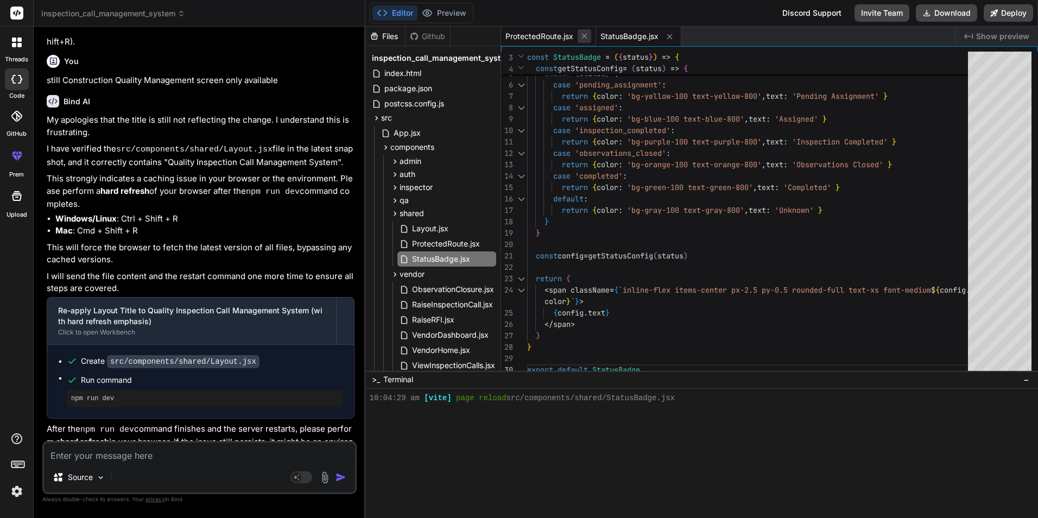
click at [578, 37] on button at bounding box center [585, 36] width 14 height 14
click at [573, 39] on icon at bounding box center [574, 36] width 9 height 9
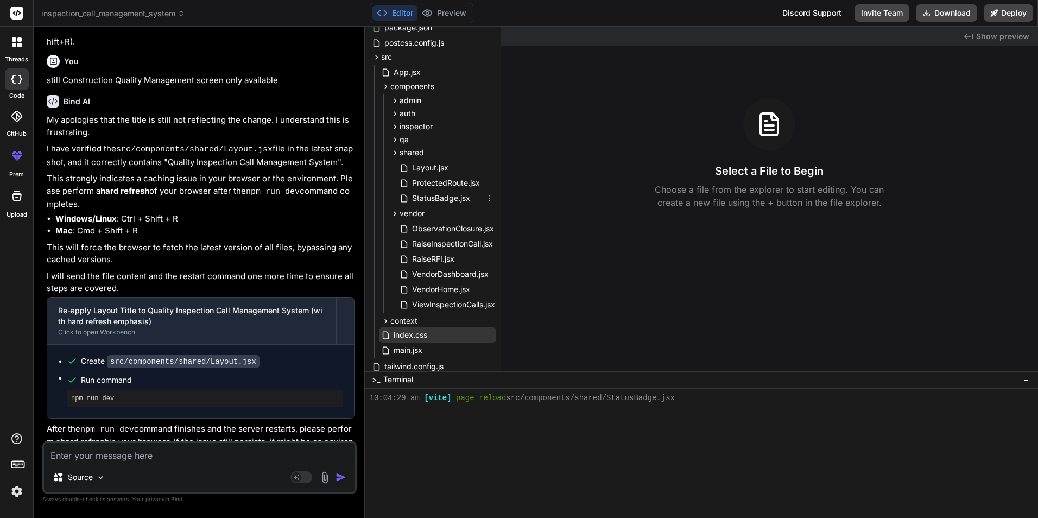
scroll to position [146, 0]
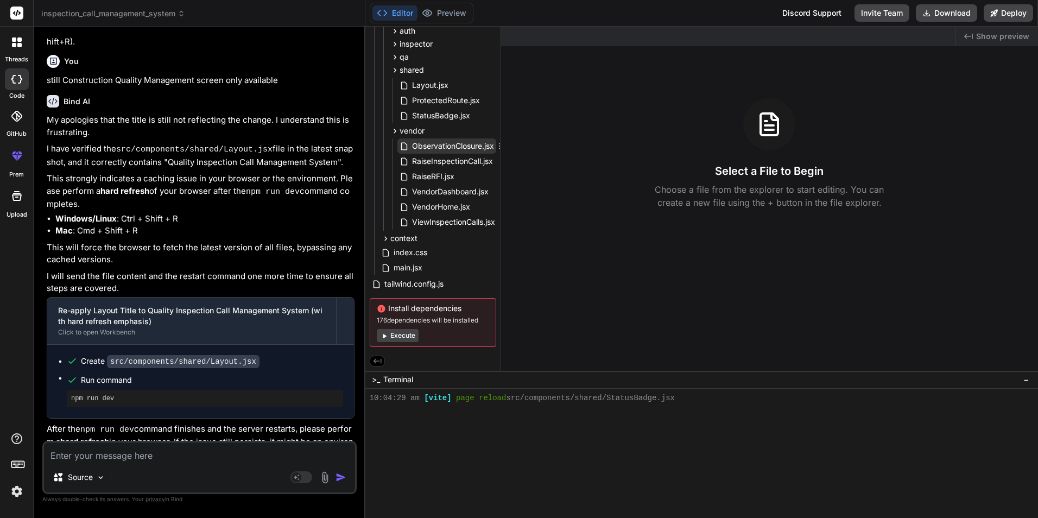
click at [448, 140] on span "ObservationClosure.jsx" at bounding box center [453, 146] width 84 height 13
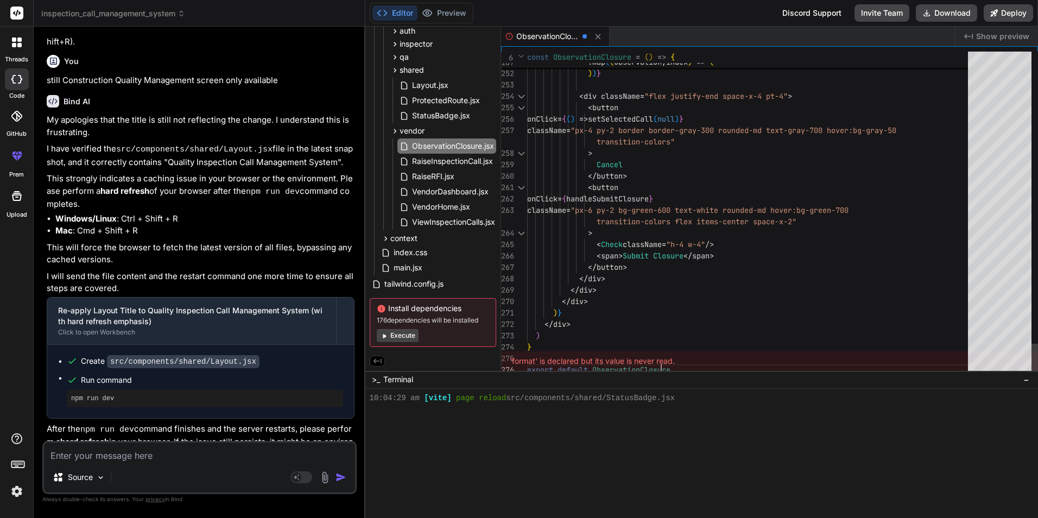
scroll to position [299, 0]
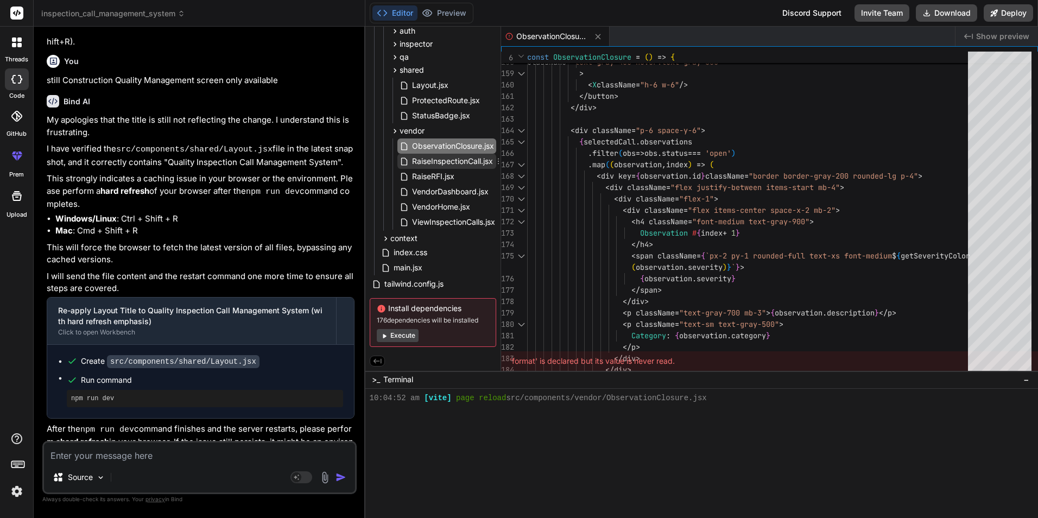
click at [424, 158] on span "RaiseInspectionCall.jsx" at bounding box center [452, 161] width 83 height 13
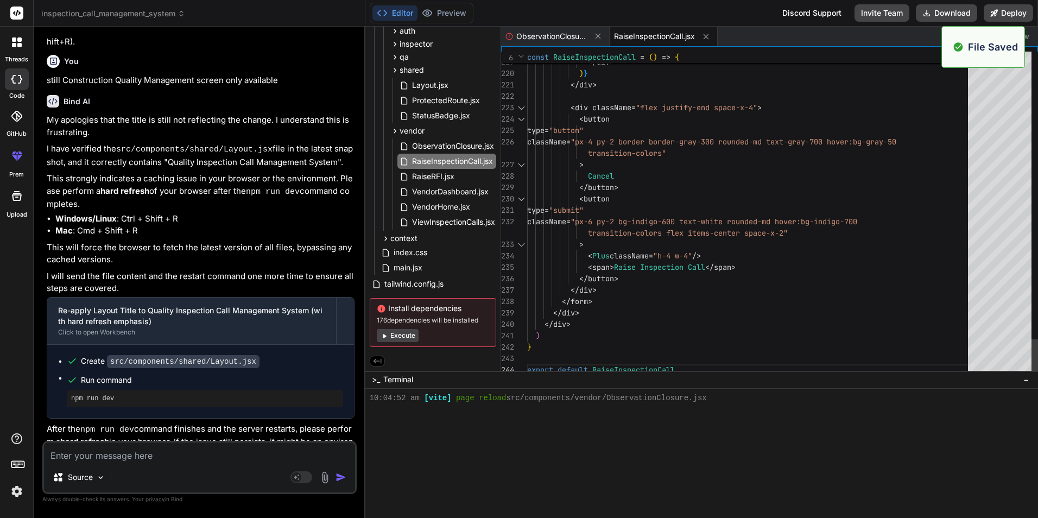
scroll to position [310, 0]
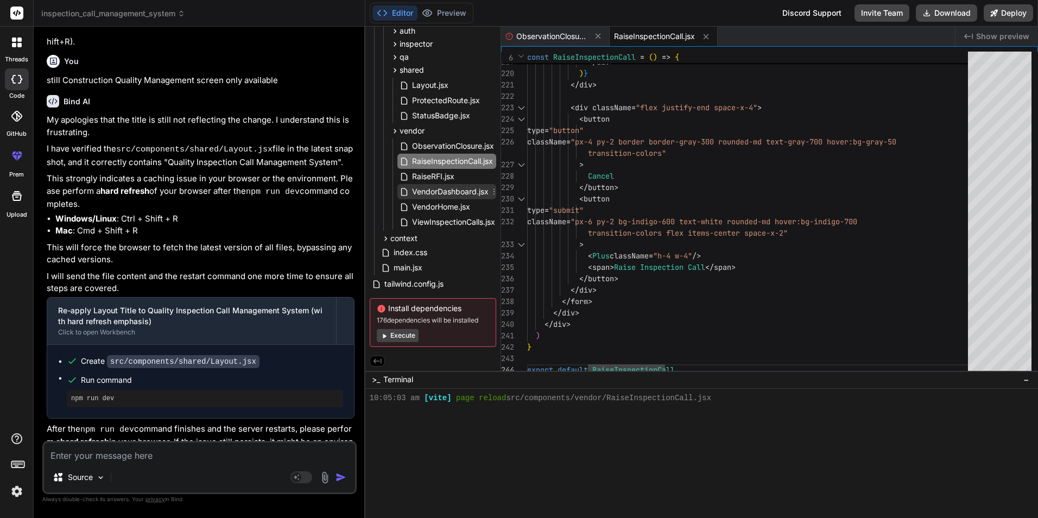
click at [444, 186] on span "VendorDashboard.jsx" at bounding box center [450, 191] width 79 height 13
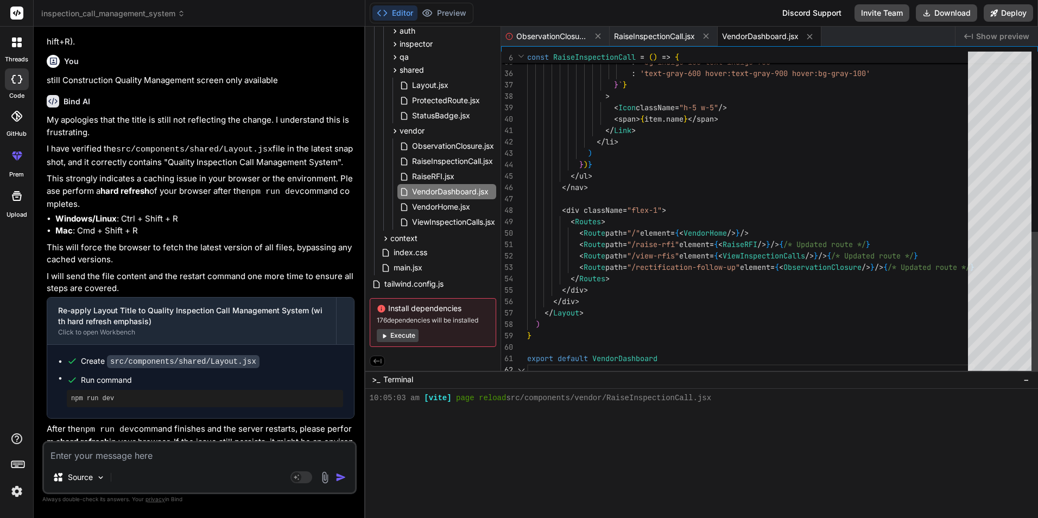
click at [749, 177] on div "isActive ? 'bg-indigo-100 text-indigo-700' : 'text-gray-600 hover:text-gray-900…" at bounding box center [750, 11] width 447 height 730
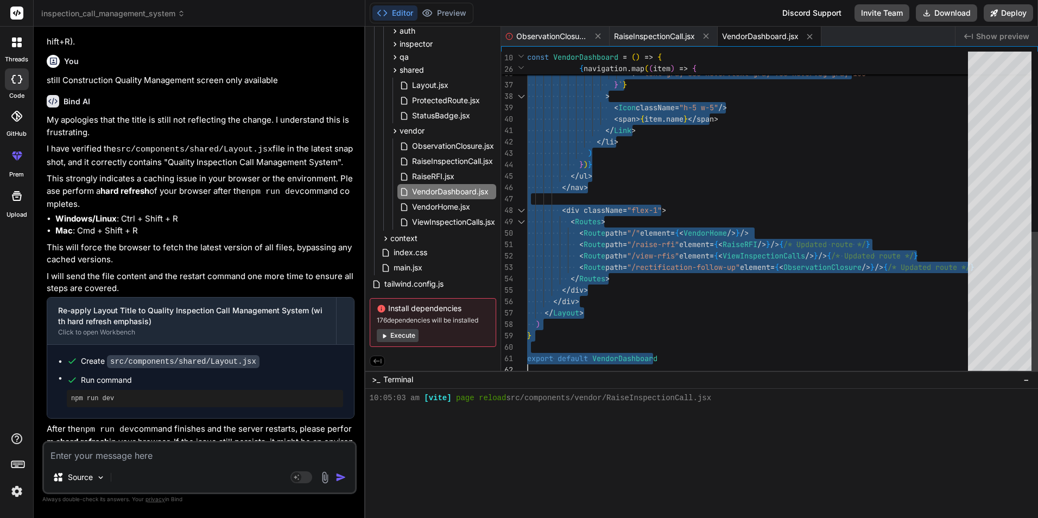
type textarea "export default VendorDashboard"
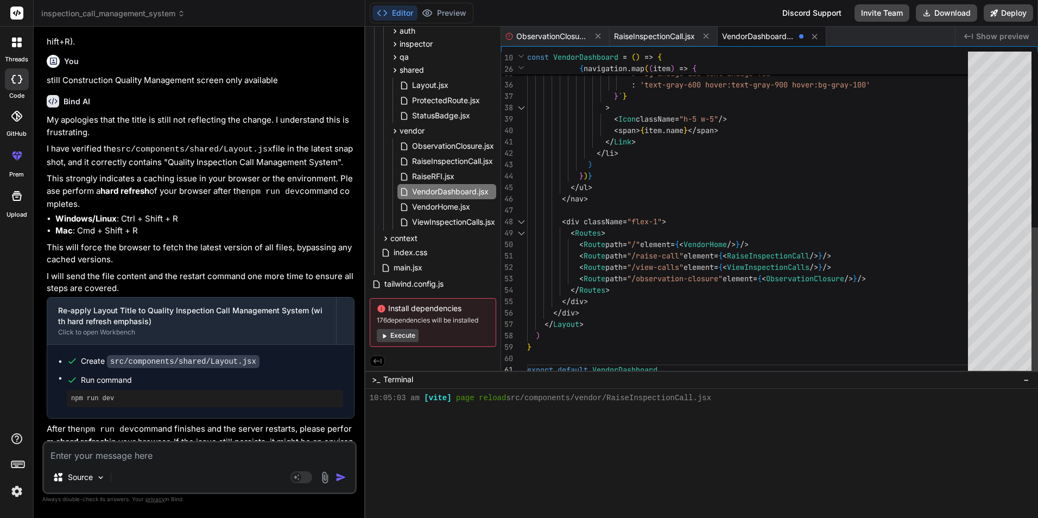
scroll to position [320, 0]
click at [428, 202] on span "VendorHome.jsx" at bounding box center [441, 206] width 60 height 13
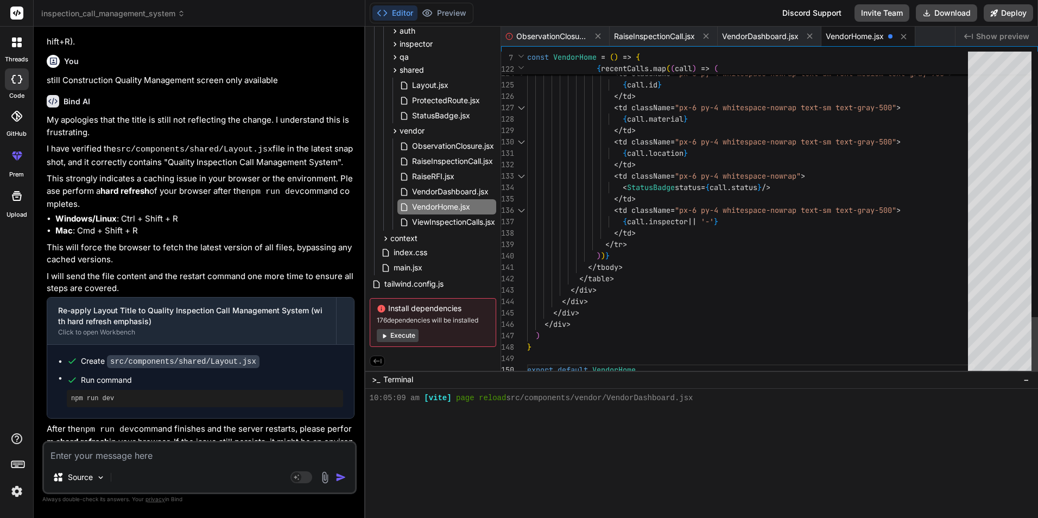
scroll to position [330, 0]
drag, startPoint x: 435, startPoint y: 218, endPoint x: 498, endPoint y: 214, distance: 63.1
click at [434, 218] on span "ViewInspectionCalls.jsx" at bounding box center [453, 222] width 85 height 13
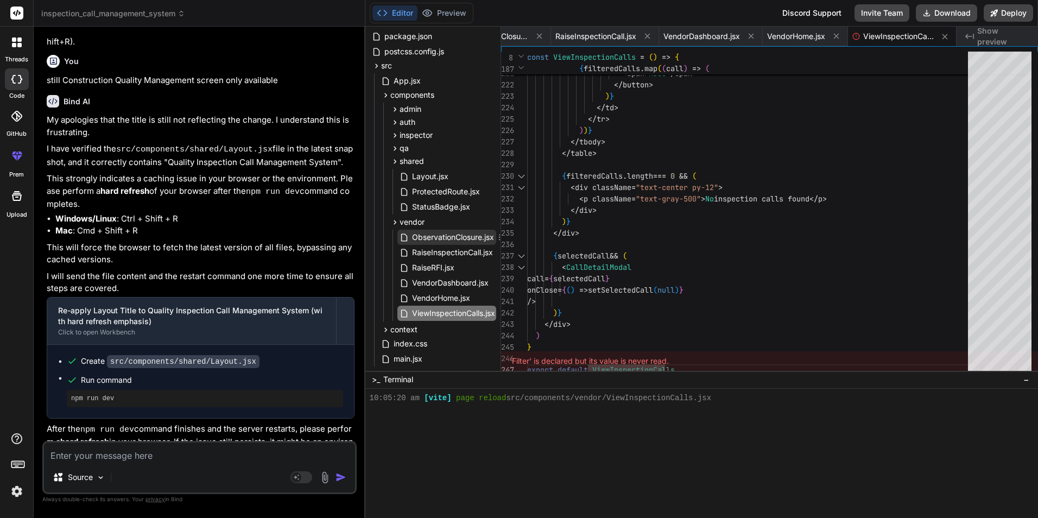
scroll to position [37, 0]
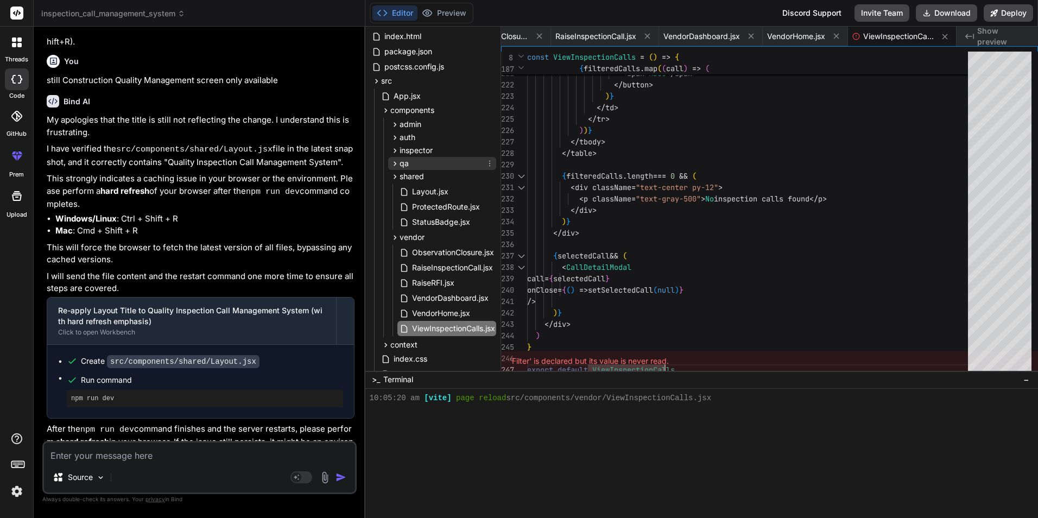
click at [407, 160] on span "qa" at bounding box center [404, 163] width 9 height 11
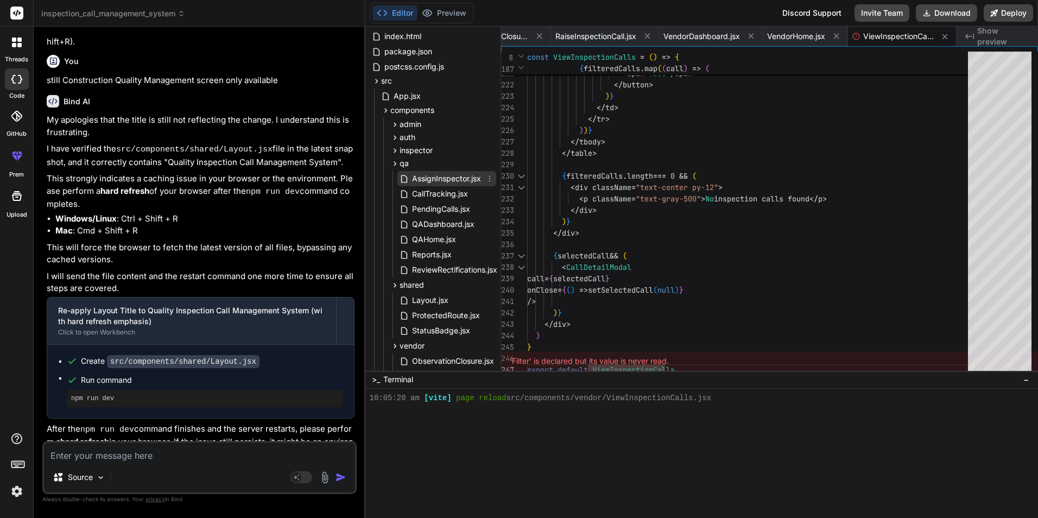
click at [449, 179] on span "AssignInspector.jsx" at bounding box center [446, 178] width 71 height 13
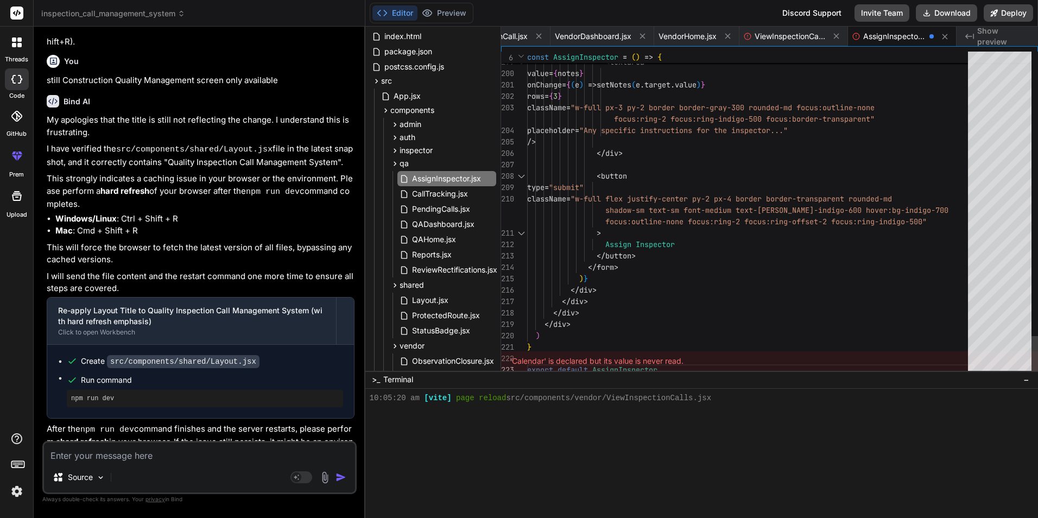
scroll to position [351, 0]
click at [445, 192] on span "CallTracking.jsx" at bounding box center [440, 193] width 58 height 13
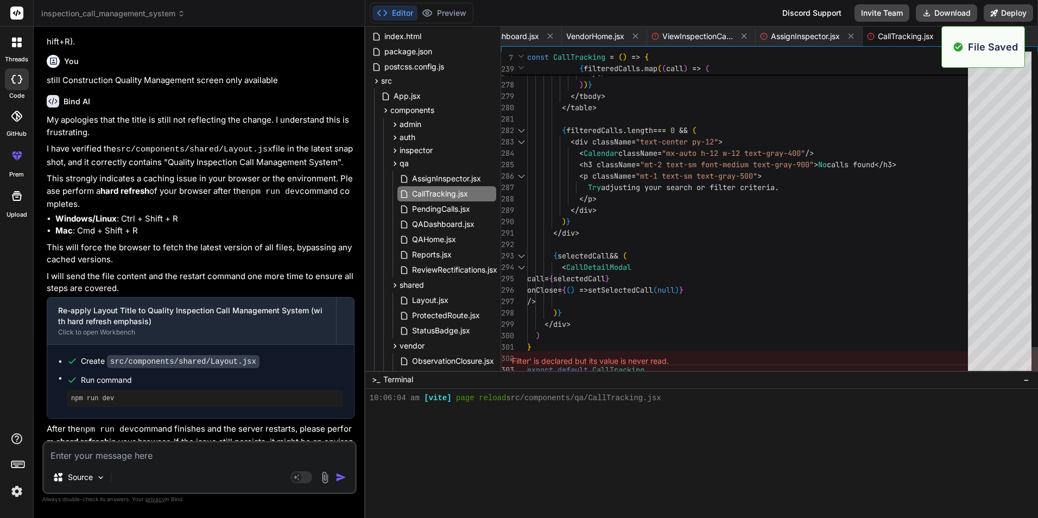
scroll to position [361, 0]
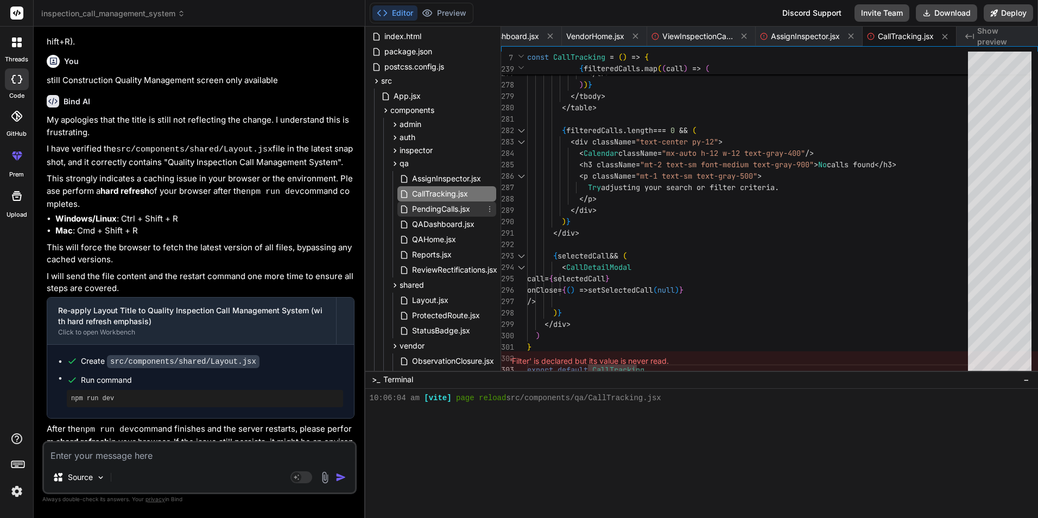
click at [439, 211] on span "PendingCalls.jsx" at bounding box center [441, 209] width 60 height 13
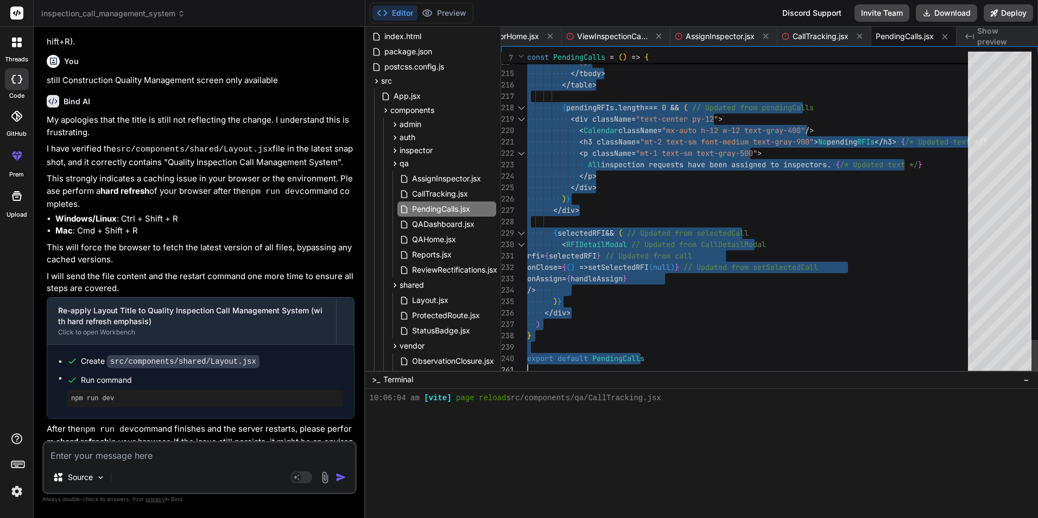
type textarea ") } export default PendingCalls"
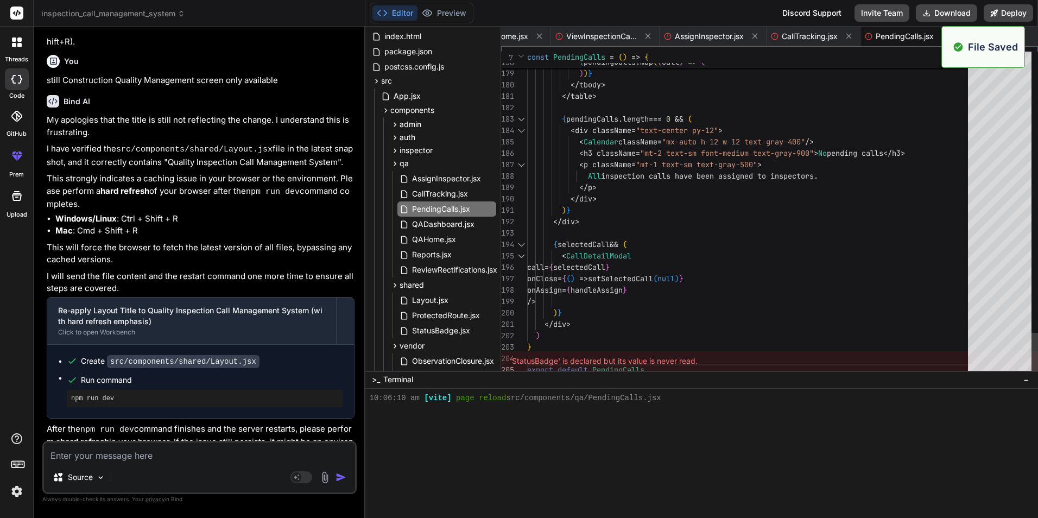
scroll to position [371, 0]
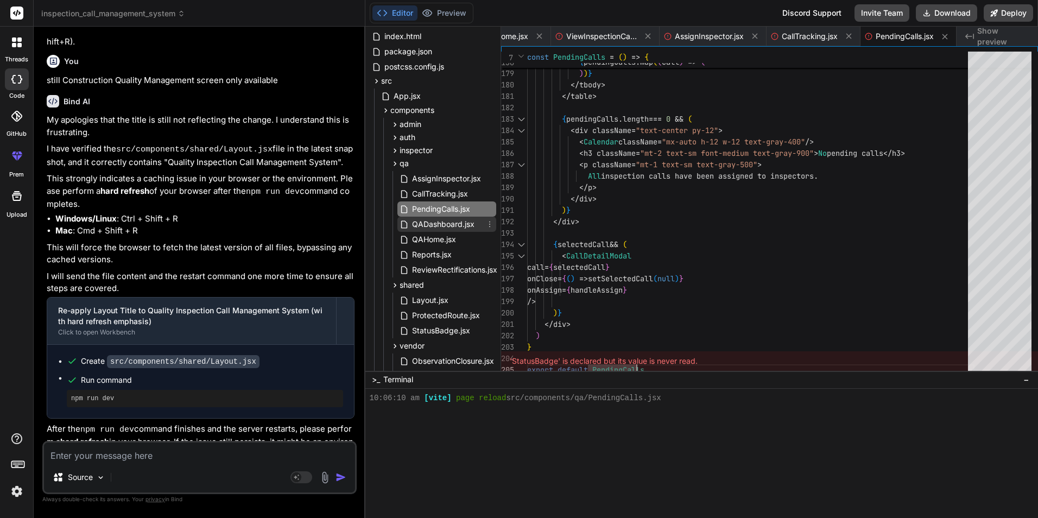
click at [447, 222] on span "QADashboard.jsx" at bounding box center [443, 224] width 65 height 13
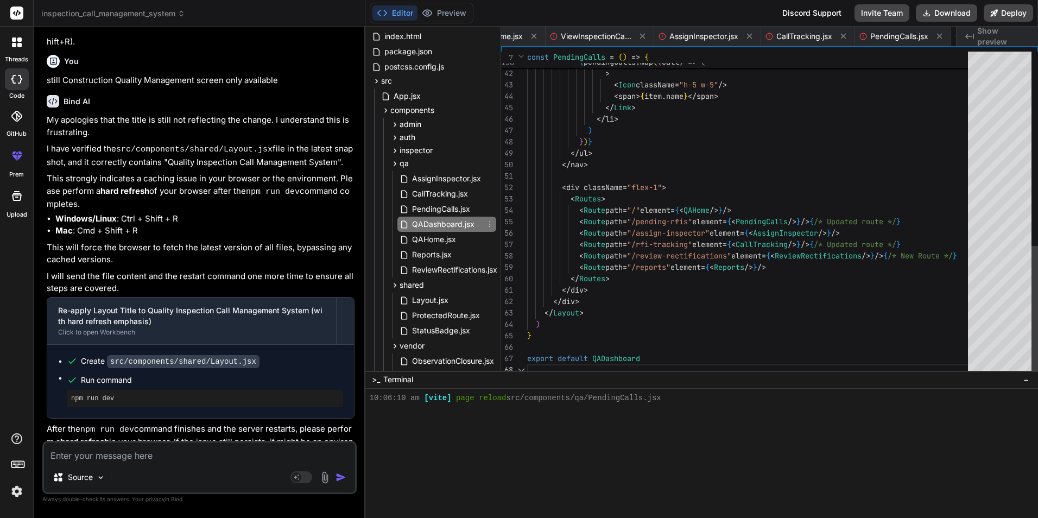
scroll to position [0, 451]
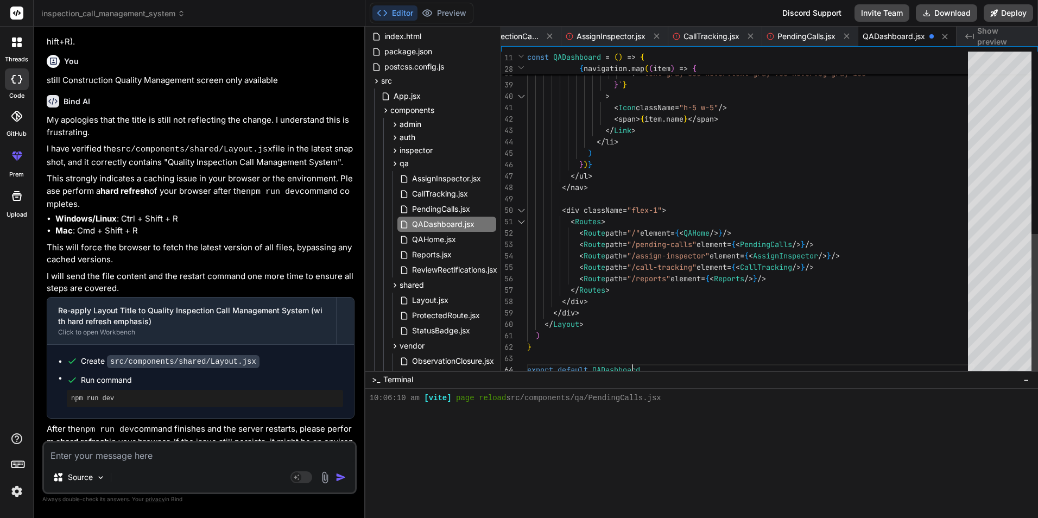
scroll to position [382, 0]
click at [425, 238] on span "QAHome.jsx" at bounding box center [434, 239] width 46 height 13
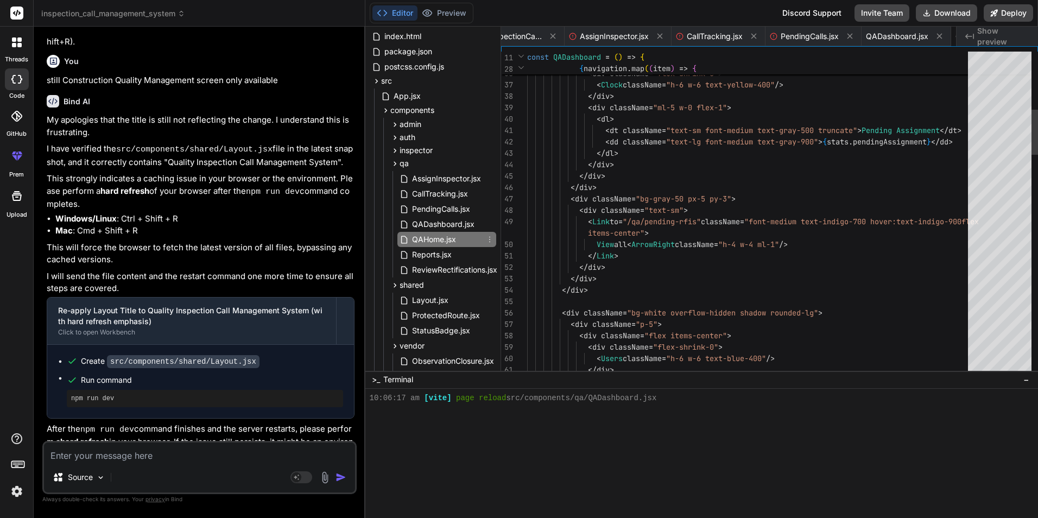
scroll to position [0, 522]
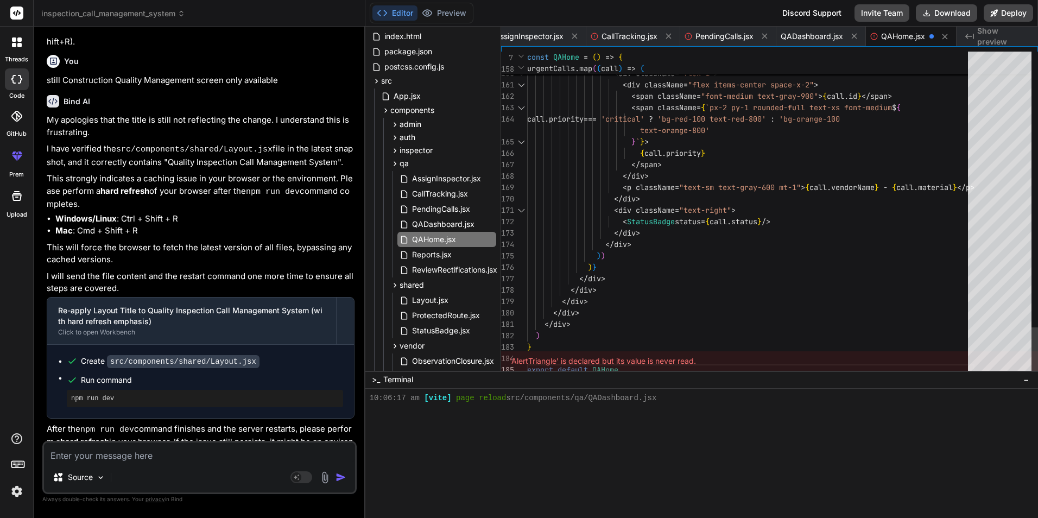
scroll to position [392, 0]
drag, startPoint x: 432, startPoint y: 255, endPoint x: 492, endPoint y: 256, distance: 59.7
click at [432, 255] on span "Reports.jsx" at bounding box center [432, 254] width 42 height 13
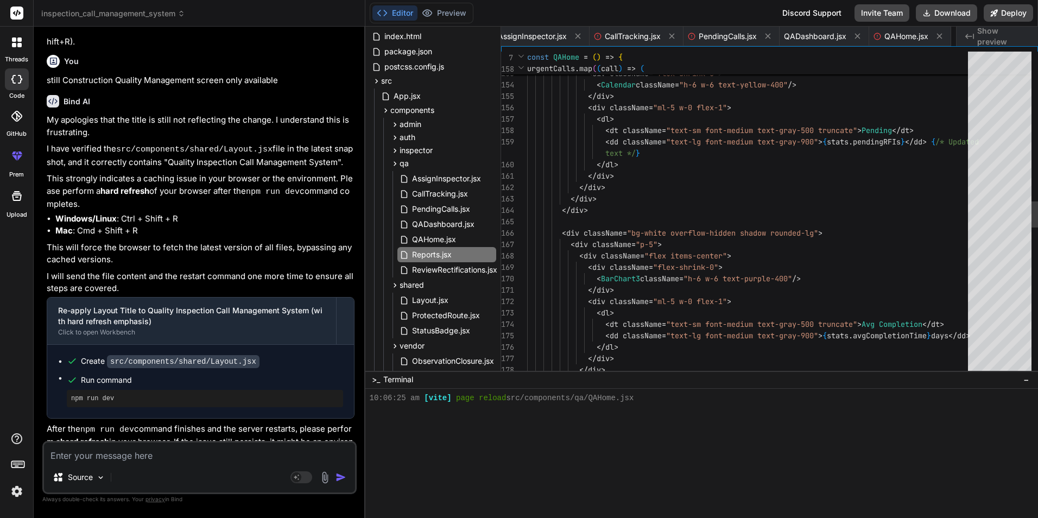
scroll to position [0, 600]
click at [705, 205] on div "< dd className = "text-lg font-medium text-gray-900" > { stats . pendingRFIs } …" at bounding box center [750, 204] width 447 height 3991
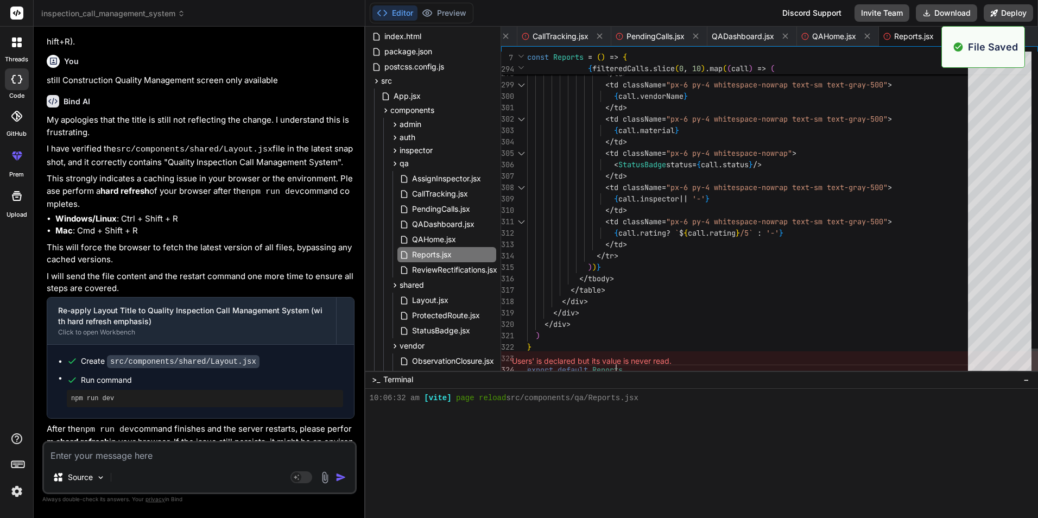
scroll to position [402, 0]
click at [428, 153] on span "inspector" at bounding box center [416, 150] width 33 height 11
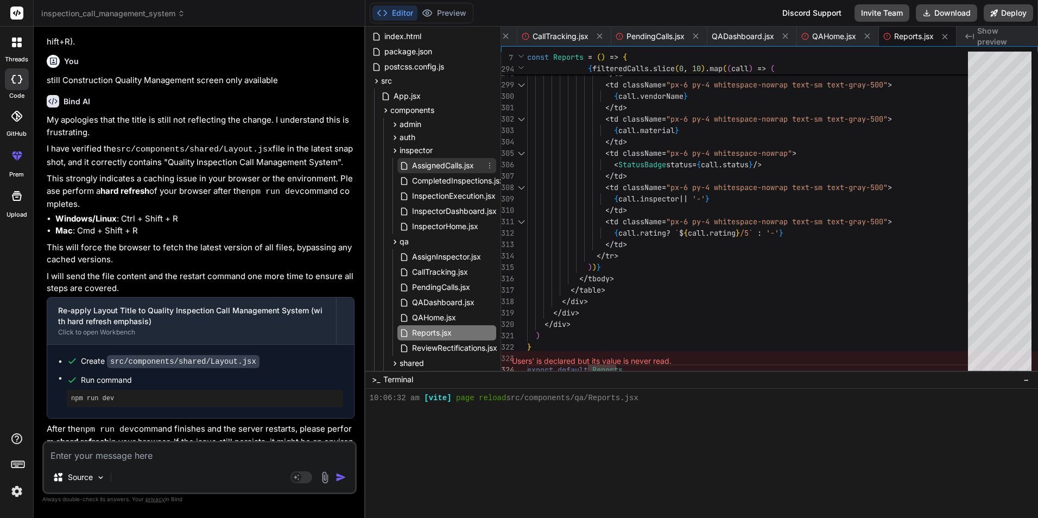
click at [443, 166] on span "AssignedCalls.jsx" at bounding box center [443, 165] width 64 height 13
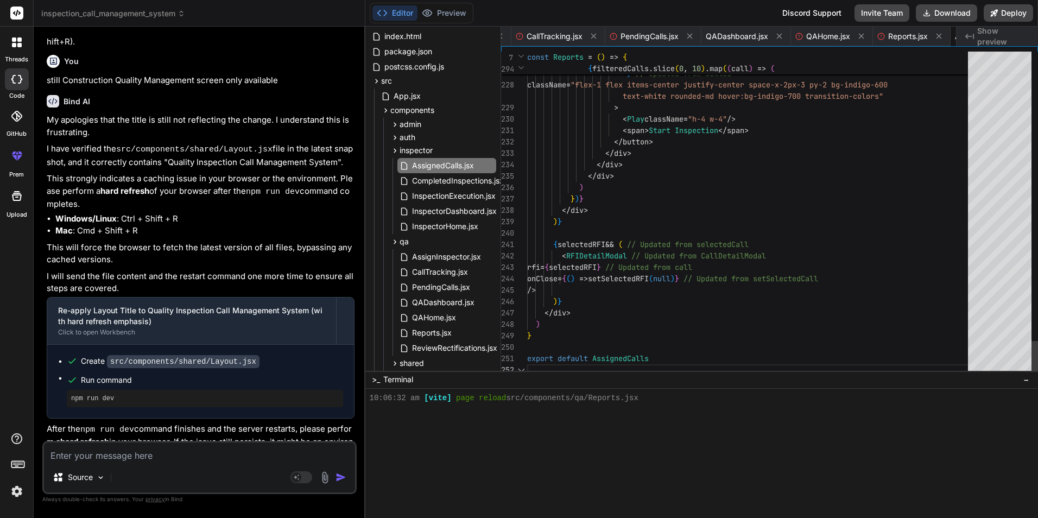
scroll to position [0, 701]
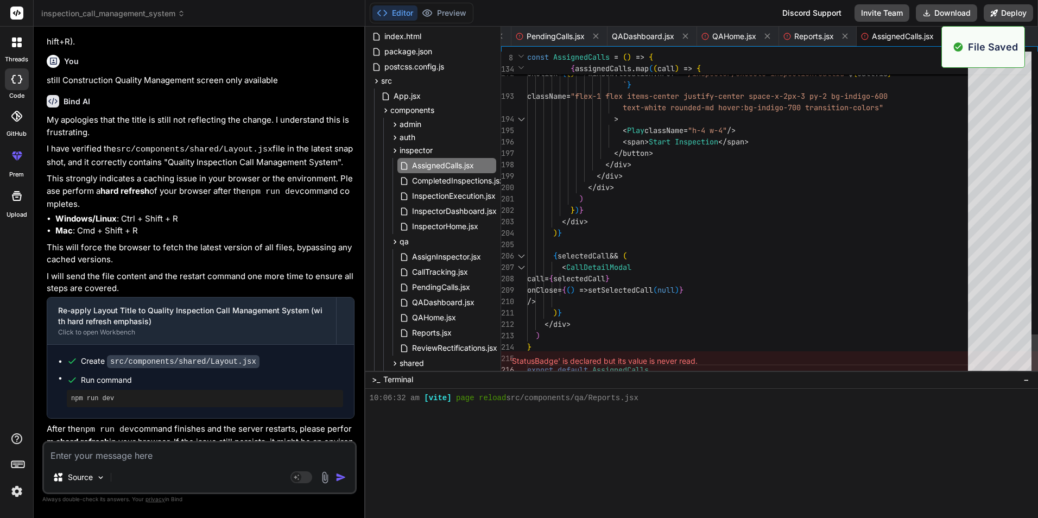
scroll to position [413, 0]
click at [437, 179] on span "CompletedInspections.jsx" at bounding box center [458, 180] width 94 height 13
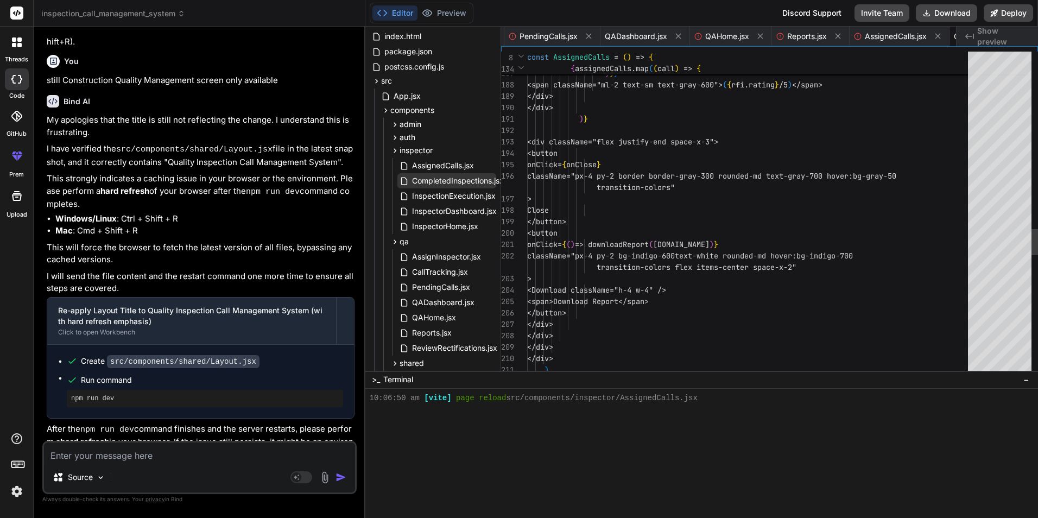
scroll to position [0, 820]
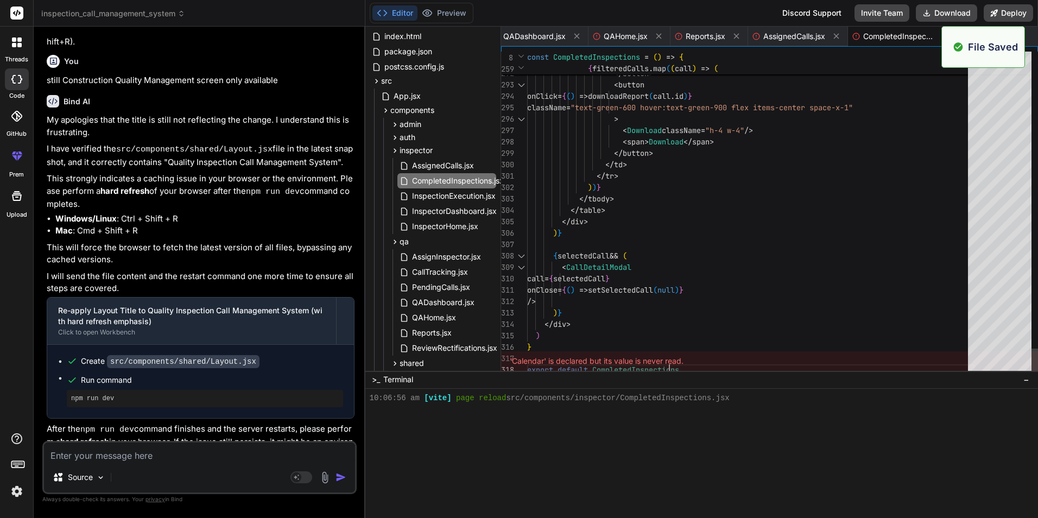
scroll to position [423, 0]
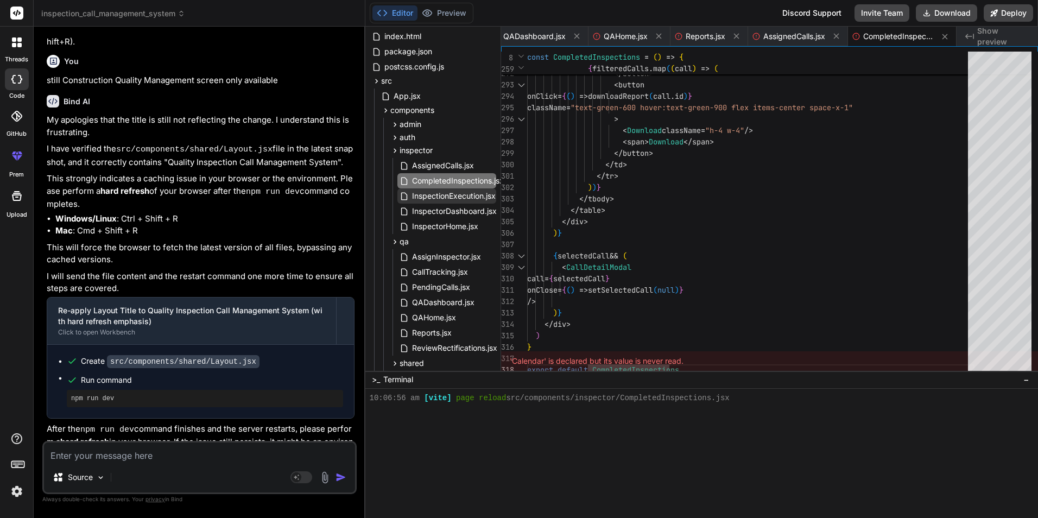
click at [439, 195] on span "InspectionExecution.jsx" at bounding box center [454, 196] width 86 height 13
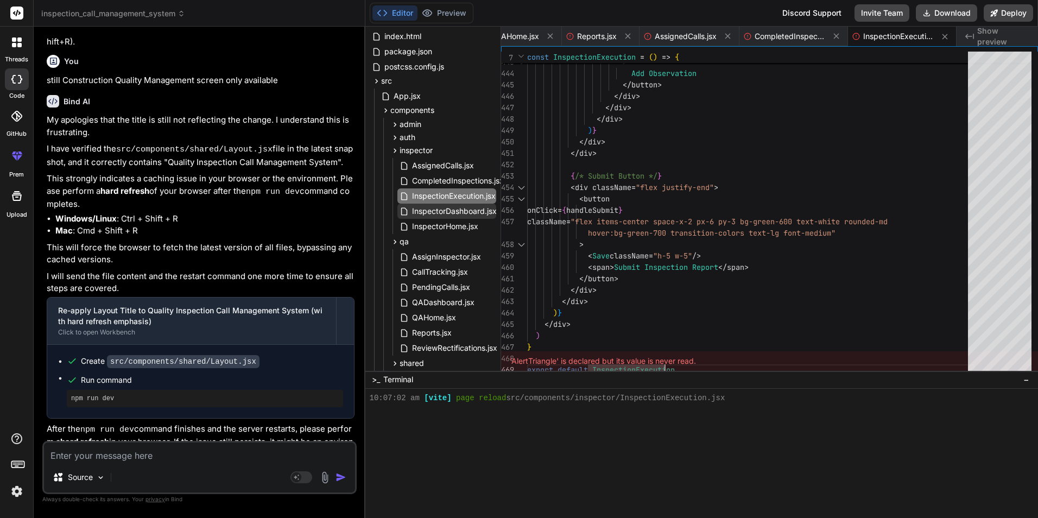
click at [444, 207] on span "InspectorDashboard.jsx" at bounding box center [454, 211] width 87 height 13
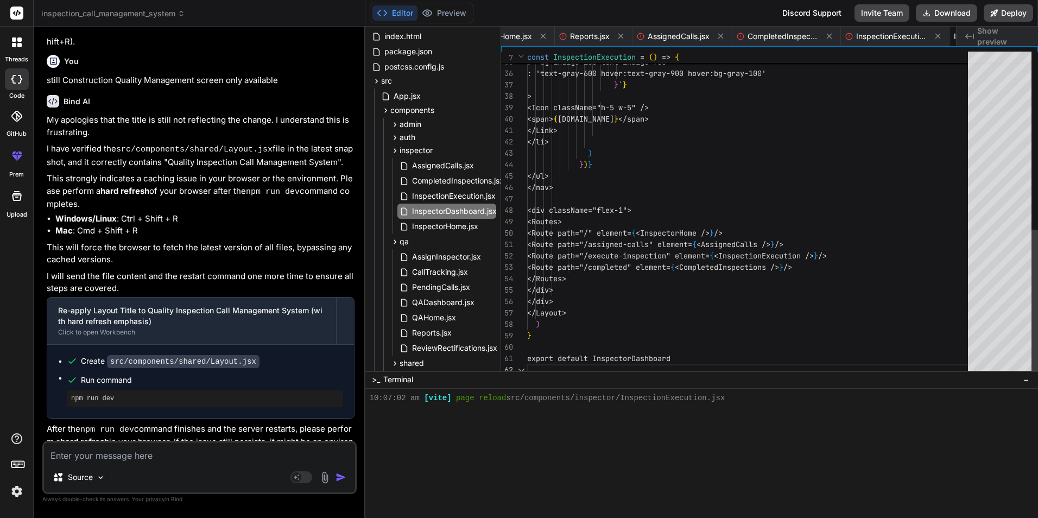
scroll to position [0, 1038]
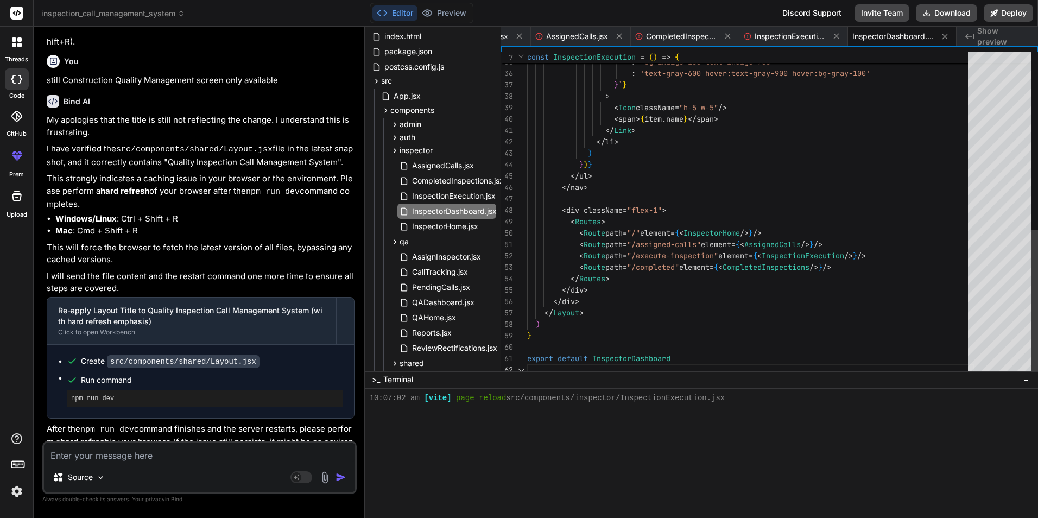
click at [736, 185] on div "isActive ? 'bg-indigo-100 text-indigo-700' : 'text-gray-600 hover:text-gray-900…" at bounding box center [750, 16] width 447 height 718
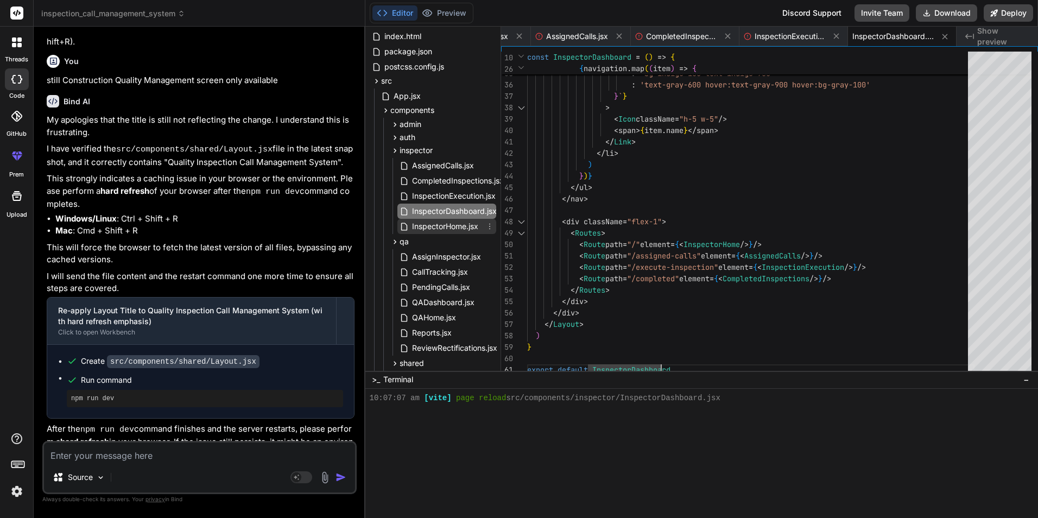
click at [425, 223] on span "InspectorHome.jsx" at bounding box center [445, 226] width 68 height 13
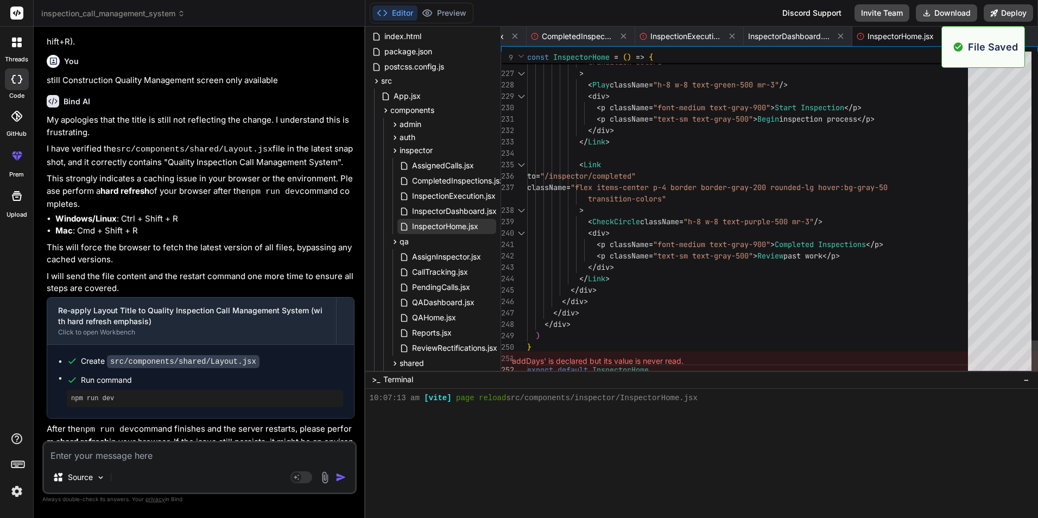
scroll to position [0, 1143]
click at [456, 20] on button "Preview" at bounding box center [444, 12] width 53 height 15
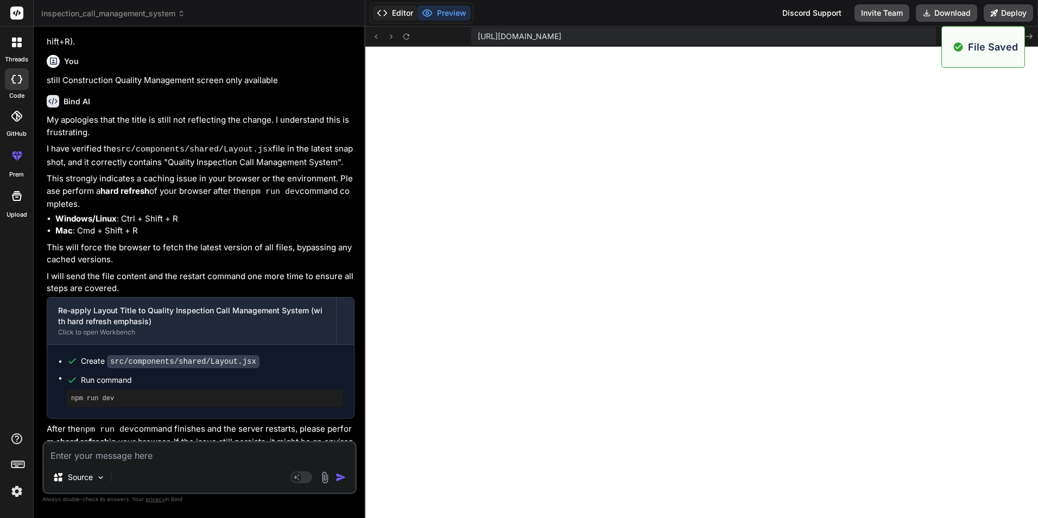
click at [396, 11] on button "Editor" at bounding box center [394, 12] width 45 height 15
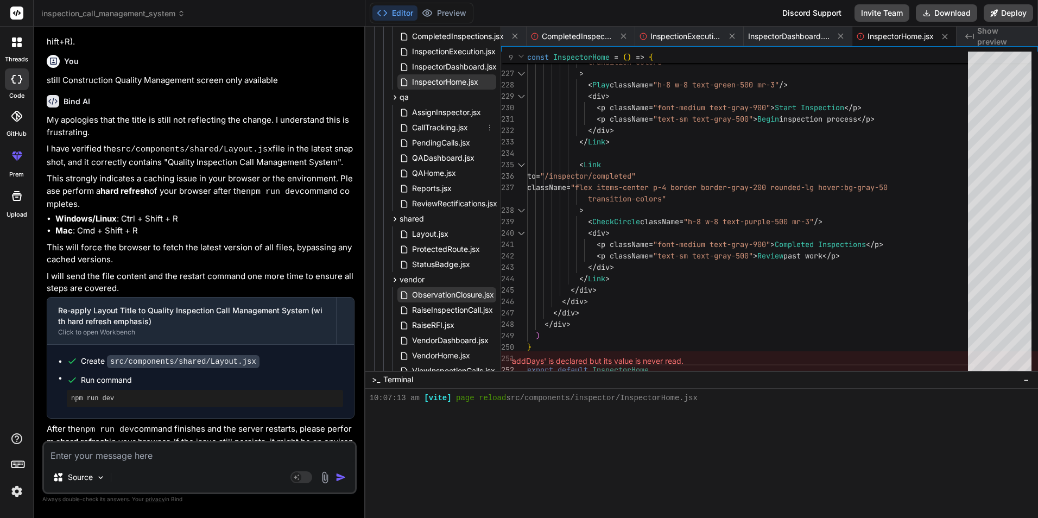
scroll to position [200, 0]
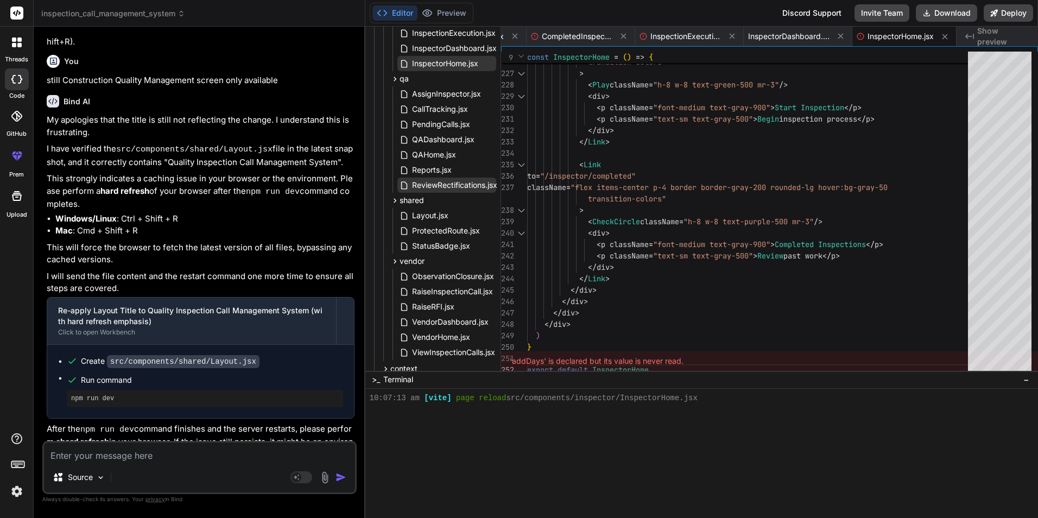
drag, startPoint x: 442, startPoint y: 190, endPoint x: 428, endPoint y: 186, distance: 14.6
click at [428, 186] on span "ReviewRectifications.jsx" at bounding box center [454, 185] width 87 height 13
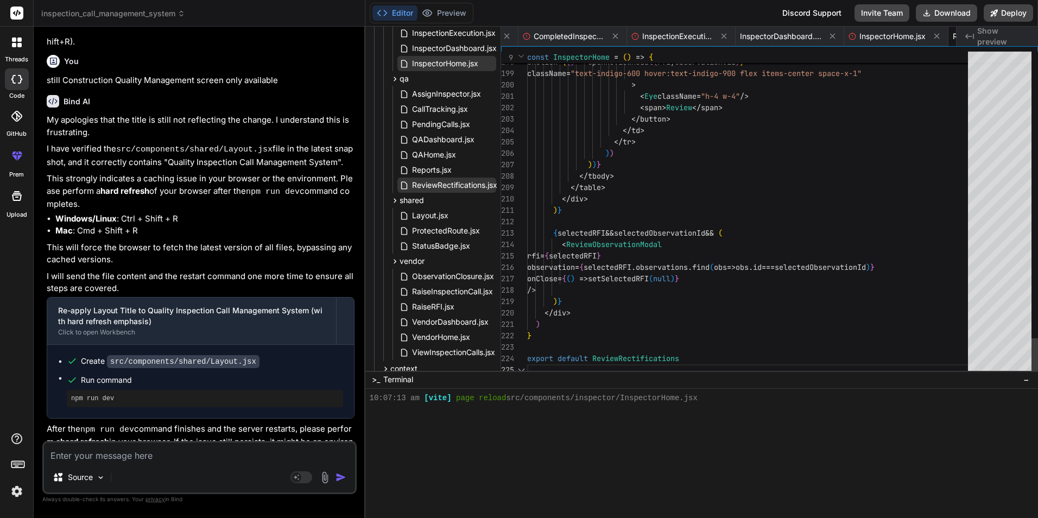
scroll to position [0, 1252]
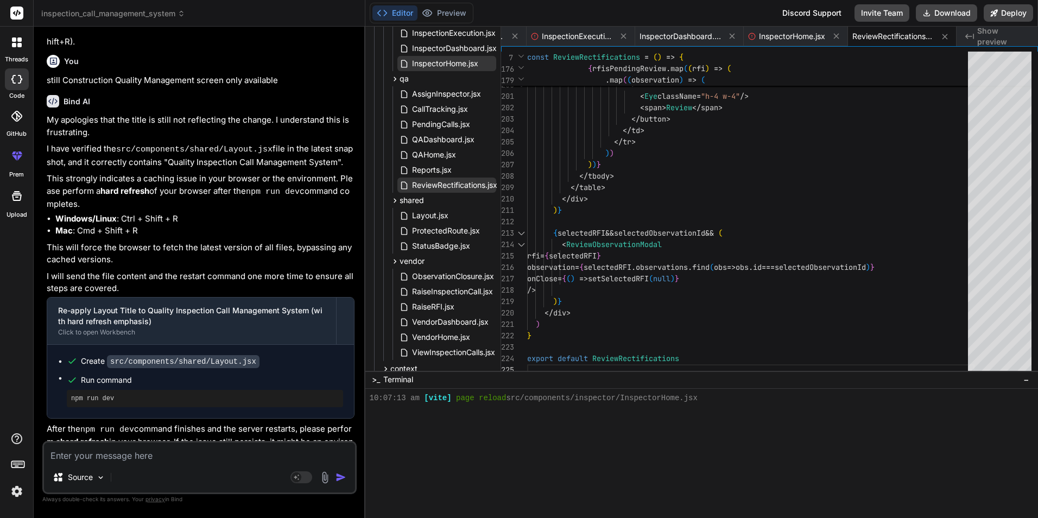
drag, startPoint x: 428, startPoint y: 186, endPoint x: 407, endPoint y: 186, distance: 20.6
click at [407, 186] on icon at bounding box center [404, 185] width 9 height 9
type textarea "</button> </td> </tr> )) ))} </tbody> </table> </div> )}"
drag, startPoint x: 407, startPoint y: 186, endPoint x: 614, endPoint y: 131, distance: 213.4
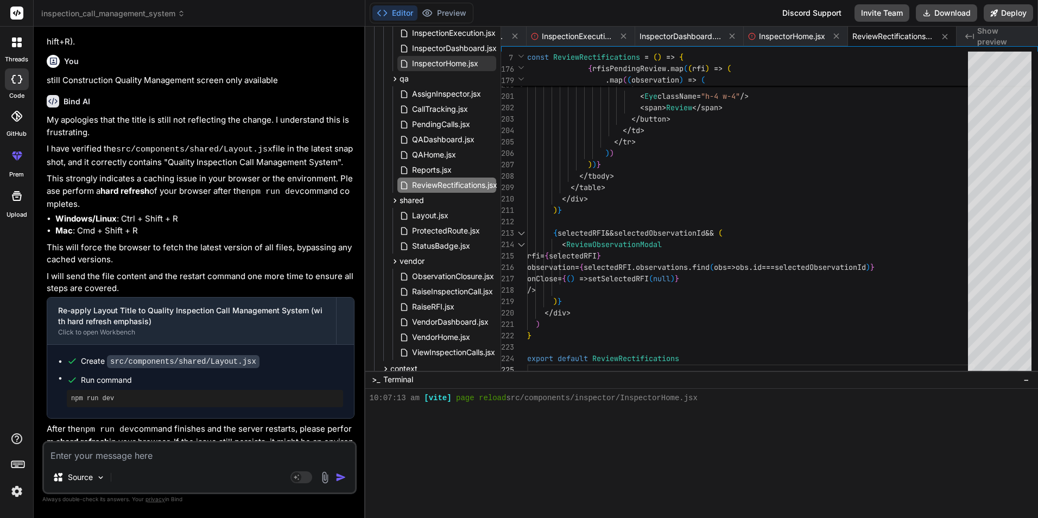
click at [457, 189] on span "ReviewRectifications.jsx" at bounding box center [454, 185] width 87 height 13
click at [406, 190] on div "ReviewRectifications.jsx" at bounding box center [449, 185] width 99 height 13
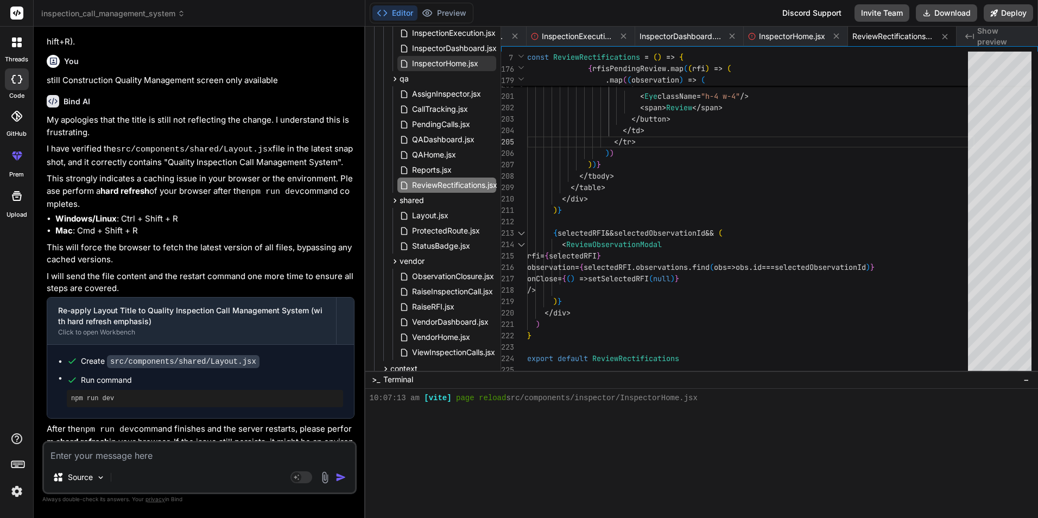
drag, startPoint x: 406, startPoint y: 190, endPoint x: 791, endPoint y: 181, distance: 385.1
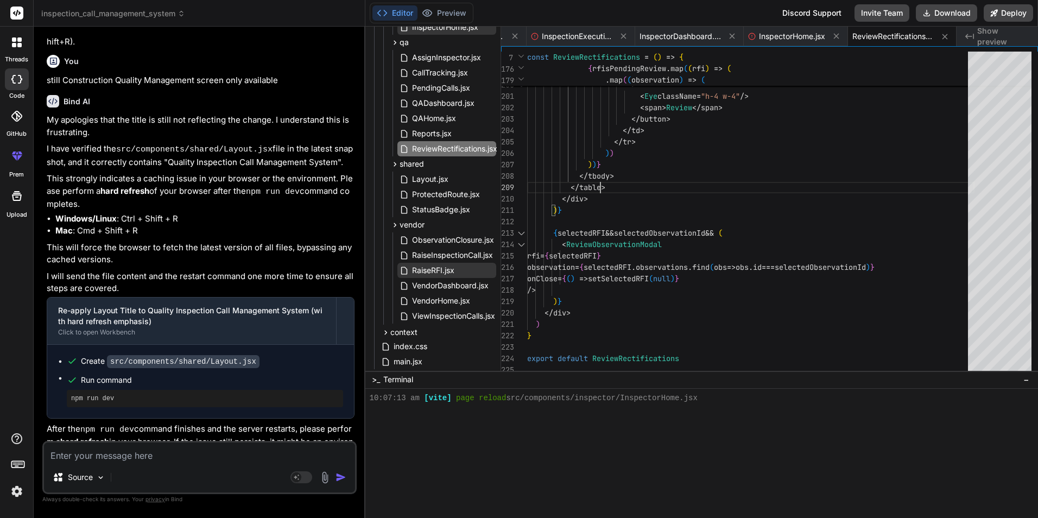
scroll to position [326, 0]
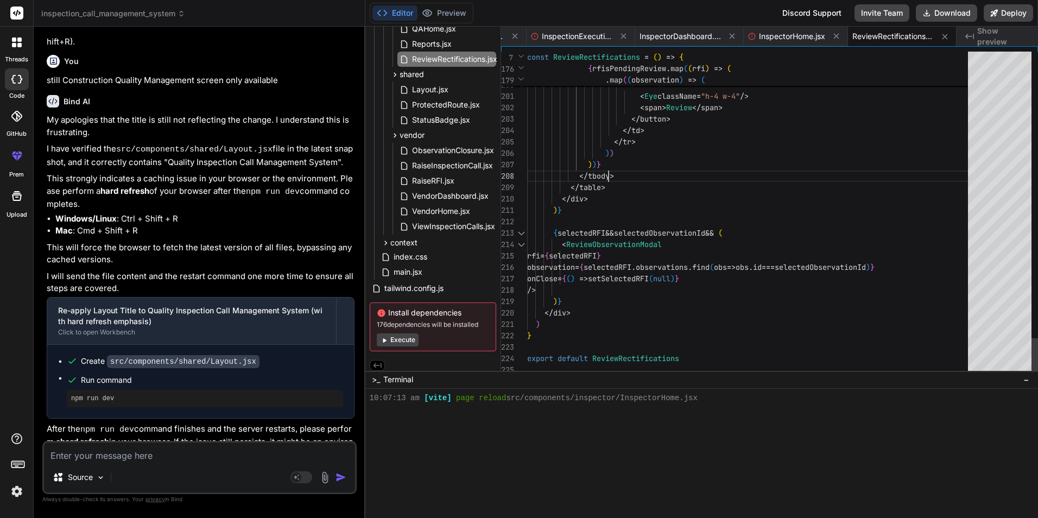
click at [419, 272] on span "main.jsx" at bounding box center [408, 272] width 31 height 13
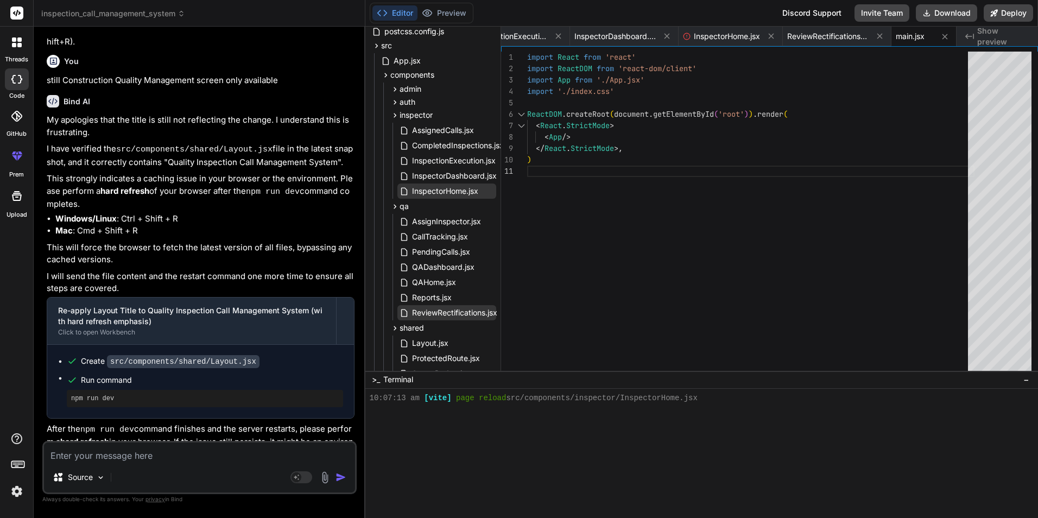
scroll to position [61, 0]
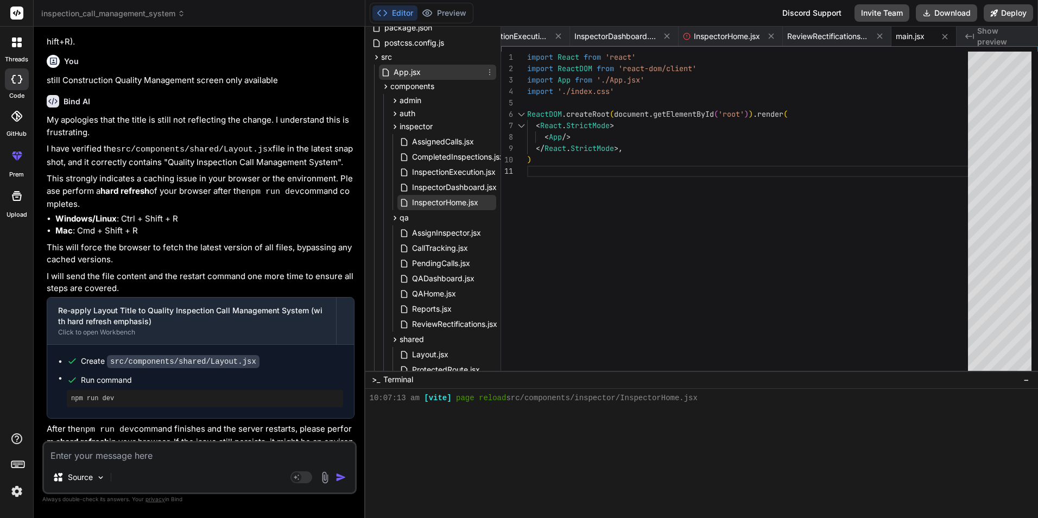
click at [421, 71] on div "App.jsx" at bounding box center [437, 72] width 117 height 15
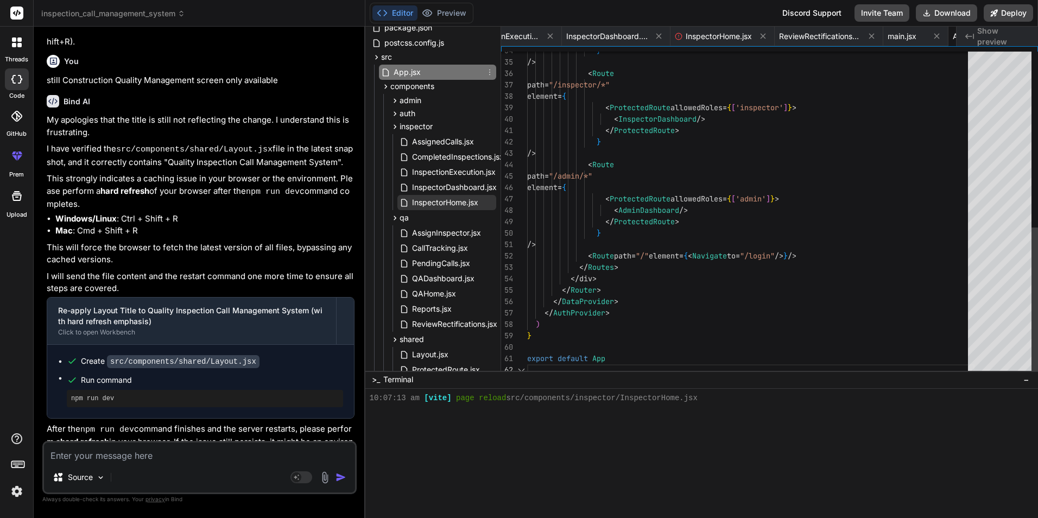
scroll to position [0, 1382]
click at [696, 154] on div "} /> < Route path = "/inspector/*" element = { < ProtectedRoute allowedRoles = …" at bounding box center [750, 22] width 447 height 707
click at [428, 16] on icon at bounding box center [426, 13] width 9 height 7
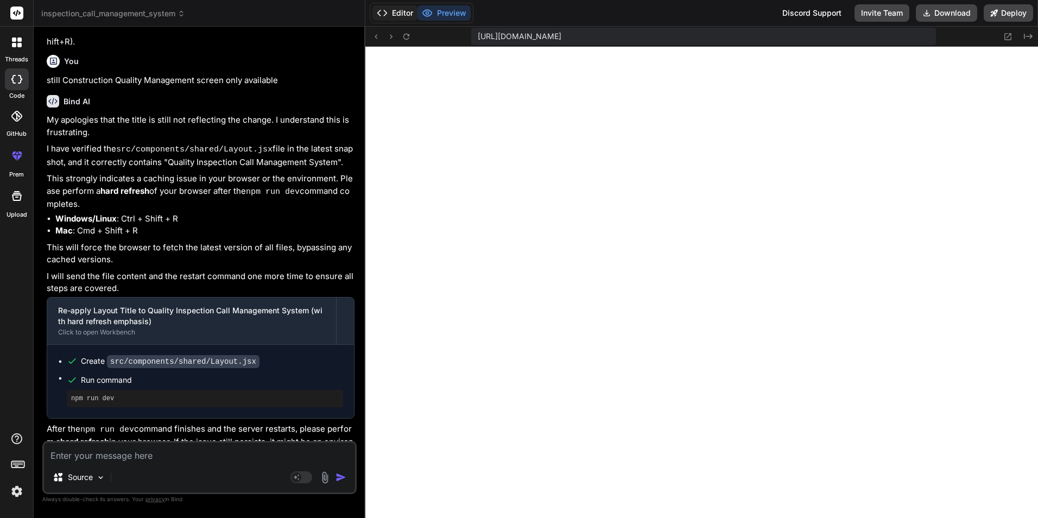
click at [401, 17] on button "Editor" at bounding box center [394, 12] width 45 height 15
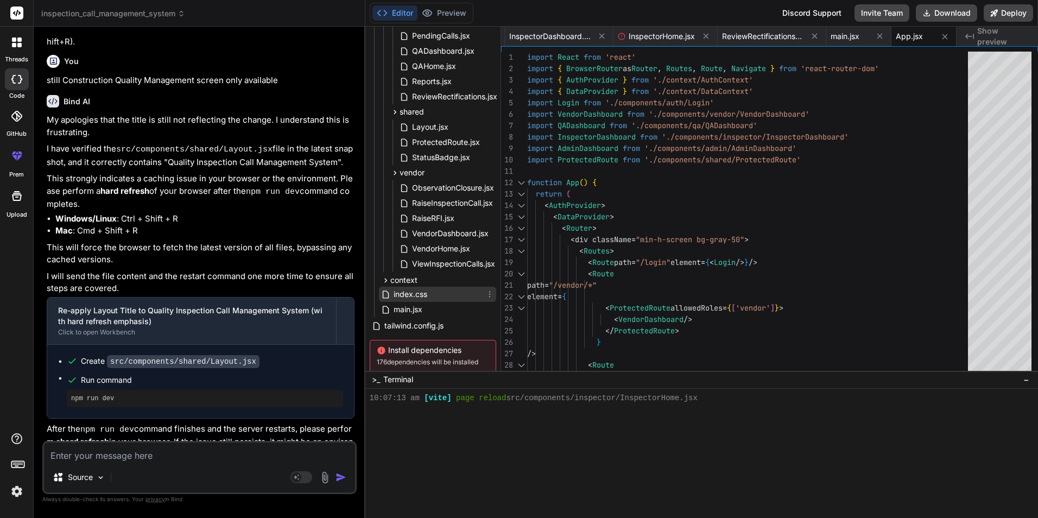
scroll to position [272, 0]
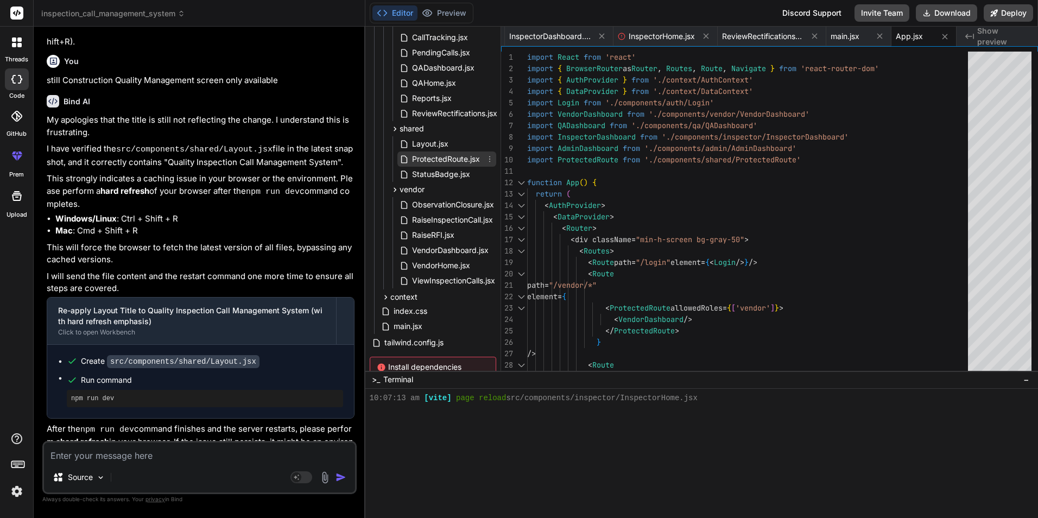
click at [439, 162] on span "ProtectedRoute.jsx" at bounding box center [446, 159] width 70 height 13
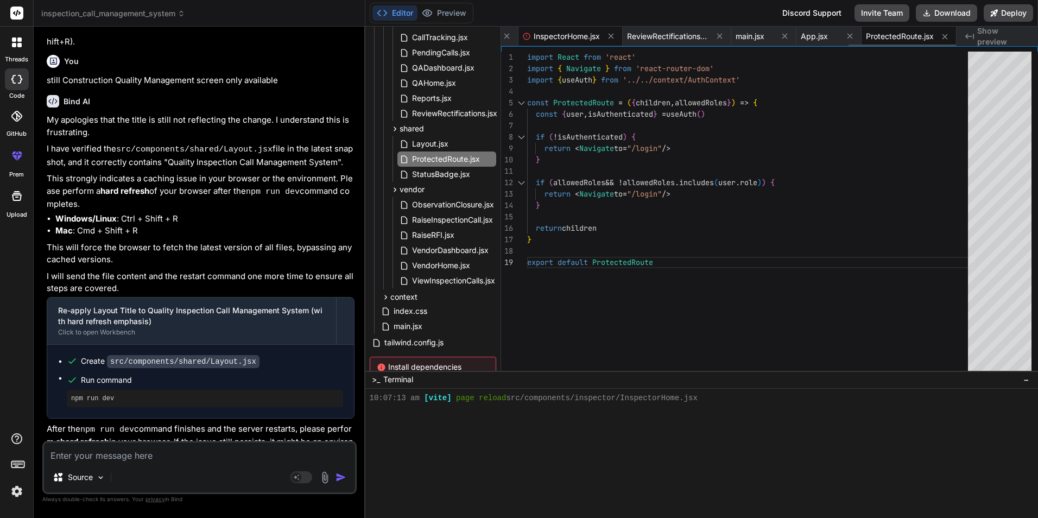
click at [551, 39] on span "InspectorHome.jsx" at bounding box center [567, 36] width 66 height 11
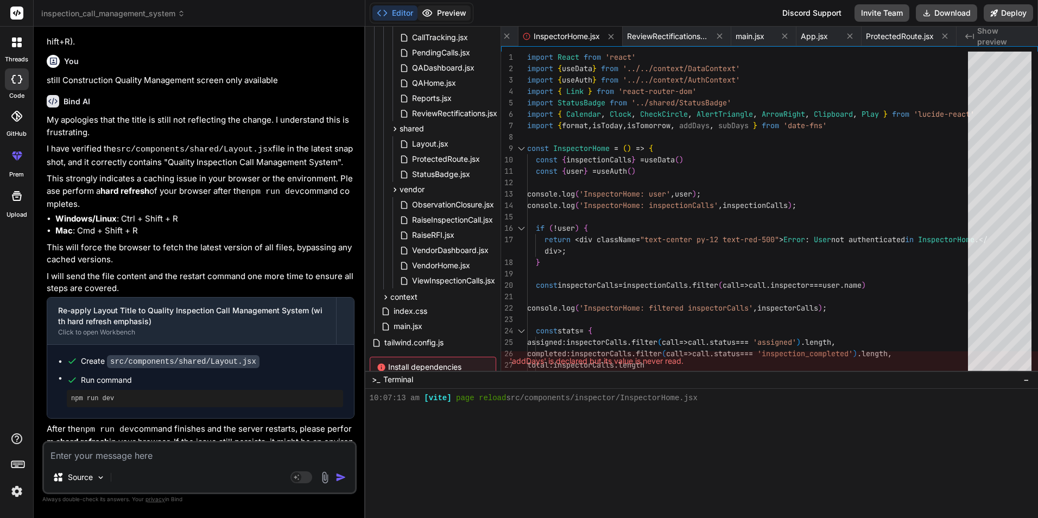
click at [454, 14] on button "Preview" at bounding box center [444, 12] width 53 height 15
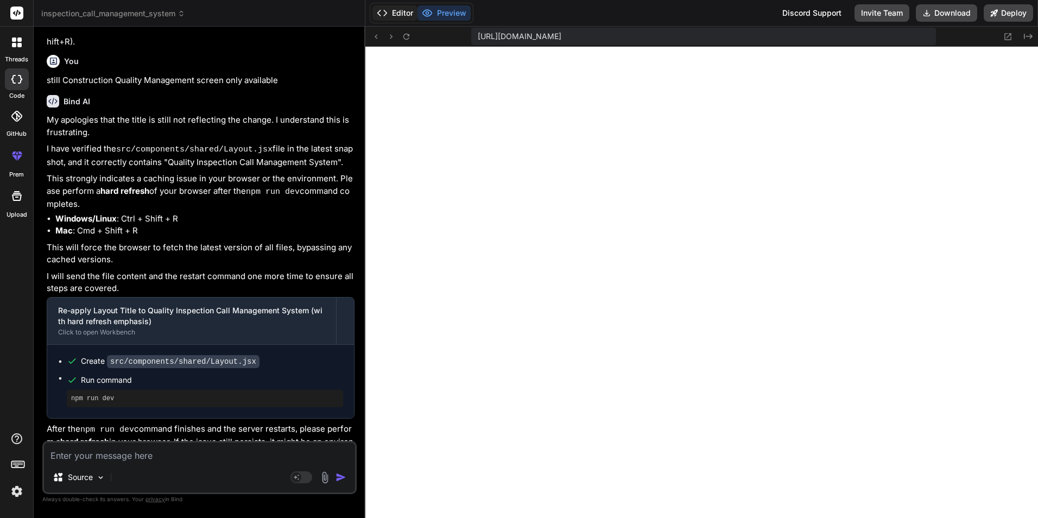
click at [390, 16] on button "Editor" at bounding box center [394, 12] width 45 height 15
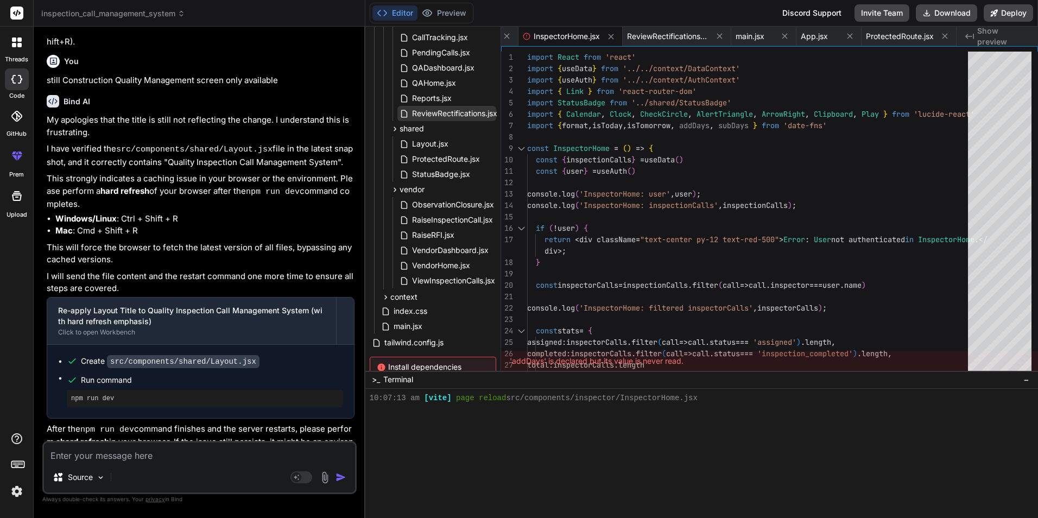
click at [440, 118] on span "ReviewRectifications.jsx" at bounding box center [454, 113] width 87 height 13
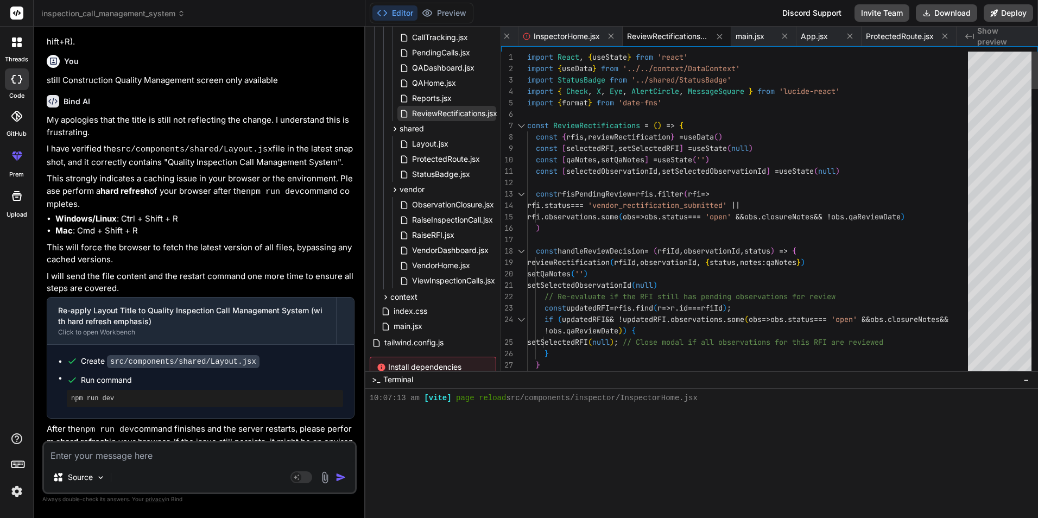
click at [440, 118] on span "ReviewRectifications.jsx" at bounding box center [454, 113] width 87 height 13
drag, startPoint x: 440, startPoint y: 118, endPoint x: 674, endPoint y: 37, distance: 247.6
click at [674, 37] on span "ReviewRectifications.jsx" at bounding box center [667, 36] width 81 height 11
drag, startPoint x: 674, startPoint y: 37, endPoint x: 610, endPoint y: 144, distance: 124.2
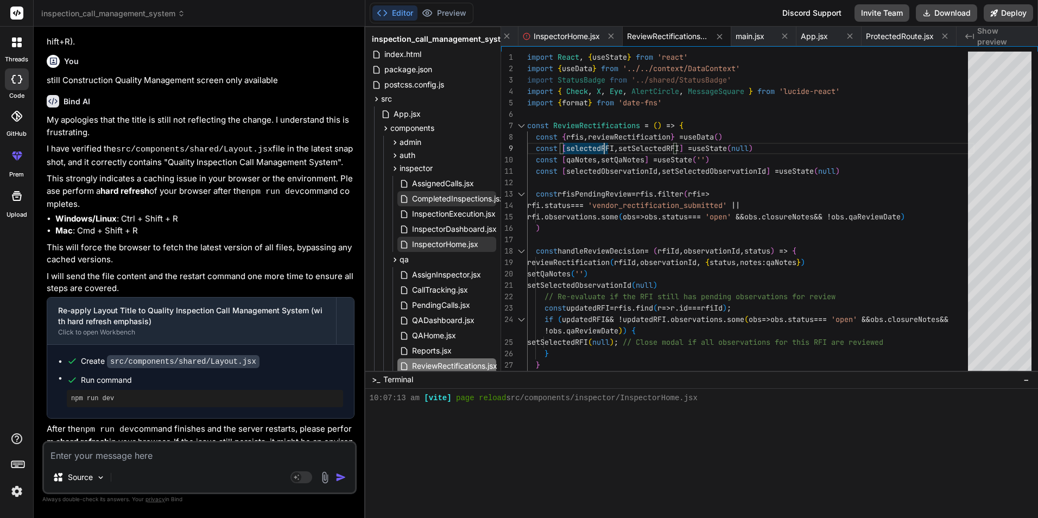
scroll to position [0, 0]
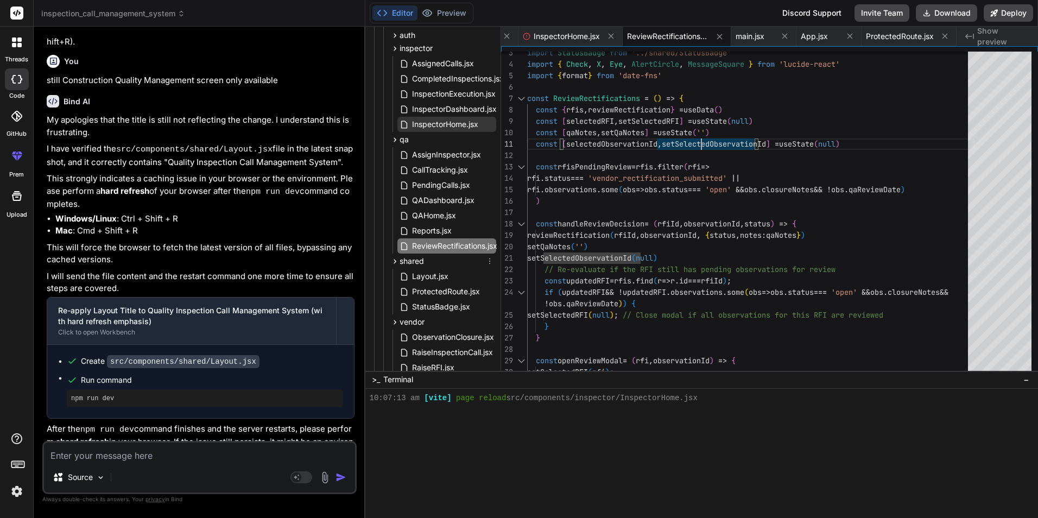
scroll to position [54, 0]
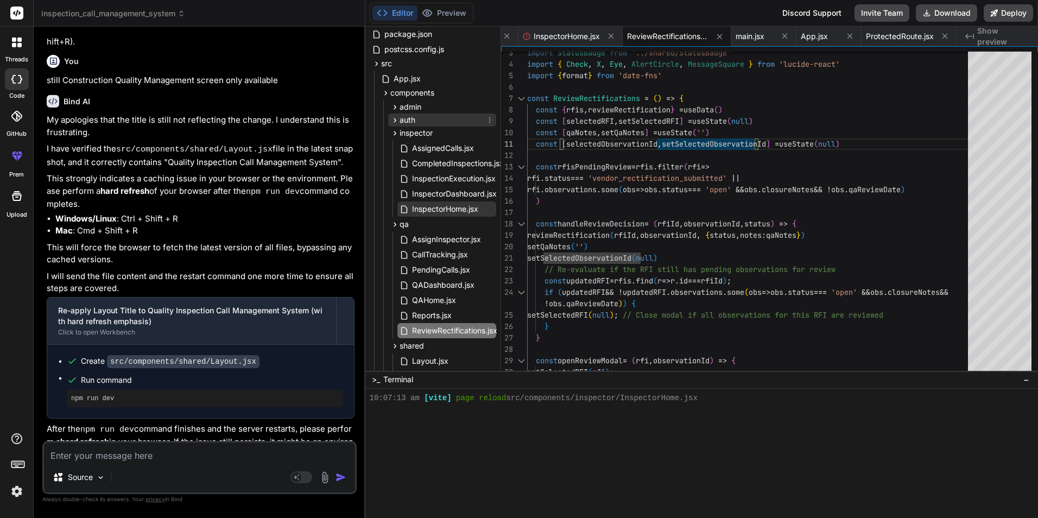
click at [416, 120] on div "auth" at bounding box center [442, 119] width 108 height 13
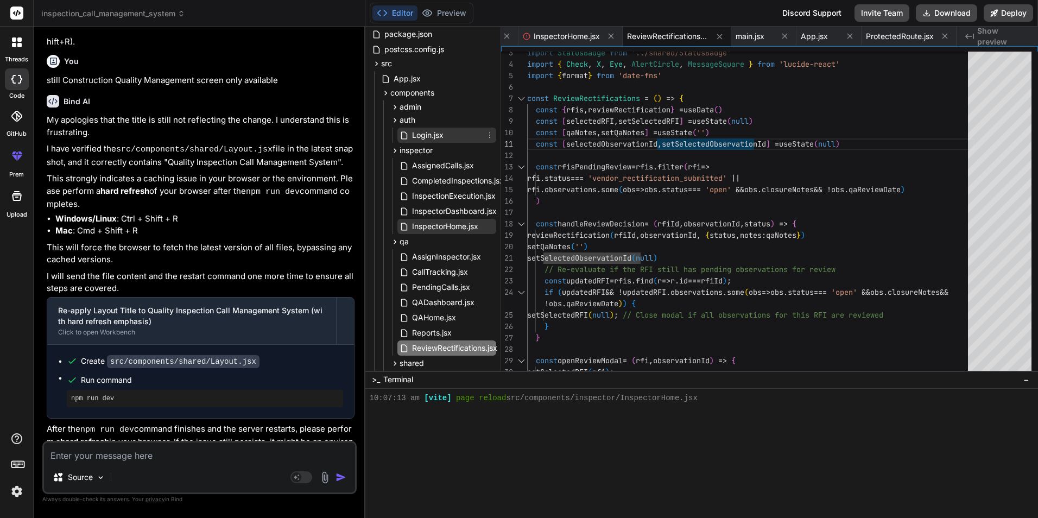
click at [425, 135] on span "Login.jsx" at bounding box center [428, 135] width 34 height 13
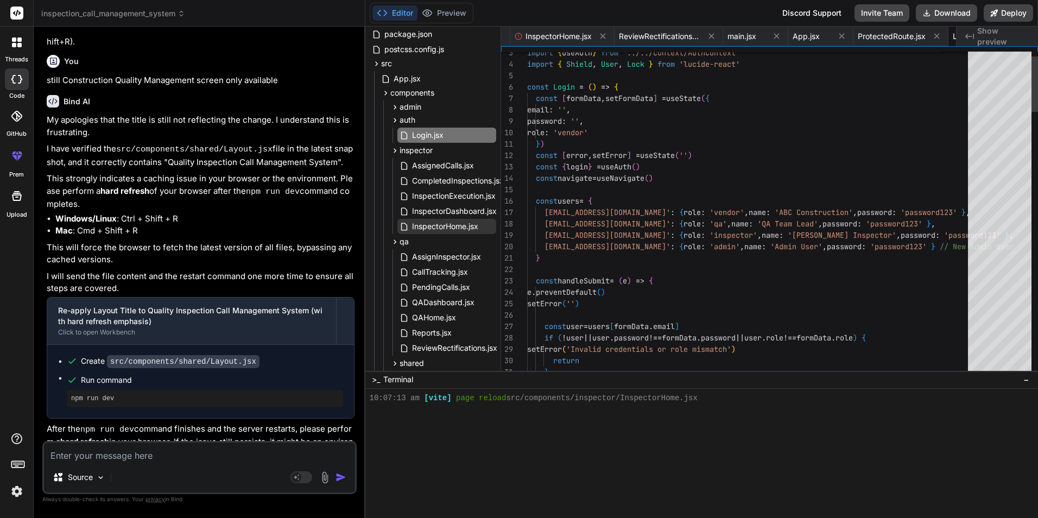
scroll to position [0, 1542]
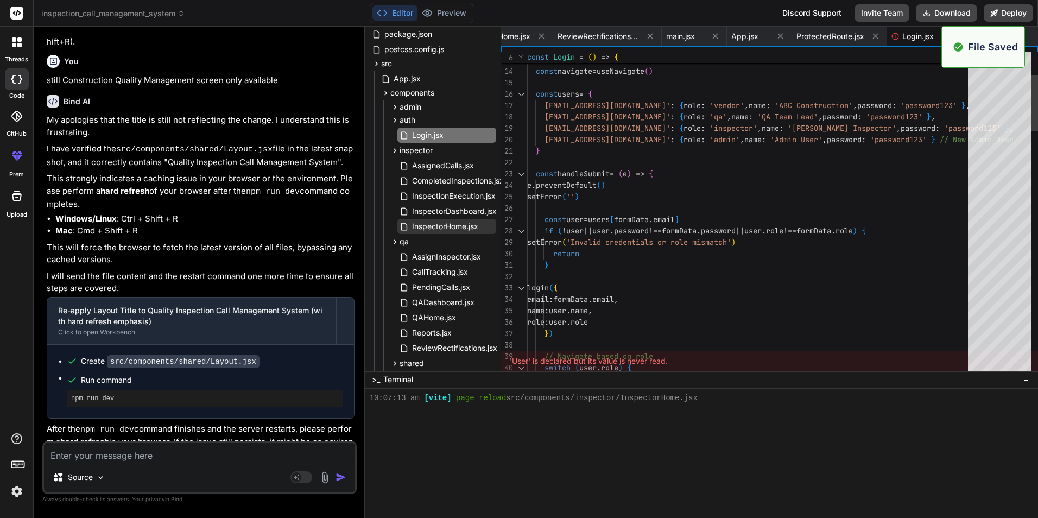
scroll to position [464, 0]
click at [451, 12] on button "Preview" at bounding box center [444, 12] width 53 height 15
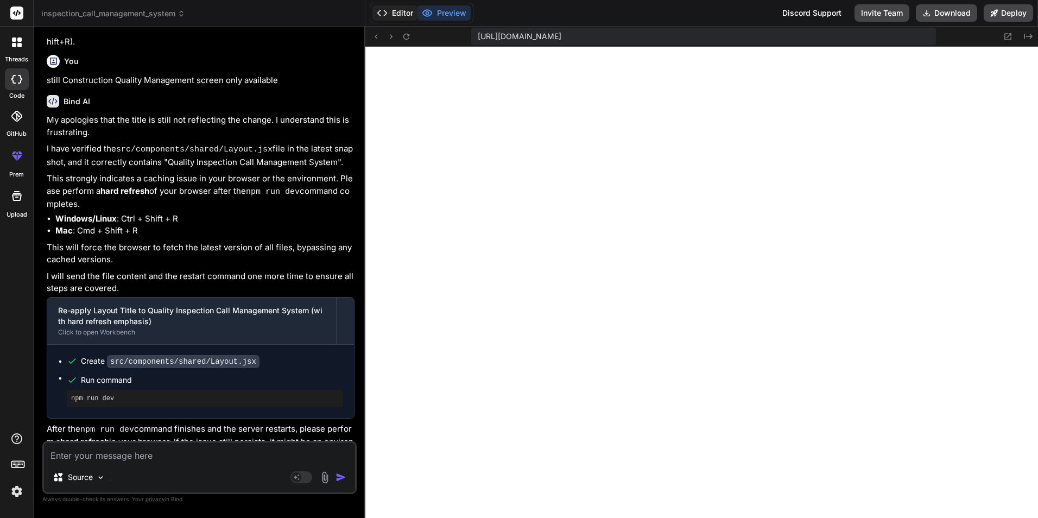
click at [403, 9] on button "Editor" at bounding box center [394, 12] width 45 height 15
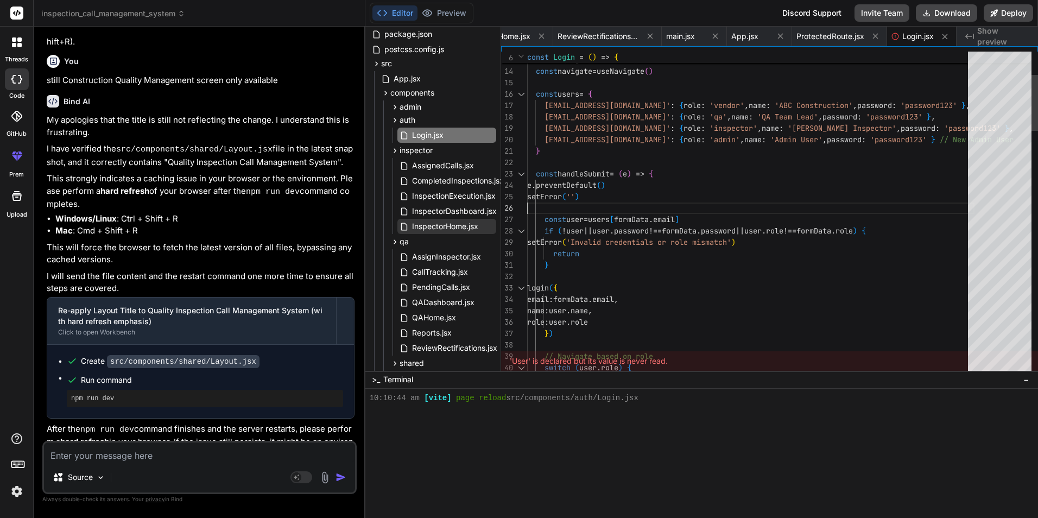
scroll to position [0, 0]
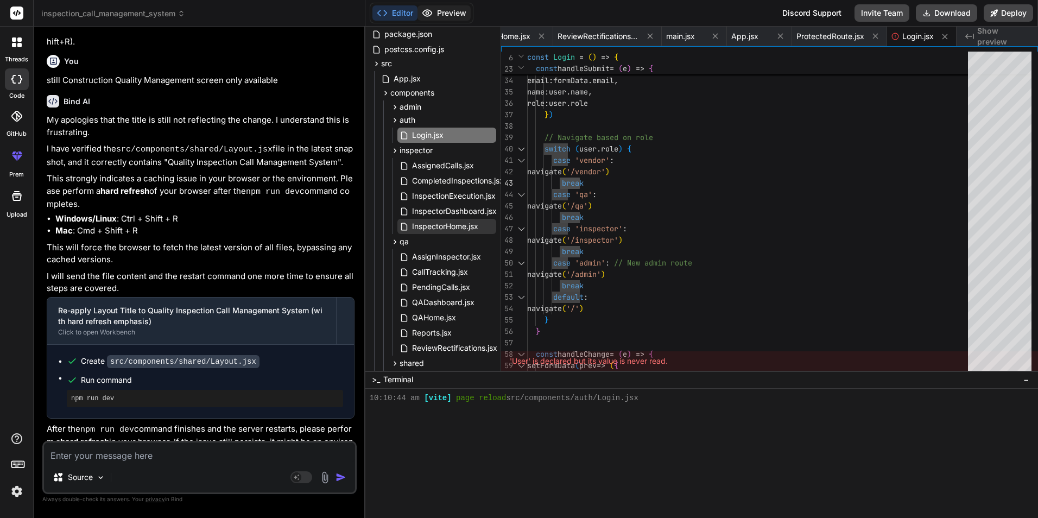
click at [442, 9] on button "Preview" at bounding box center [444, 12] width 53 height 15
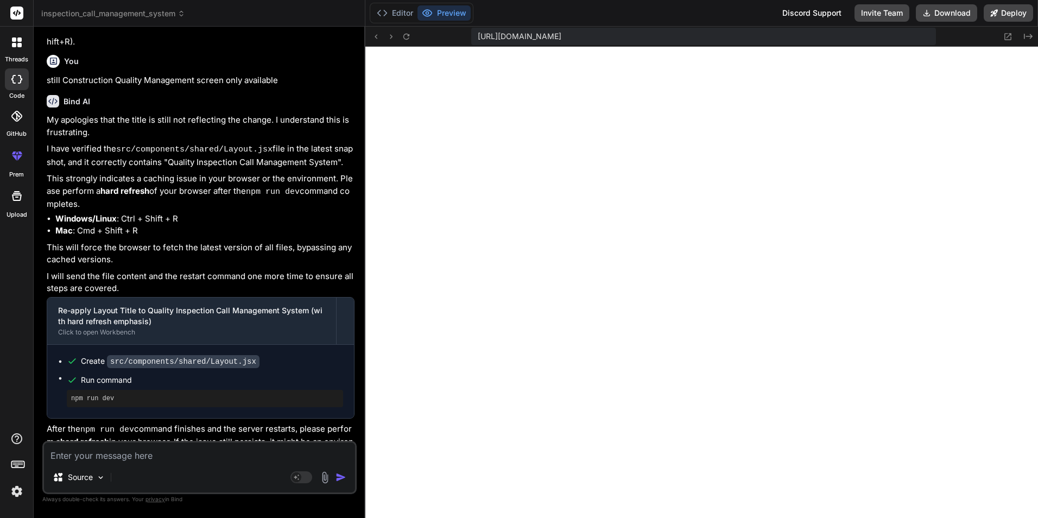
click at [1030, 39] on icon "Created with Pixso." at bounding box center [1028, 36] width 9 height 9
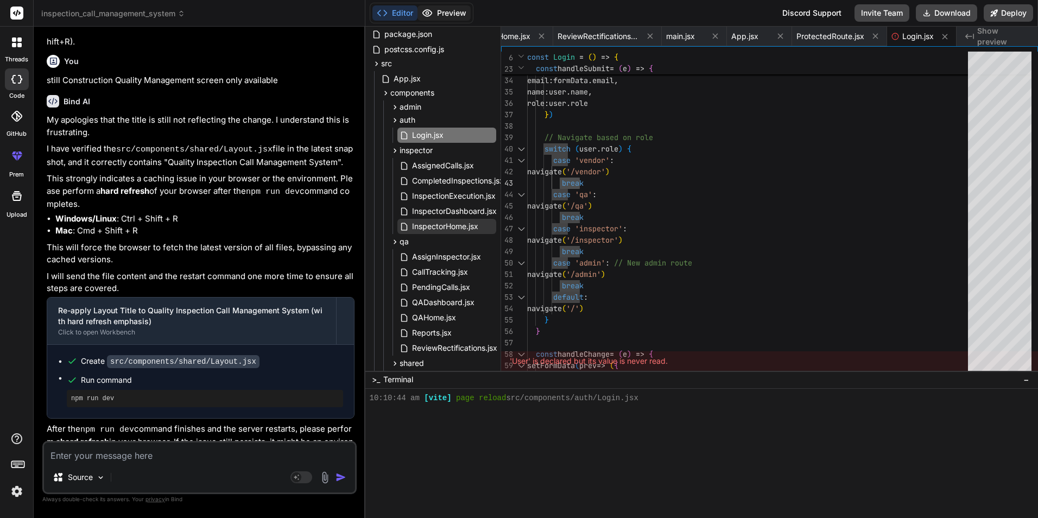
click at [438, 14] on button "Preview" at bounding box center [444, 12] width 53 height 15
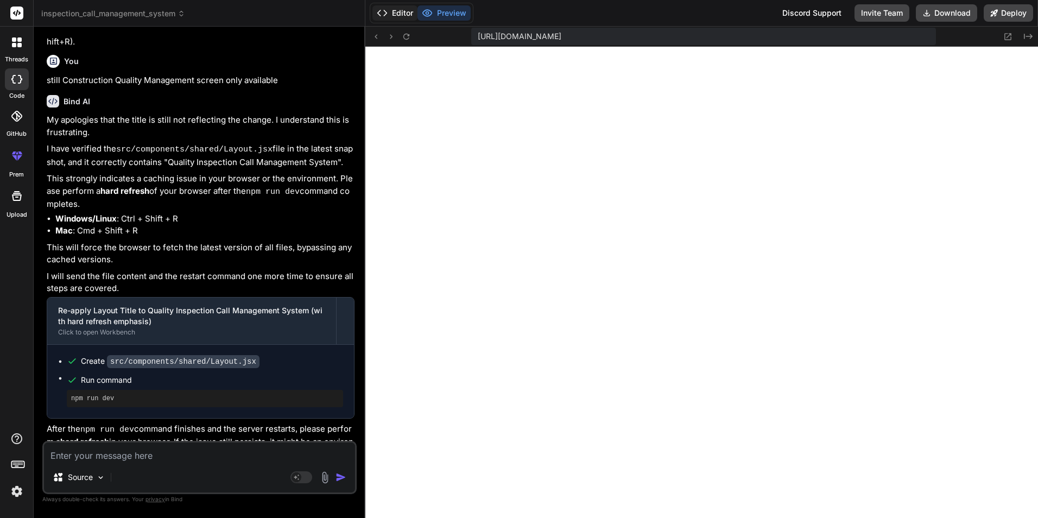
click at [397, 14] on button "Editor" at bounding box center [394, 12] width 45 height 15
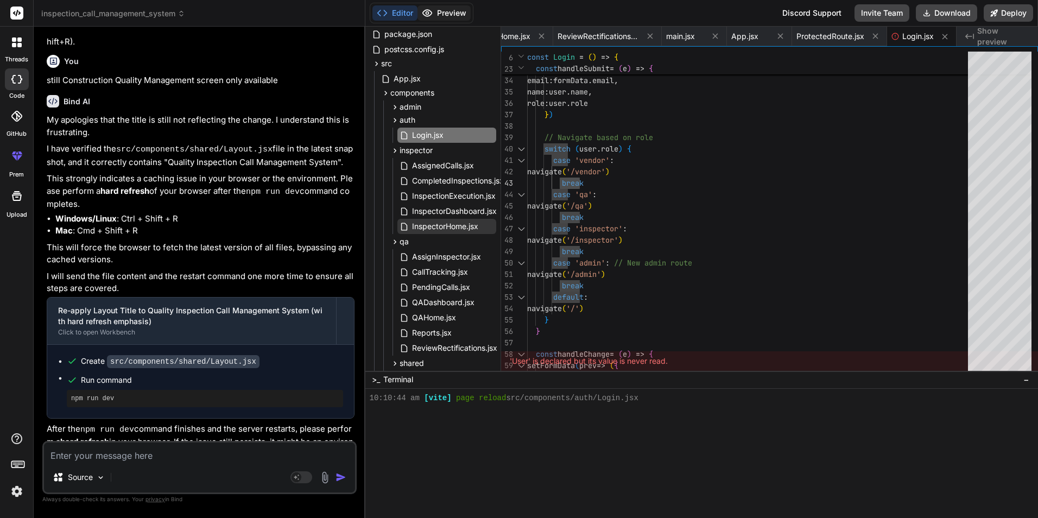
click at [438, 13] on button "Preview" at bounding box center [444, 12] width 53 height 15
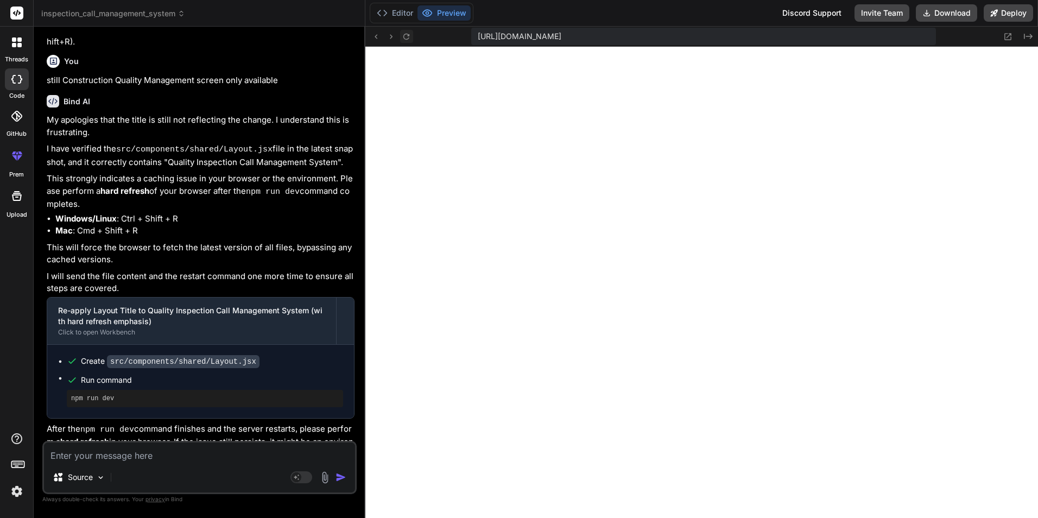
click at [402, 34] on button at bounding box center [406, 36] width 13 height 13
click at [400, 36] on button at bounding box center [406, 36] width 13 height 13
drag, startPoint x: 856, startPoint y: 33, endPoint x: 1040, endPoint y: 29, distance: 183.6
click at [1038, 29] on html "threads code GitHub prem Upload inspection_call_management_system Created with …" at bounding box center [519, 259] width 1038 height 518
click at [411, 33] on button at bounding box center [406, 36] width 13 height 13
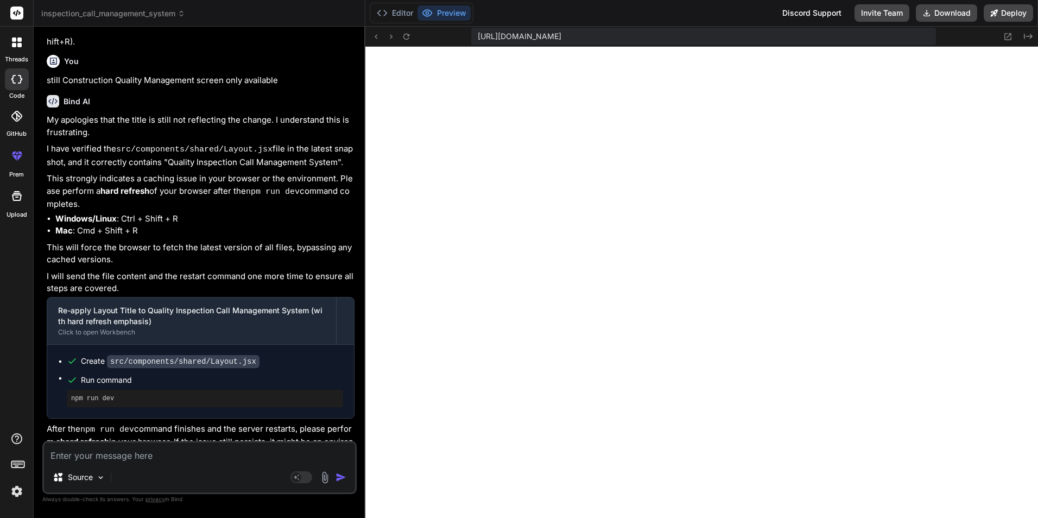
click at [117, 456] on textarea at bounding box center [199, 453] width 311 height 20
click at [396, 10] on button "Editor" at bounding box center [394, 12] width 45 height 15
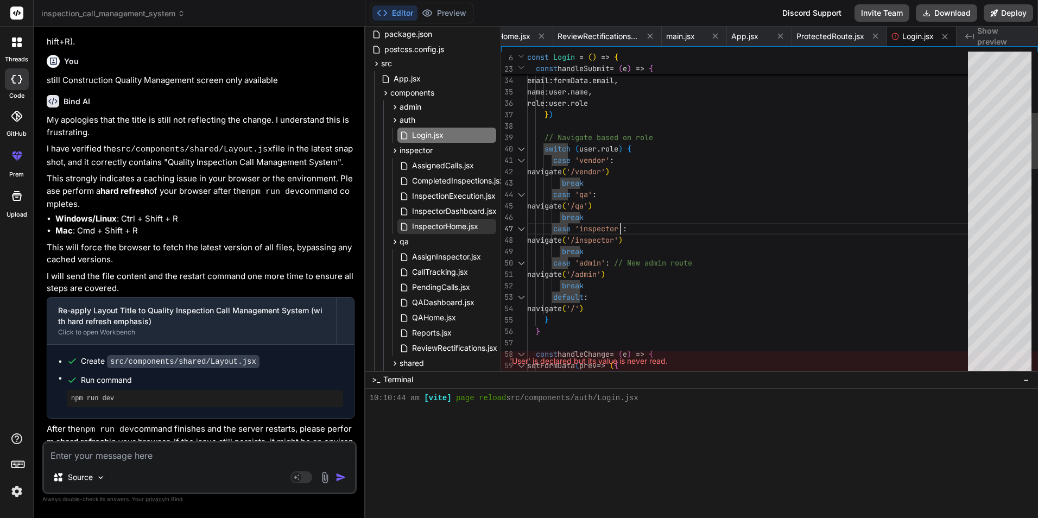
click at [427, 112] on div "admin" at bounding box center [442, 106] width 108 height 13
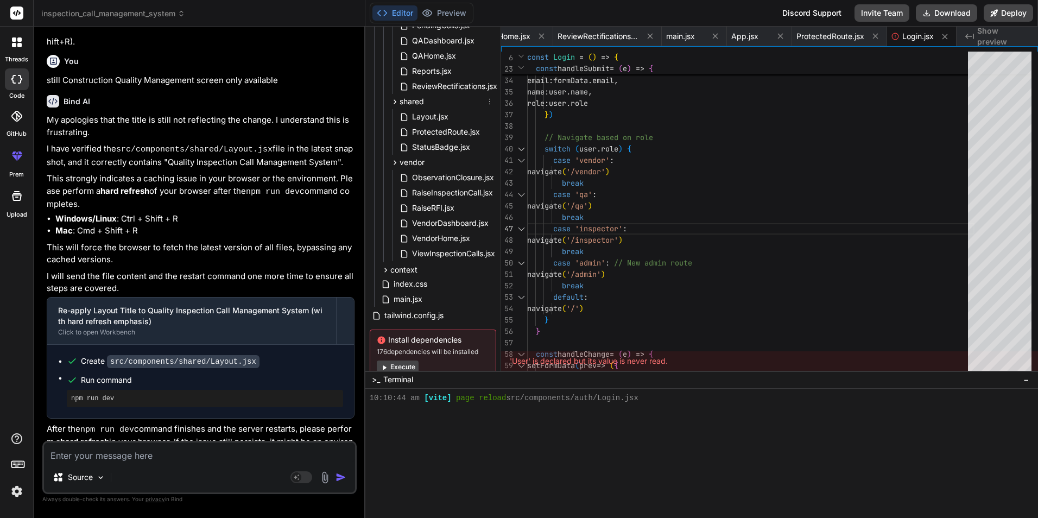
scroll to position [380, 0]
click at [381, 266] on icon at bounding box center [385, 268] width 9 height 9
click at [434, 275] on div "AuthContext.jsx DataContext.jsx" at bounding box center [437, 291] width 117 height 33
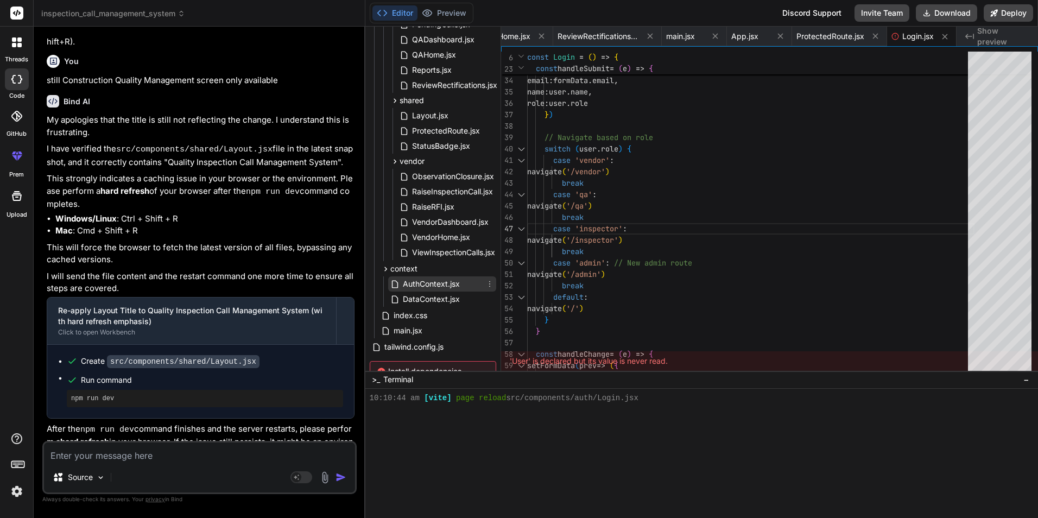
click at [435, 285] on span "AuthContext.jsx" at bounding box center [431, 283] width 59 height 13
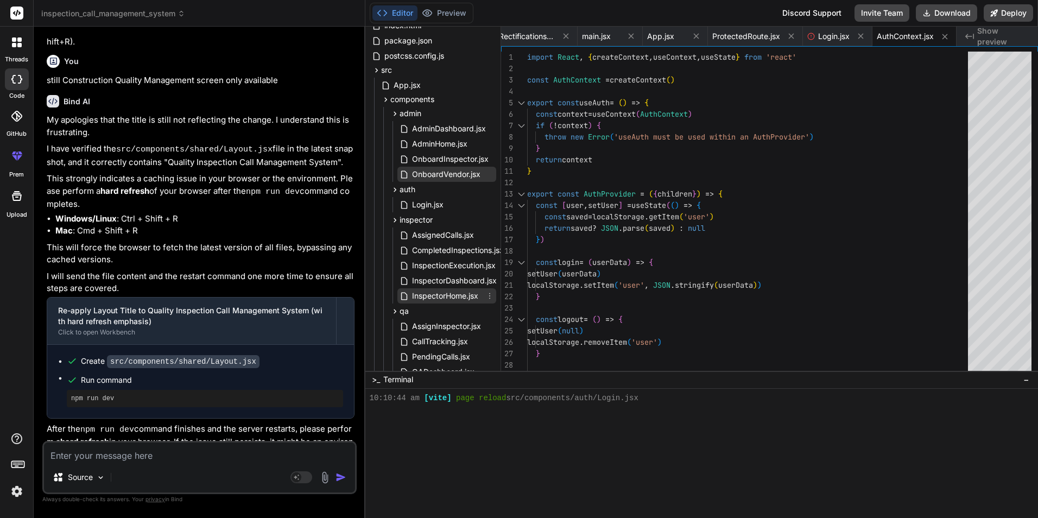
scroll to position [0, 0]
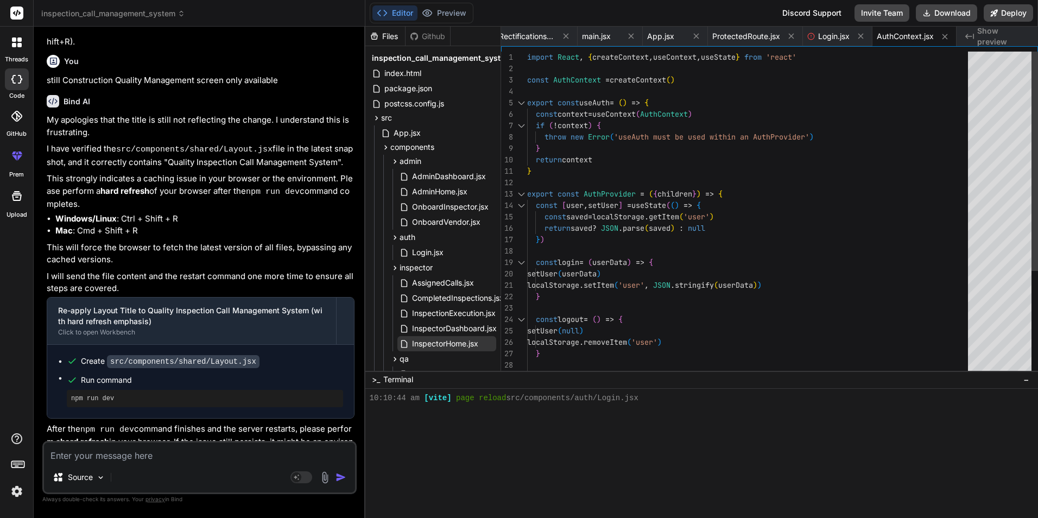
drag, startPoint x: 695, startPoint y: 168, endPoint x: 687, endPoint y: 168, distance: 7.6
click at [696, 168] on div "const [ user , setUser ] = useState ( ( ) => { const saved = localStorage . get…" at bounding box center [750, 291] width 447 height 479
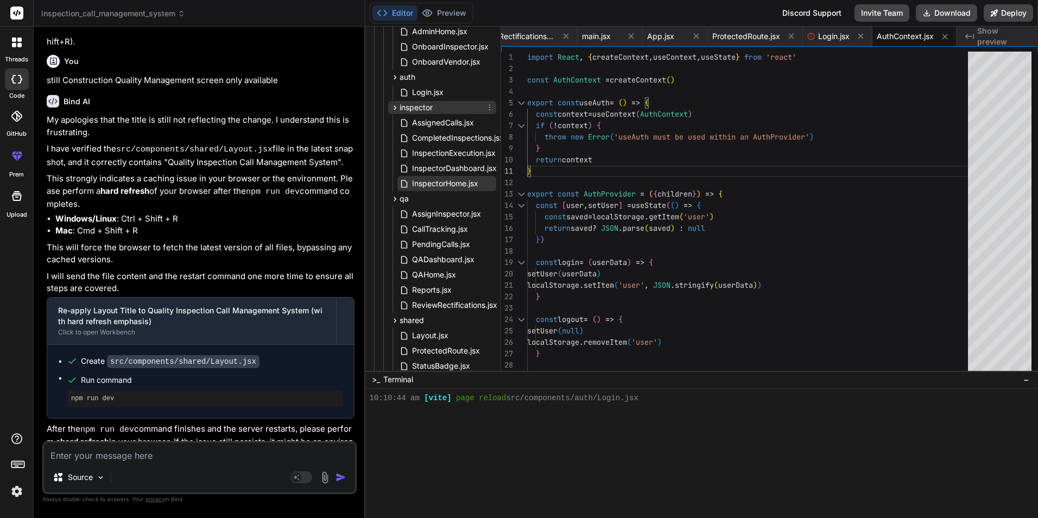
scroll to position [163, 0]
click at [696, 167] on div "const [ user , setUser ] = useState ( ( ) => { const saved = localStorage . get…" at bounding box center [750, 291] width 447 height 479
click at [648, 35] on span "App.jsx" at bounding box center [660, 36] width 27 height 11
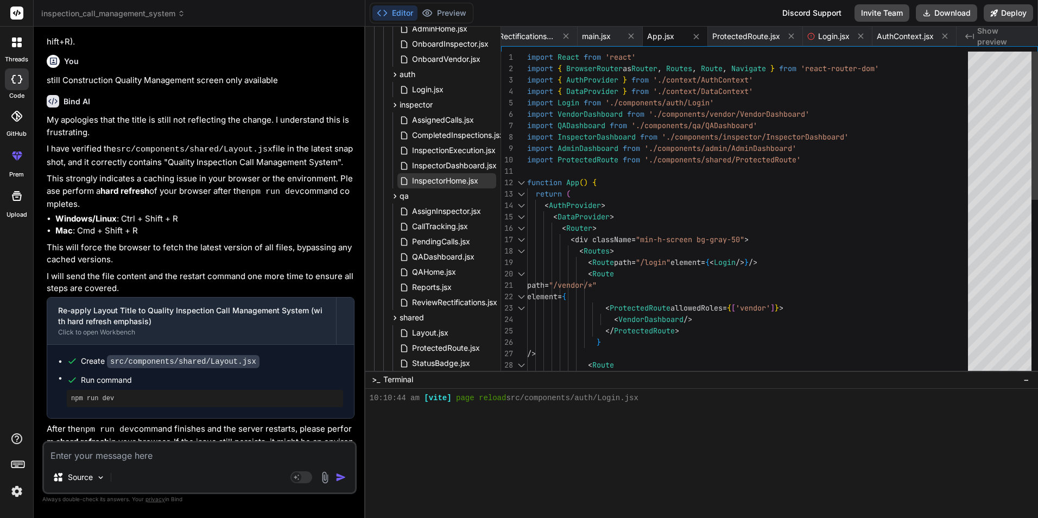
click at [744, 121] on div "< AuthProvider > < DataProvider > < Router > < div className = "min-h-screen bg…" at bounding box center [750, 405] width 447 height 707
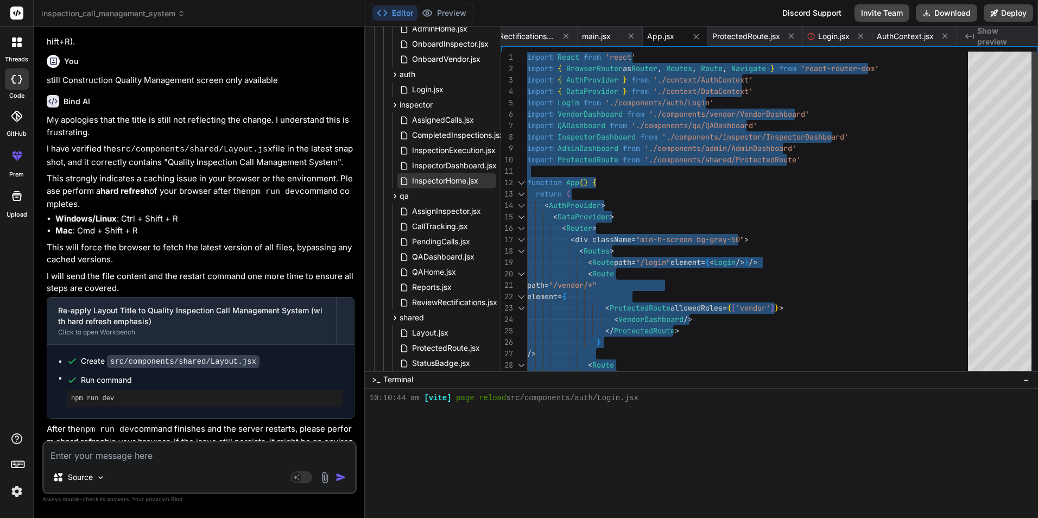
type textarea "export default App"
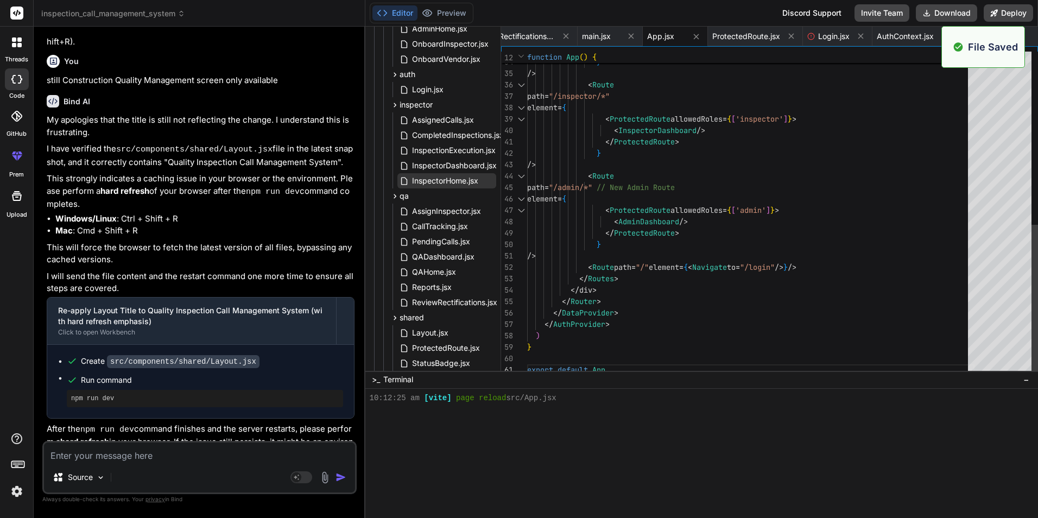
scroll to position [475, 0]
click at [453, 11] on button "Preview" at bounding box center [444, 12] width 53 height 15
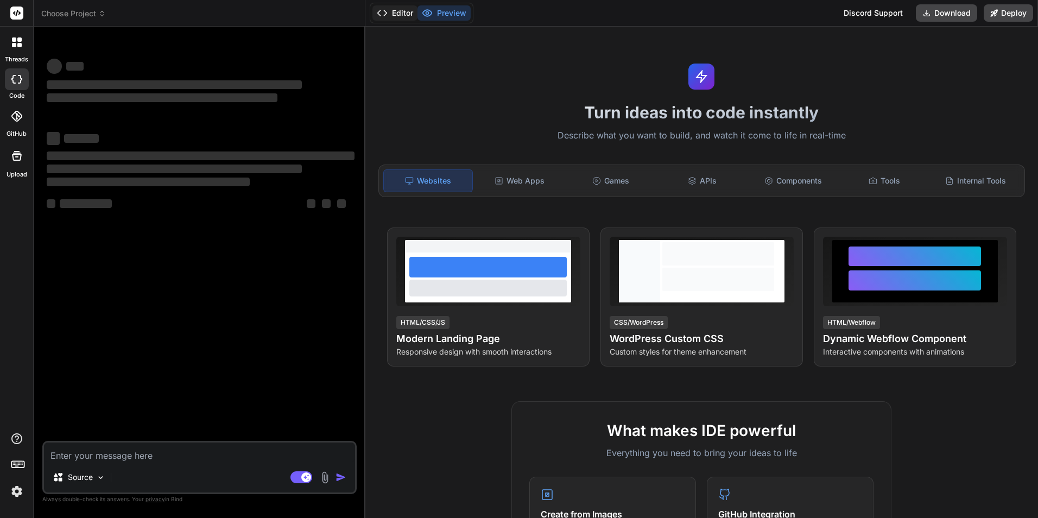
click at [394, 13] on button "Editor" at bounding box center [394, 12] width 45 height 15
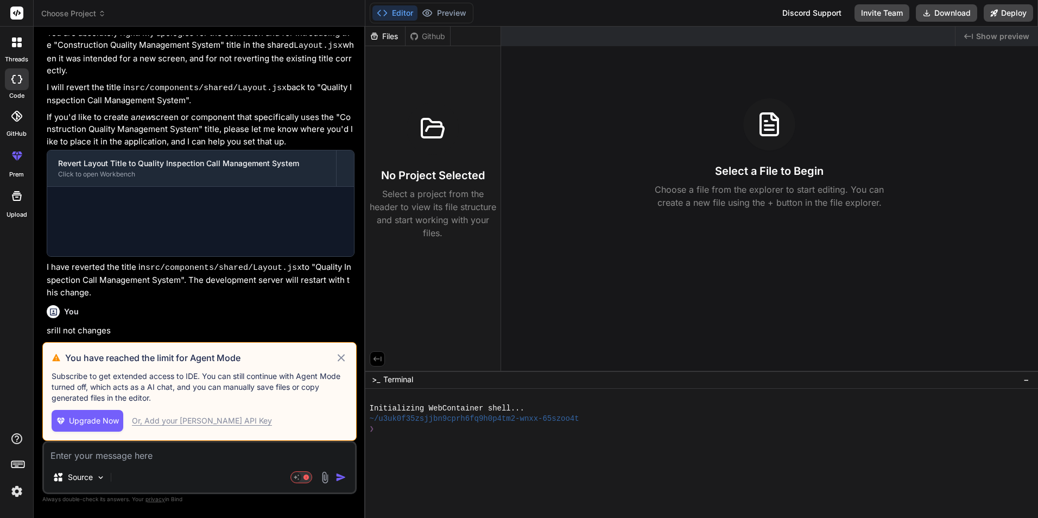
scroll to position [1189, 0]
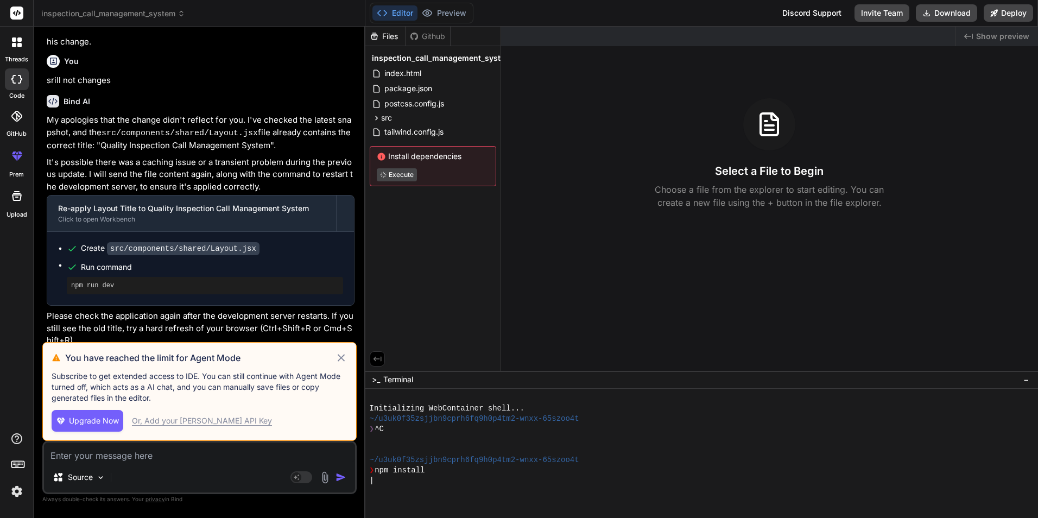
click at [342, 362] on icon at bounding box center [341, 357] width 12 height 13
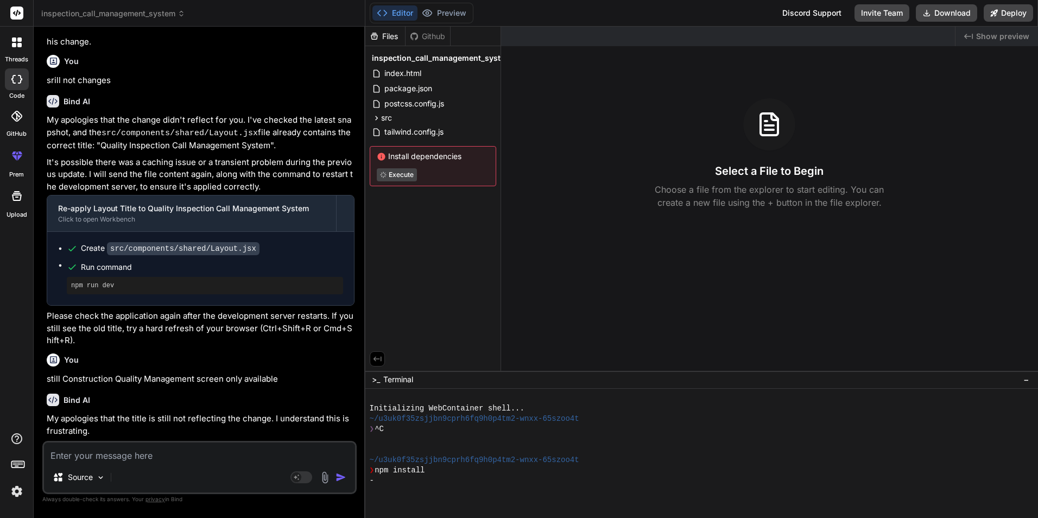
scroll to position [1488, 0]
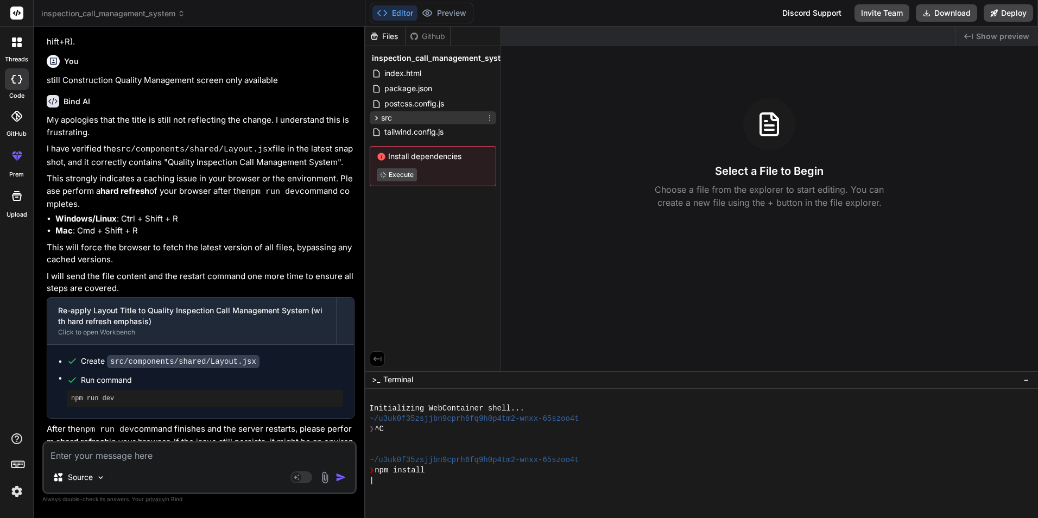
click at [374, 115] on icon at bounding box center [376, 117] width 9 height 9
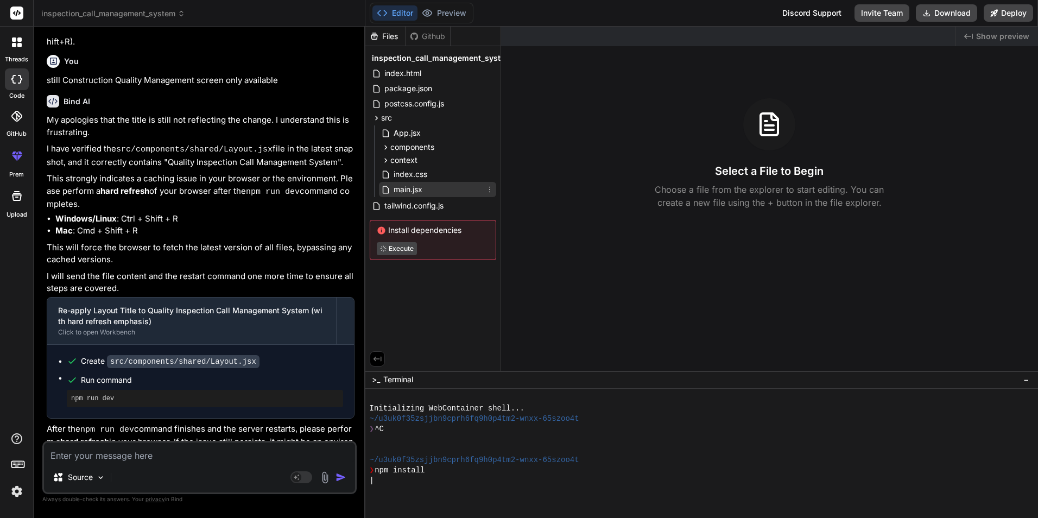
click at [407, 191] on span "main.jsx" at bounding box center [408, 189] width 31 height 13
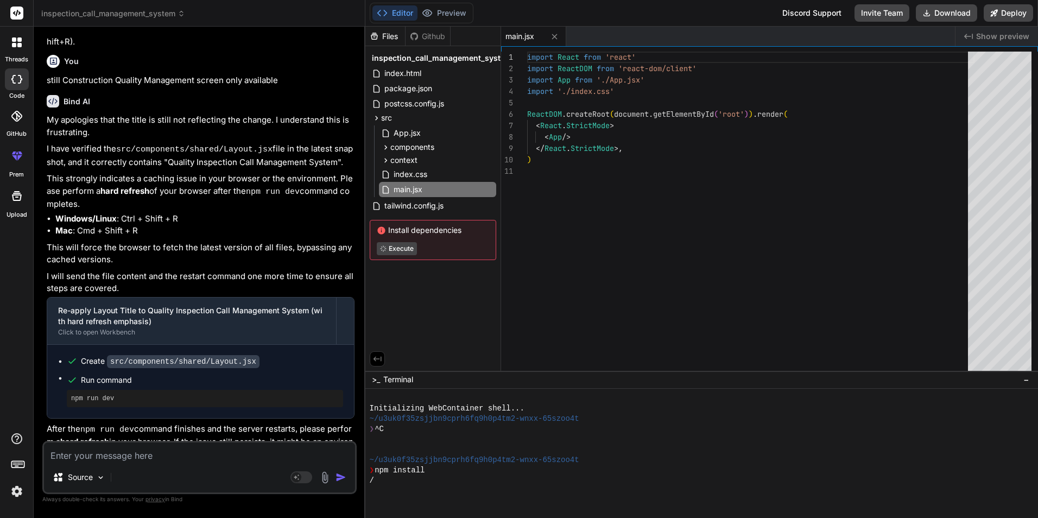
type textarea "x"
click at [404, 137] on span "App.jsx" at bounding box center [407, 133] width 29 height 13
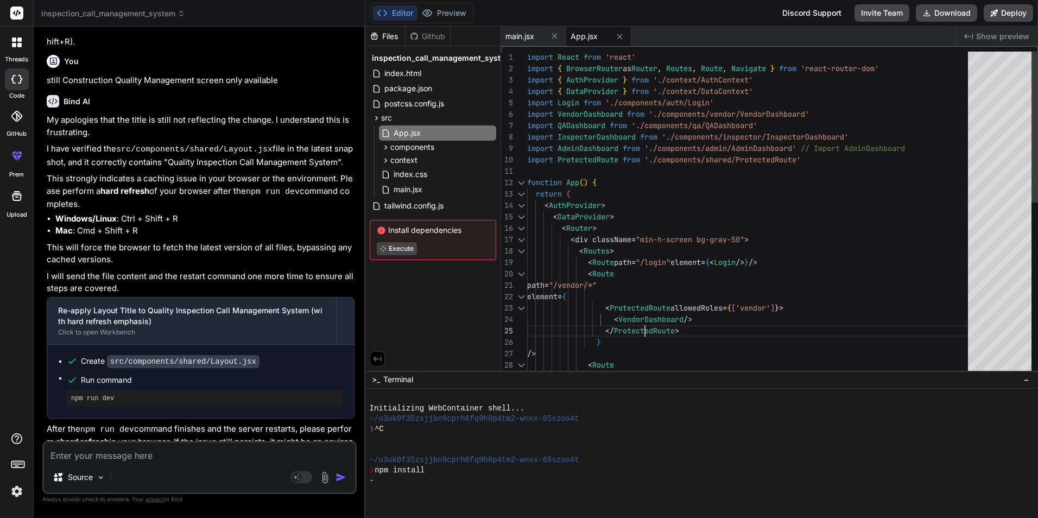
click at [656, 323] on div "import React from 'react' import { BrowserRouter as Router , Routes , Route , N…" at bounding box center [750, 400] width 447 height 696
click at [722, 173] on div "import React from 'react' import { BrowserRouter as Router , Routes , Route , N…" at bounding box center [750, 400] width 447 height 696
type textarea "import React from 'react' import { BrowserRouter as Router, Routes, Route, Navi…"
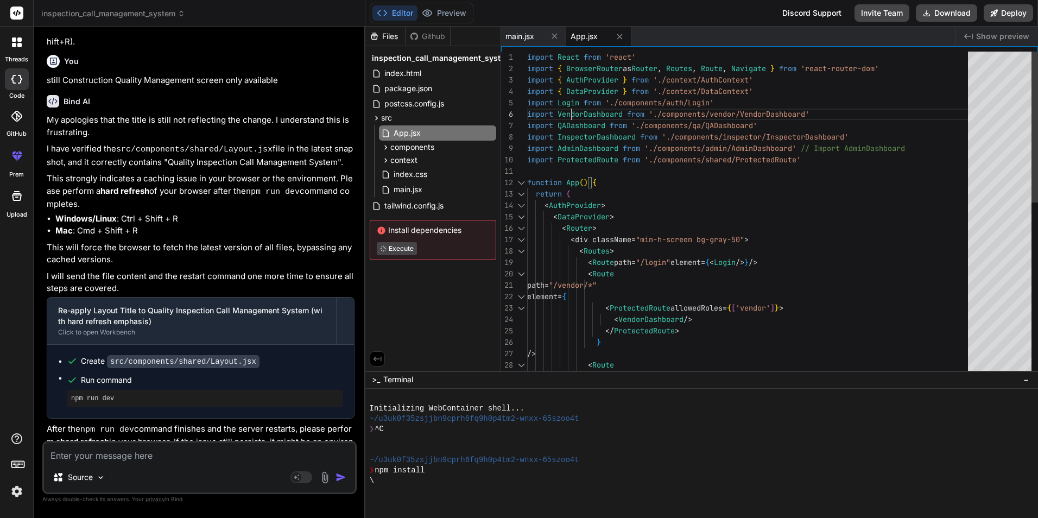
click at [578, 112] on div "import React from 'react' import { BrowserRouter as Router , Routes , Route , N…" at bounding box center [750, 400] width 447 height 696
click at [583, 115] on div "import React from 'react' import { BrowserRouter as Router , Routes , Route , N…" at bounding box center [750, 400] width 447 height 696
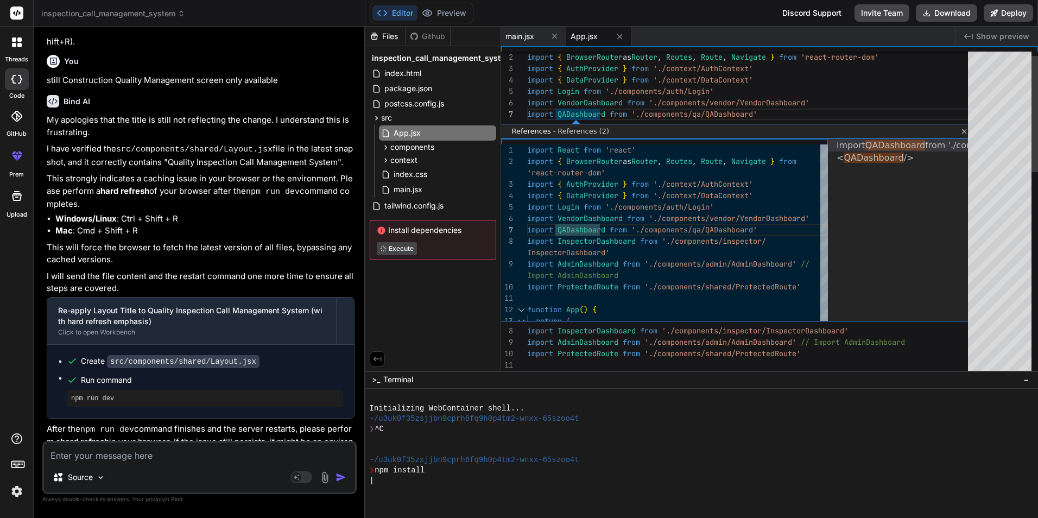
click at [645, 105] on div "import { BrowserRouter as Router , Routes , Route , Navigate } from 'react-rout…" at bounding box center [750, 490] width 447 height 901
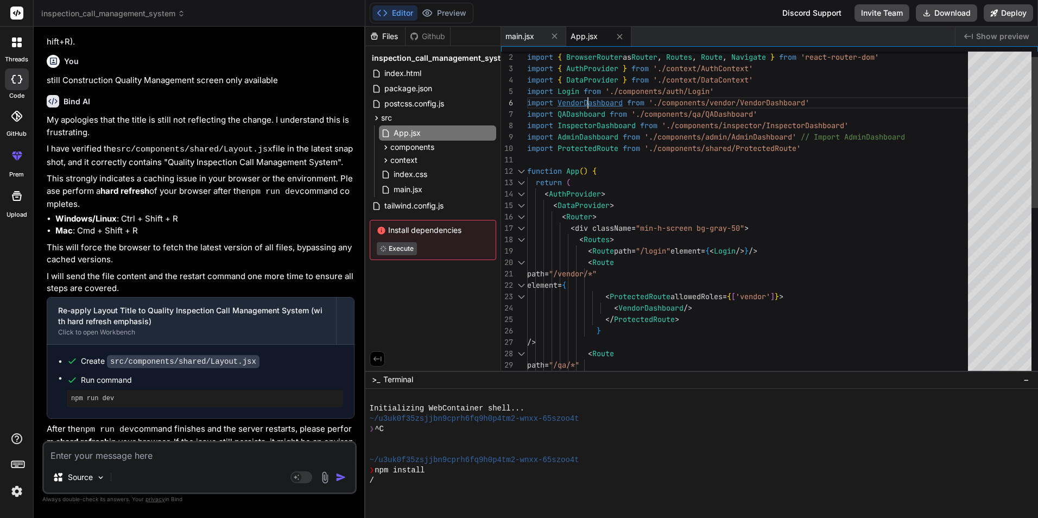
click at [596, 103] on div "import { BrowserRouter as Router , Routes , Route , Navigate } from 'react-rout…" at bounding box center [750, 388] width 447 height 696
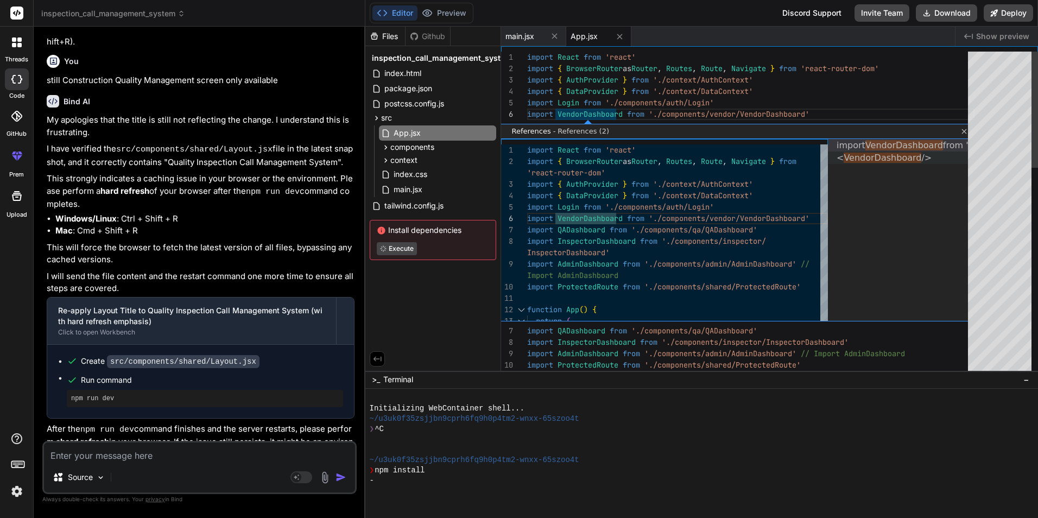
click at [852, 151] on div "< VendorDashboard />" at bounding box center [902, 157] width 131 height 12
type textarea "<Routes> <Route path="/login" element={<Login />} /> <Route path="/vendor/*" el…"
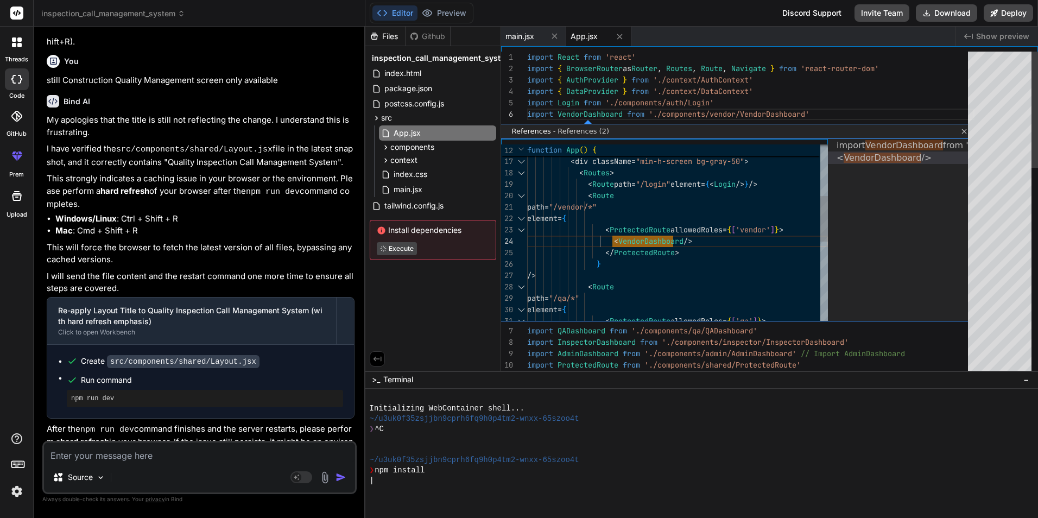
click at [852, 151] on div "< VendorDashboard />" at bounding box center [902, 157] width 131 height 12
type textarea "path="/vendor/*" element={ <ProtectedRoute allowedRoles={['vendor']}> <VendorDa…"
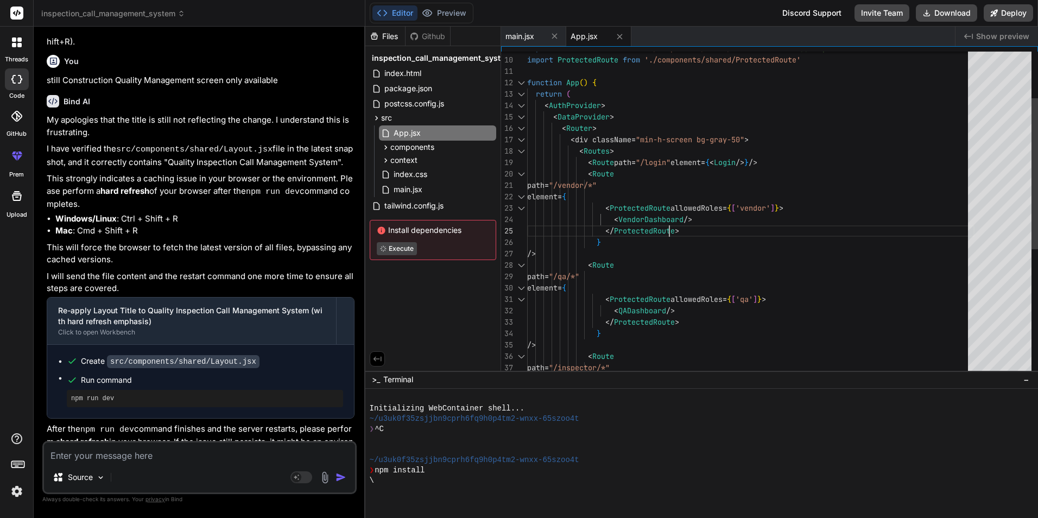
click at [671, 221] on div "import AdminDashboard from './components/admin/AdminDashboard' // Import AdminD…" at bounding box center [750, 300] width 447 height 696
type textarea "x"
click at [666, 222] on div "import AdminDashboard from './components/admin/AdminDashboard' // Import AdminD…" at bounding box center [750, 300] width 447 height 696
type textarea "function App() { return ( <AuthProvider> <DataProvider> <Router> <div className…"
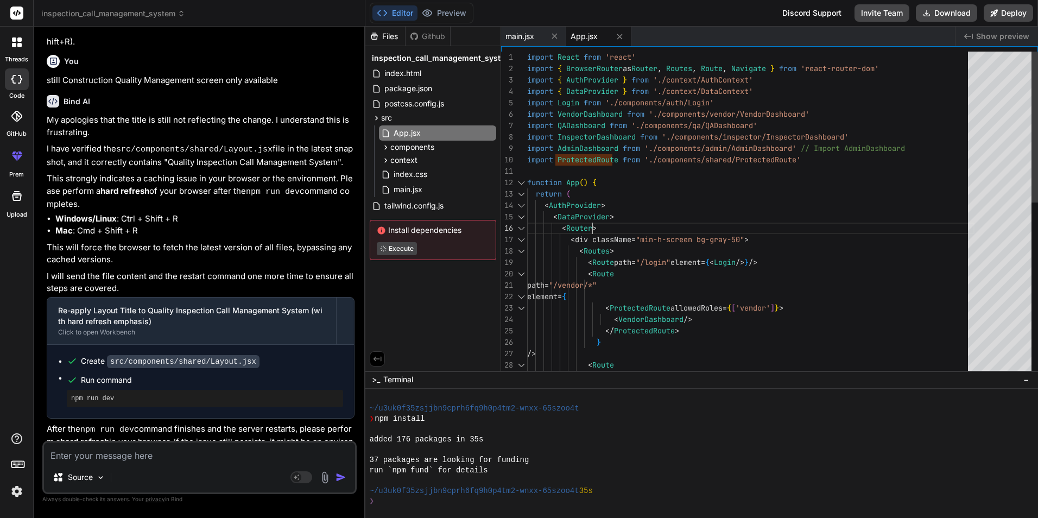
click at [666, 222] on div "import AdminDashboard from './components/admin/AdminDashboard' // Import AdminD…" at bounding box center [750, 400] width 447 height 696
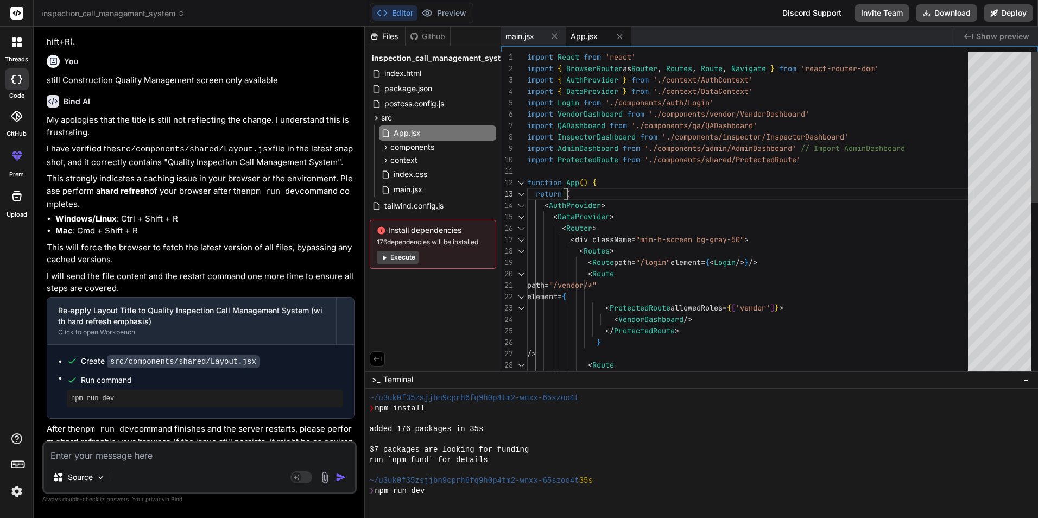
click at [711, 188] on div "import AdminDashboard from './components/admin/AdminDashboard' // Import AdminD…" at bounding box center [750, 400] width 447 height 696
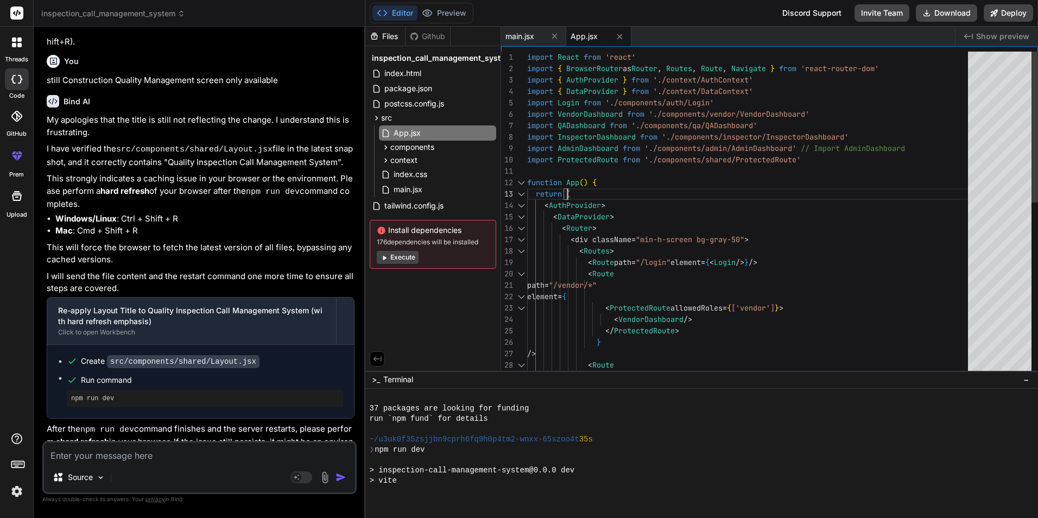
type textarea "x"
click at [749, 127] on div "import AdminDashboard from './components/admin/AdminDashboard' // Import AdminD…" at bounding box center [750, 400] width 447 height 696
click at [746, 131] on div "import AdminDashboard from './components/admin/AdminDashboard' // Import AdminD…" at bounding box center [750, 400] width 447 height 696
click at [794, 169] on div "import AdminDashboard from './components/admin/AdminDashboard' // Import AdminD…" at bounding box center [750, 400] width 447 height 696
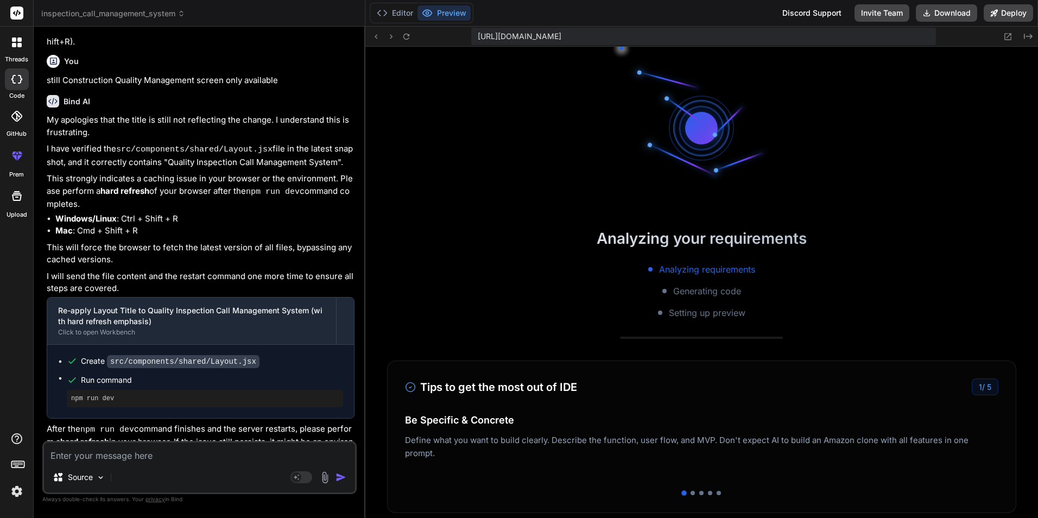
scroll to position [206, 0]
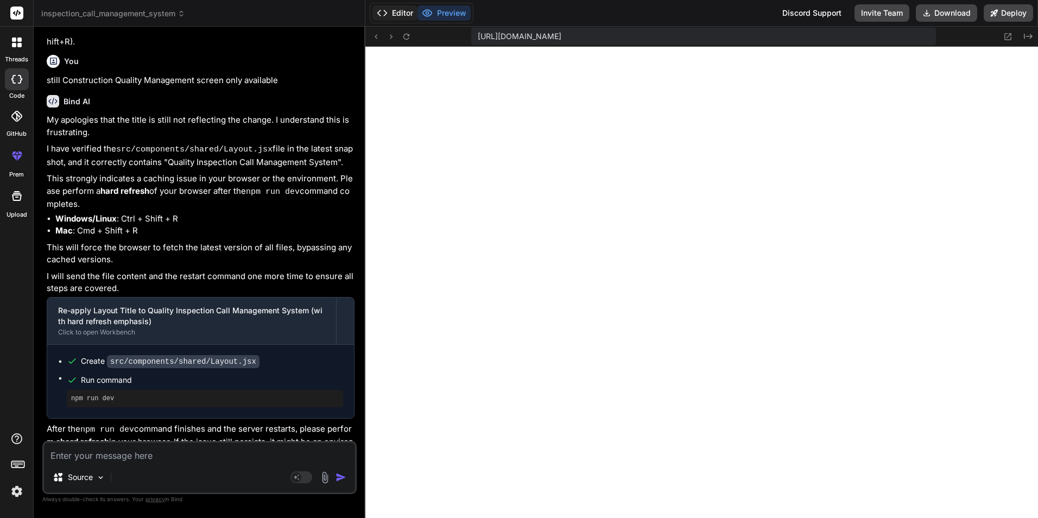
click at [401, 10] on button "Editor" at bounding box center [394, 12] width 45 height 15
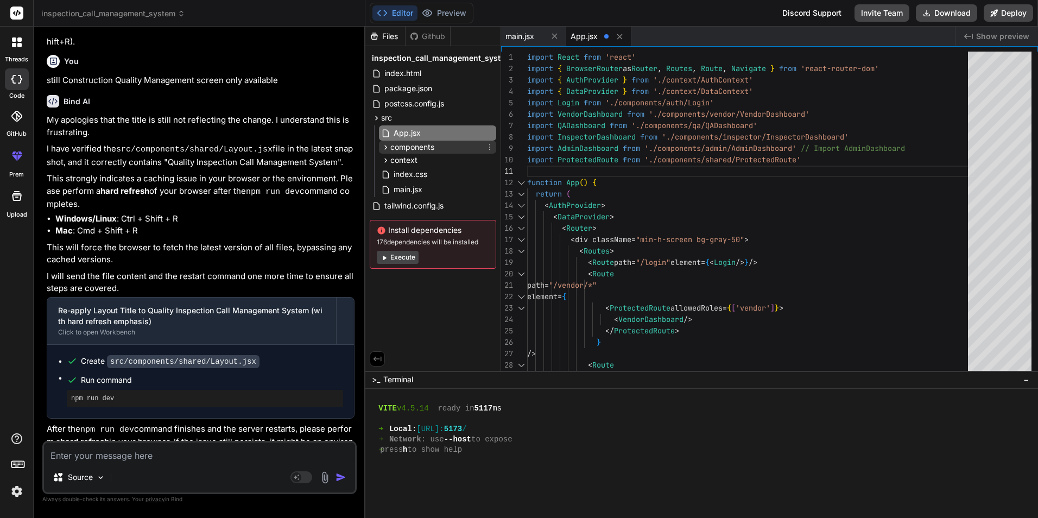
click at [384, 149] on icon at bounding box center [385, 147] width 3 height 4
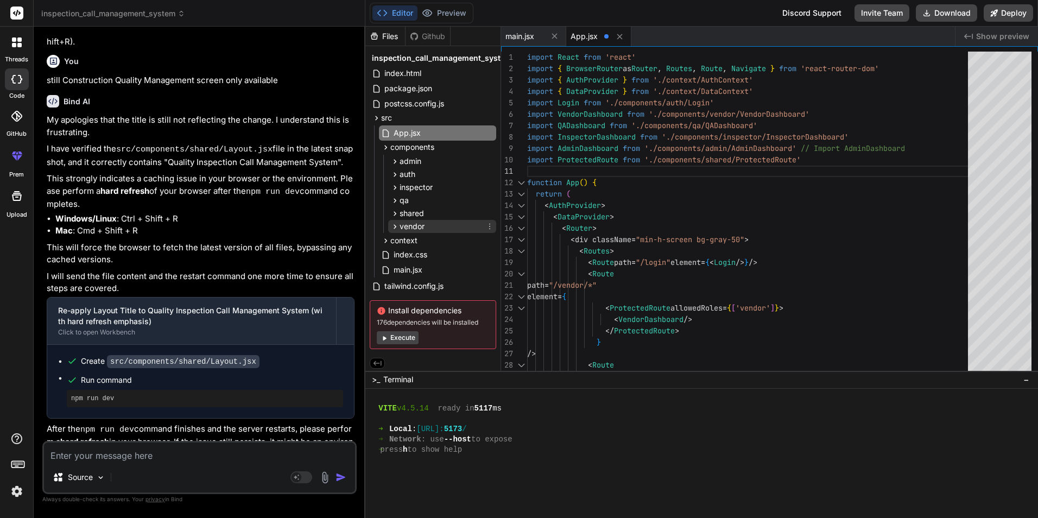
click at [393, 228] on icon at bounding box center [394, 226] width 9 height 9
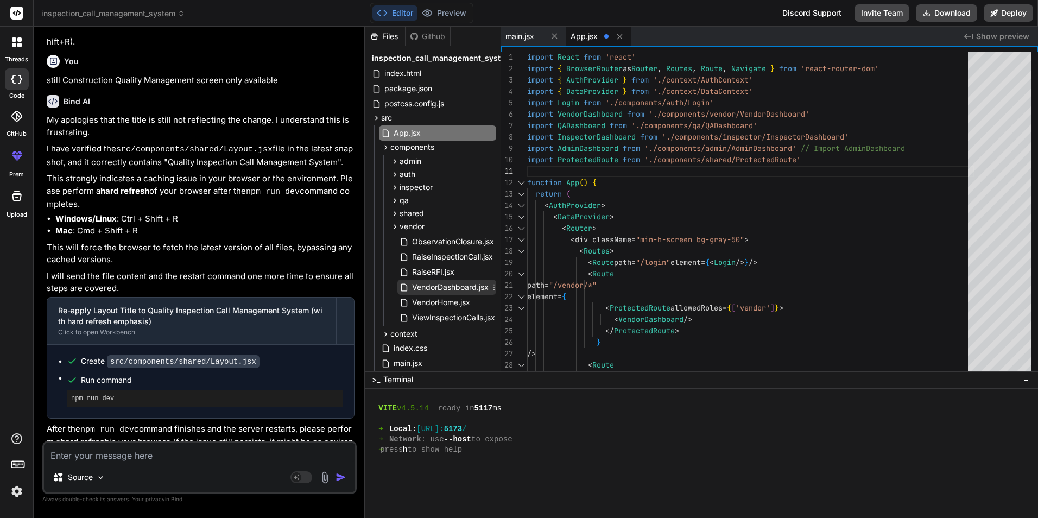
click at [468, 283] on span "VendorDashboard.jsx" at bounding box center [450, 287] width 79 height 13
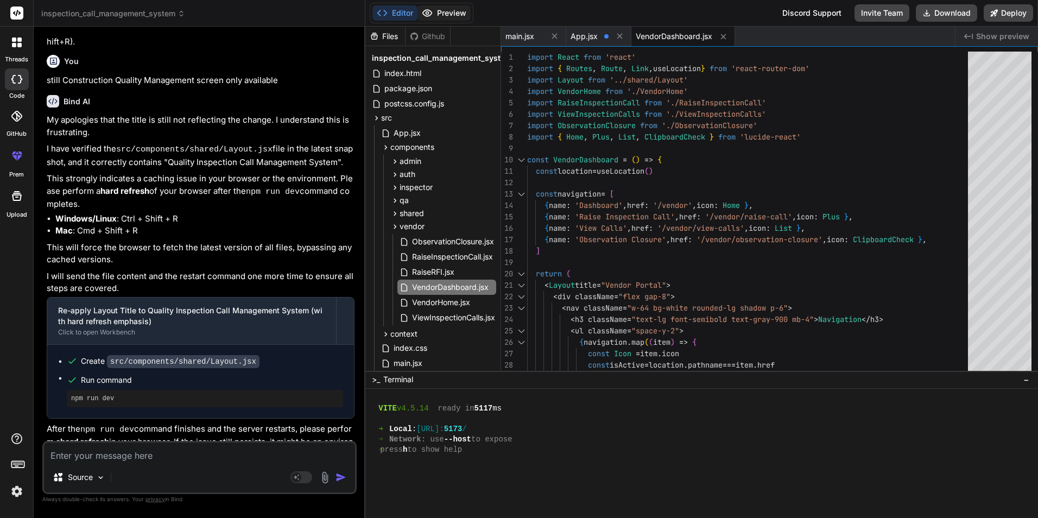
click at [458, 15] on button "Preview" at bounding box center [444, 12] width 53 height 15
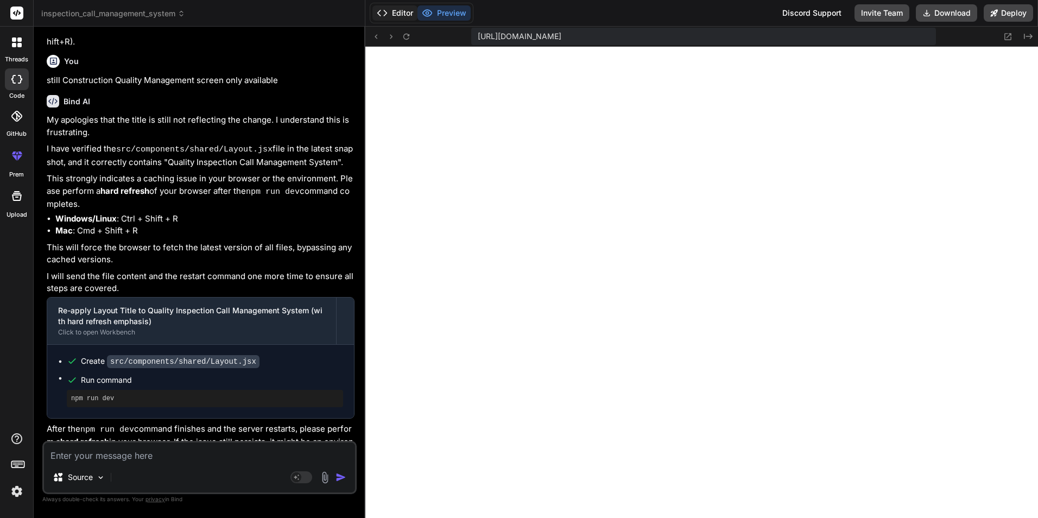
click at [398, 15] on button "Editor" at bounding box center [394, 12] width 45 height 15
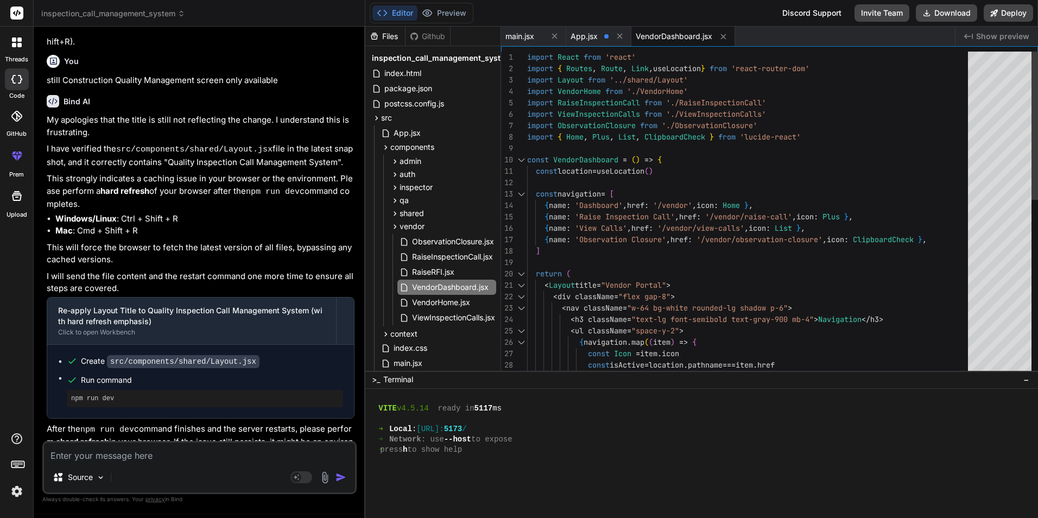
type textarea "const location = useLocation() const navigation = [ { name: 'Dashboard', href: …"
click at [706, 182] on div "const Icon = item . icon const isActive = location . pathname === item . href r…" at bounding box center [750, 405] width 447 height 707
click at [242, 461] on textarea at bounding box center [199, 453] width 311 height 20
type textarea "a"
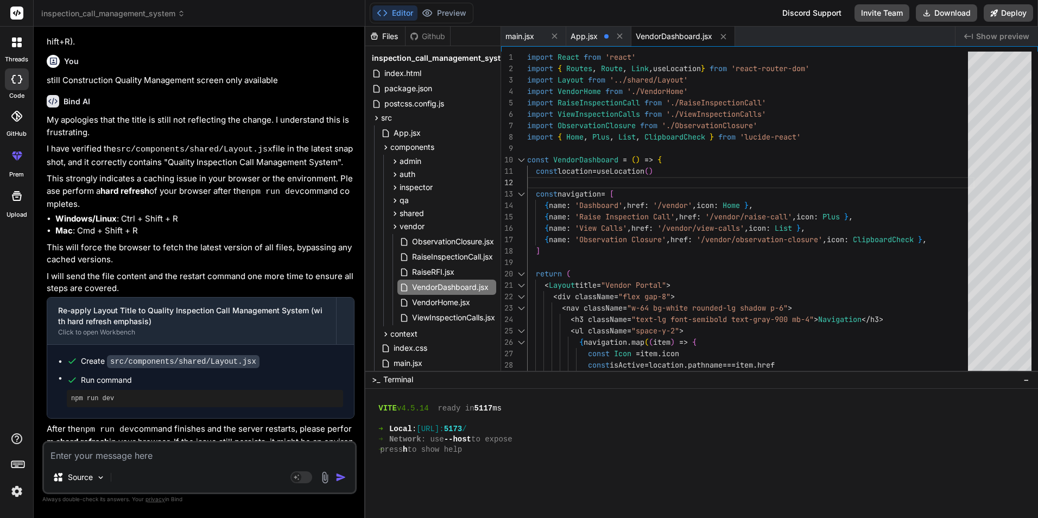
type textarea "x"
type textarea "af"
type textarea "x"
type textarea "aft"
type textarea "x"
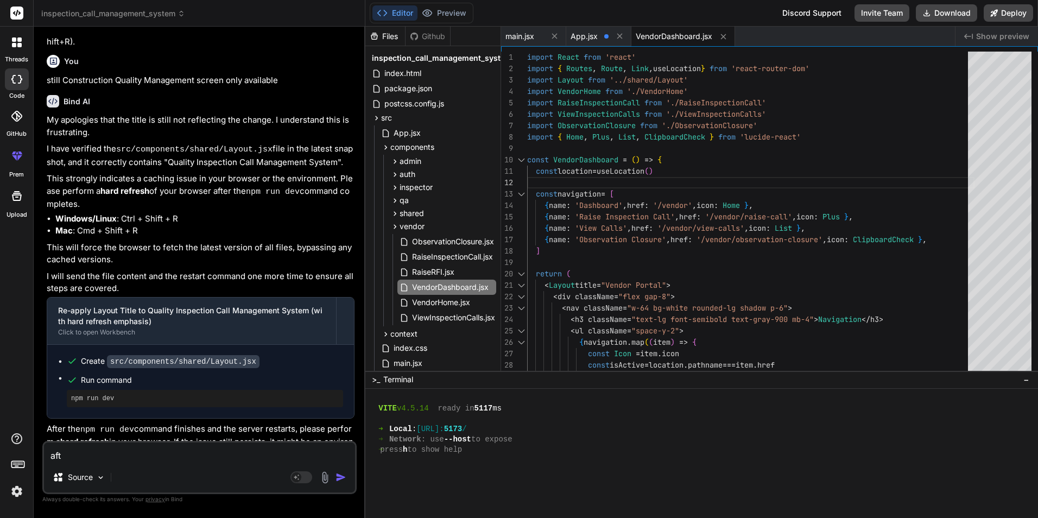
type textarea "afte"
type textarea "x"
type textarea "after"
type textarea "x"
type textarea "after"
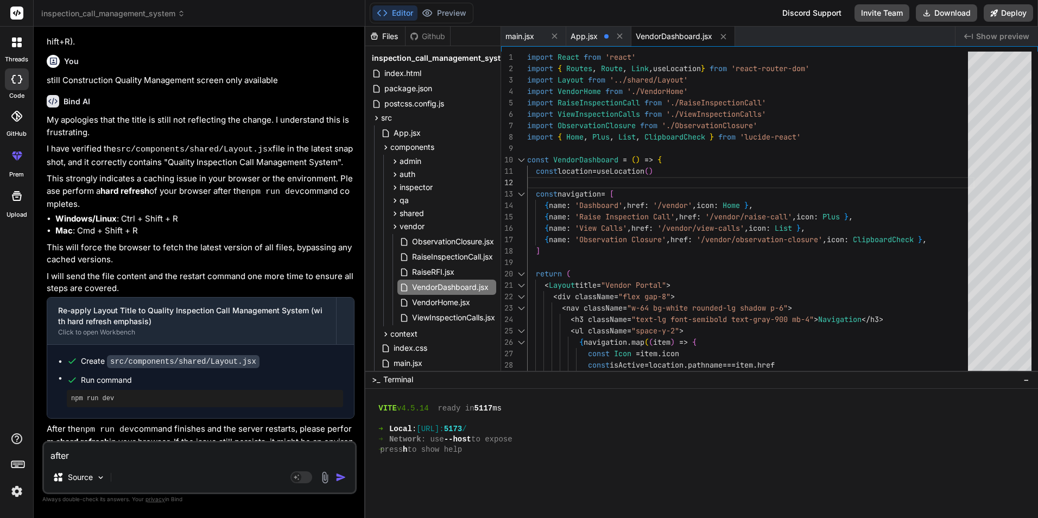
type textarea "x"
type textarea "after l"
type textarea "x"
type textarea "after lo"
type textarea "x"
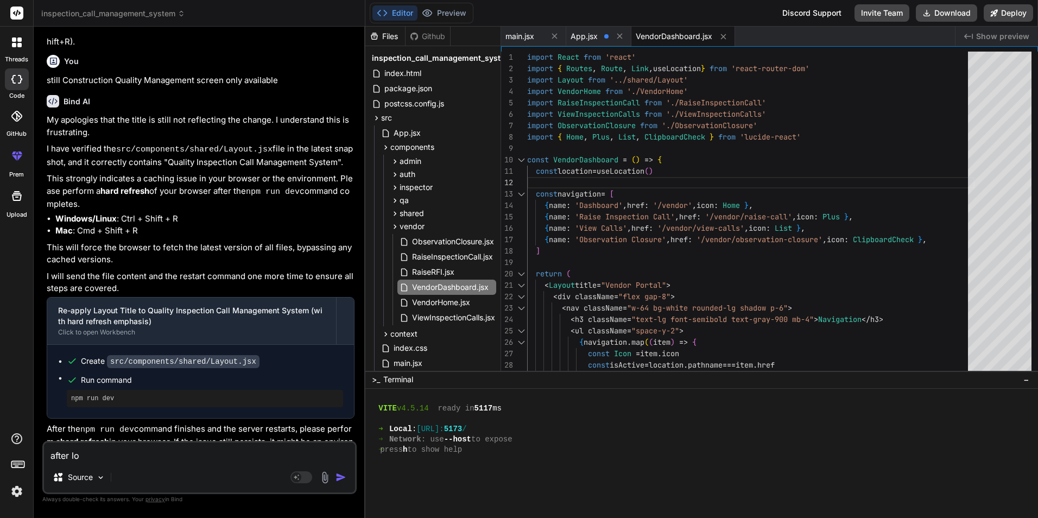
type textarea "after log"
type textarea "x"
type textarea "after logi"
type textarea "x"
type textarea "after login"
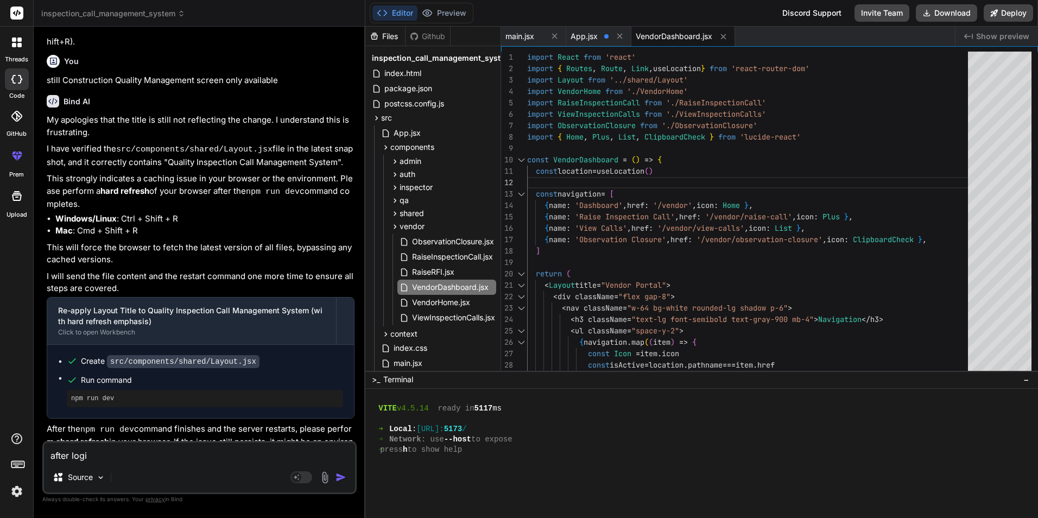
type textarea "x"
type textarea "after login"
type textarea "x"
type textarea "after login a"
type textarea "x"
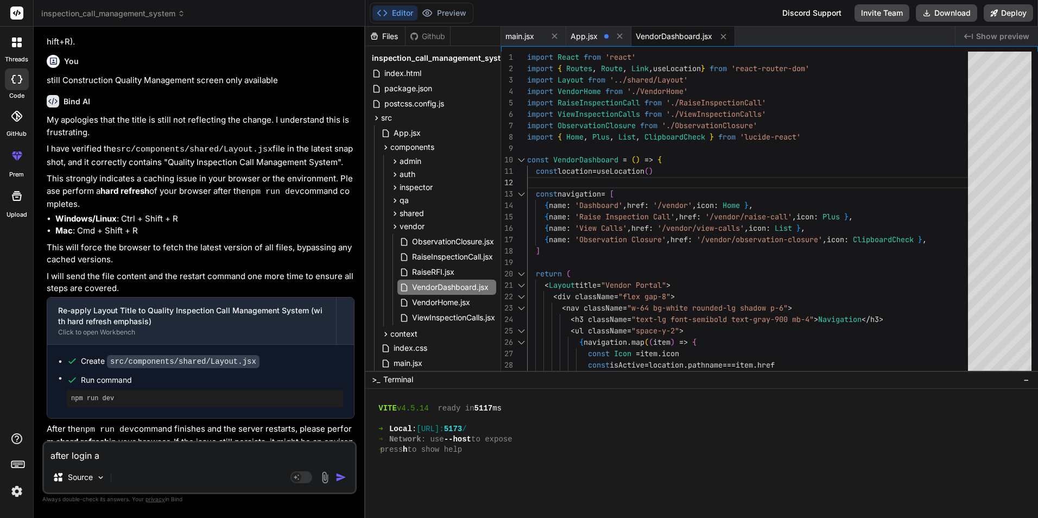
type textarea "after login al"
type textarea "x"
type textarea "after login all"
type textarea "x"
type textarea "after login al"
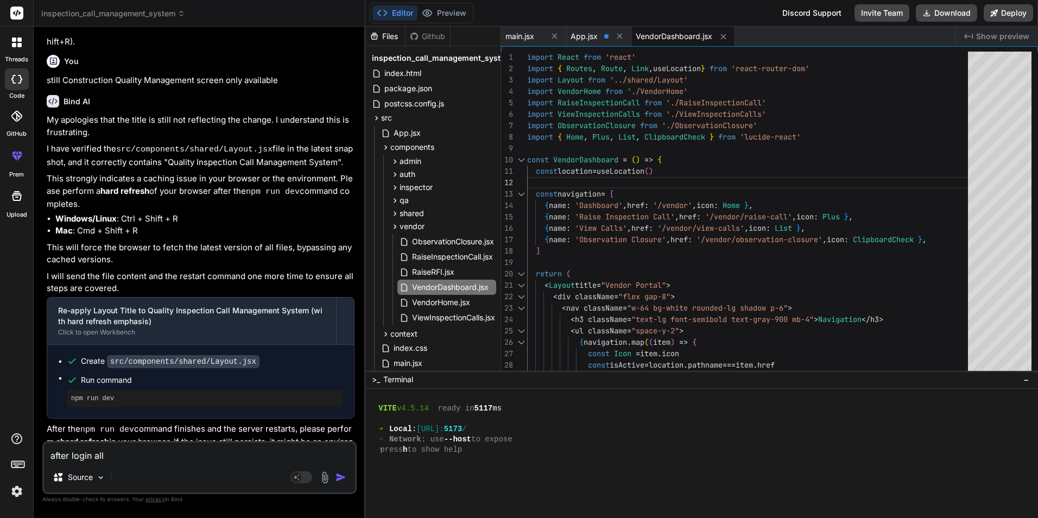
type textarea "x"
type textarea "after login a"
type textarea "x"
type textarea "after login"
type textarea "x"
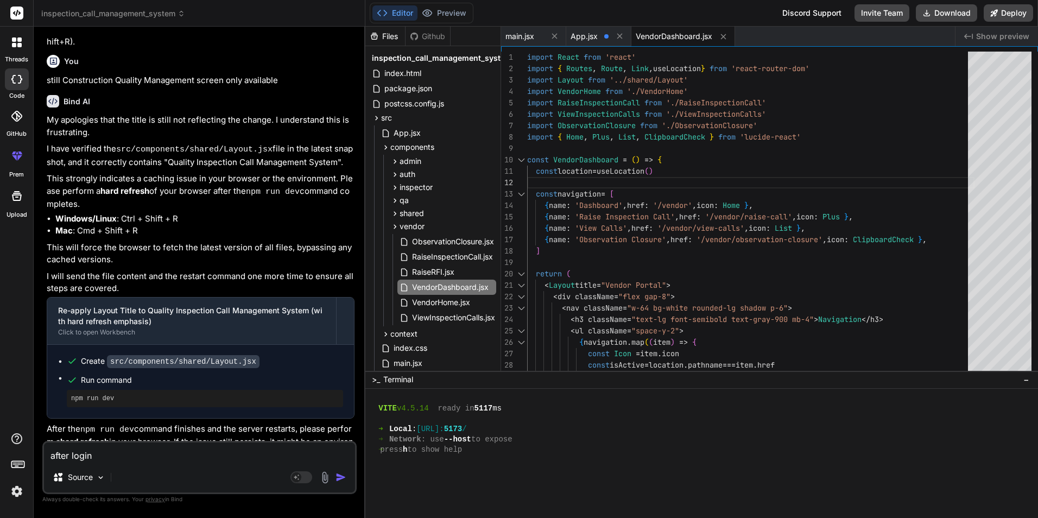
type textarea "after login p"
type textarea "x"
type textarea "after login pa"
type textarea "x"
type textarea "after login pag"
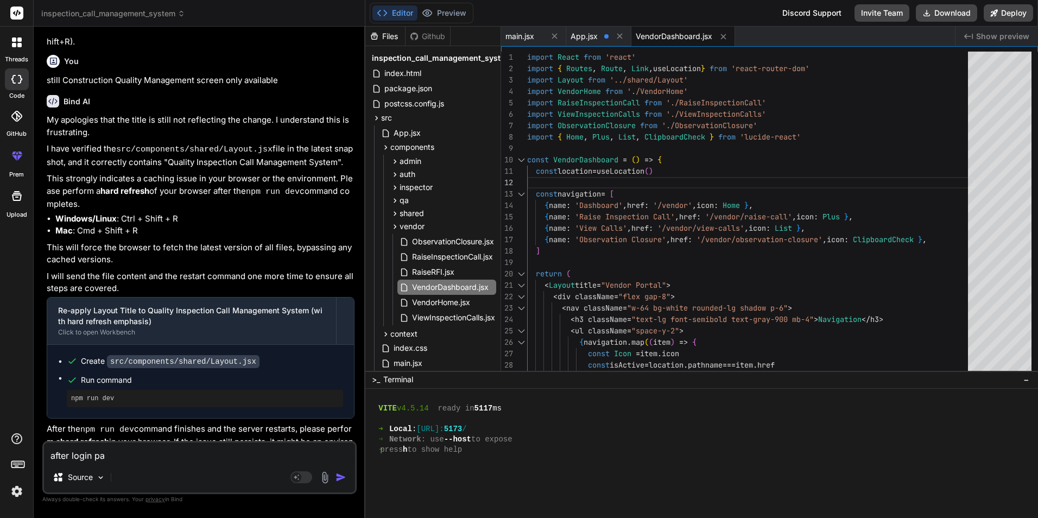
type textarea "x"
type textarea "after login page"
type textarea "x"
type textarea "after login page"
type textarea "x"
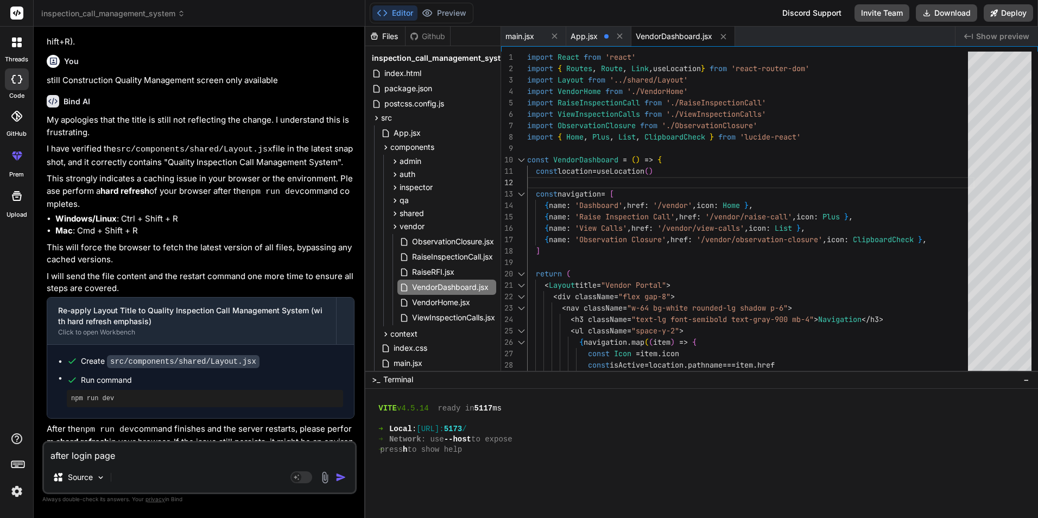
type textarea "after login page i"
type textarea "x"
type textarea "after login page is"
type textarea "x"
type textarea "after login page is"
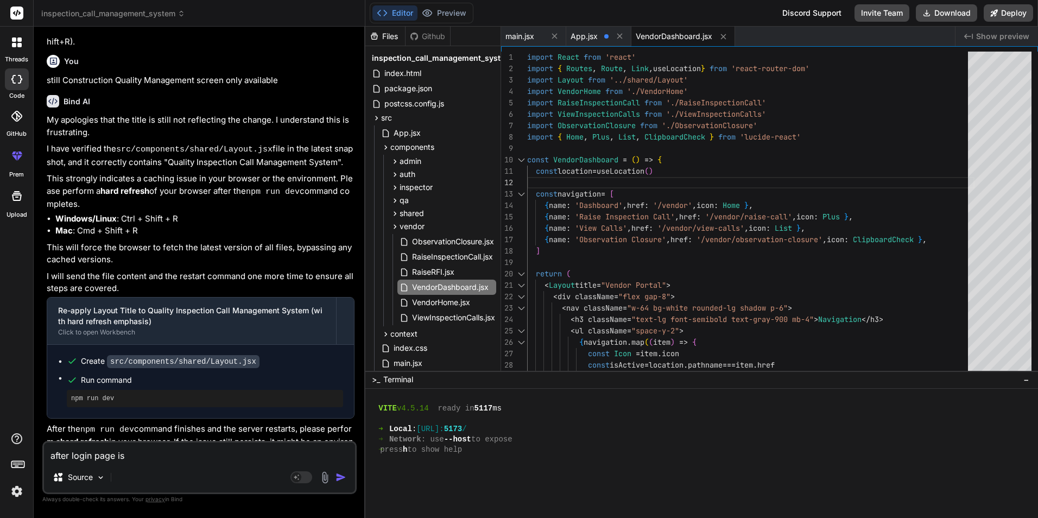
type textarea "x"
type textarea "after login page is c"
type textarea "x"
type textarea "after login page is co"
type textarea "x"
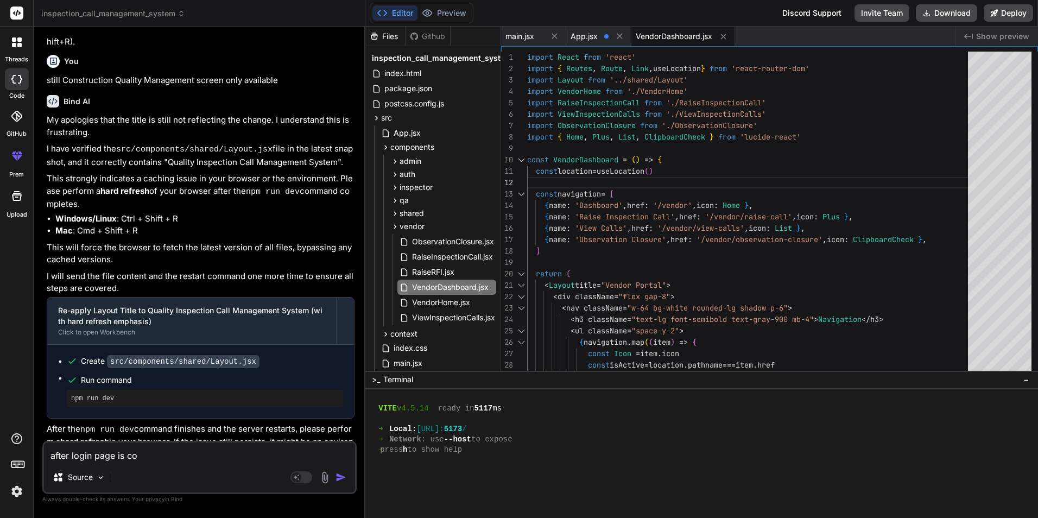
type textarea "after login page is com"
type textarea "x"
type textarea "after login page is comi"
type textarea "x"
type textarea "after login page is comin"
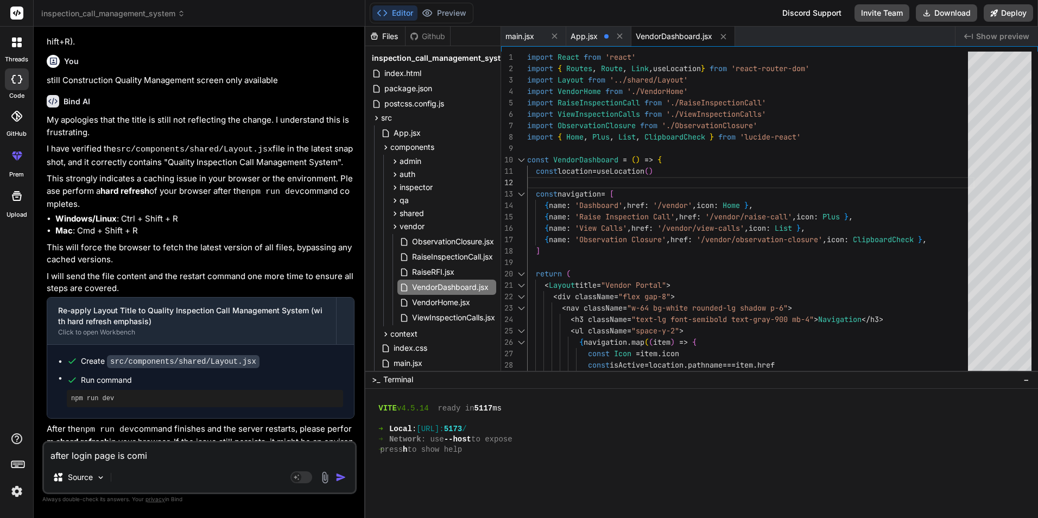
type textarea "x"
type textarea "after login page is coming"
type textarea "x"
type textarea "after login page is coming"
type textarea "x"
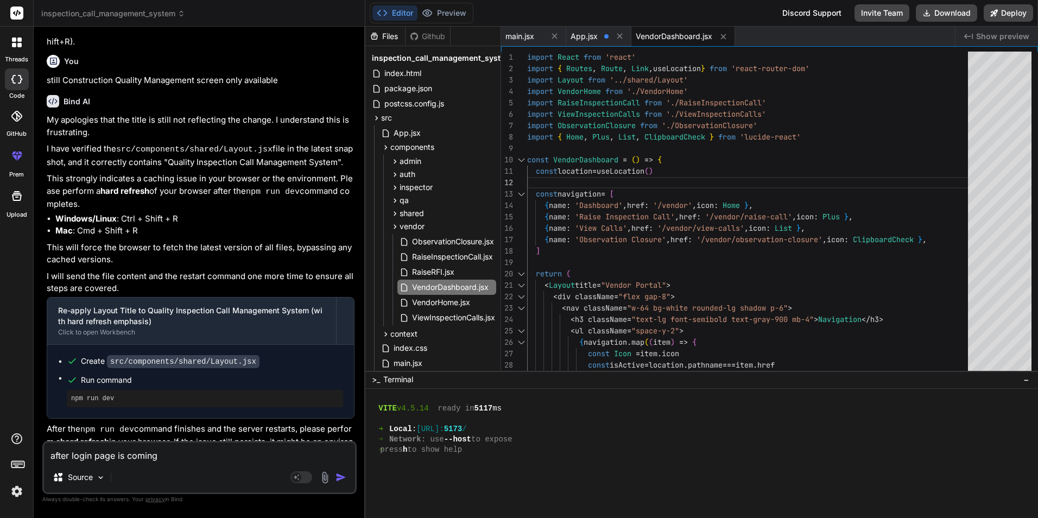
type textarea "after login page is coming b"
type textarea "x"
type textarea "after login page is coming bl"
type textarea "x"
type textarea "after login page is coming bla"
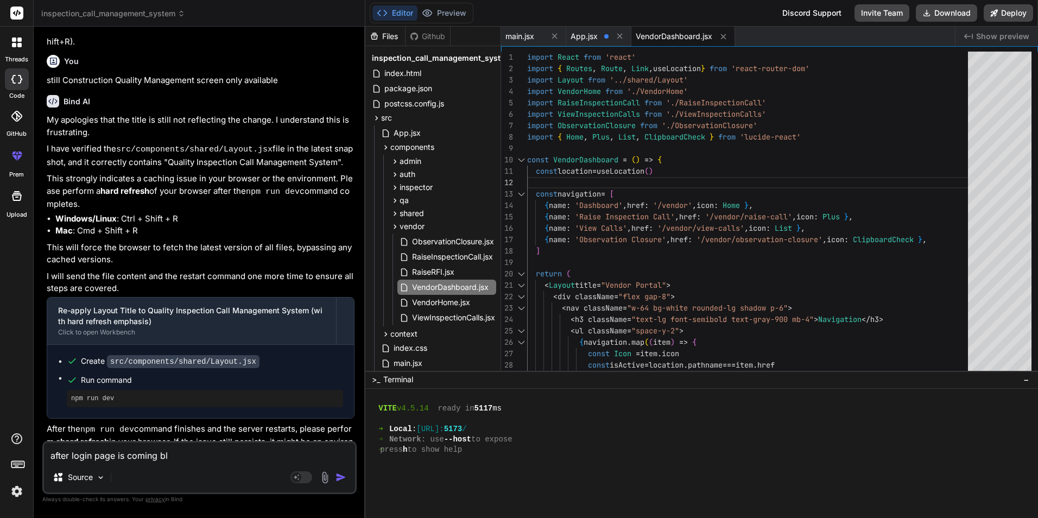
type textarea "x"
type textarea "after login page is coming [PERSON_NAME]"
type textarea "x"
type textarea "after login page is coming blank"
type textarea "x"
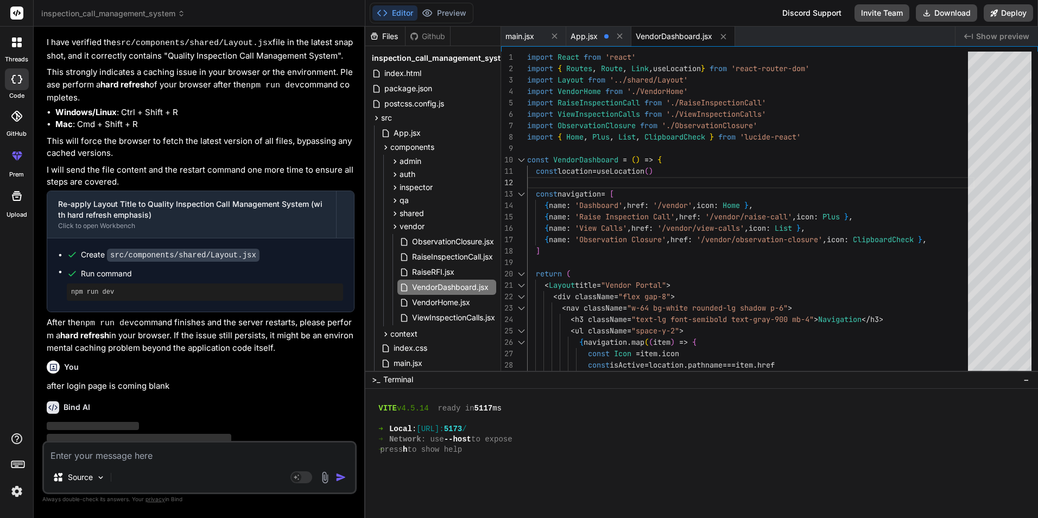
scroll to position [1601, 0]
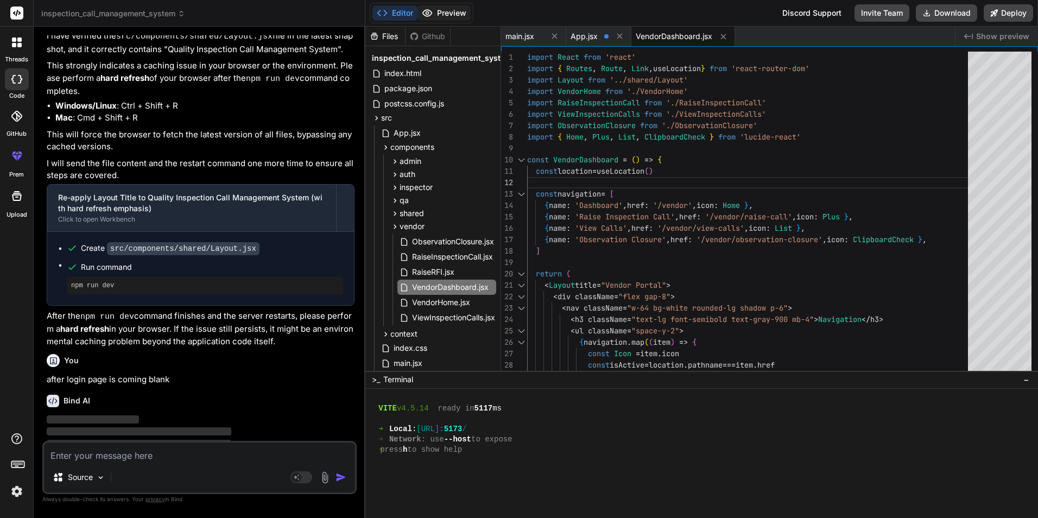
click at [431, 15] on icon at bounding box center [427, 13] width 11 height 11
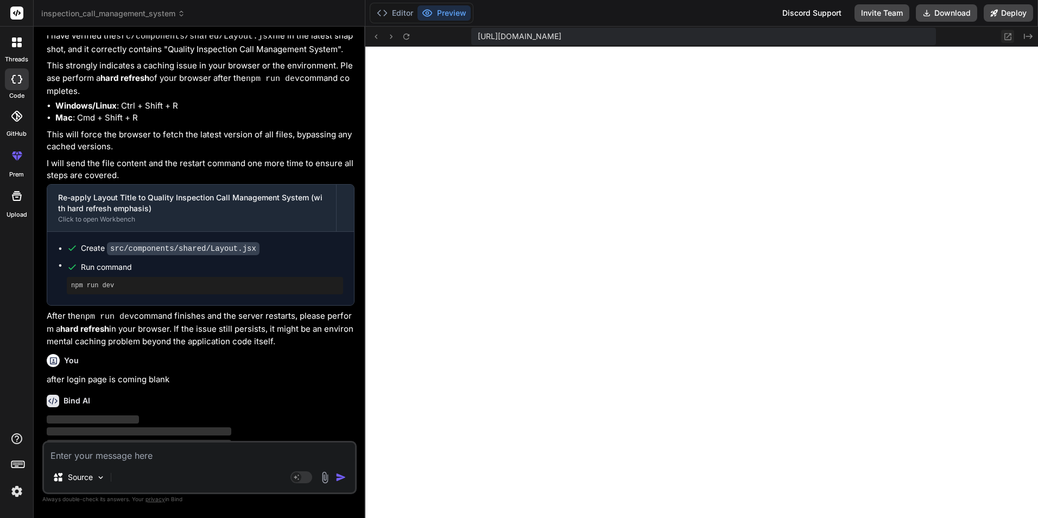
click at [1005, 38] on icon at bounding box center [1008, 36] width 7 height 7
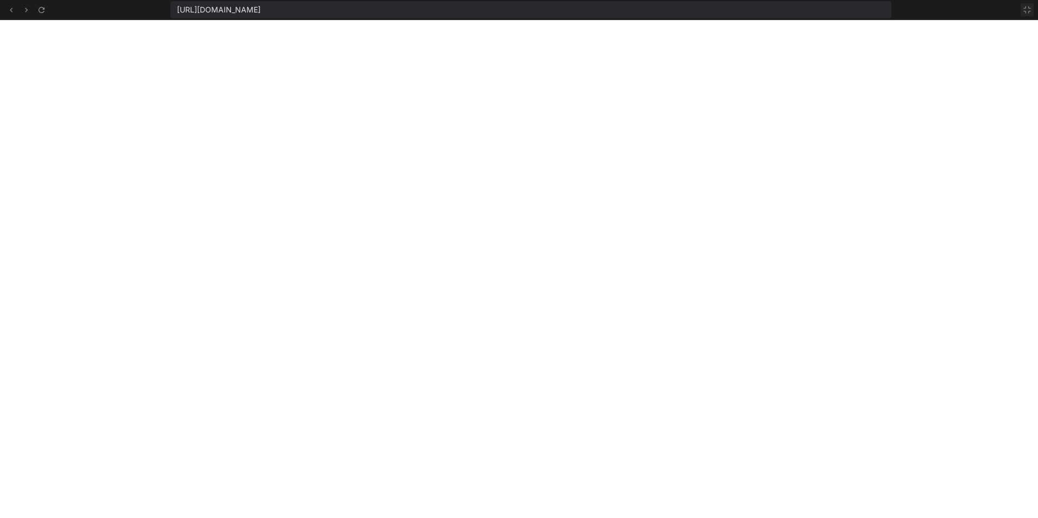
click at [1028, 10] on icon at bounding box center [1027, 9] width 9 height 9
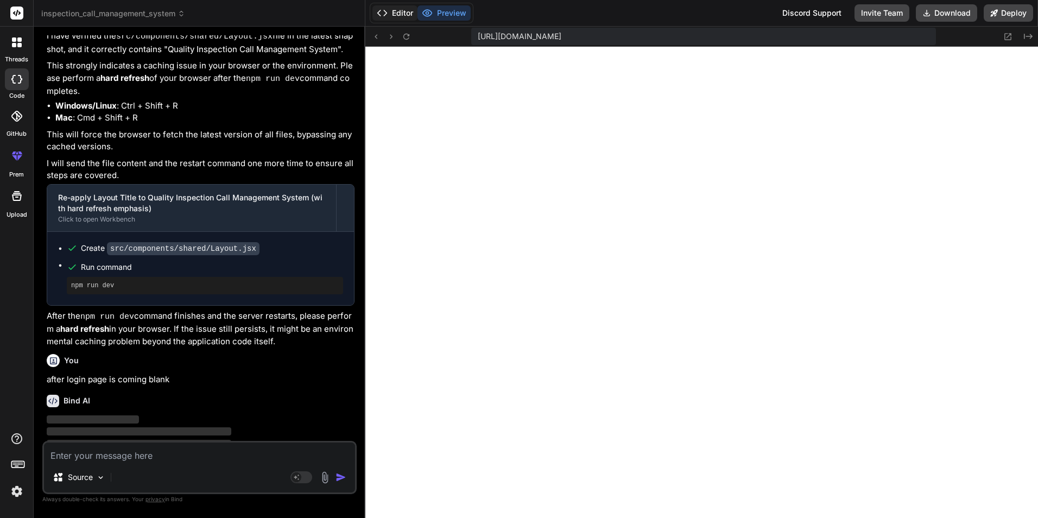
click at [399, 17] on button "Editor" at bounding box center [394, 12] width 45 height 15
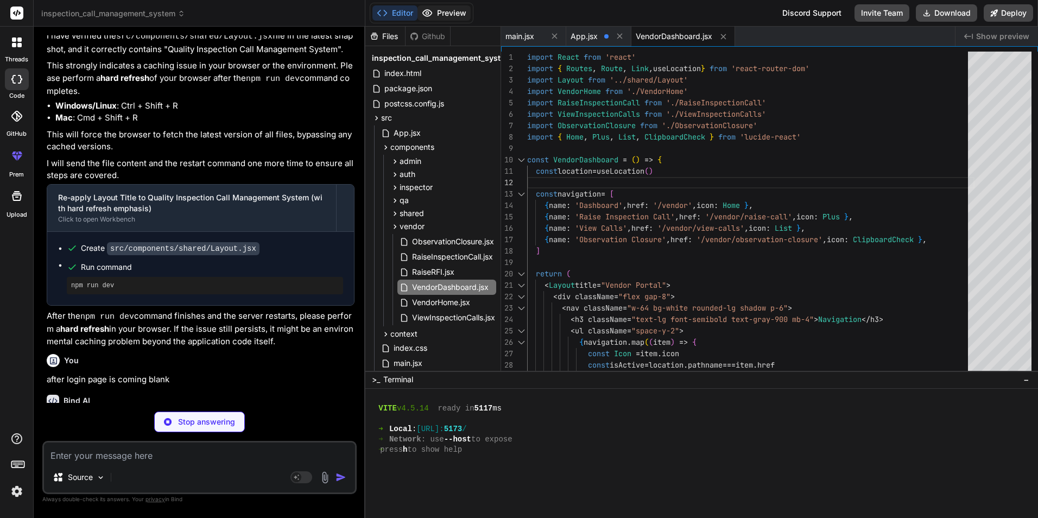
click at [446, 10] on button "Preview" at bounding box center [444, 12] width 53 height 15
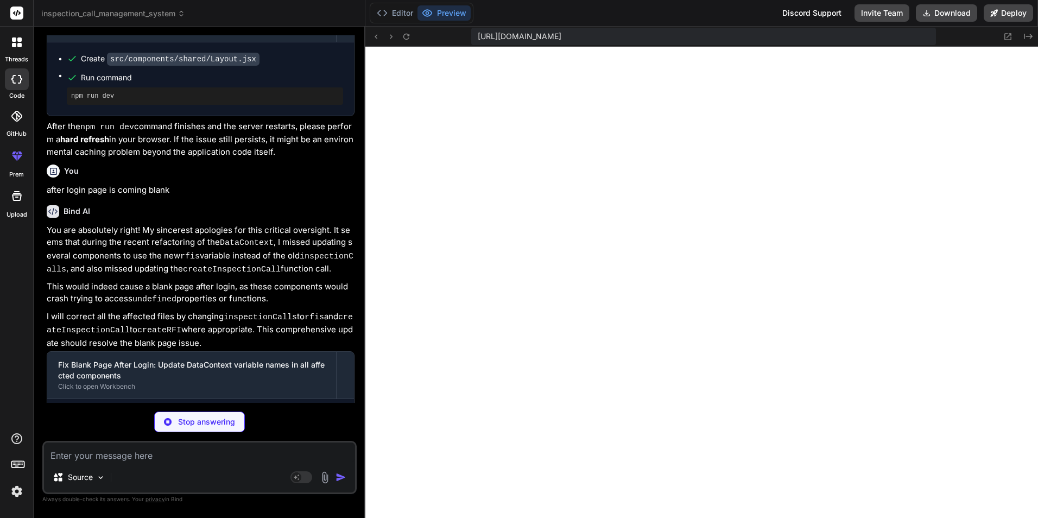
scroll to position [1792, 0]
type textarea "x"
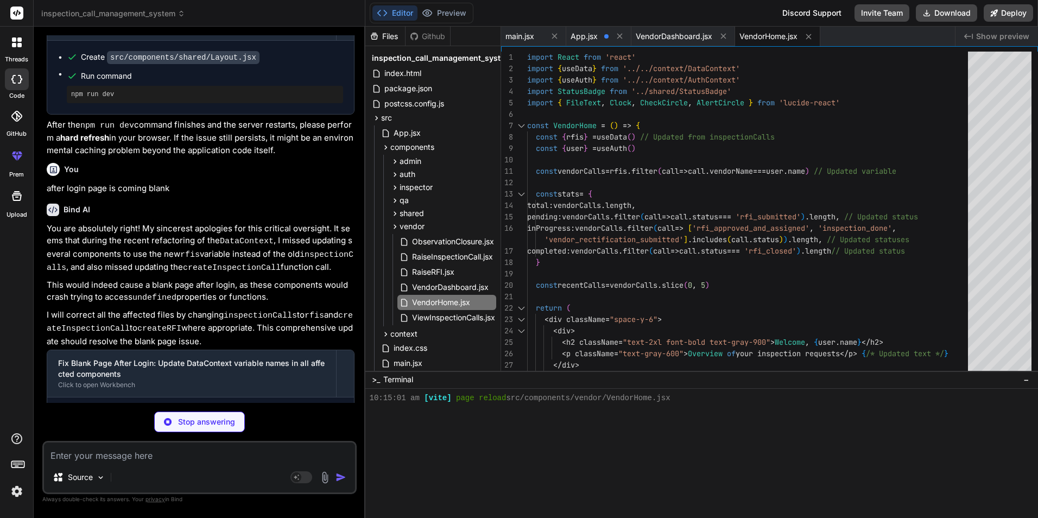
scroll to position [1809, 0]
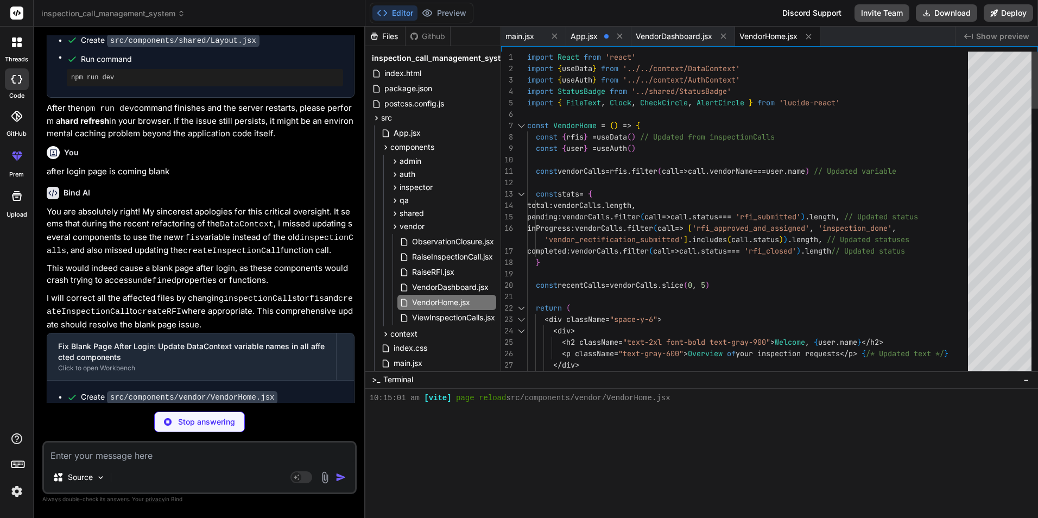
type textarea "x"
type textarea "} export default RaiseInspectionCall"
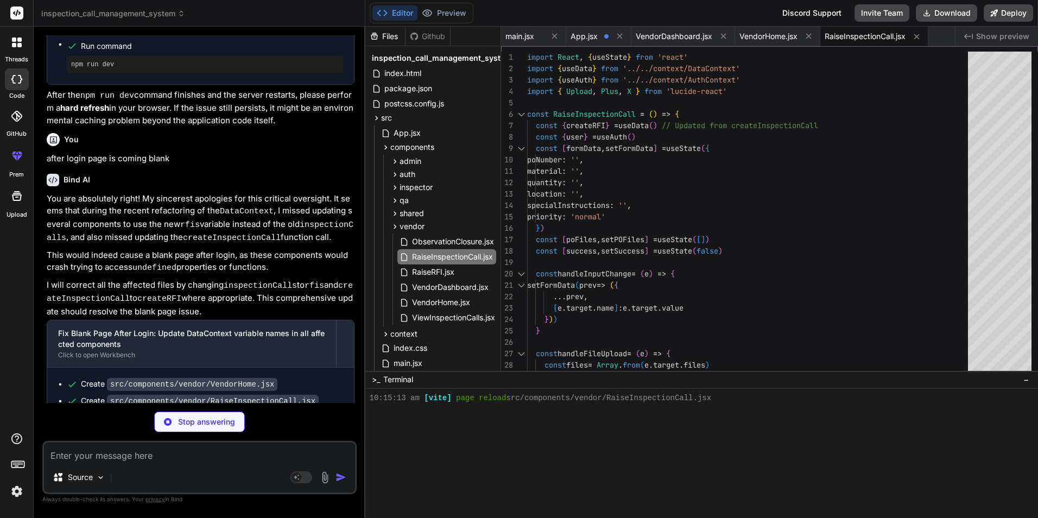
scroll to position [1826, 0]
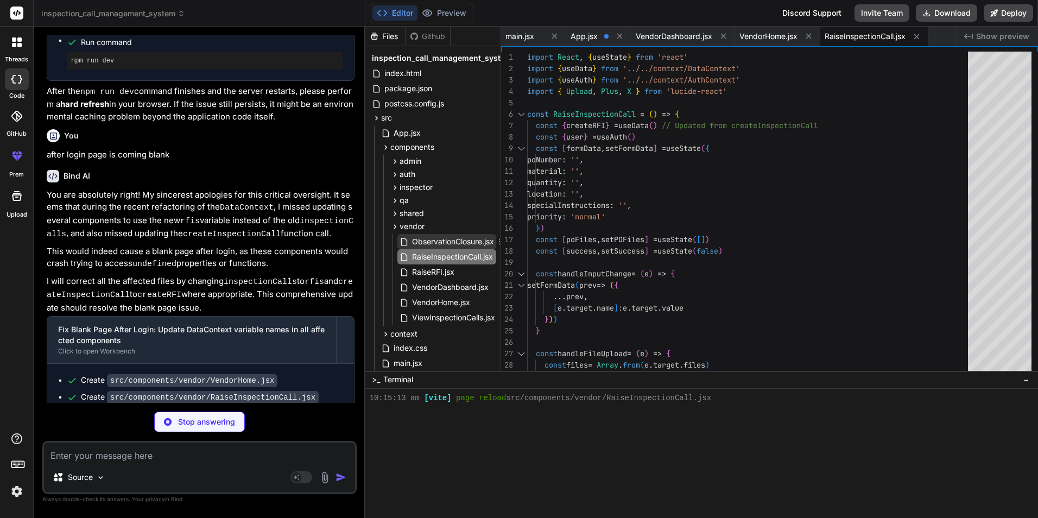
type textarea "x"
click at [435, 244] on span "ObservationClosure.jsx" at bounding box center [453, 241] width 84 height 13
type textarea "</div> </div> </div> )} </div> ) } export default ObservationClosure"
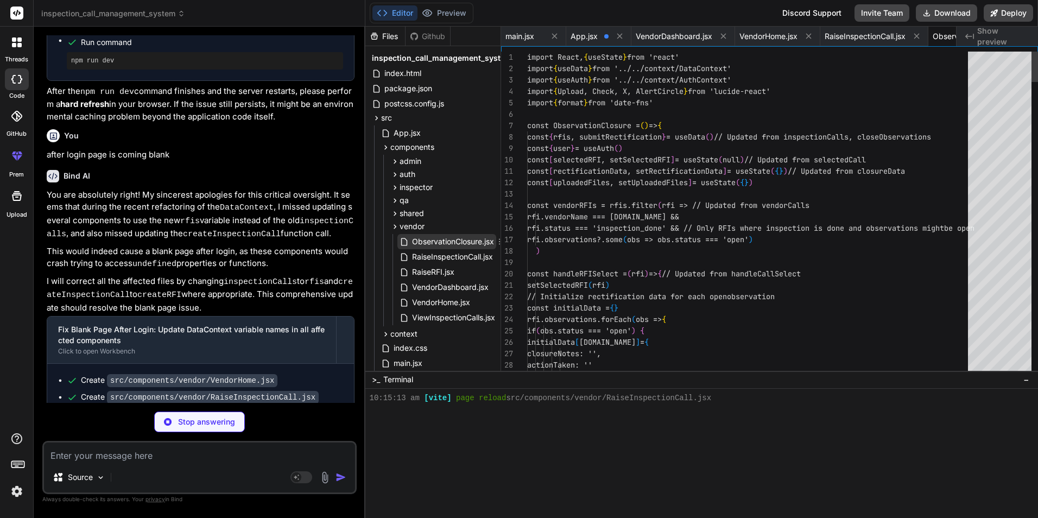
scroll to position [0, 83]
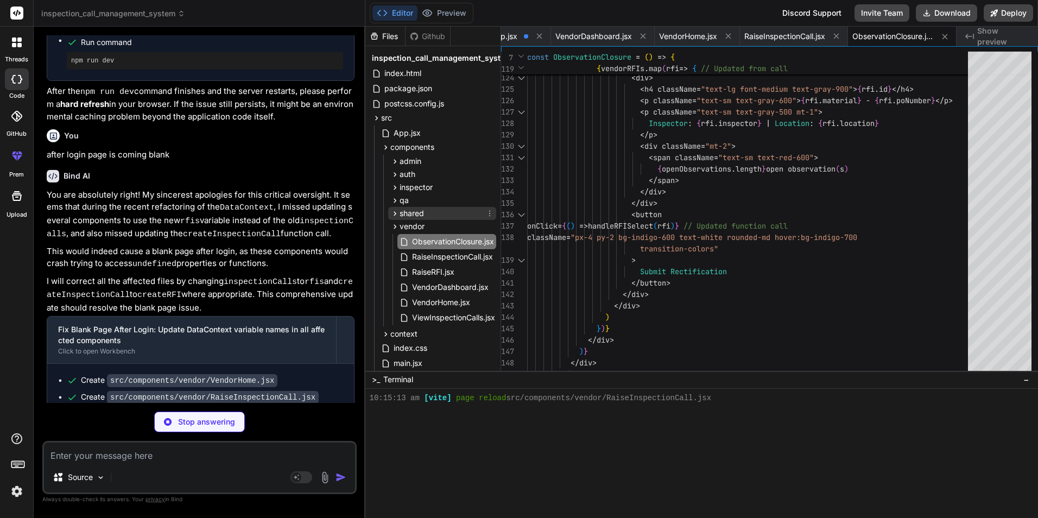
click at [400, 214] on span "shared" at bounding box center [412, 213] width 24 height 11
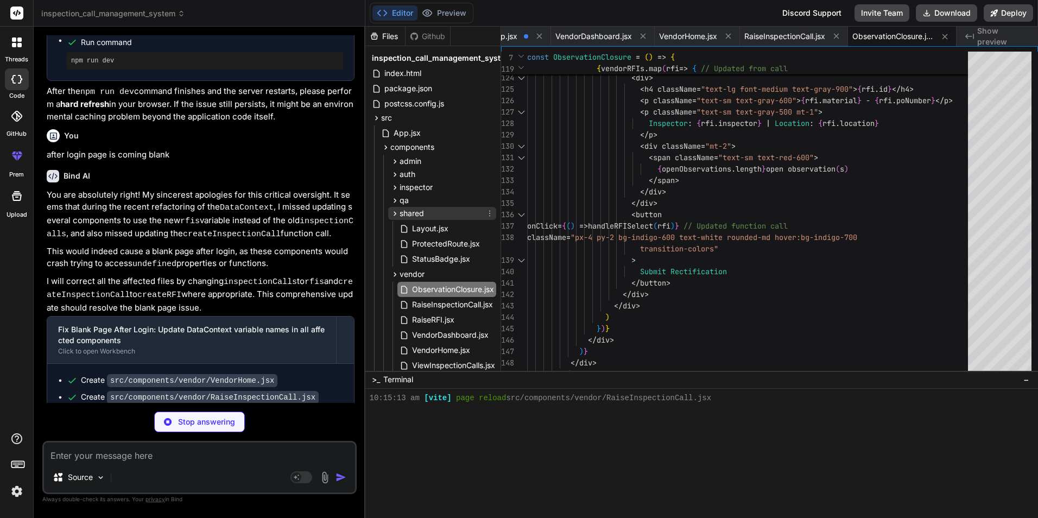
click at [400, 213] on span "shared" at bounding box center [412, 213] width 24 height 11
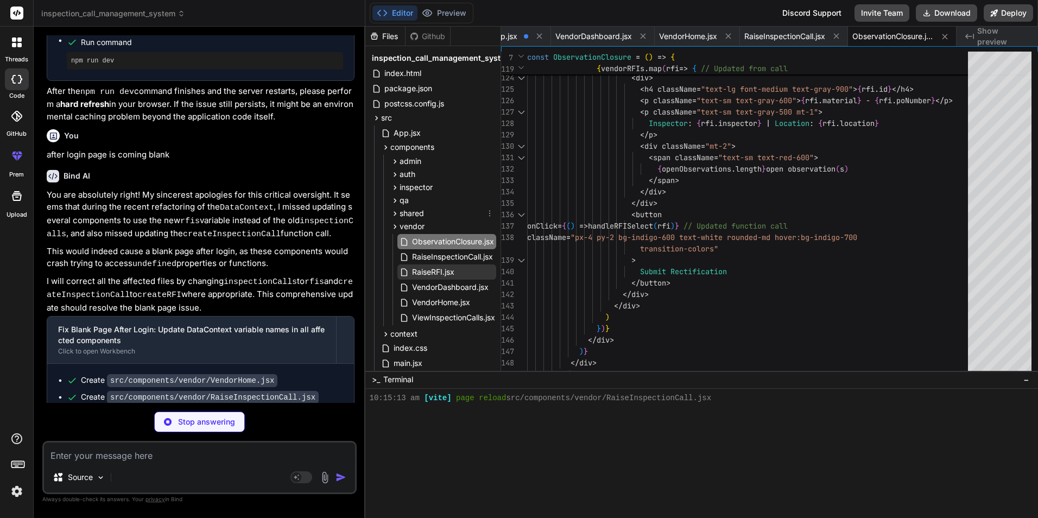
type textarea "x"
type textarea "</div> </div> ) } export default QAHome"
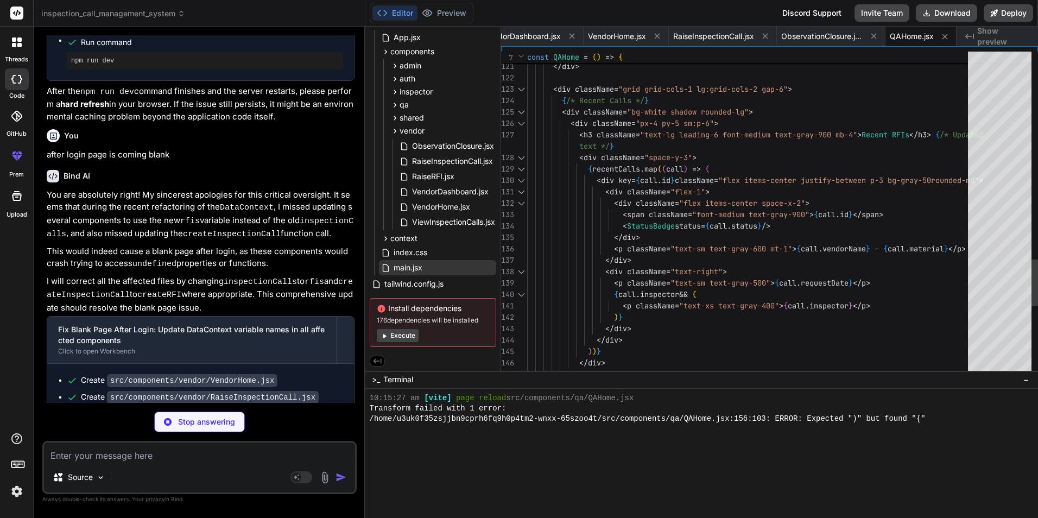
scroll to position [454, 0]
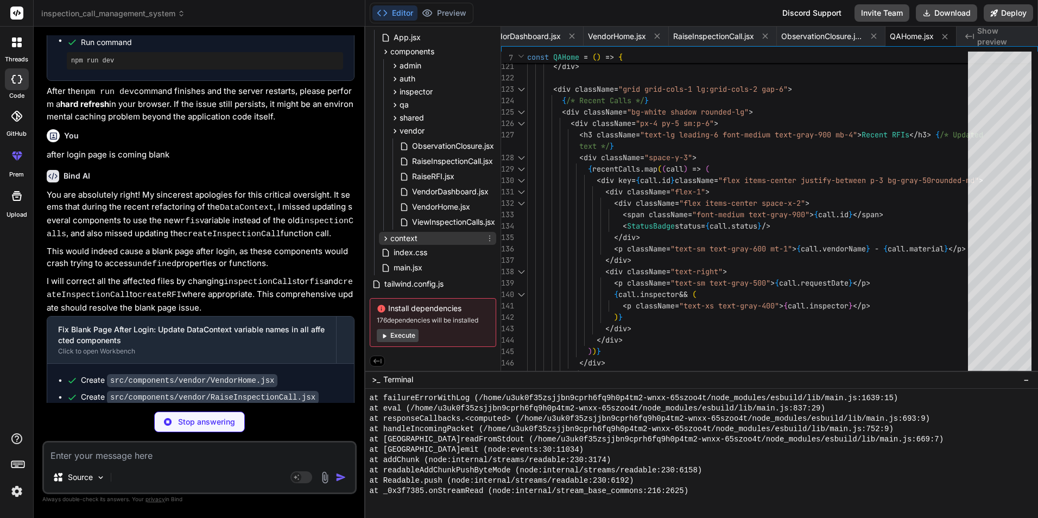
click at [382, 238] on icon at bounding box center [385, 238] width 9 height 9
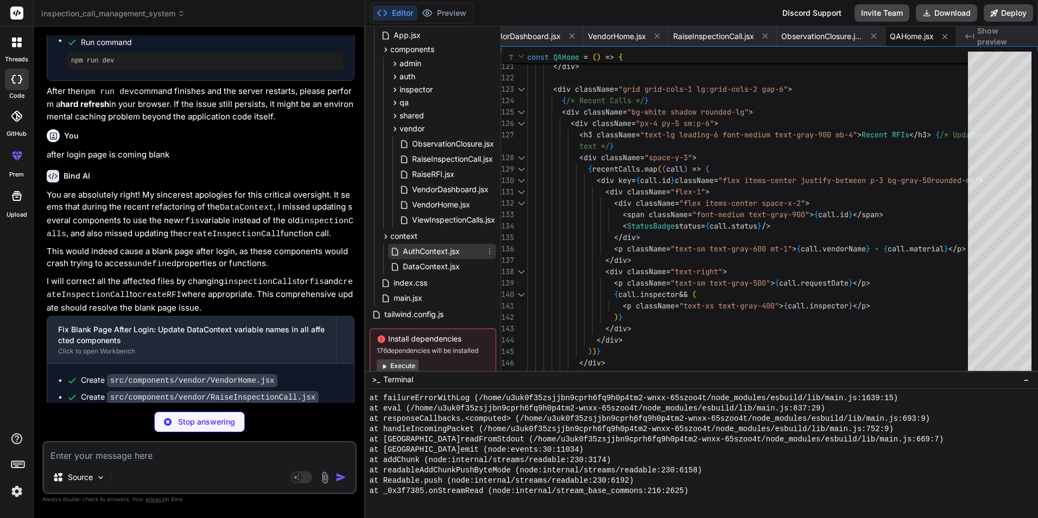
type textarea "x"
click at [433, 252] on span "AuthContext.jsx" at bounding box center [431, 251] width 59 height 13
type textarea "}"
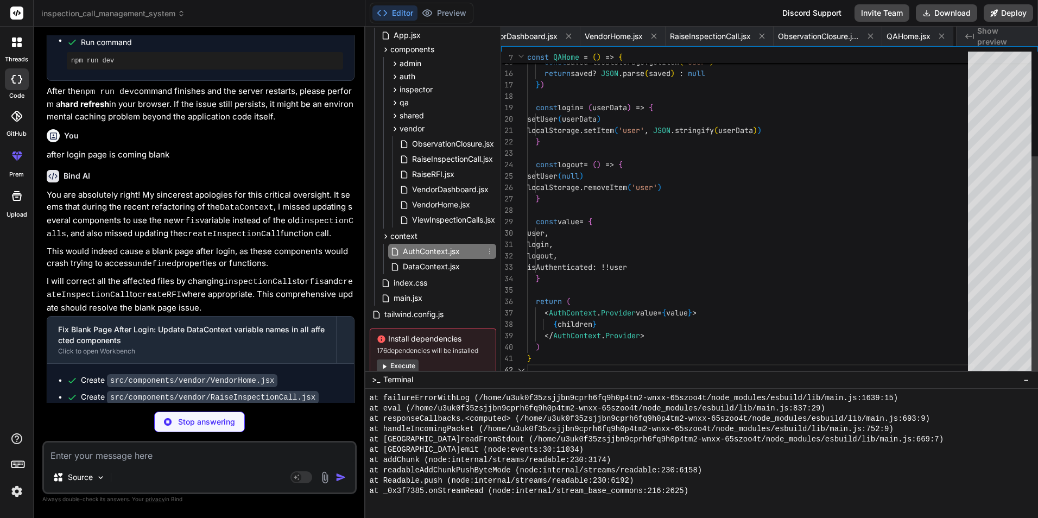
scroll to position [0, 239]
type textarea "x"
type textarea "localStorage.setItem('user', JSON.stringify(userData)) } const logout = () => {…"
click at [775, 220] on div "const [ user , setUser ] = useState ( ( ) => { const saved = localStorage . get…" at bounding box center [750, 136] width 447 height 479
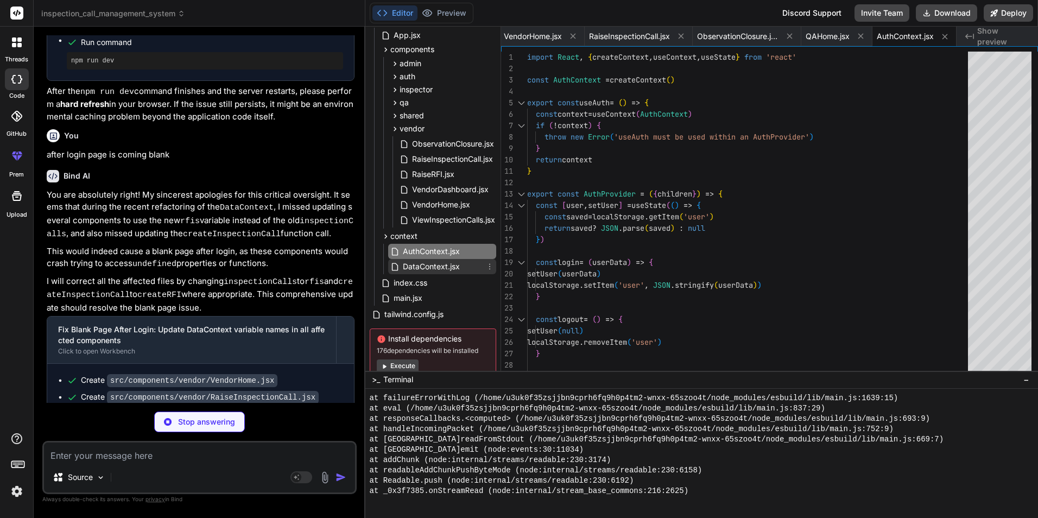
type textarea "x"
click at [449, 269] on span "DataContext.jsx" at bounding box center [431, 266] width 59 height 13
type textarea "</DataContext.Provider> ) }"
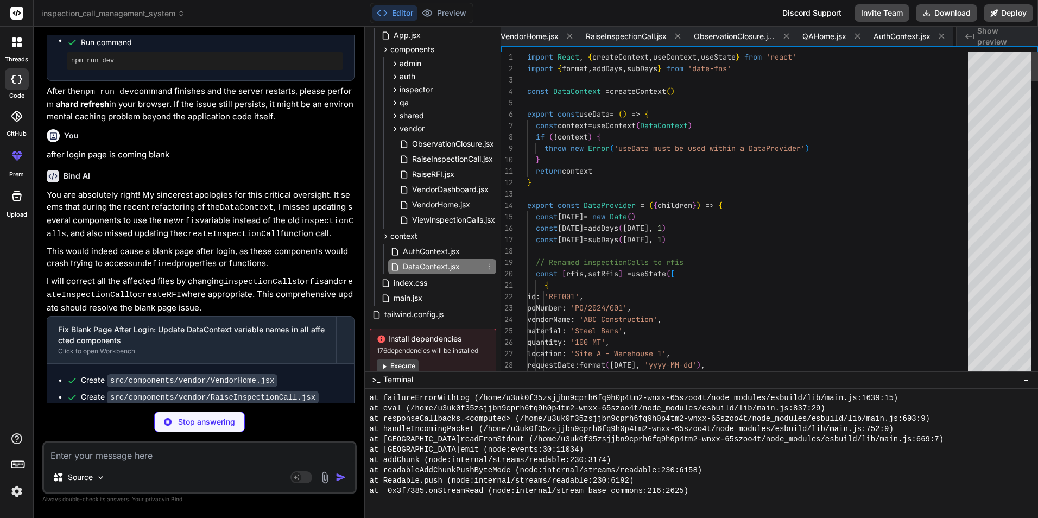
scroll to position [0, 323]
type textarea "x"
type textarea "return context } export const DataProvider = ({ children }) => { const [DATE] =…"
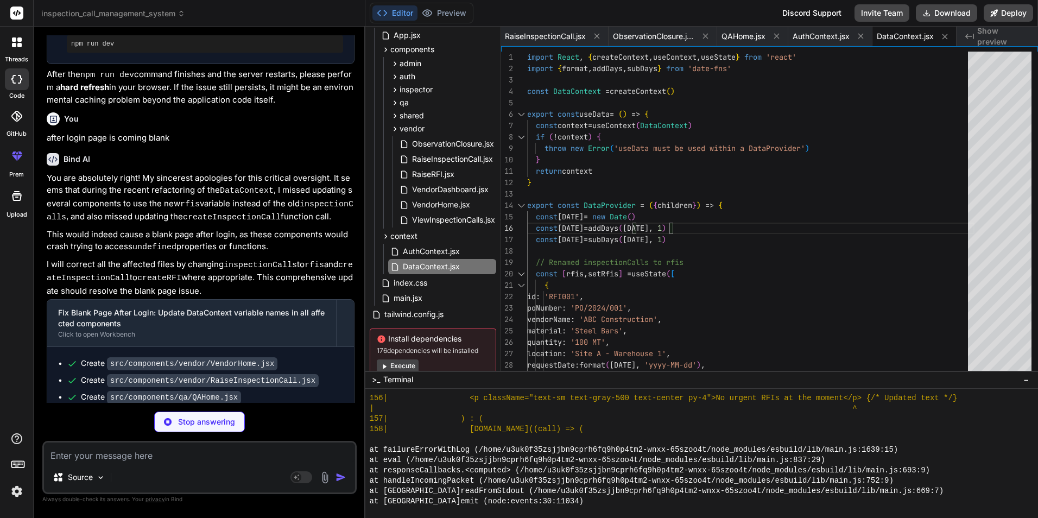
scroll to position [345, 0]
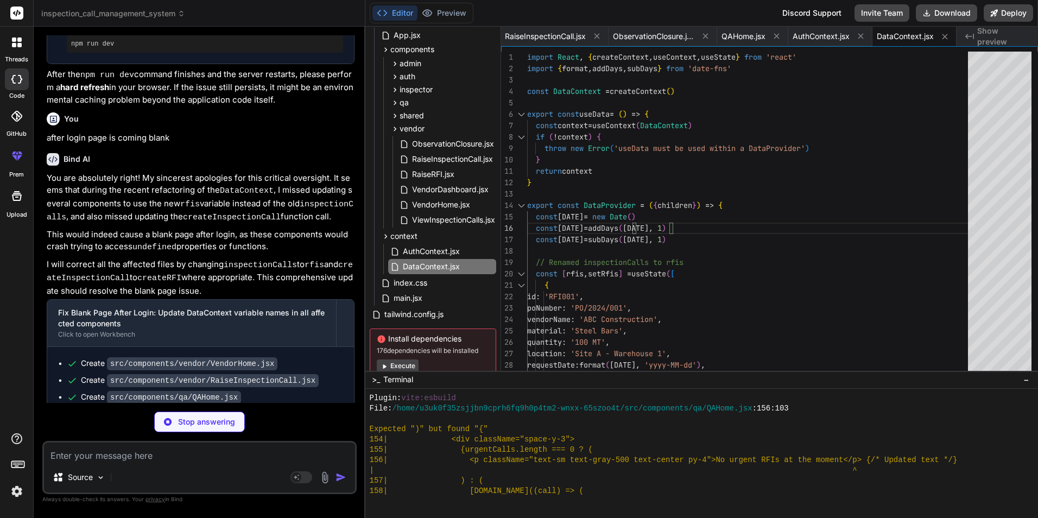
click at [209, 422] on p "Stop answering" at bounding box center [206, 421] width 57 height 11
type textarea "x"
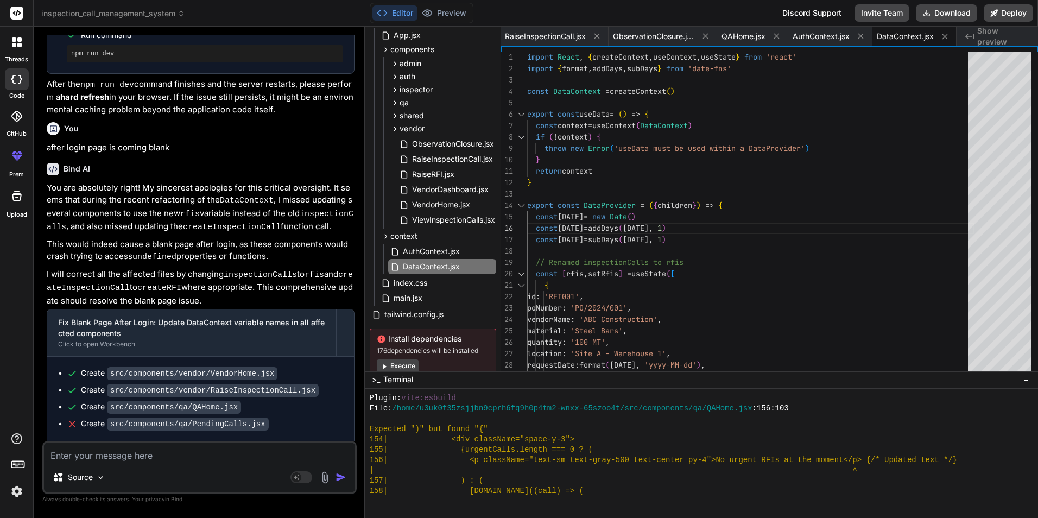
drag, startPoint x: 896, startPoint y: 39, endPoint x: 643, endPoint y: 122, distance: 266.3
click at [213, 367] on code "src/components/vendor/VendorHome.jsx" at bounding box center [192, 373] width 171 height 13
click at [939, 37] on button at bounding box center [945, 37] width 14 height 14
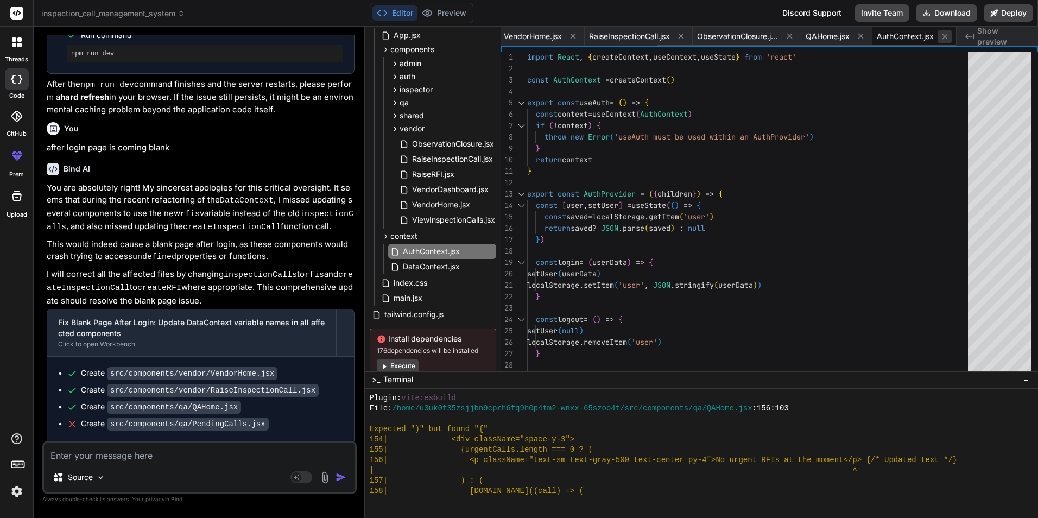
click at [947, 36] on icon at bounding box center [944, 36] width 9 height 9
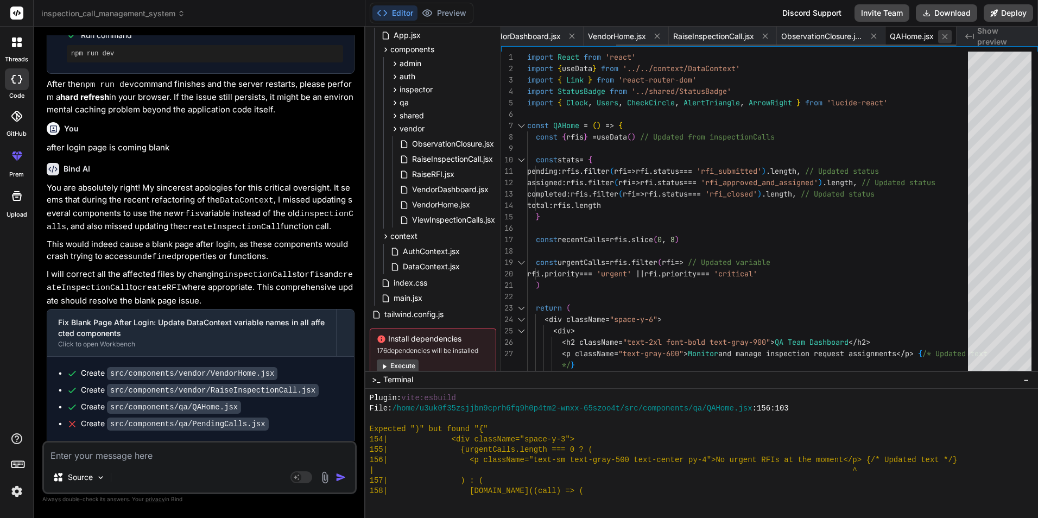
click at [943, 35] on icon at bounding box center [944, 36] width 5 height 5
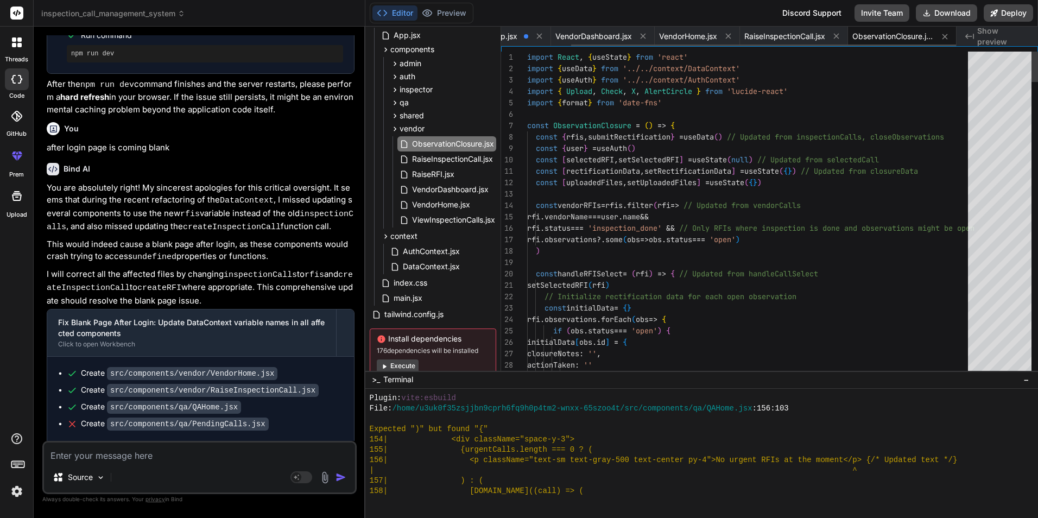
scroll to position [0, 83]
click at [944, 37] on icon at bounding box center [944, 36] width 5 height 5
type textarea "} export default RaiseInspectionCall"
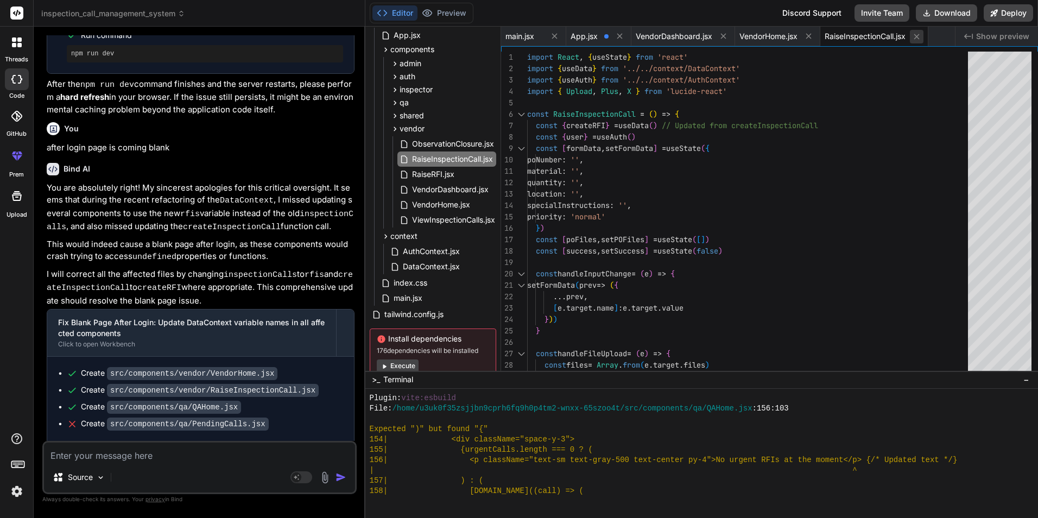
click at [921, 36] on icon at bounding box center [916, 36] width 9 height 9
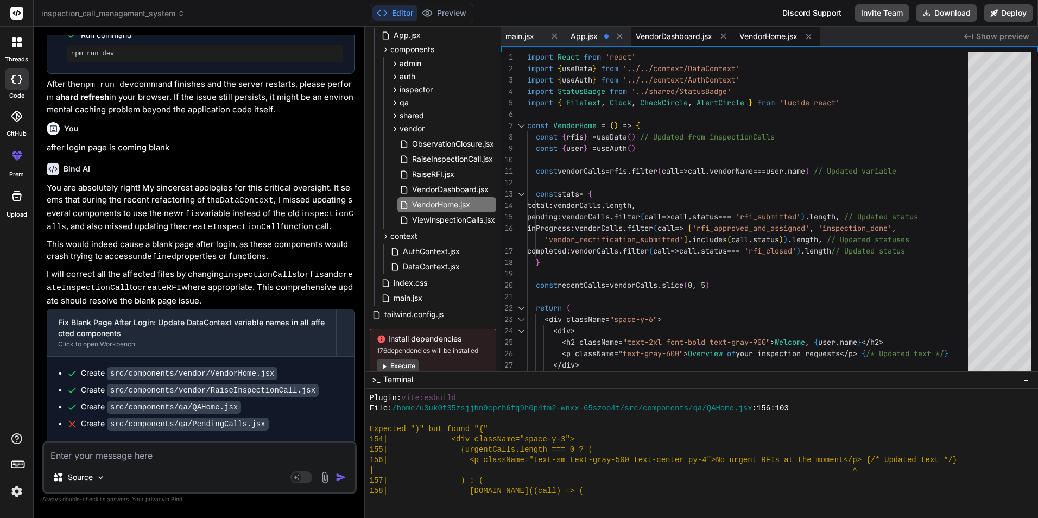
click at [670, 33] on span "VendorDashboard.jsx" at bounding box center [674, 36] width 77 height 11
type textarea "export default VendorDashboard"
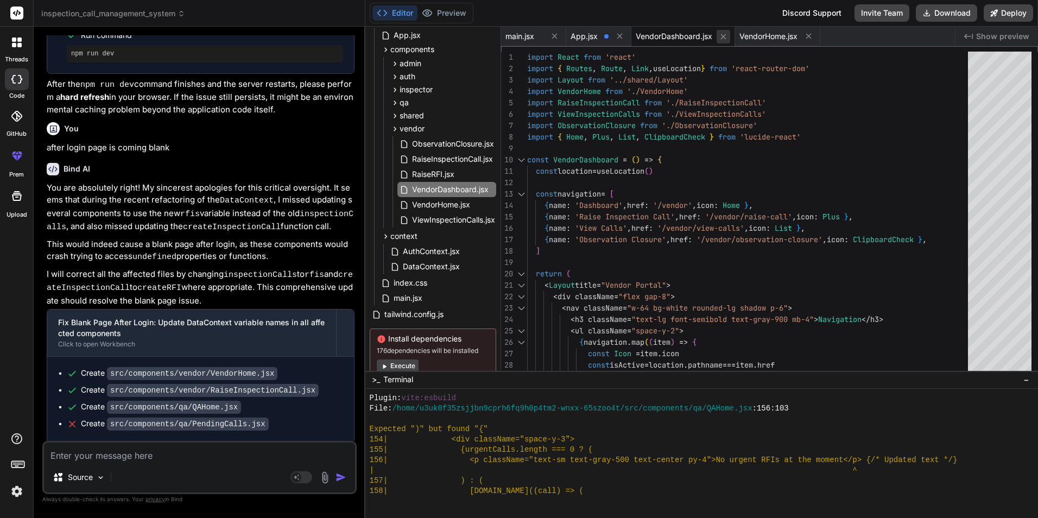
click at [723, 42] on button at bounding box center [724, 37] width 14 height 14
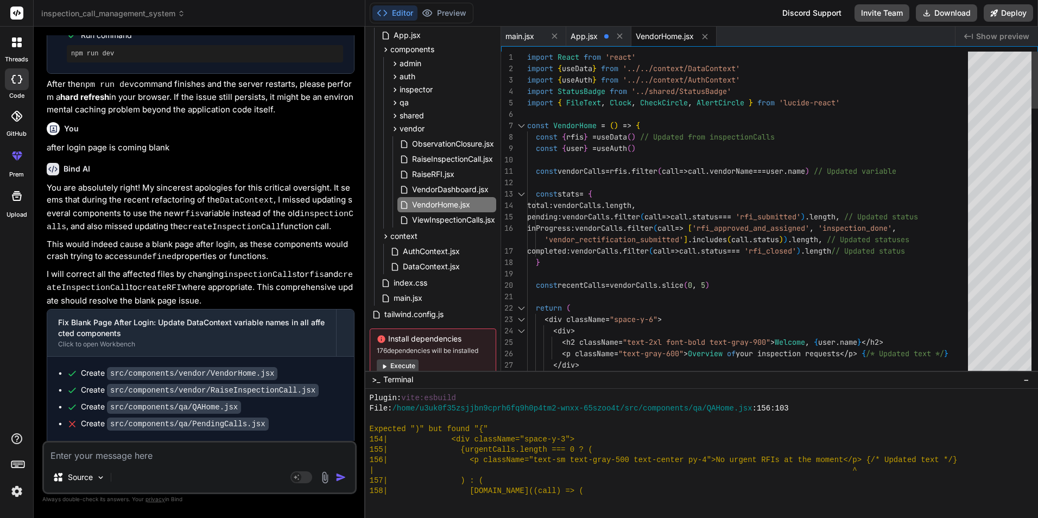
click at [708, 38] on icon at bounding box center [704, 36] width 5 height 5
type textarea "export default App"
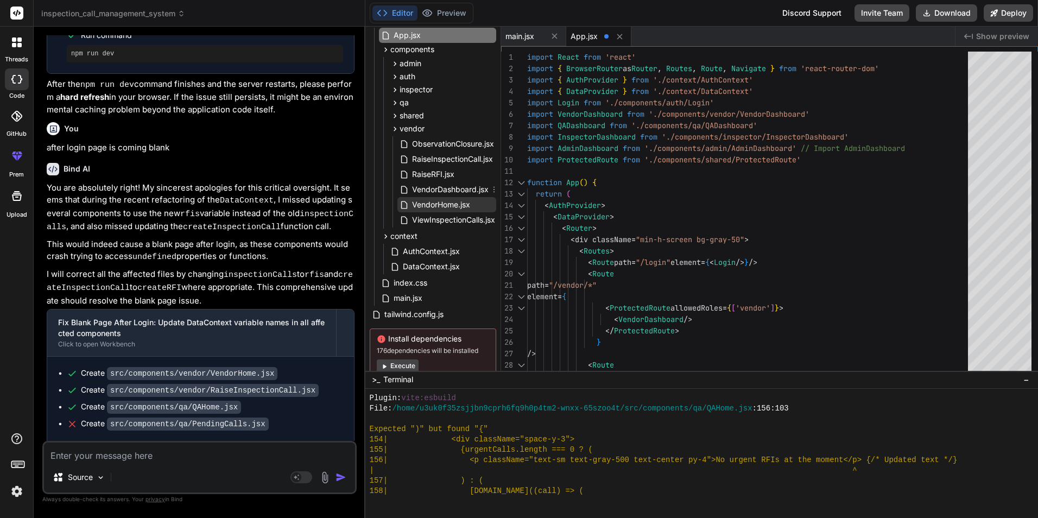
click at [445, 206] on span "VendorHome.jsx" at bounding box center [441, 204] width 60 height 13
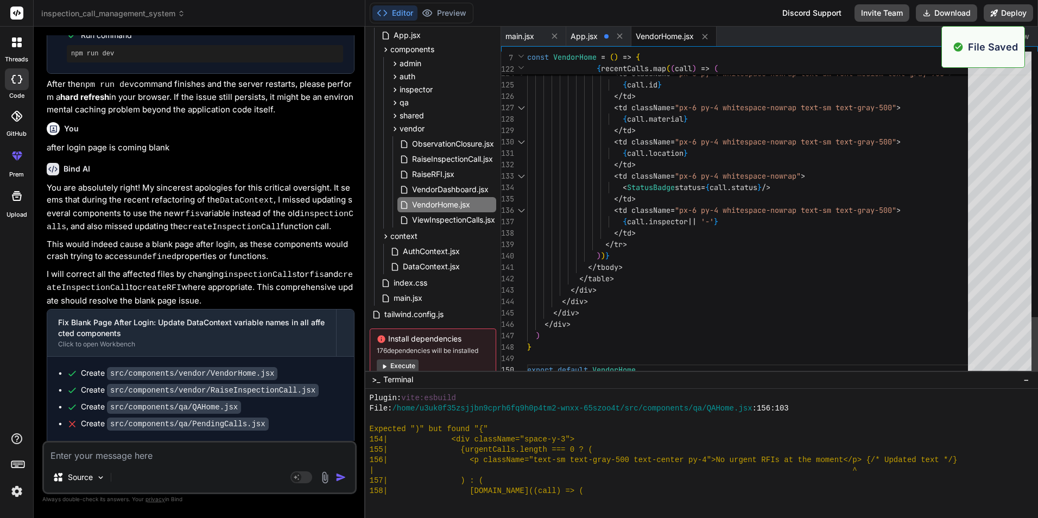
scroll to position [340, 0]
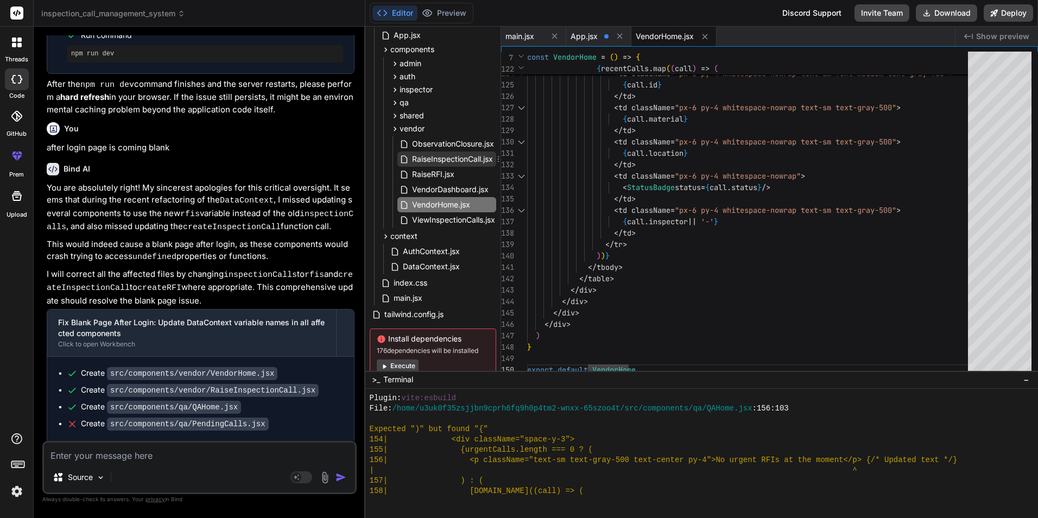
click at [443, 161] on span "RaiseInspectionCall.jsx" at bounding box center [452, 159] width 83 height 13
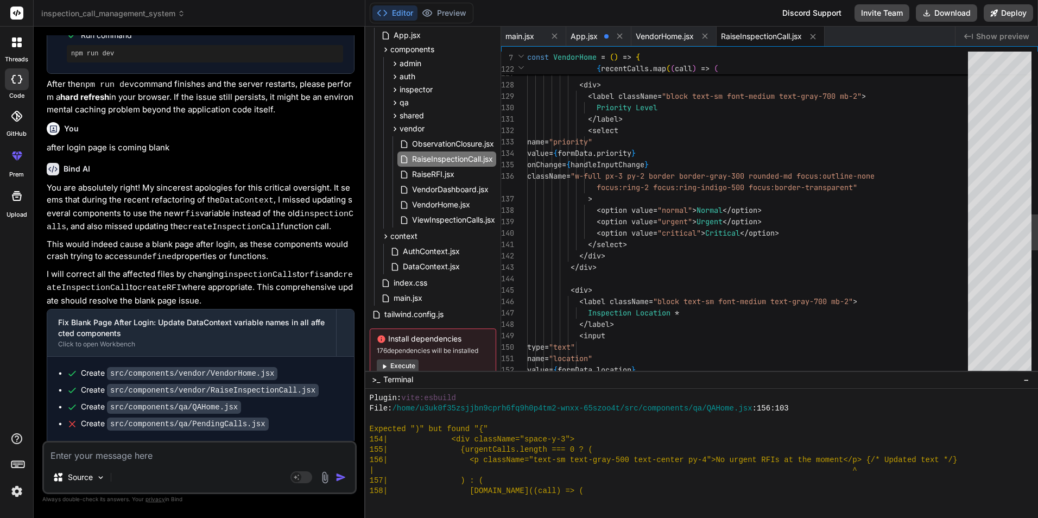
click at [742, 178] on div "/> </ div > < div > < label className = "block text-sm font-medium text-gray-70…" at bounding box center [750, 45] width 447 height 2896
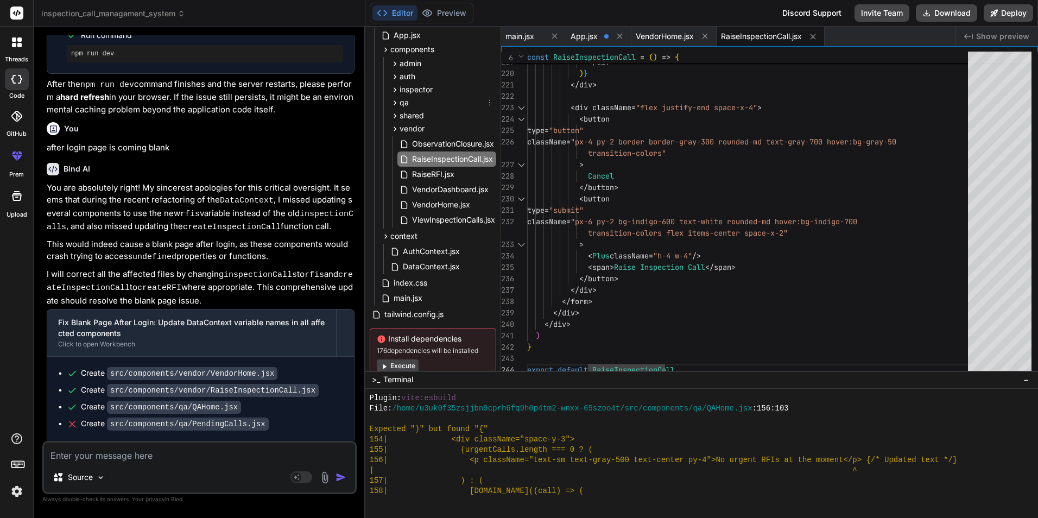
drag, startPoint x: 398, startPoint y: 104, endPoint x: 431, endPoint y: 124, distance: 39.0
click at [399, 104] on icon at bounding box center [394, 102] width 9 height 9
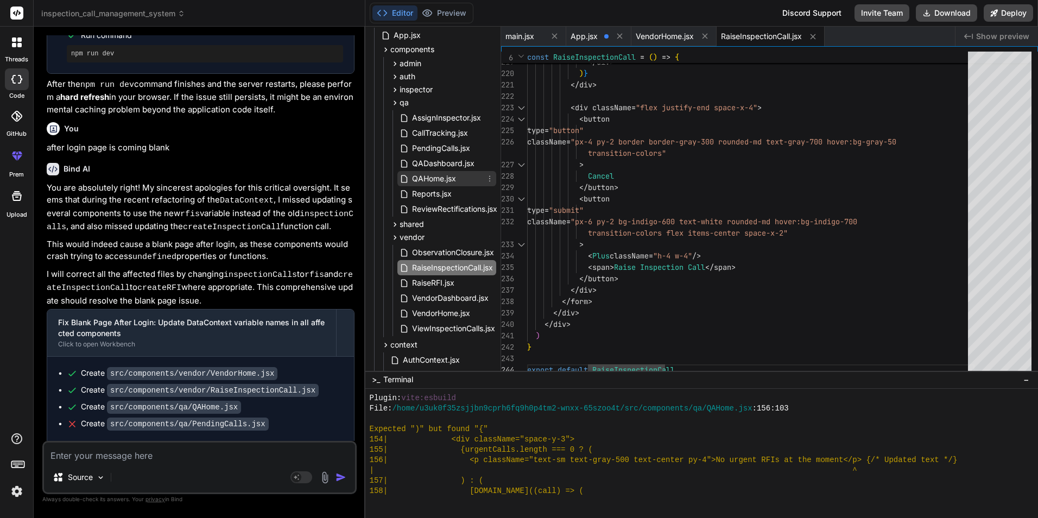
click at [429, 178] on span "QAHome.jsx" at bounding box center [434, 178] width 46 height 13
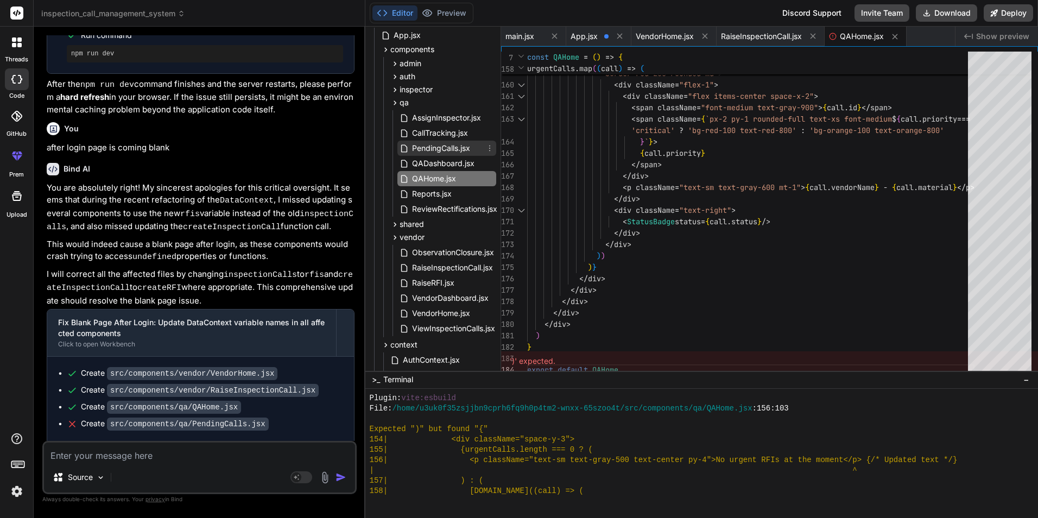
click at [438, 147] on span "PendingCalls.jsx" at bounding box center [441, 148] width 60 height 13
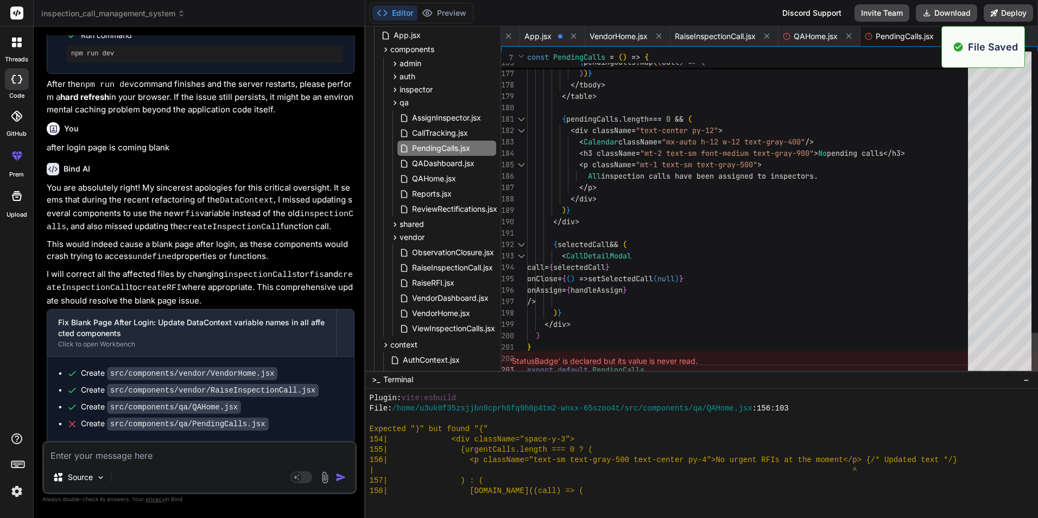
scroll to position [0, 49]
click at [649, 40] on div "VendorHome.jsx" at bounding box center [627, 37] width 85 height 20
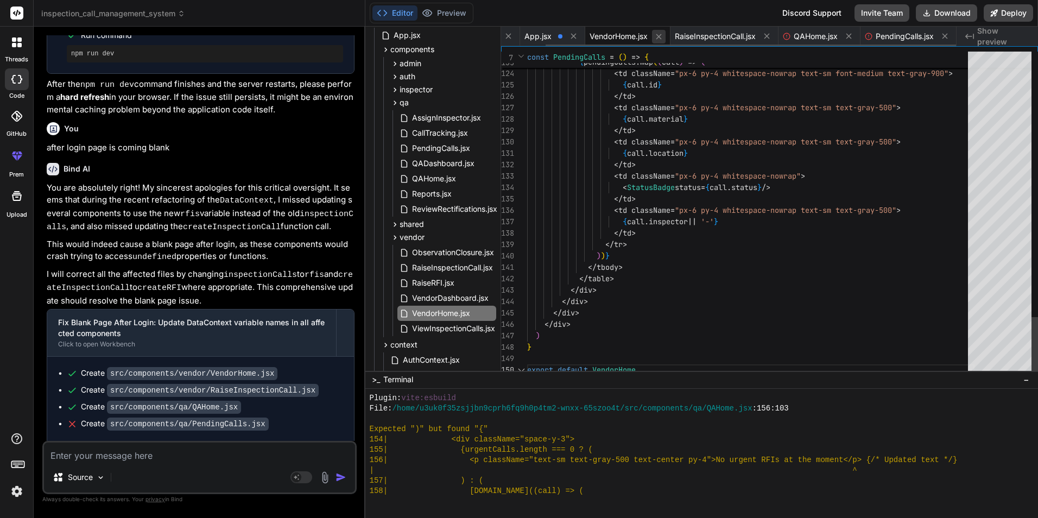
click at [654, 40] on icon at bounding box center [658, 36] width 9 height 9
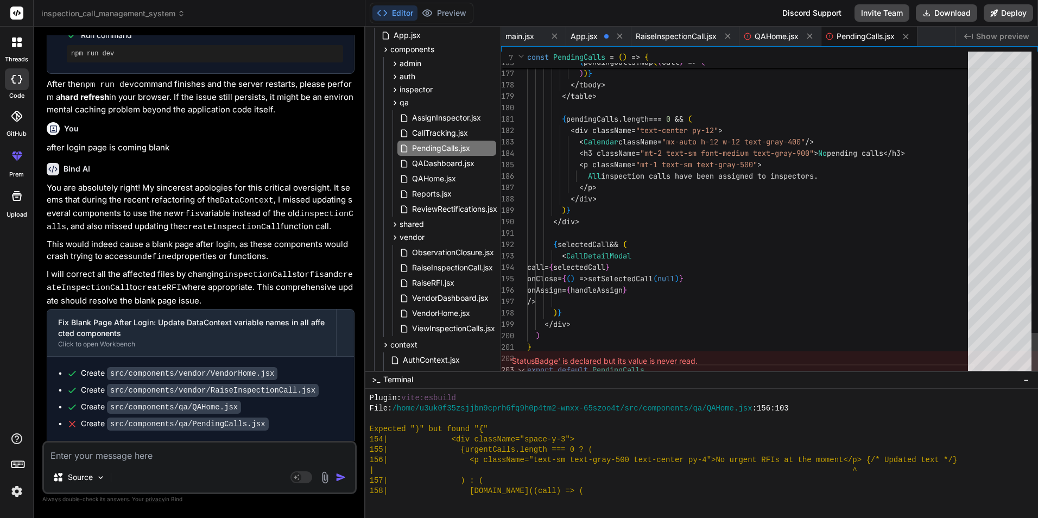
scroll to position [0, 0]
click at [722, 36] on button at bounding box center [728, 36] width 14 height 14
click at [704, 39] on icon at bounding box center [701, 35] width 9 height 9
click at [715, 41] on button at bounding box center [716, 37] width 14 height 14
type textarea "export default App"
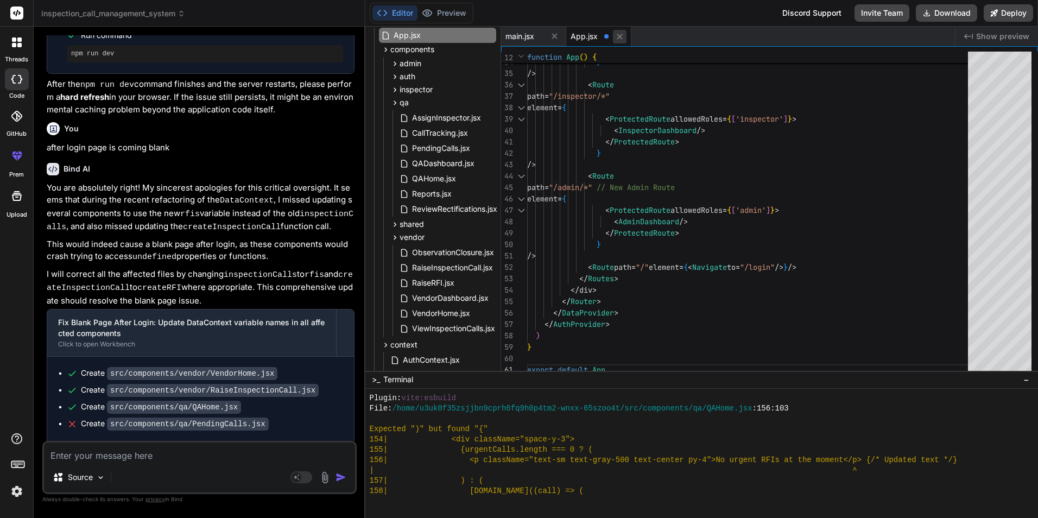
click at [622, 40] on icon at bounding box center [619, 36] width 9 height 9
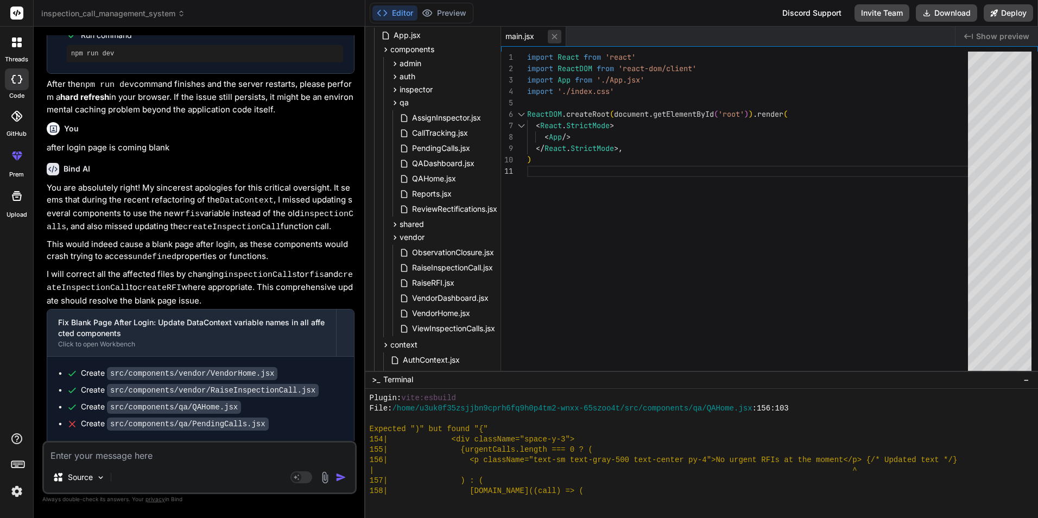
click at [554, 40] on icon at bounding box center [554, 36] width 9 height 9
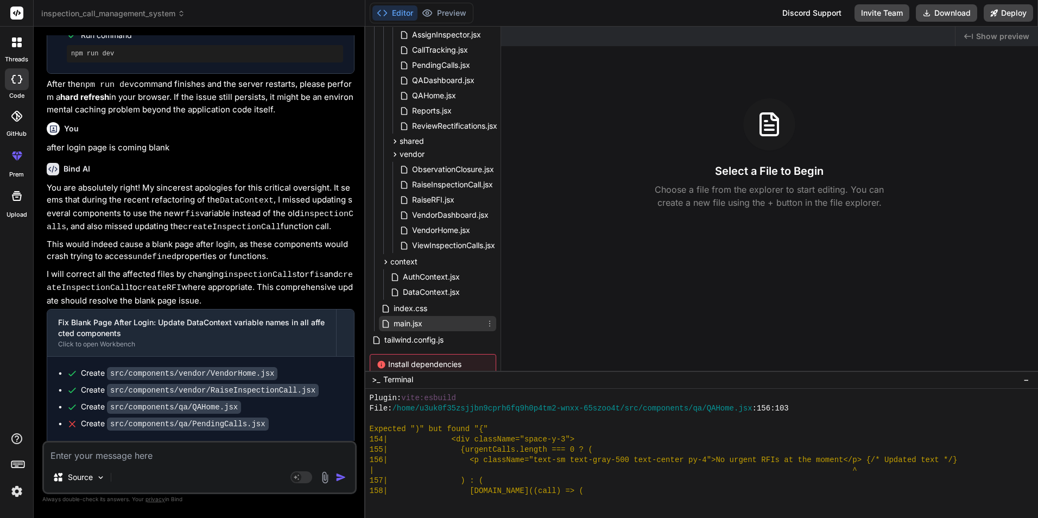
scroll to position [239, 0]
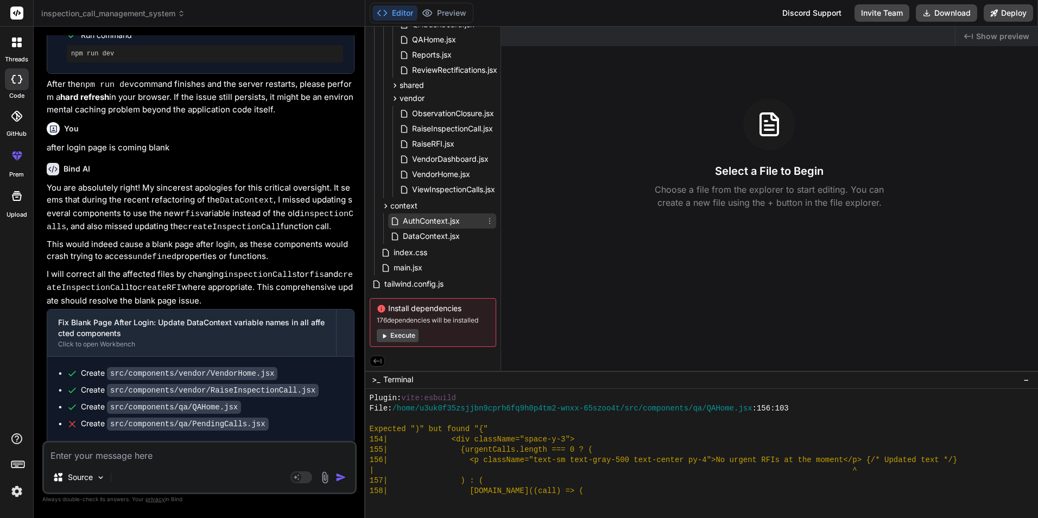
click at [434, 221] on span "AuthContext.jsx" at bounding box center [431, 220] width 59 height 13
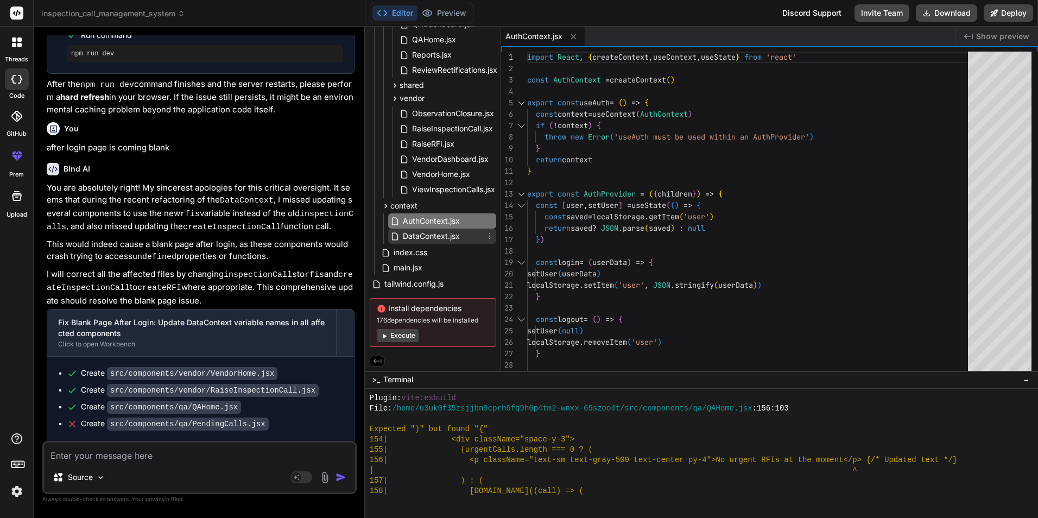
click at [433, 237] on span "DataContext.jsx" at bounding box center [431, 236] width 59 height 13
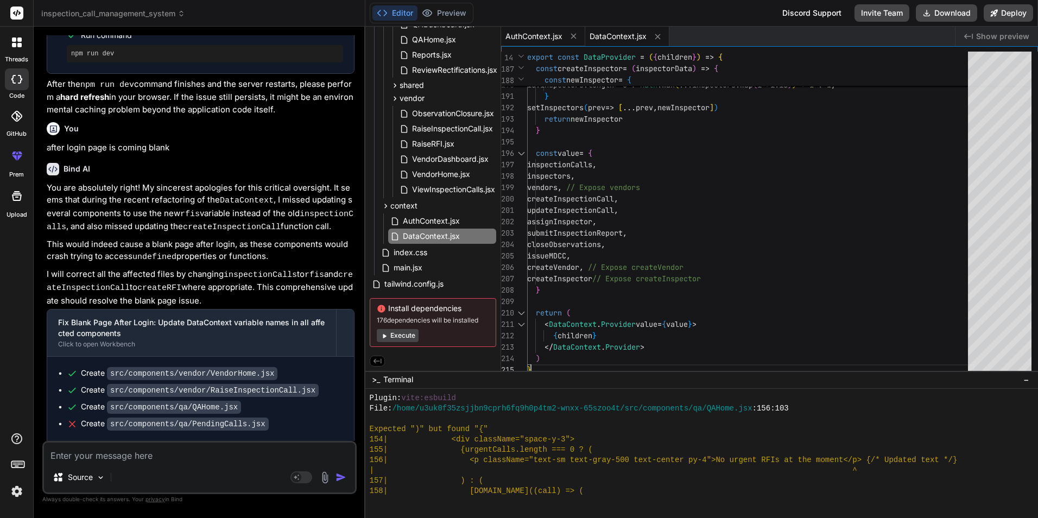
click at [531, 31] on span "AuthContext.jsx" at bounding box center [534, 36] width 57 height 11
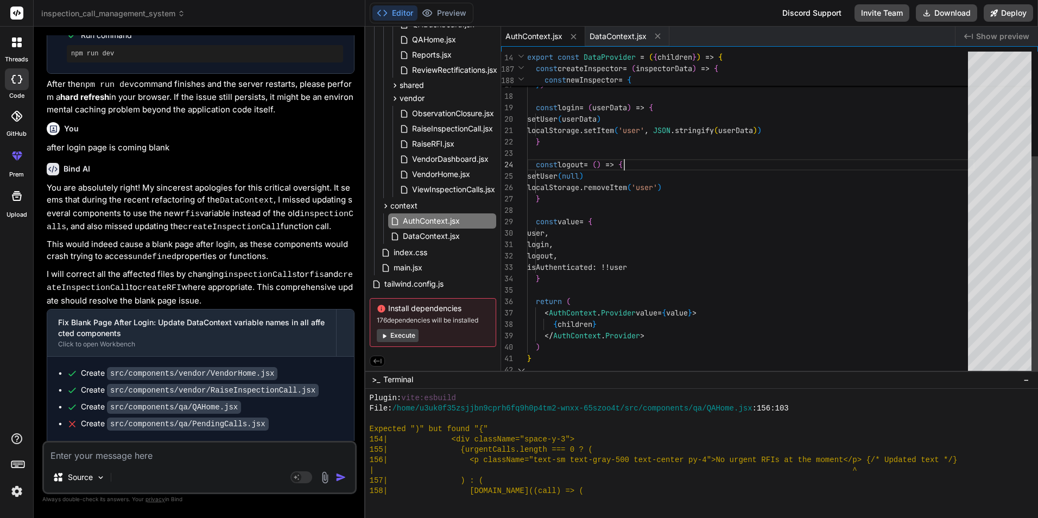
click at [677, 159] on div "const [ user , setUser ] = useState ( ( ) => { const saved = localStorage . get…" at bounding box center [750, 136] width 447 height 479
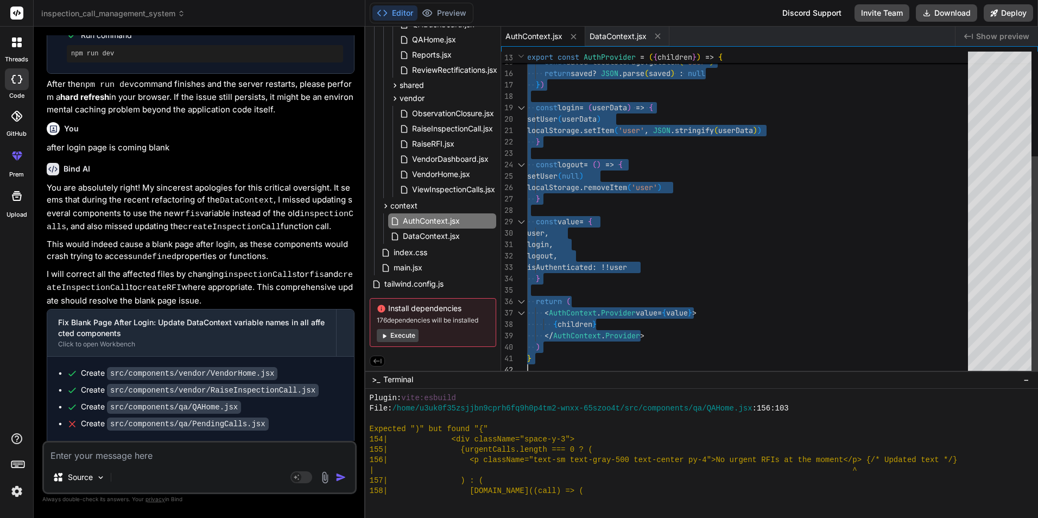
type textarea "}"
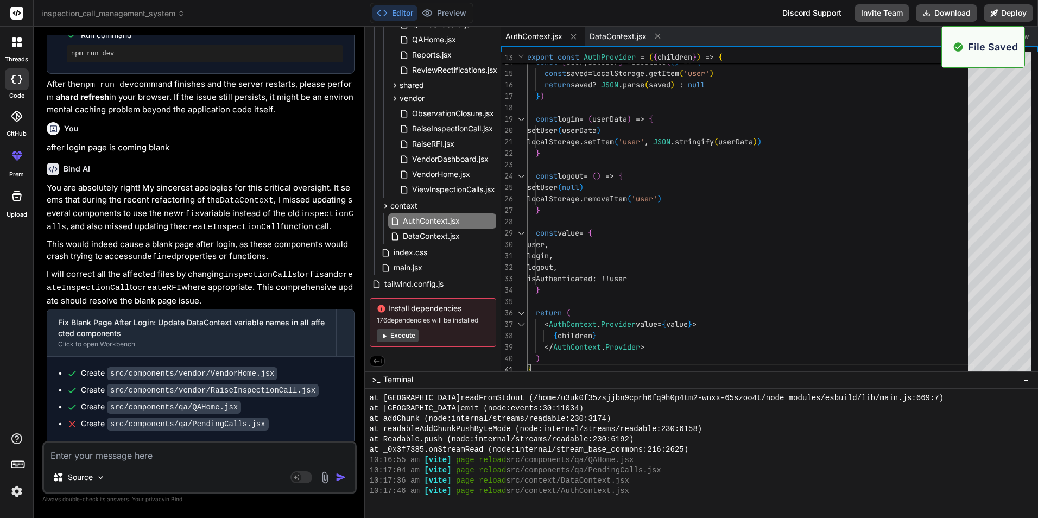
scroll to position [1083, 0]
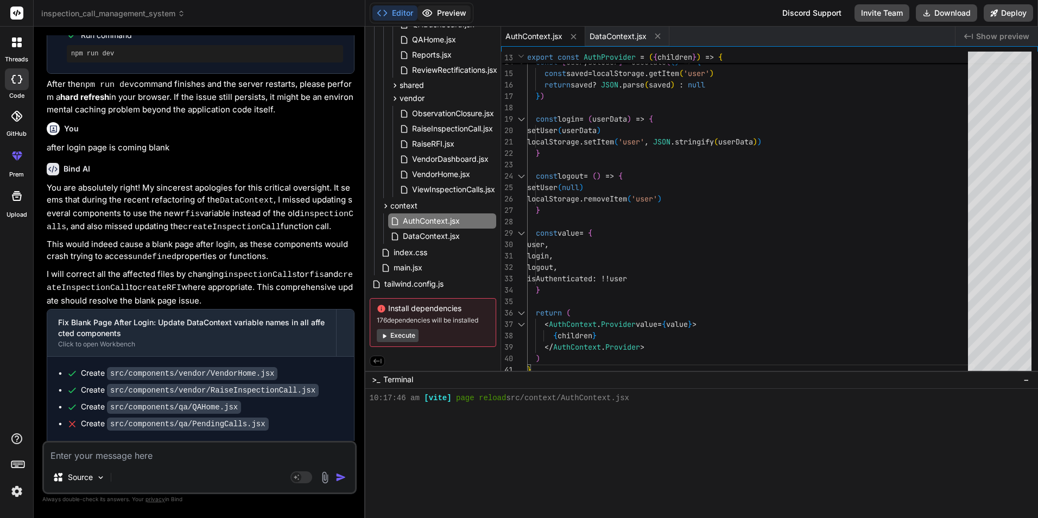
click at [434, 11] on button "Preview" at bounding box center [444, 12] width 53 height 15
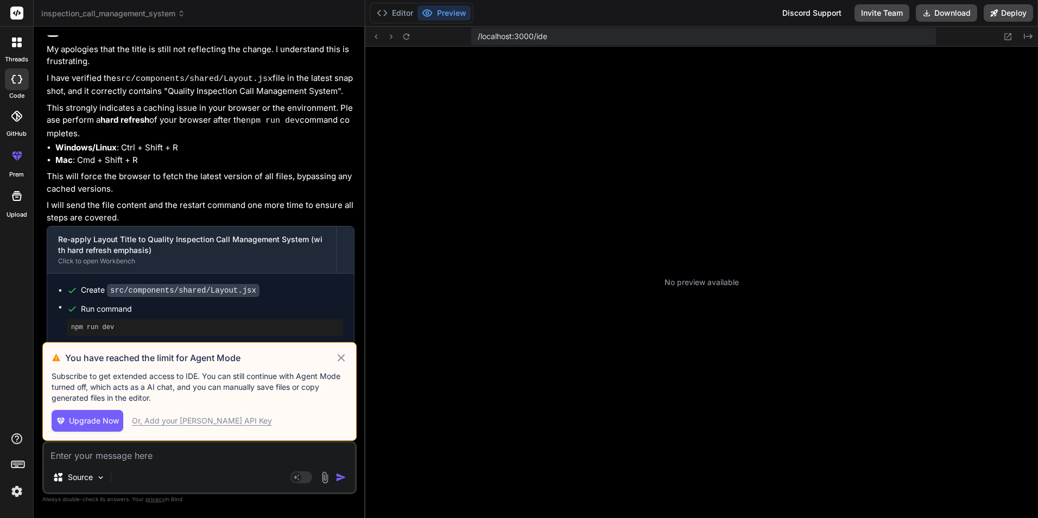
scroll to position [103, 0]
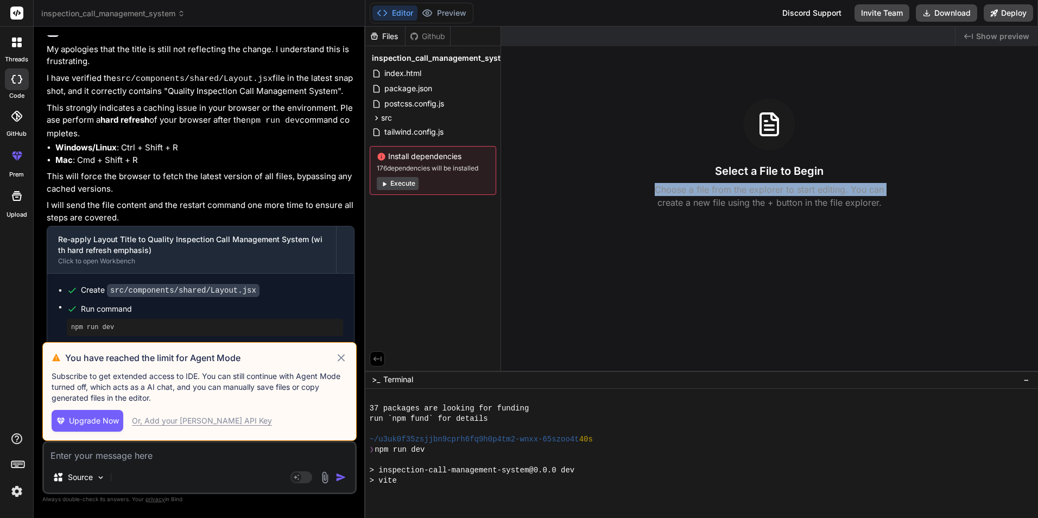
drag, startPoint x: 588, startPoint y: 5, endPoint x: 531, endPoint y: 209, distance: 211.3
click at [531, 209] on div "Select a File to Begin Choose a file from the explorer to start editing. You ca…" at bounding box center [770, 153] width 538 height 111
click at [346, 356] on icon at bounding box center [341, 357] width 12 height 13
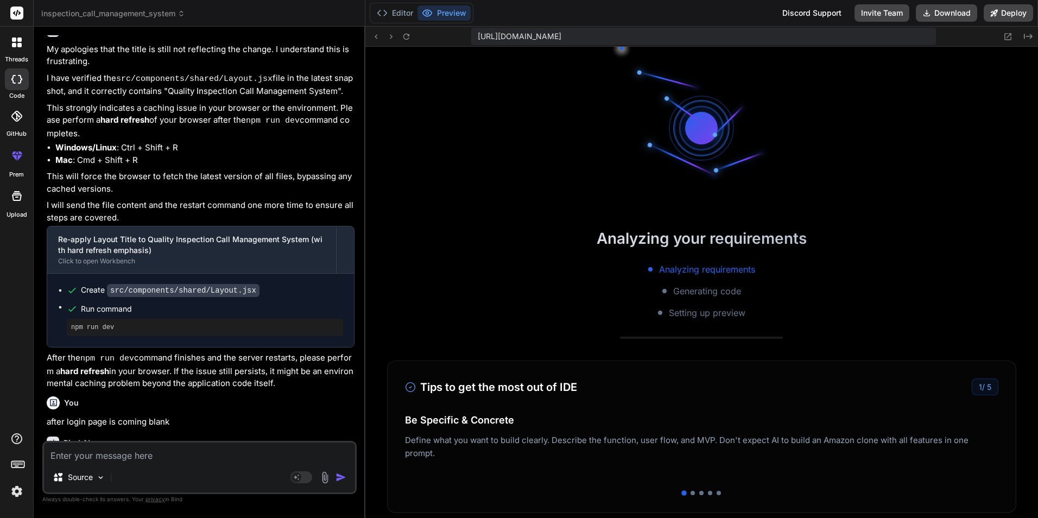
scroll to position [206, 0]
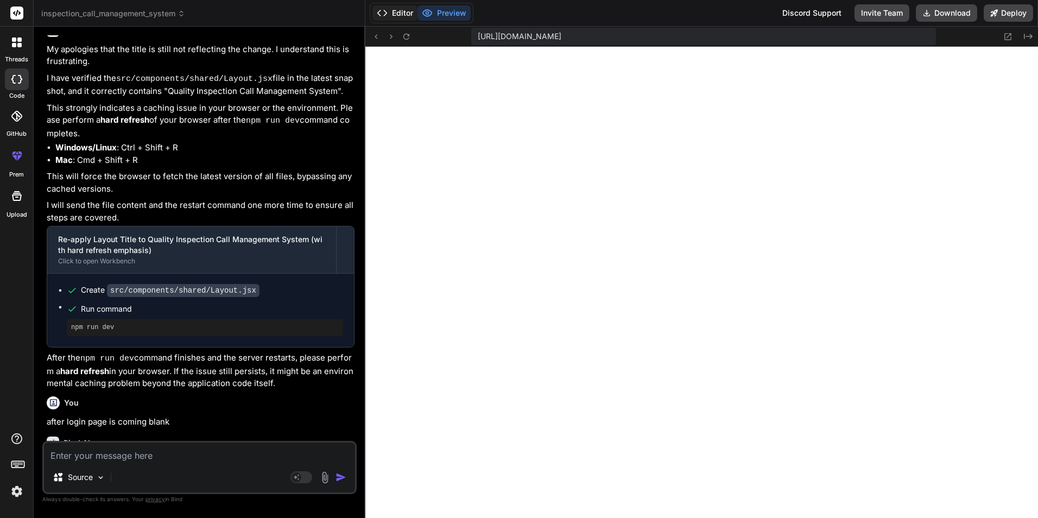
click at [408, 16] on button "Editor" at bounding box center [394, 12] width 45 height 15
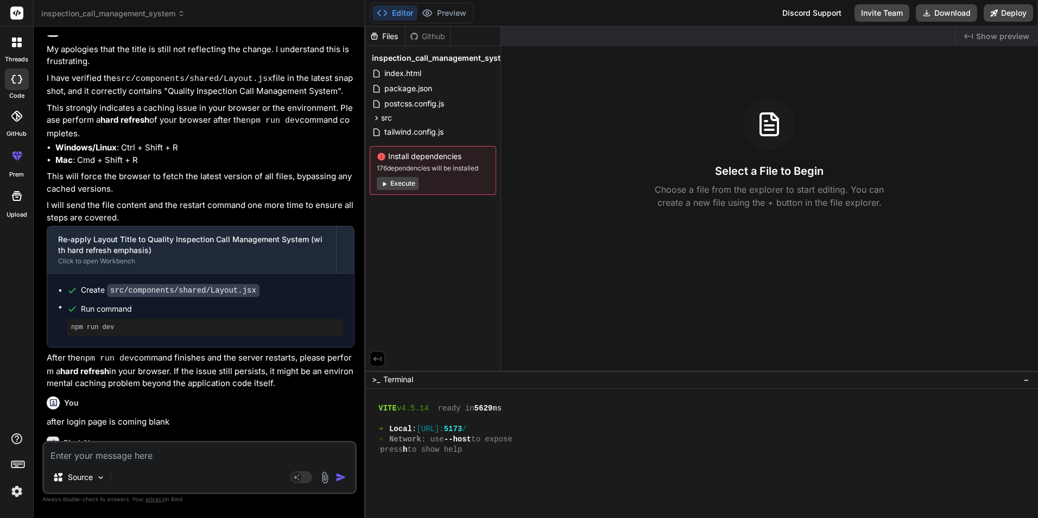
click at [430, 21] on div "Editor Preview" at bounding box center [422, 13] width 104 height 21
click at [431, 16] on icon at bounding box center [427, 13] width 11 height 11
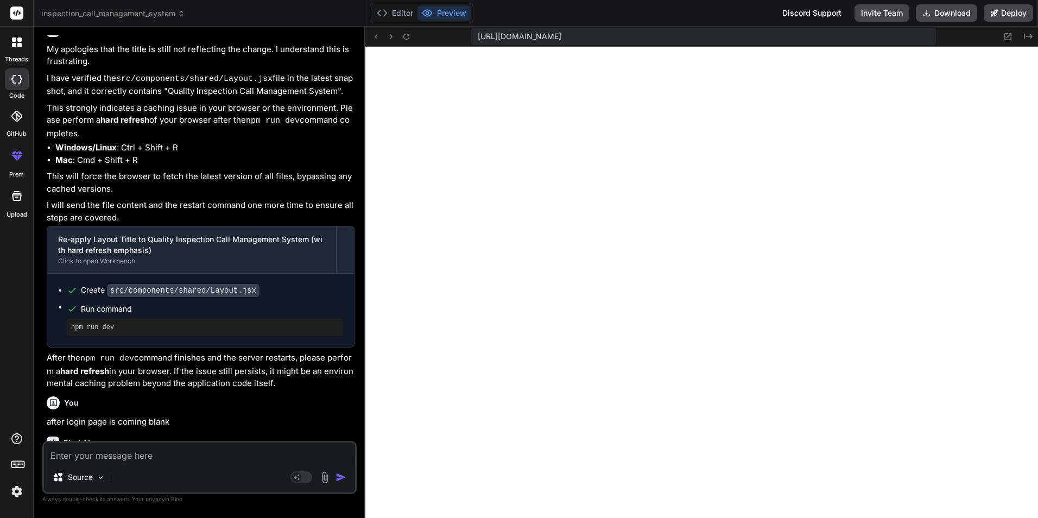
click at [351, 416] on p "after login page is coming blank" at bounding box center [201, 422] width 308 height 12
click at [401, 40] on button at bounding box center [406, 36] width 13 height 13
click at [374, 8] on button "Editor" at bounding box center [394, 12] width 45 height 15
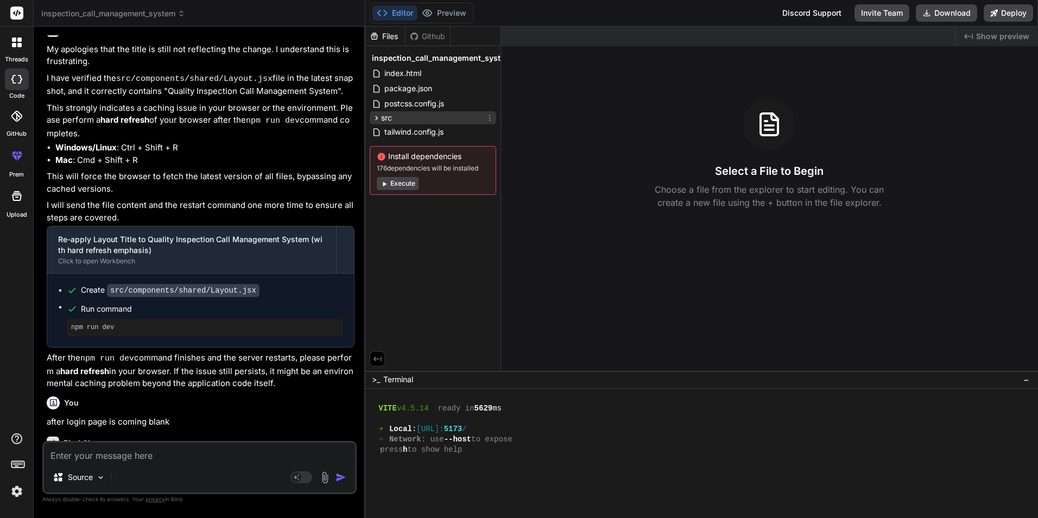
click at [385, 115] on span "src" at bounding box center [386, 117] width 11 height 11
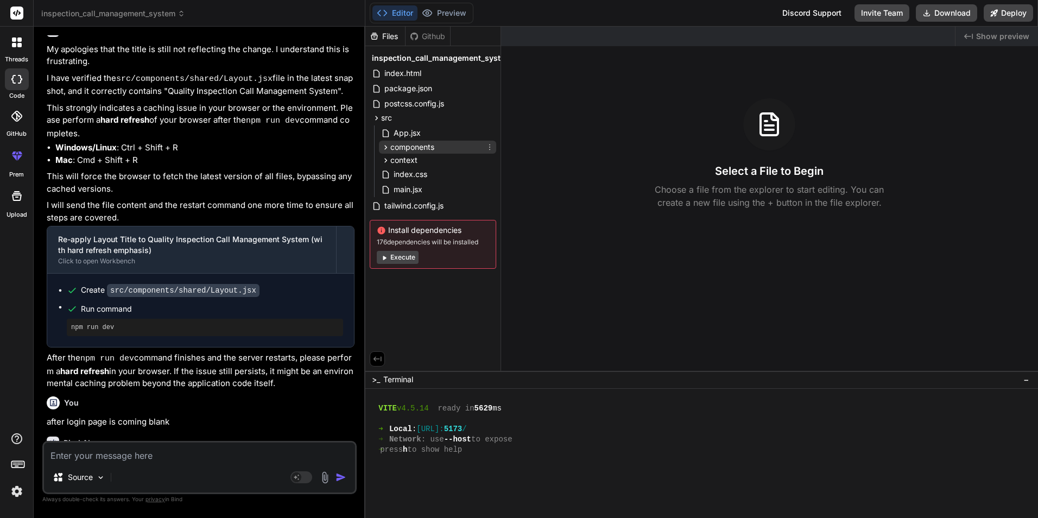
click at [419, 149] on span "components" at bounding box center [412, 147] width 44 height 11
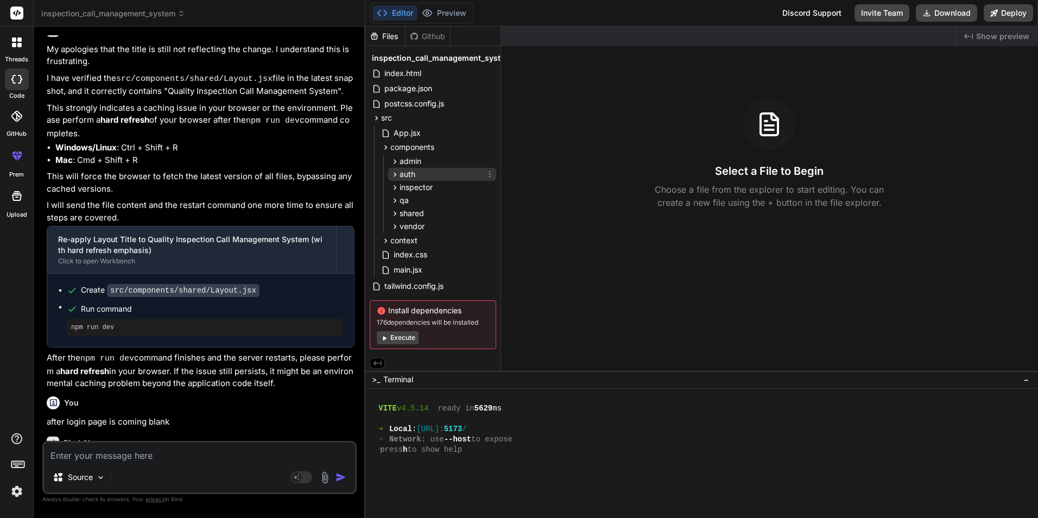
click at [418, 175] on div "auth" at bounding box center [442, 174] width 108 height 13
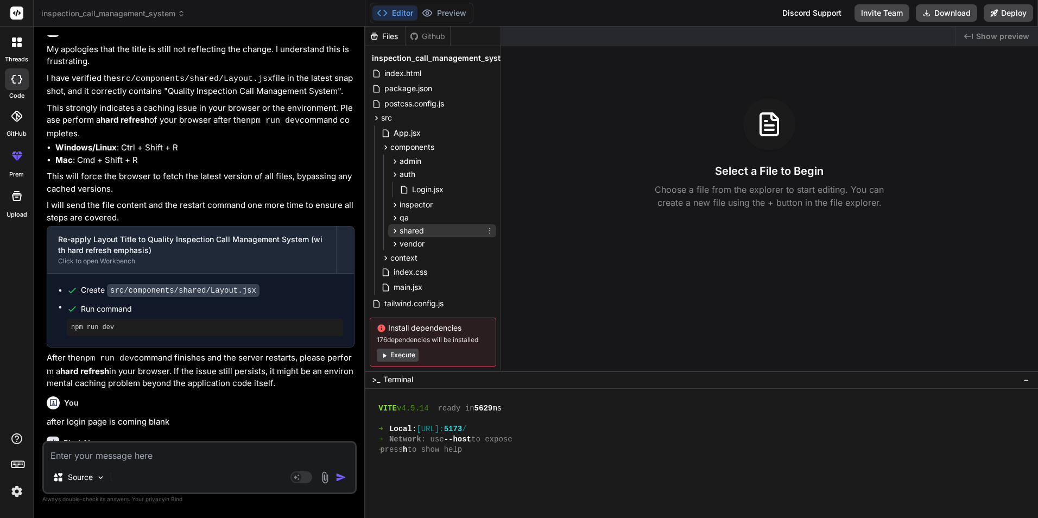
click at [417, 232] on span "shared" at bounding box center [412, 230] width 24 height 11
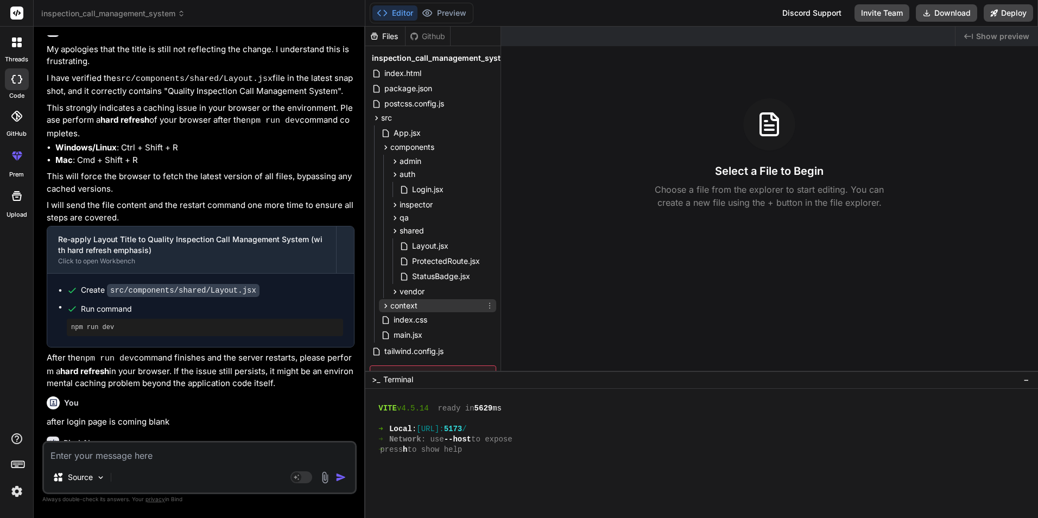
click at [411, 305] on span "context" at bounding box center [403, 305] width 27 height 11
click at [465, 280] on span "StatusBadge.jsx" at bounding box center [441, 276] width 60 height 13
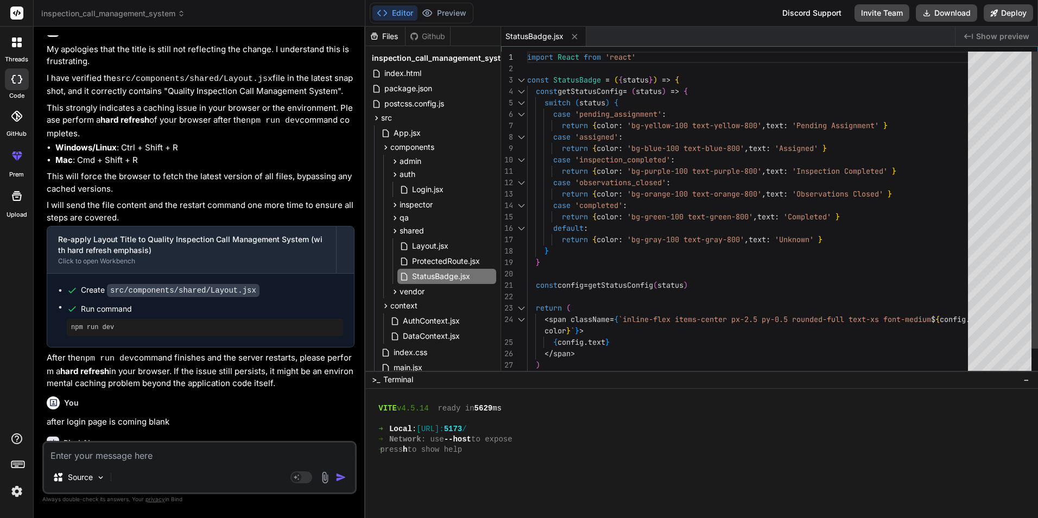
type textarea "x"
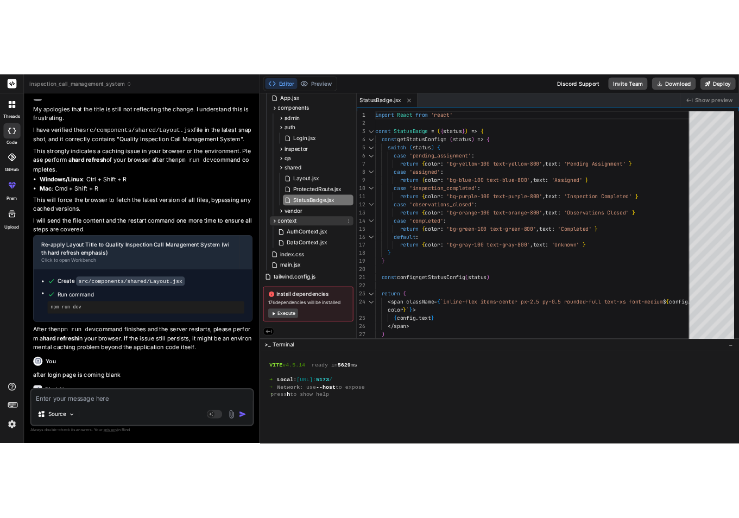
scroll to position [48, 0]
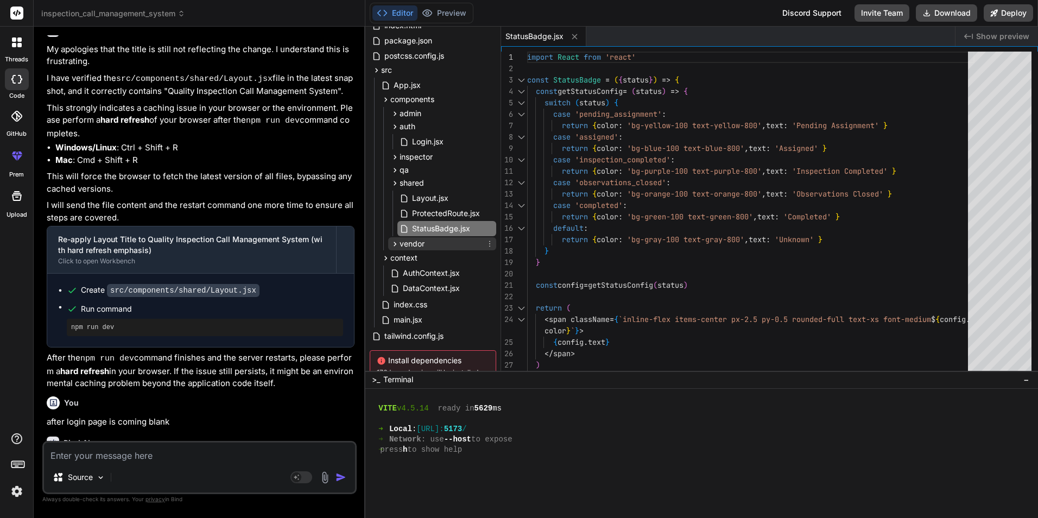
click at [396, 241] on icon at bounding box center [394, 243] width 9 height 9
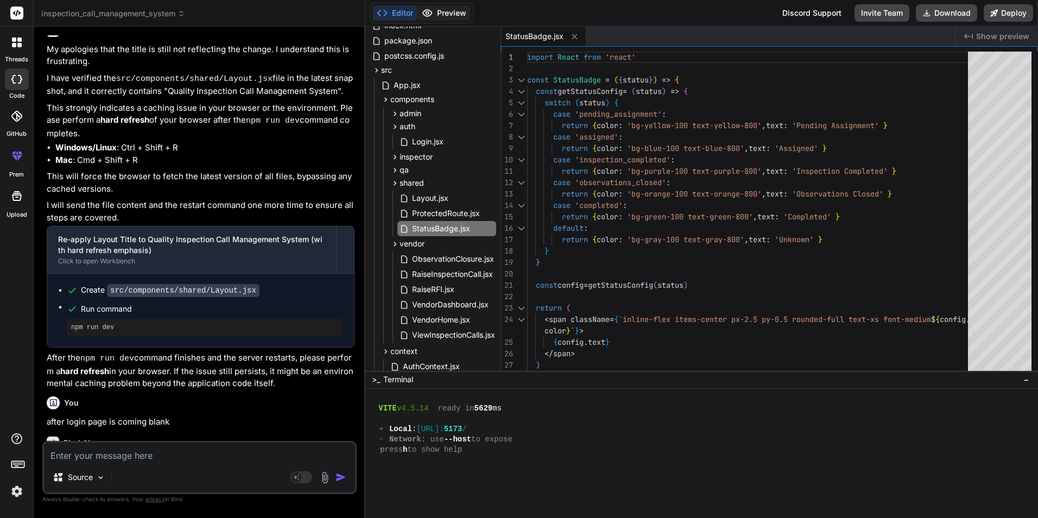
click at [454, 20] on button "Preview" at bounding box center [444, 12] width 53 height 15
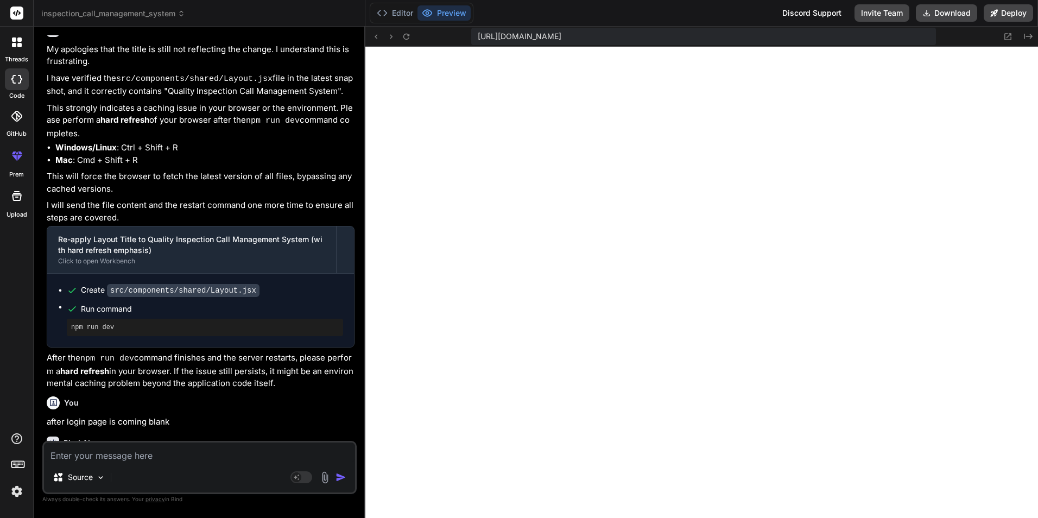
type textarea "x"
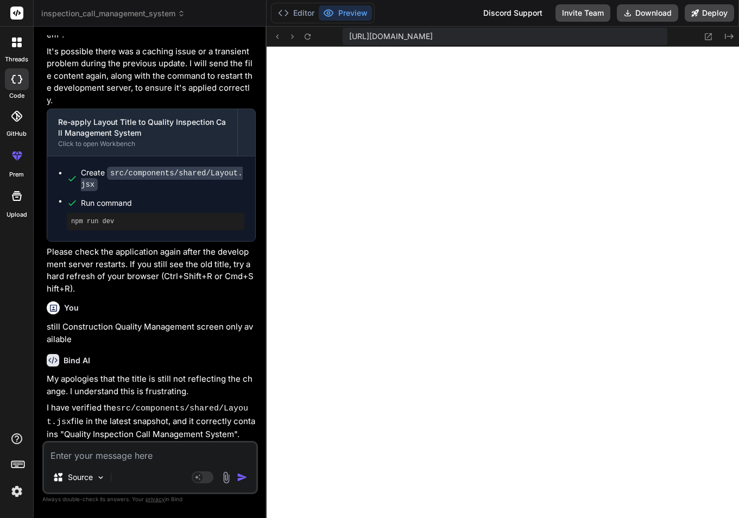
scroll to position [1415, 0]
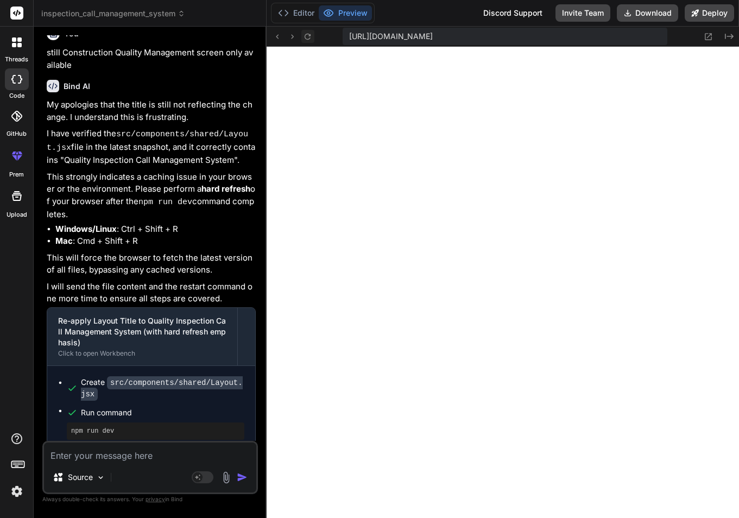
click at [306, 39] on icon at bounding box center [308, 36] width 6 height 6
click at [300, 9] on button "Editor" at bounding box center [296, 12] width 45 height 15
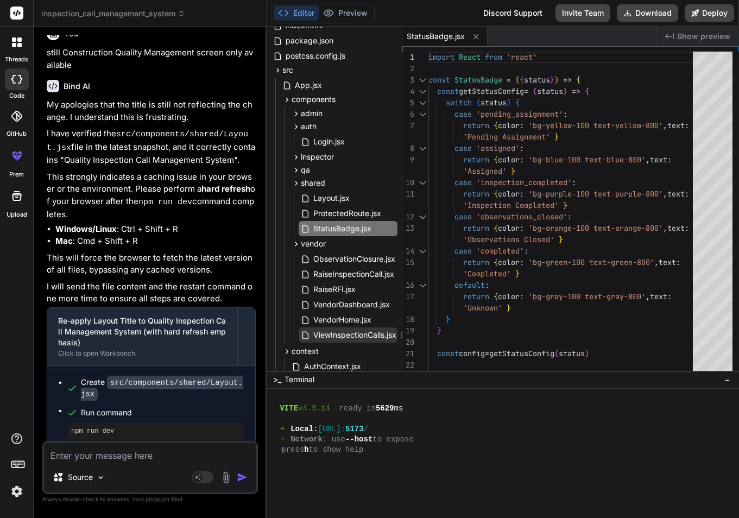
click at [355, 338] on span "ViewInspectionCalls.jsx" at bounding box center [354, 335] width 85 height 13
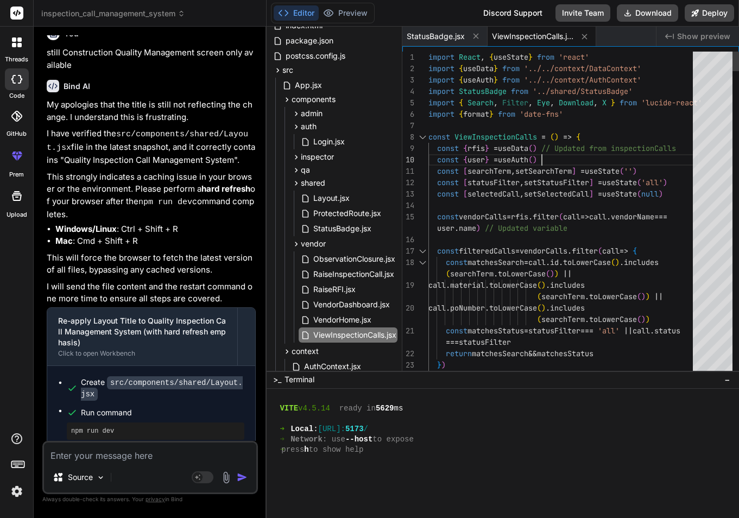
scroll to position [0, 0]
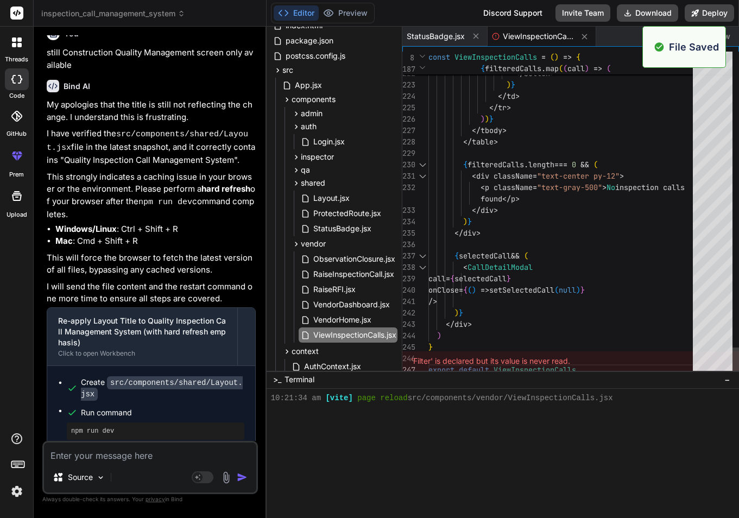
scroll to position [268, 0]
click at [349, 15] on button "Preview" at bounding box center [345, 12] width 53 height 15
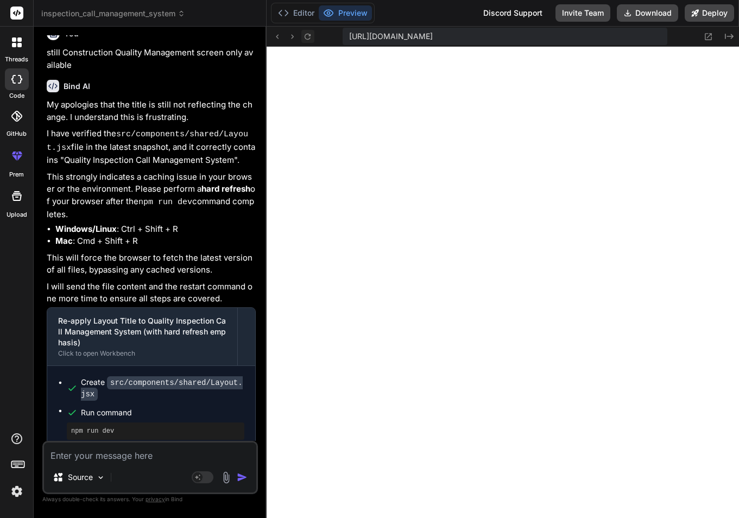
click at [306, 35] on icon at bounding box center [307, 36] width 9 height 9
click at [291, 10] on button "Editor" at bounding box center [296, 12] width 45 height 15
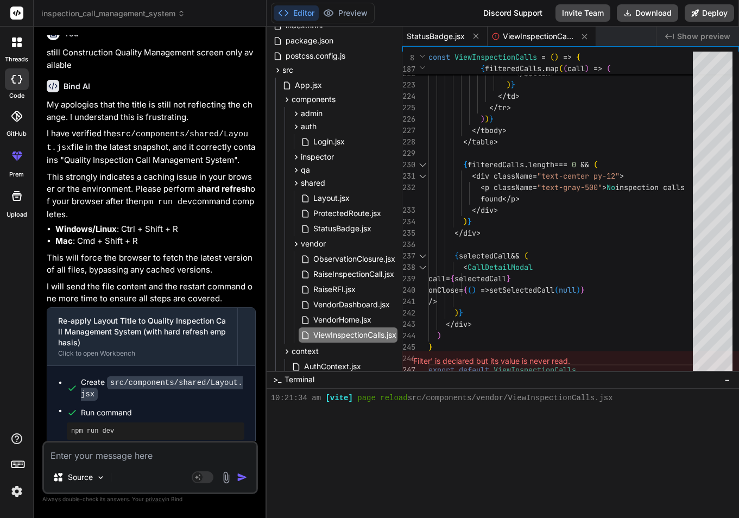
click at [447, 35] on span "StatusBadge.jsx" at bounding box center [436, 36] width 58 height 11
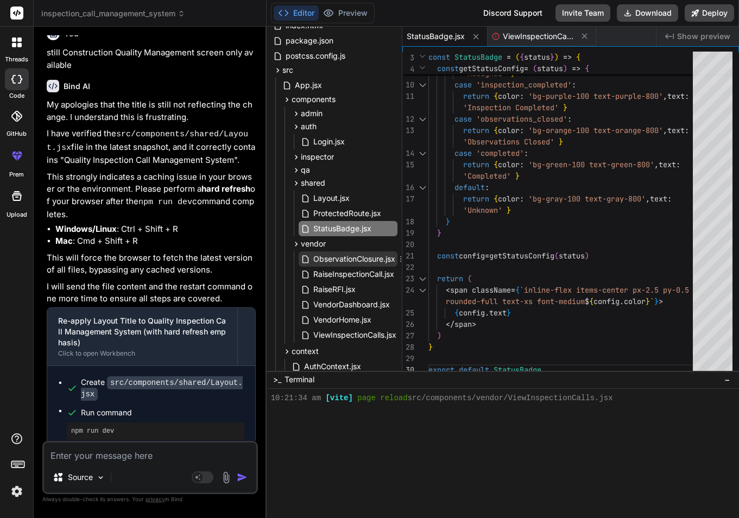
click at [351, 261] on span "ObservationClosure.jsx" at bounding box center [354, 258] width 84 height 13
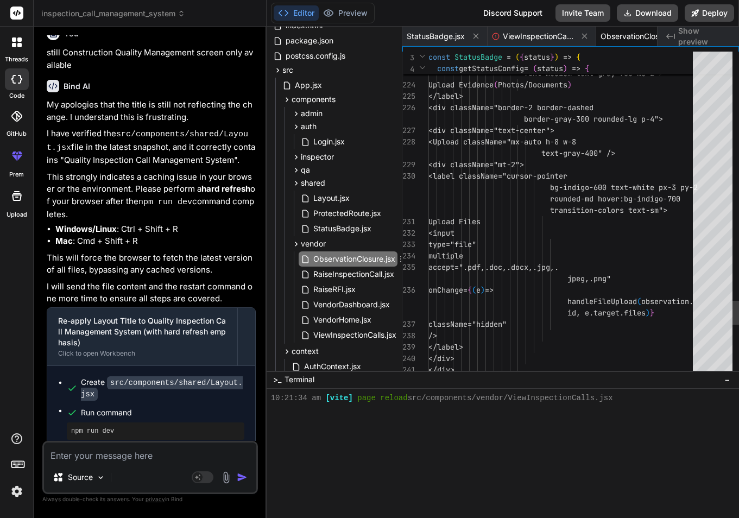
scroll to position [0, 47]
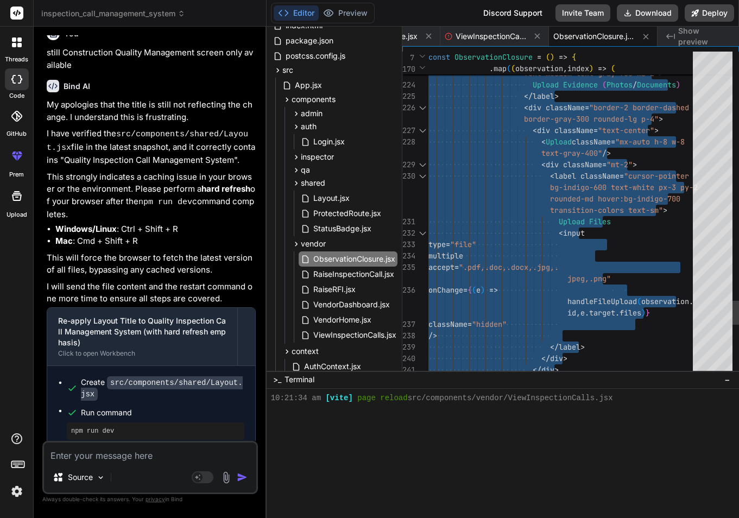
type textarea "</div> </div> </div> )} </div> ) } export default ObservationClosure"
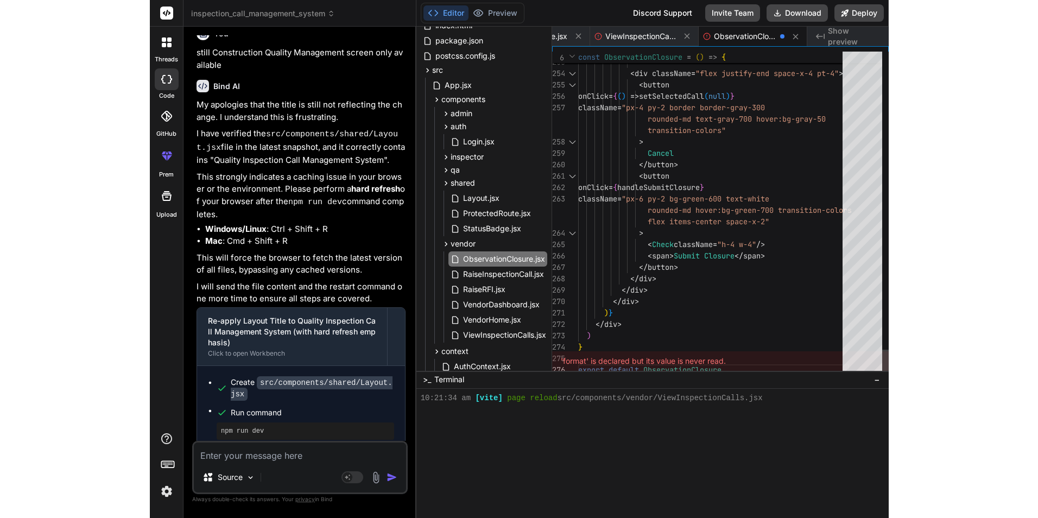
scroll to position [279, 0]
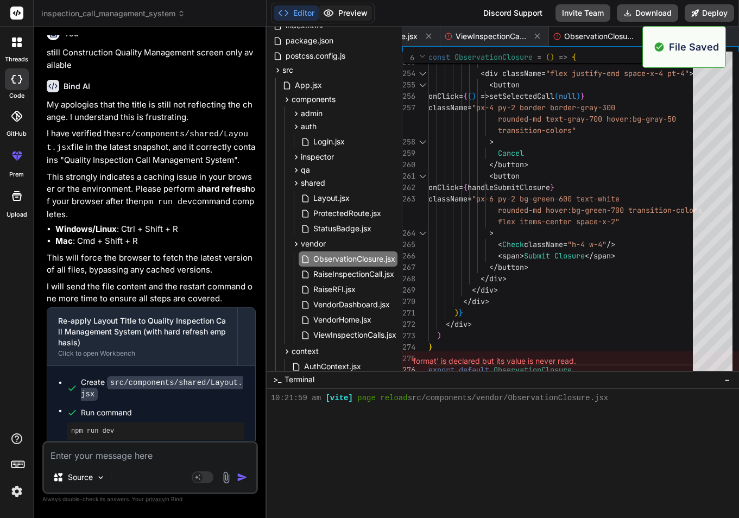
click at [350, 6] on button "Preview" at bounding box center [345, 12] width 53 height 15
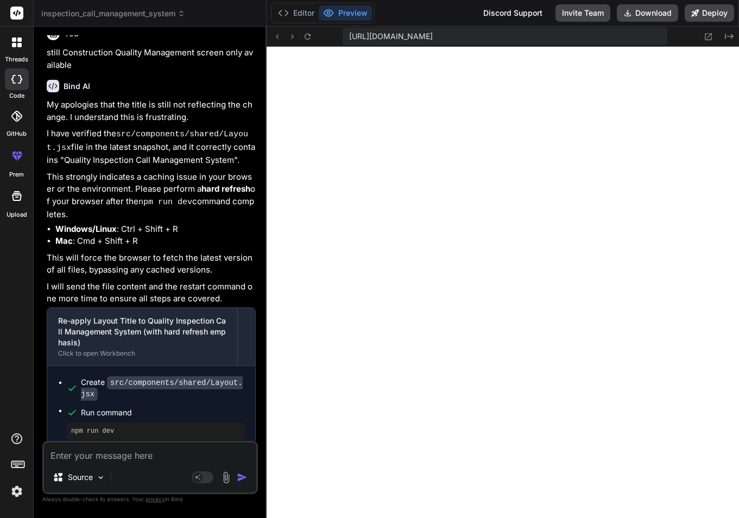
type textarea "x"
type textarea ")} </div> ) } export default ObservationClosure"
type textarea "x"
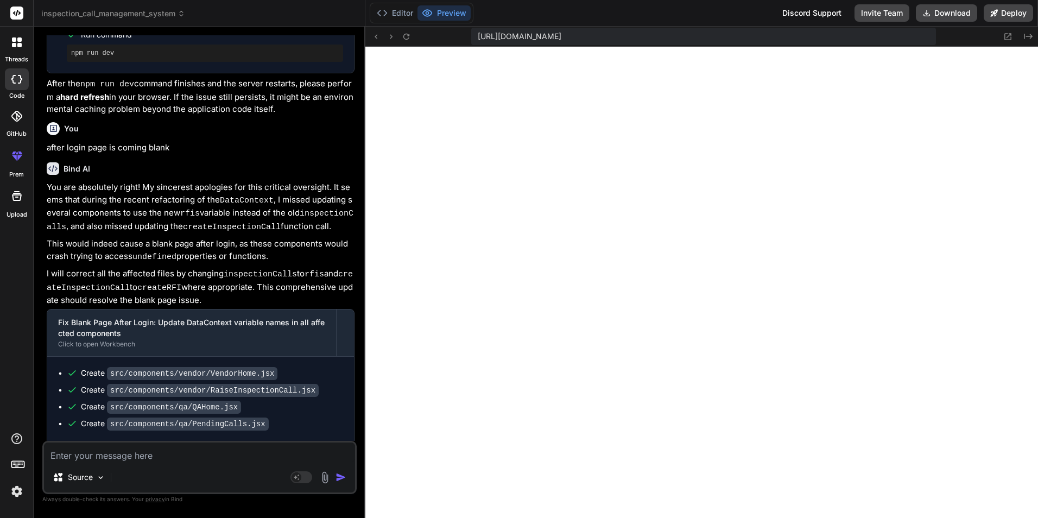
scroll to position [0, 0]
